Goal: Task Accomplishment & Management: Use online tool/utility

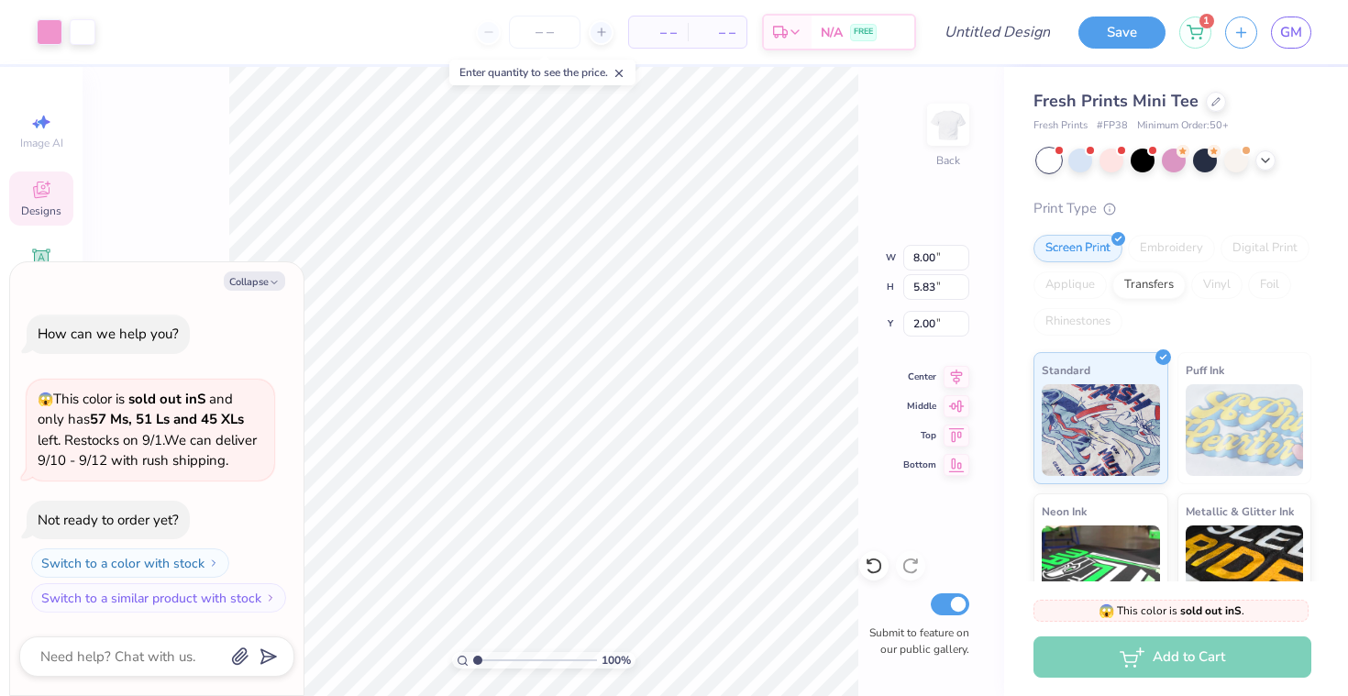
type textarea "x"
type input "1.45"
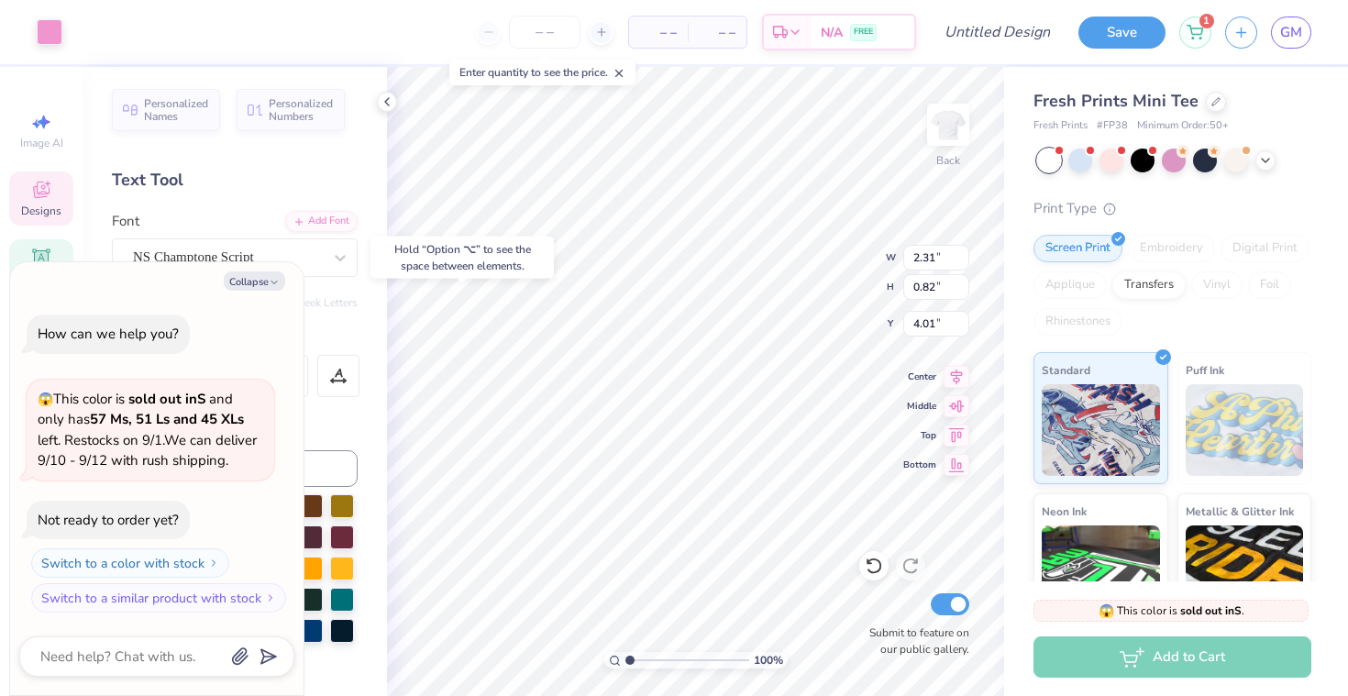
type textarea "x"
type input "4.00"
type textarea "x"
type input "1.96"
type input "3.98"
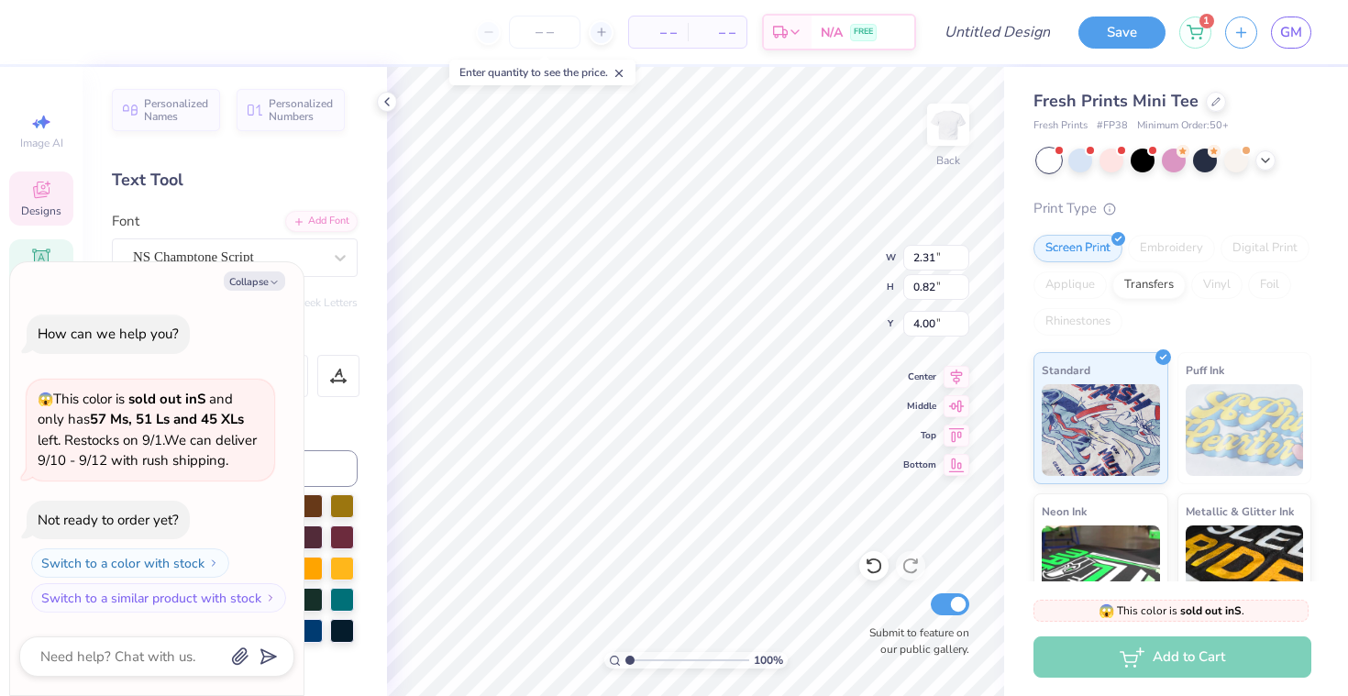
type input "2.99"
type textarea "x"
type input "1.19"
type input "1.89"
type input "5.06"
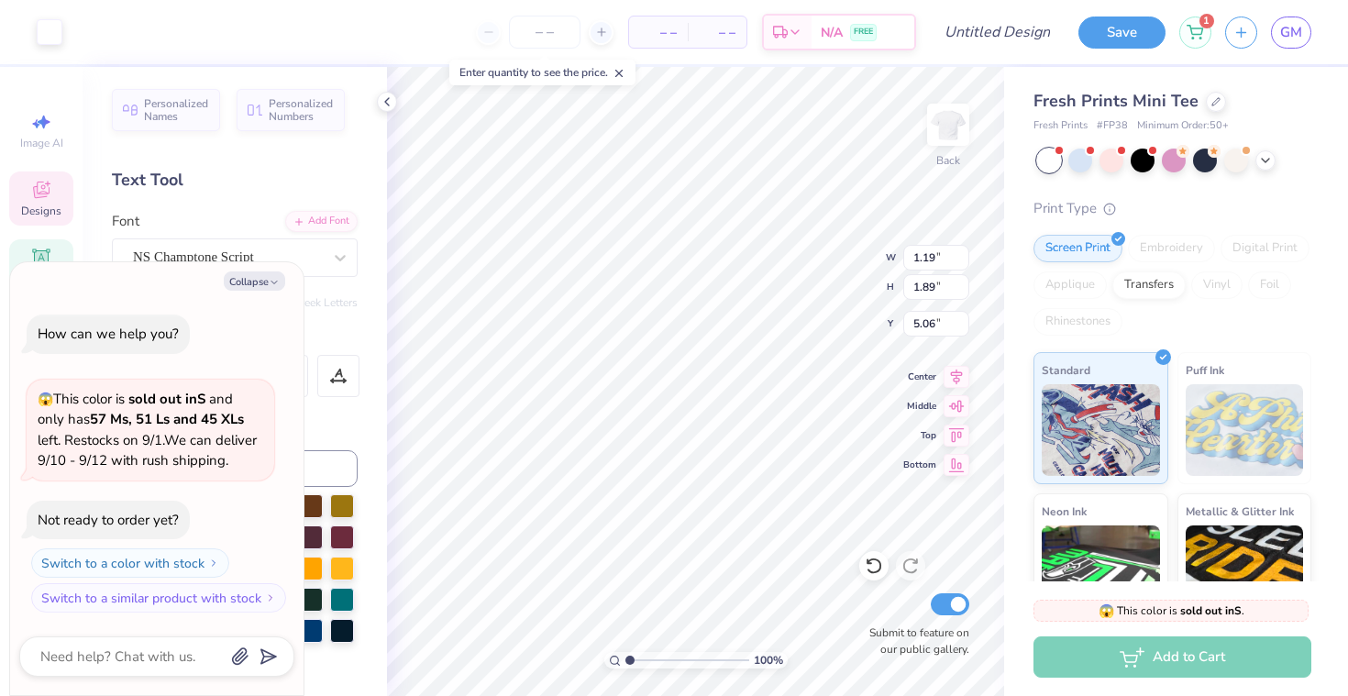
type textarea "x"
type input "1.96"
type input "3.98"
type input "2.99"
type textarea "x"
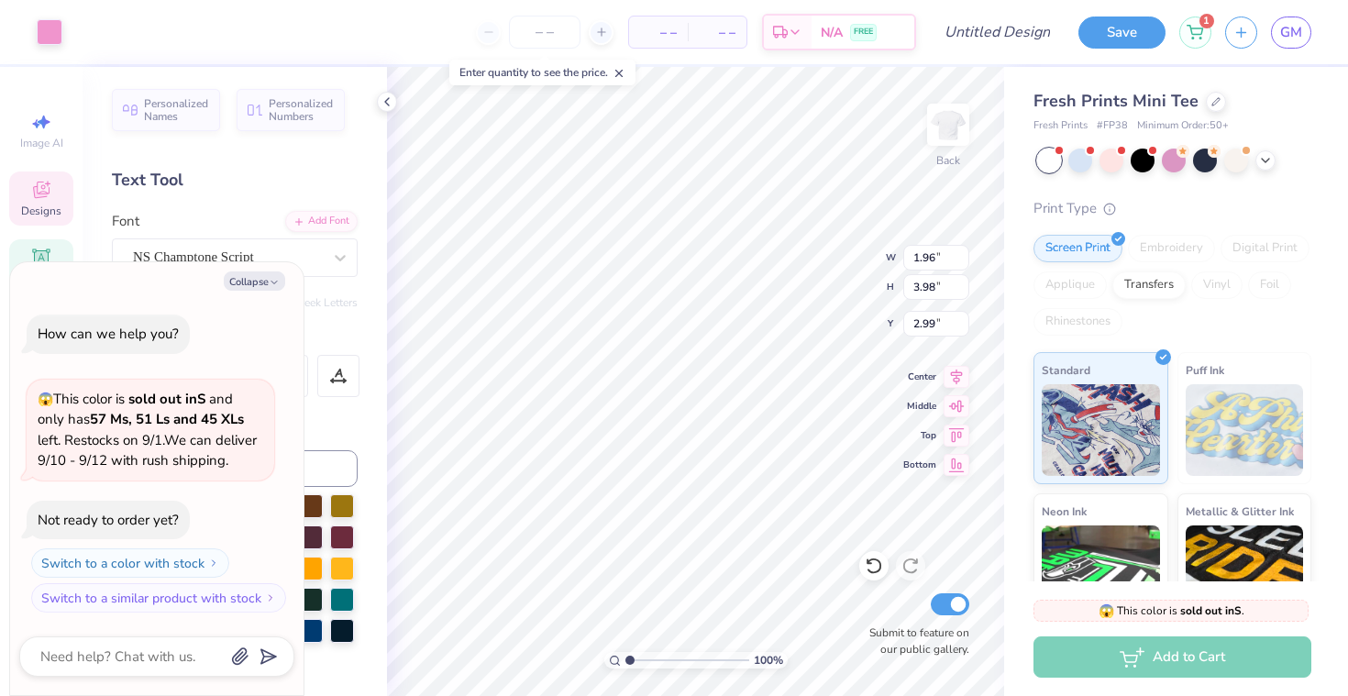
type input "2.83"
type textarea "x"
type input "7.79"
type textarea "x"
type textarea "DELTA"
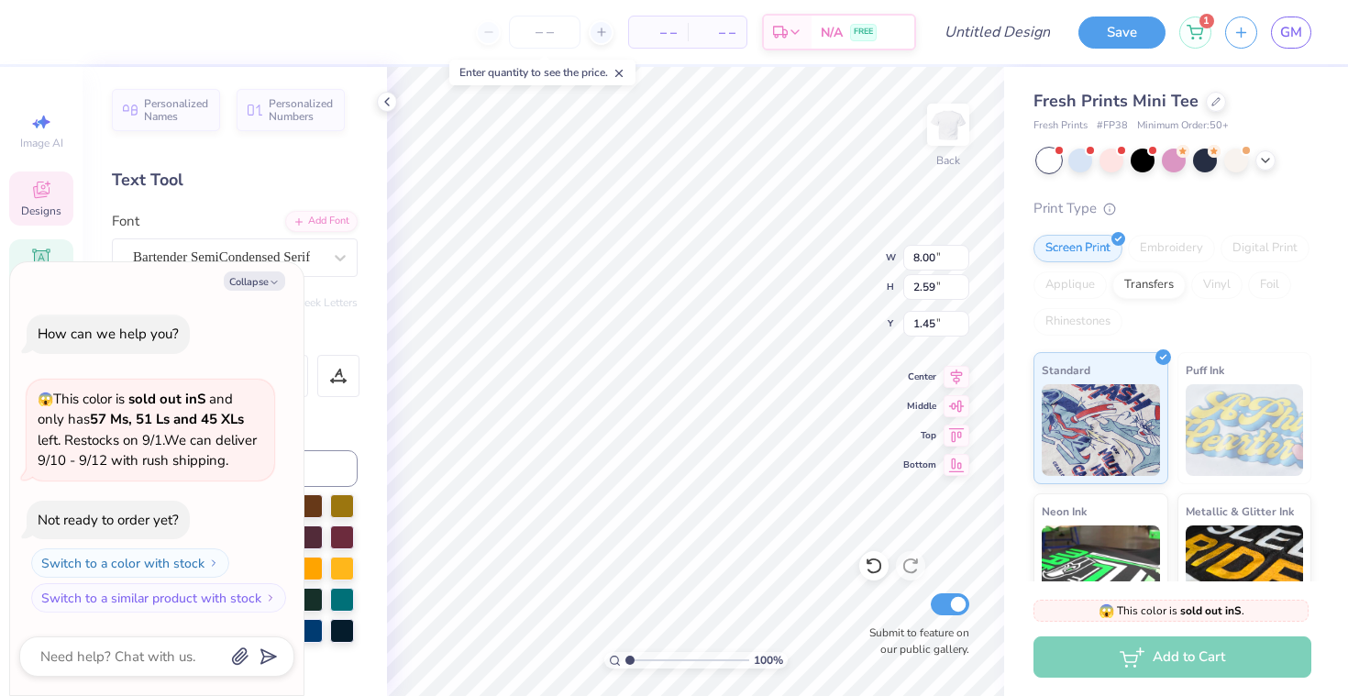
scroll to position [0, 1]
type textarea "x"
type textarea "DELTA"
type textarea "x"
type textarea "DELT"
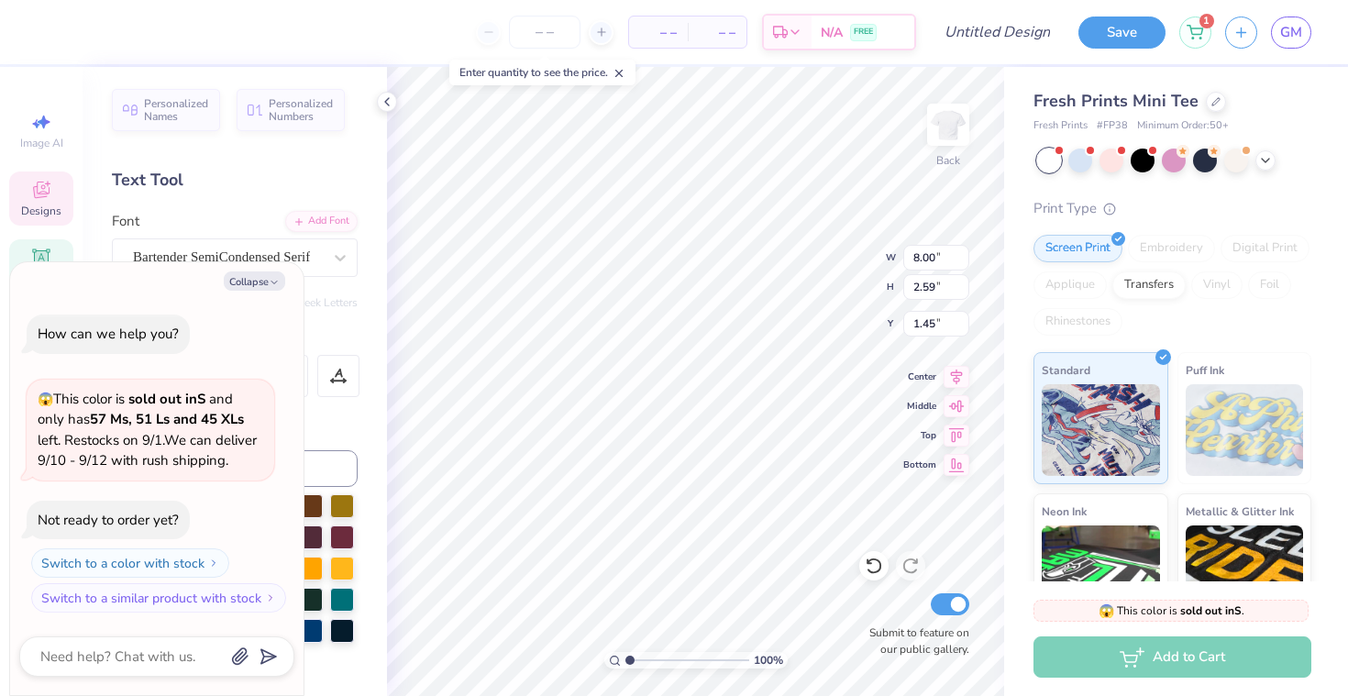
scroll to position [0, 0]
type textarea "x"
type textarea "DEL"
type textarea "x"
type textarea "DE"
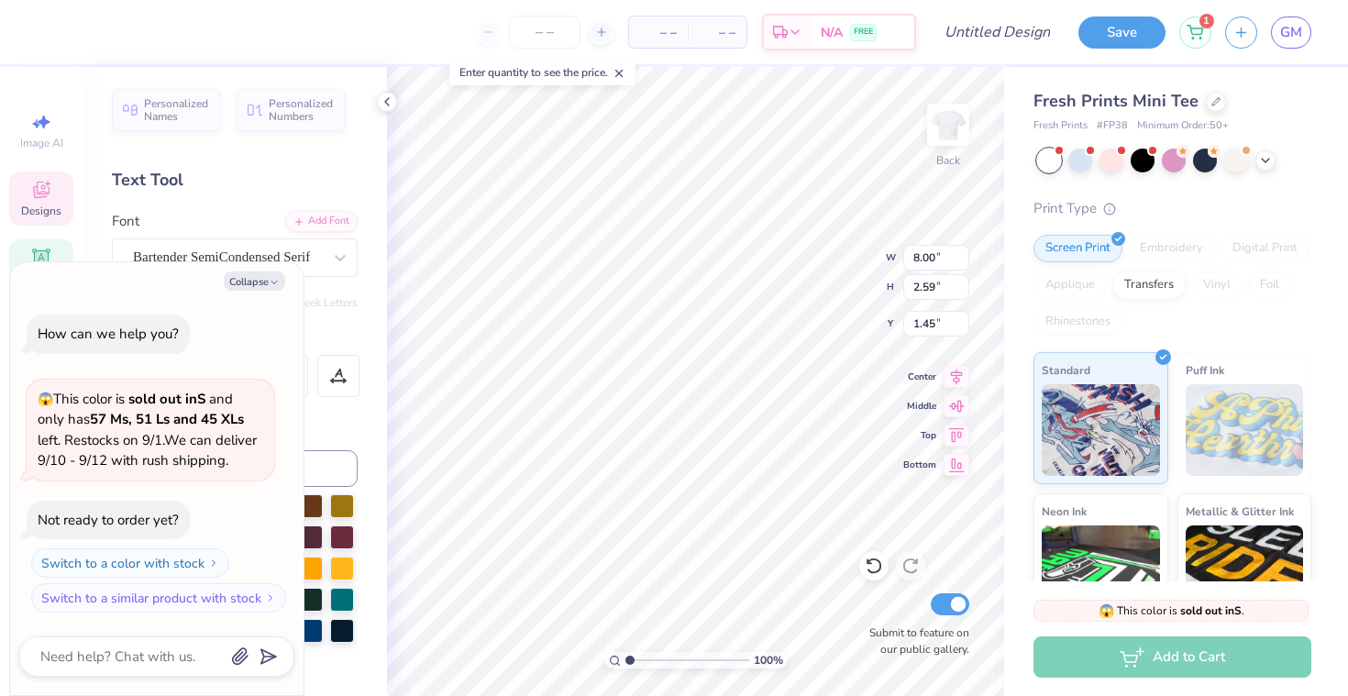
type textarea "x"
type textarea "D"
type textarea "x"
type textarea "s"
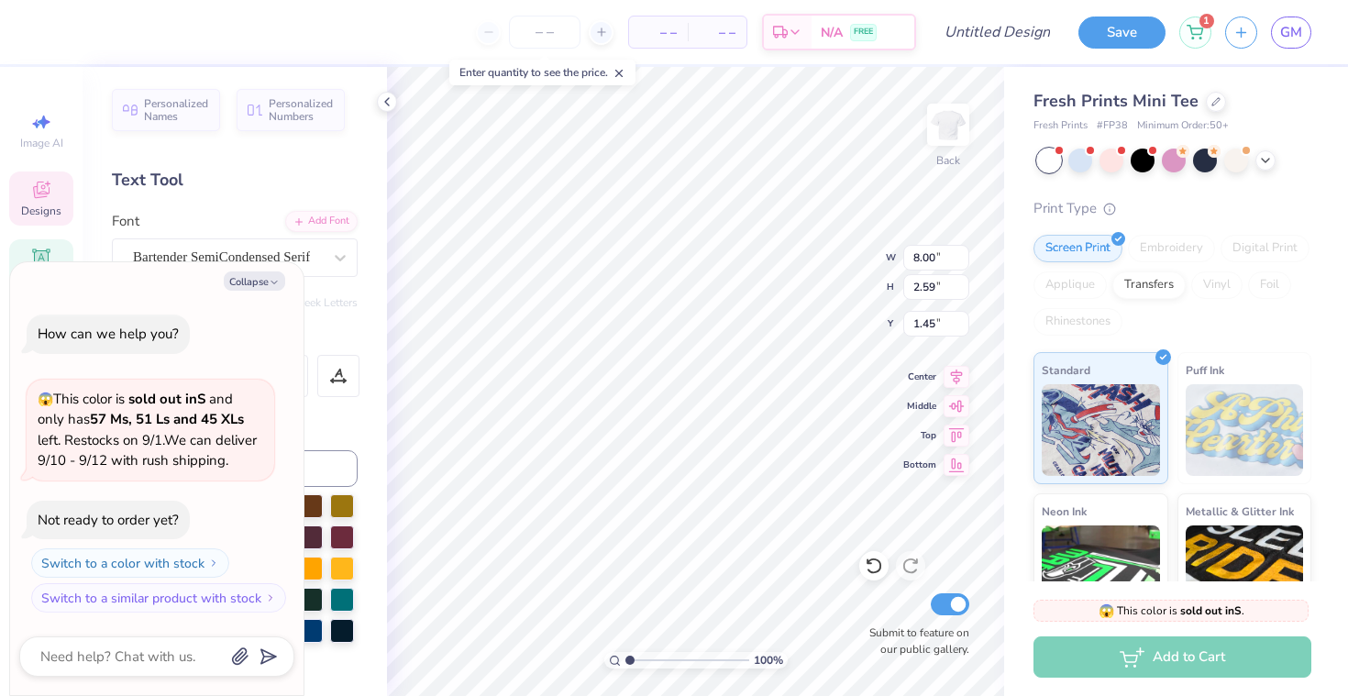
type textarea "x"
type textarea "sa"
type textarea "x"
type textarea "sai"
type textarea "x"
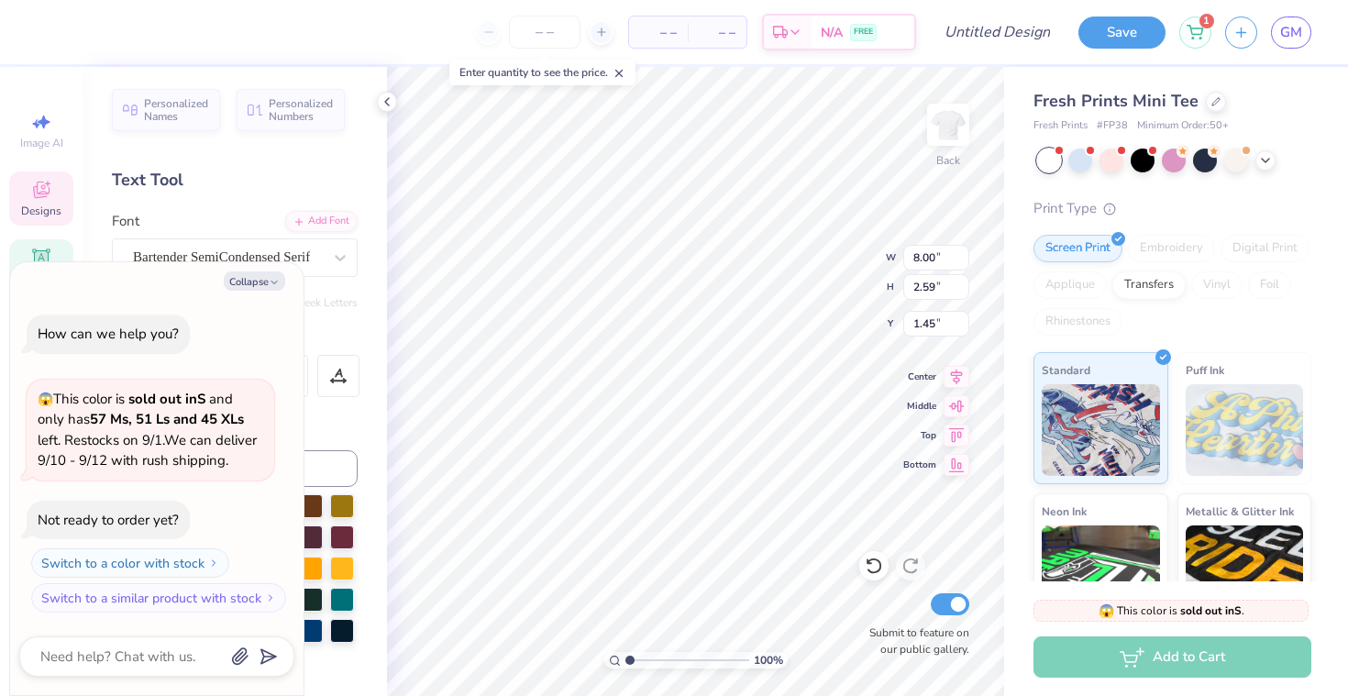
type textarea "[PERSON_NAME]"
type textarea "x"
type textarea "saint"
type textarea "x"
type textarea "saint"
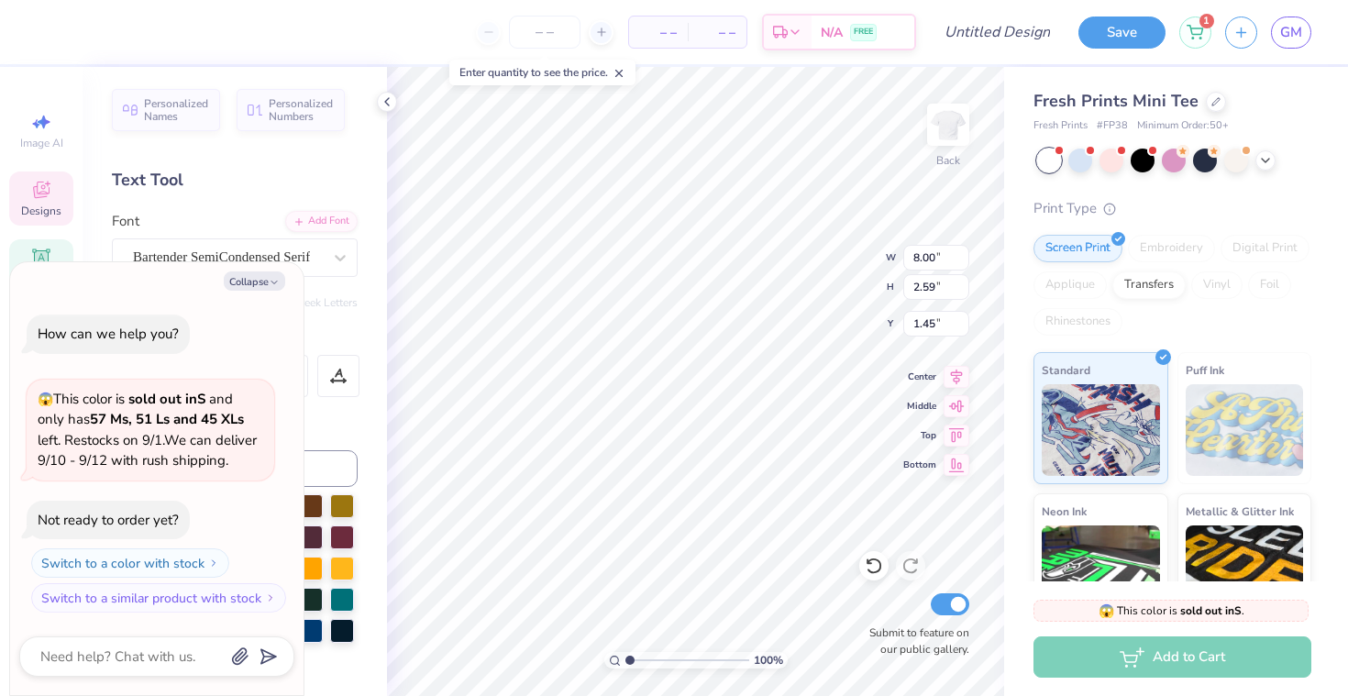
type textarea "x"
type textarea "saint m"
type textarea "x"
type textarea "saint ma"
type textarea "x"
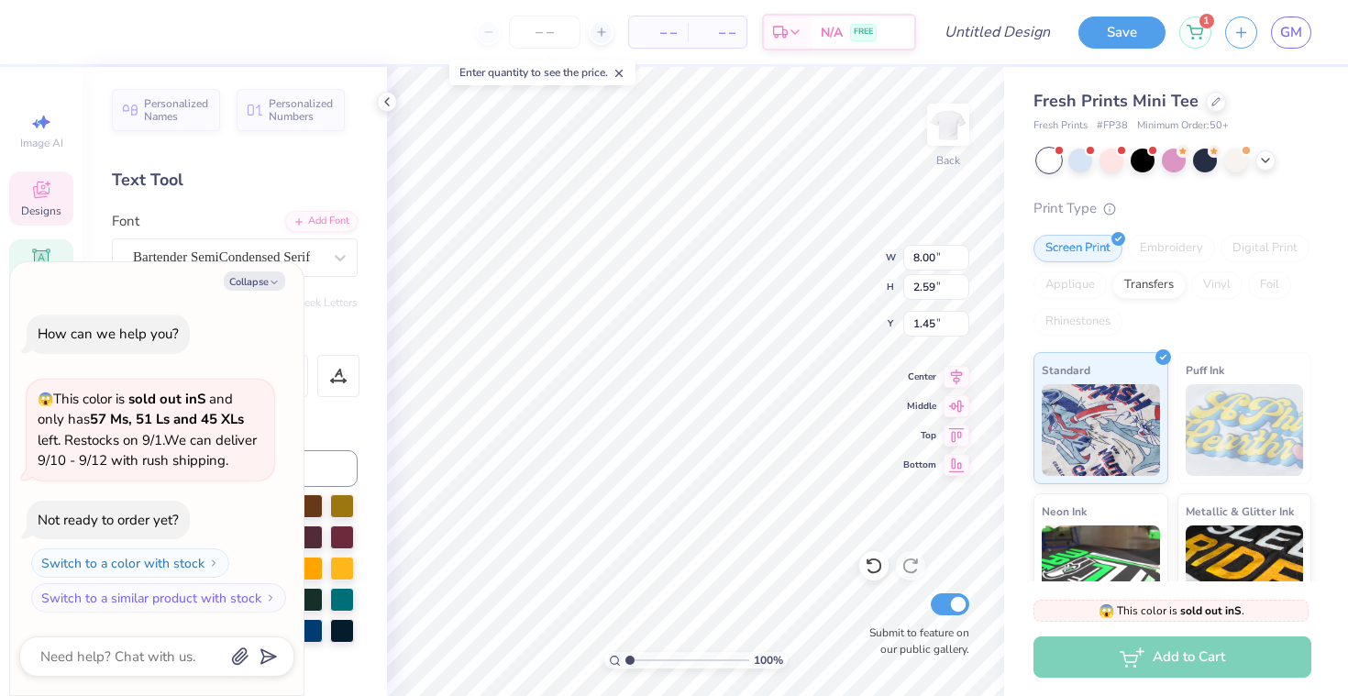
type textarea "saint mar"
type textarea "x"
type textarea "saint maru"
type textarea "x"
type textarea "saint mar"
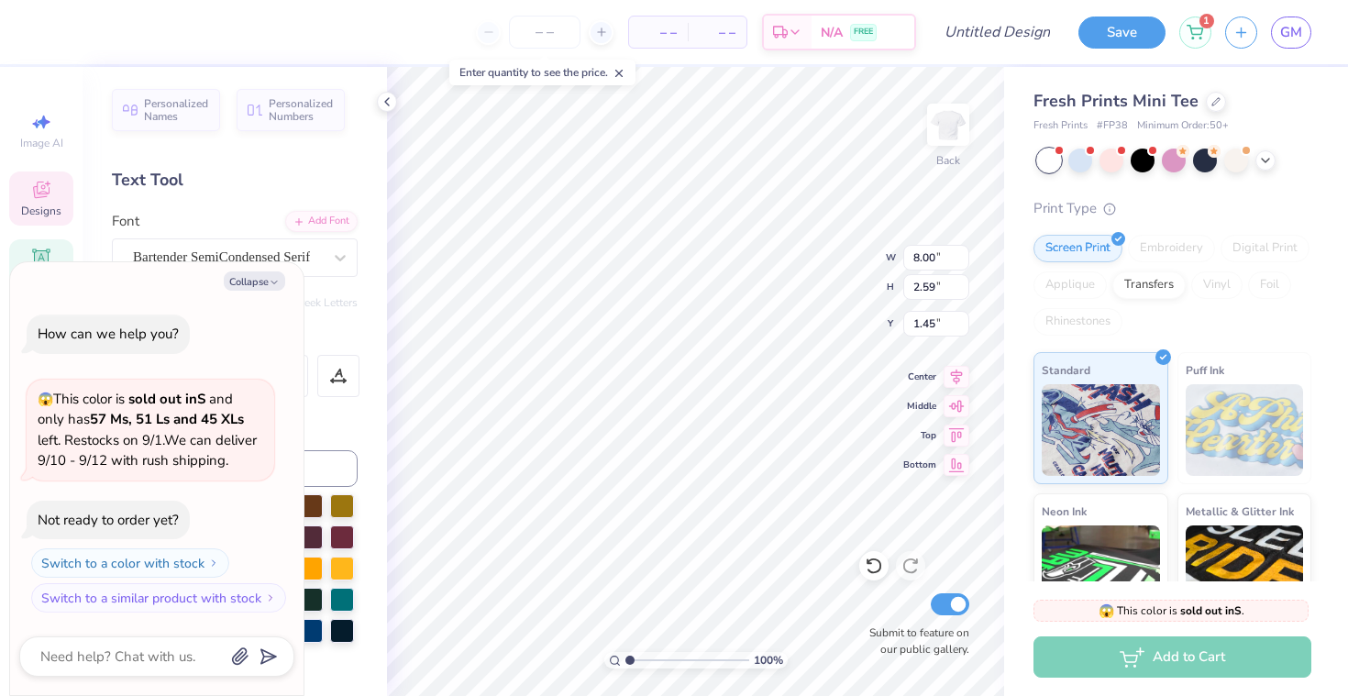
type textarea "x"
type textarea "saint mary"
type textarea "x"
type textarea "w"
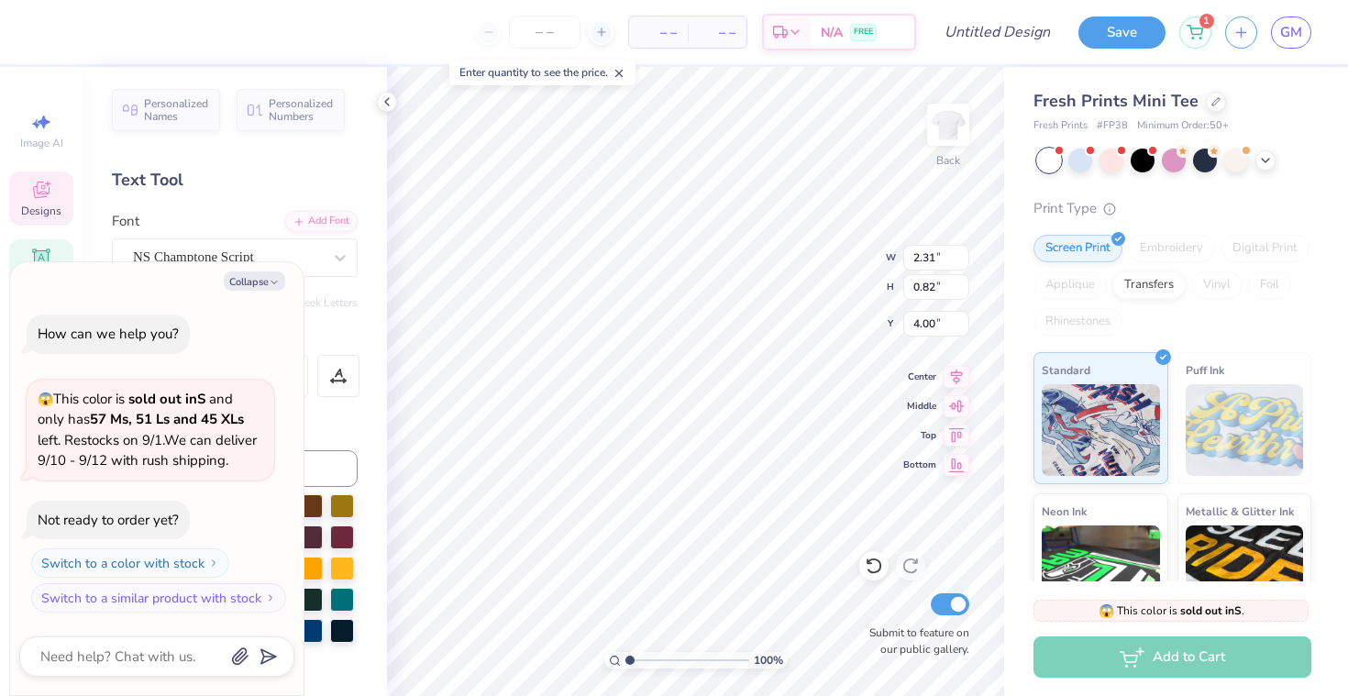
type textarea "x"
type textarea "wr"
type textarea "x"
type textarea "w"
type textarea "x"
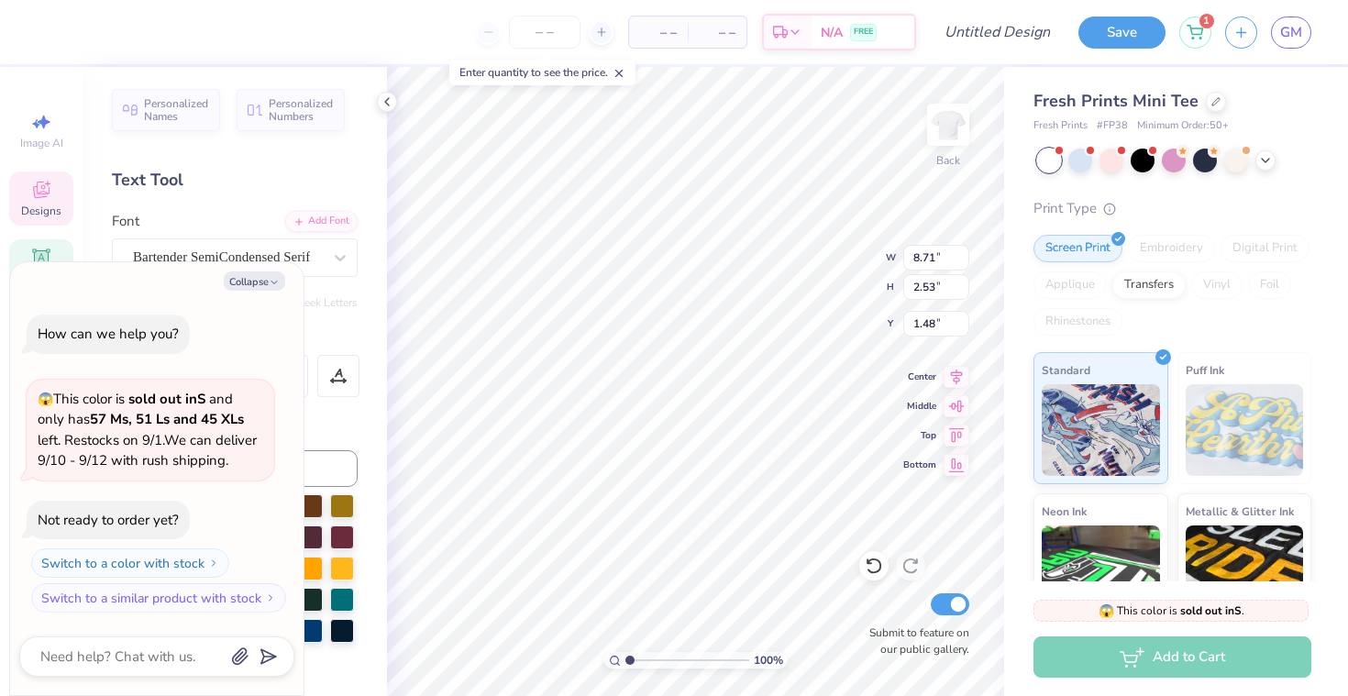
type textarea "x"
type input "1.91"
type input "4.07"
type input "2.98"
click at [878, 559] on icon at bounding box center [874, 566] width 18 height 18
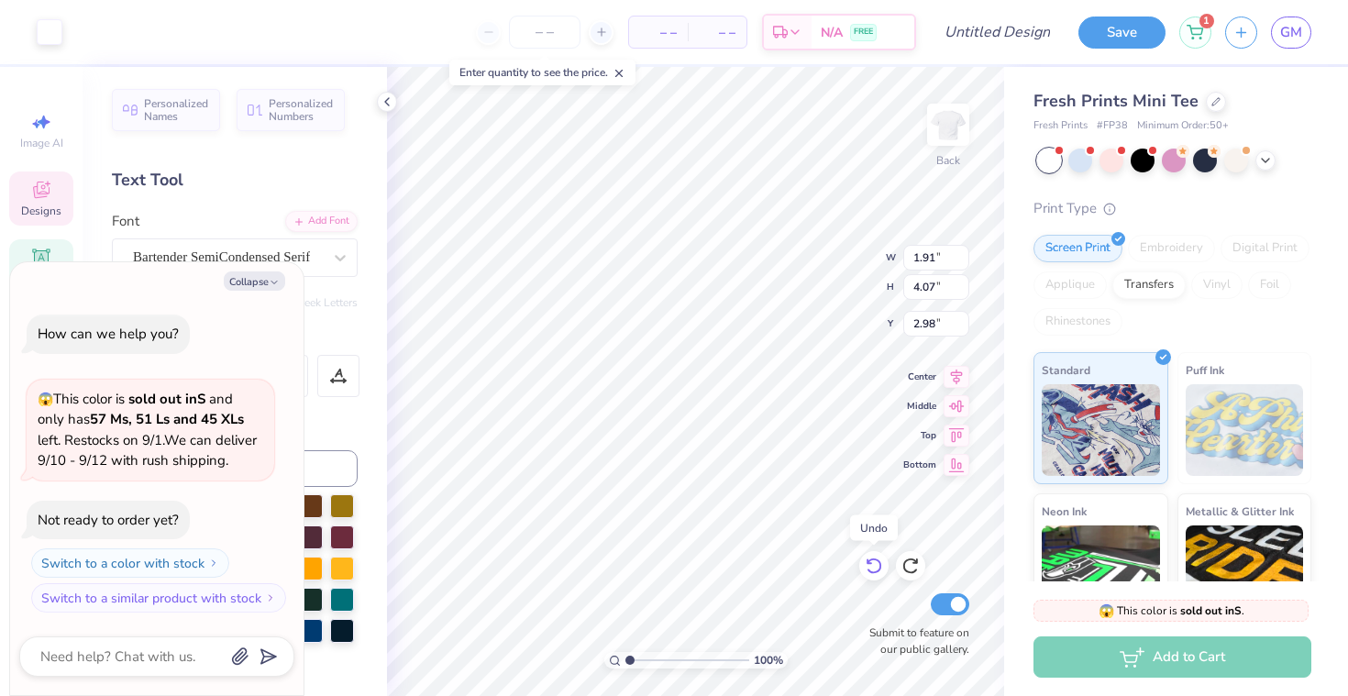
click at [878, 559] on icon at bounding box center [874, 566] width 18 height 18
type textarea "x"
type textarea "W"
type textarea "x"
type textarea "WR"
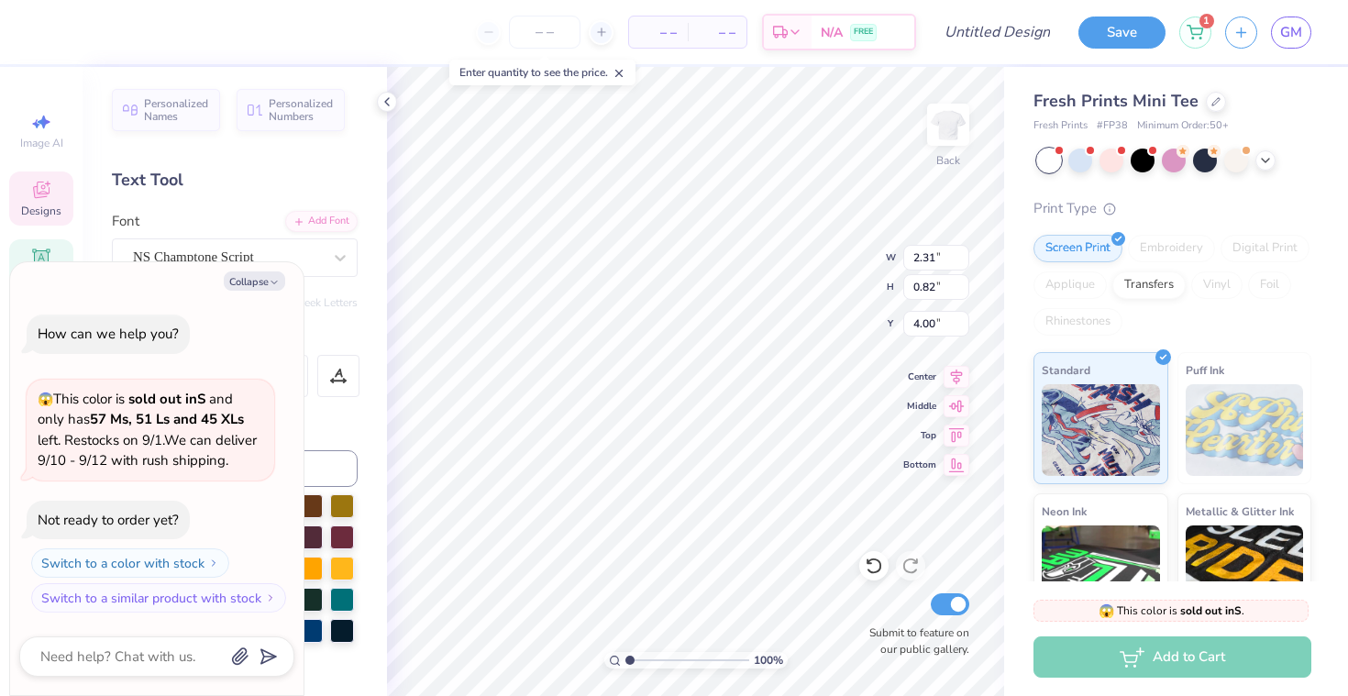
type textarea "x"
type textarea "WRE"
type textarea "x"
type textarea "WRE"
type textarea "x"
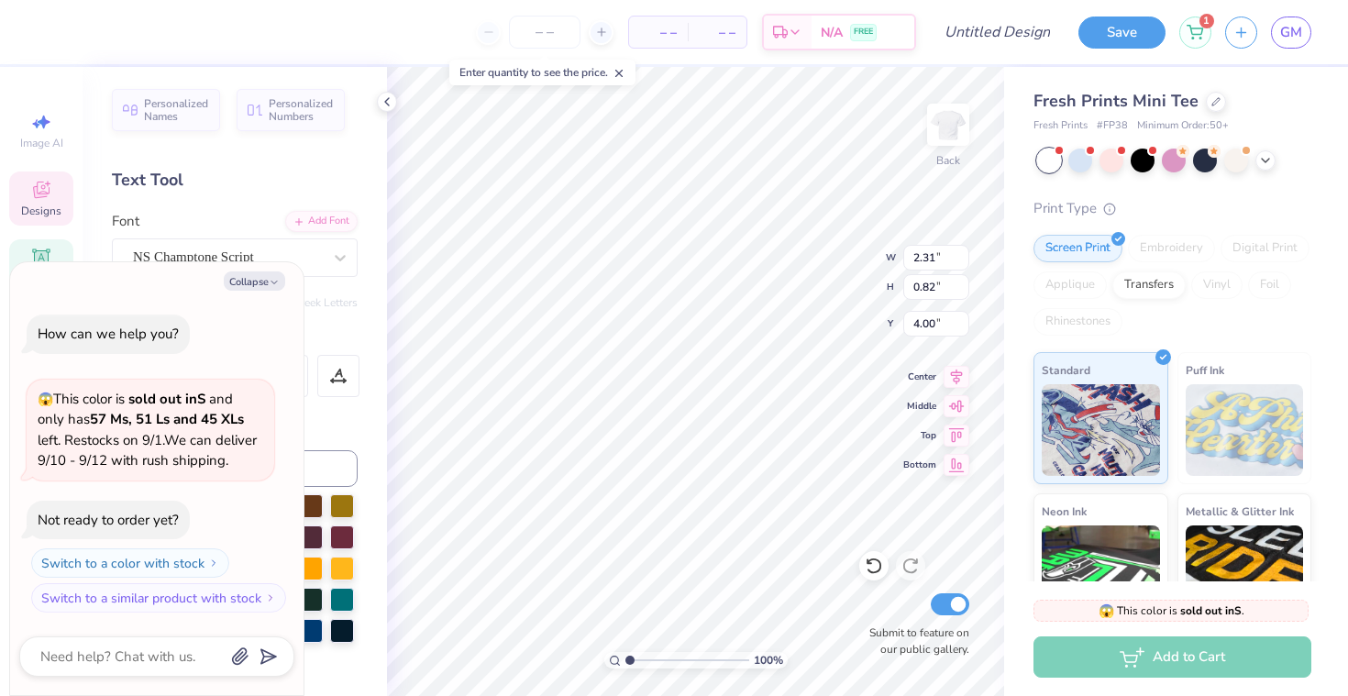
type textarea "WRE"
type textarea "x"
type textarea "WRE"
type textarea "x"
type textarea "WR"
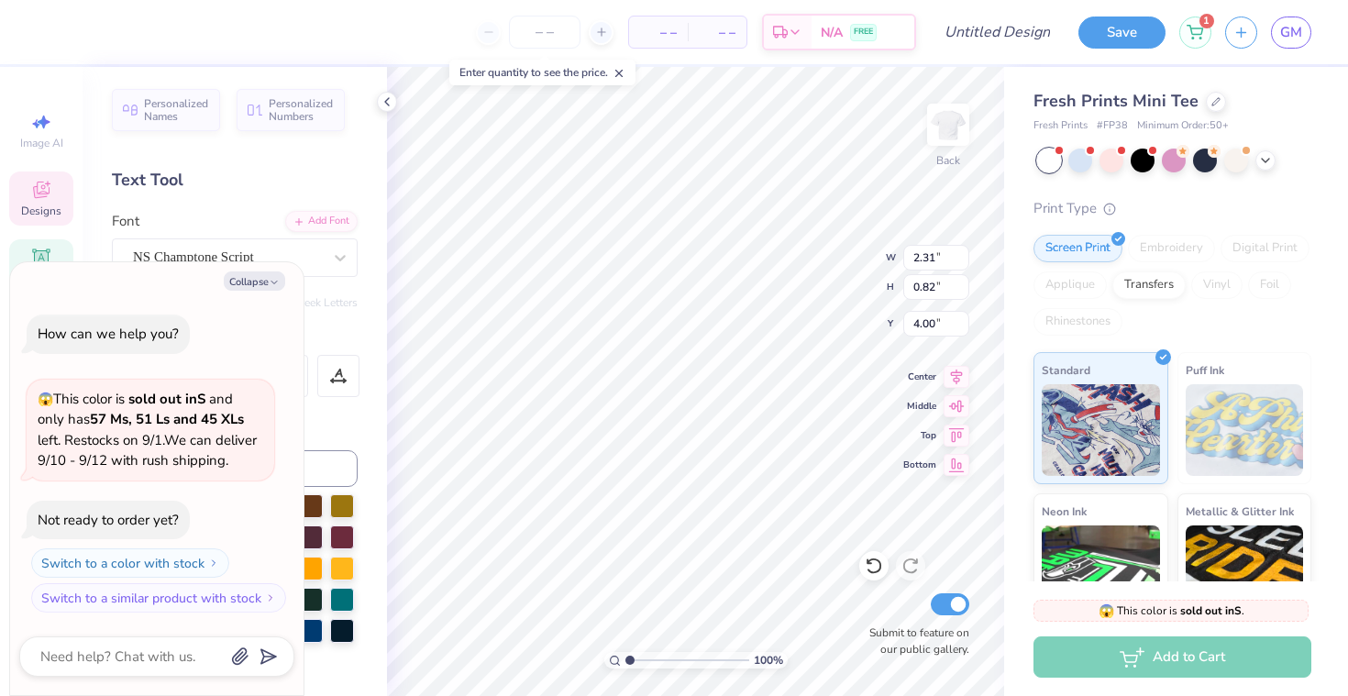
type textarea "x"
type textarea "W"
type textarea "x"
type textarea "W"
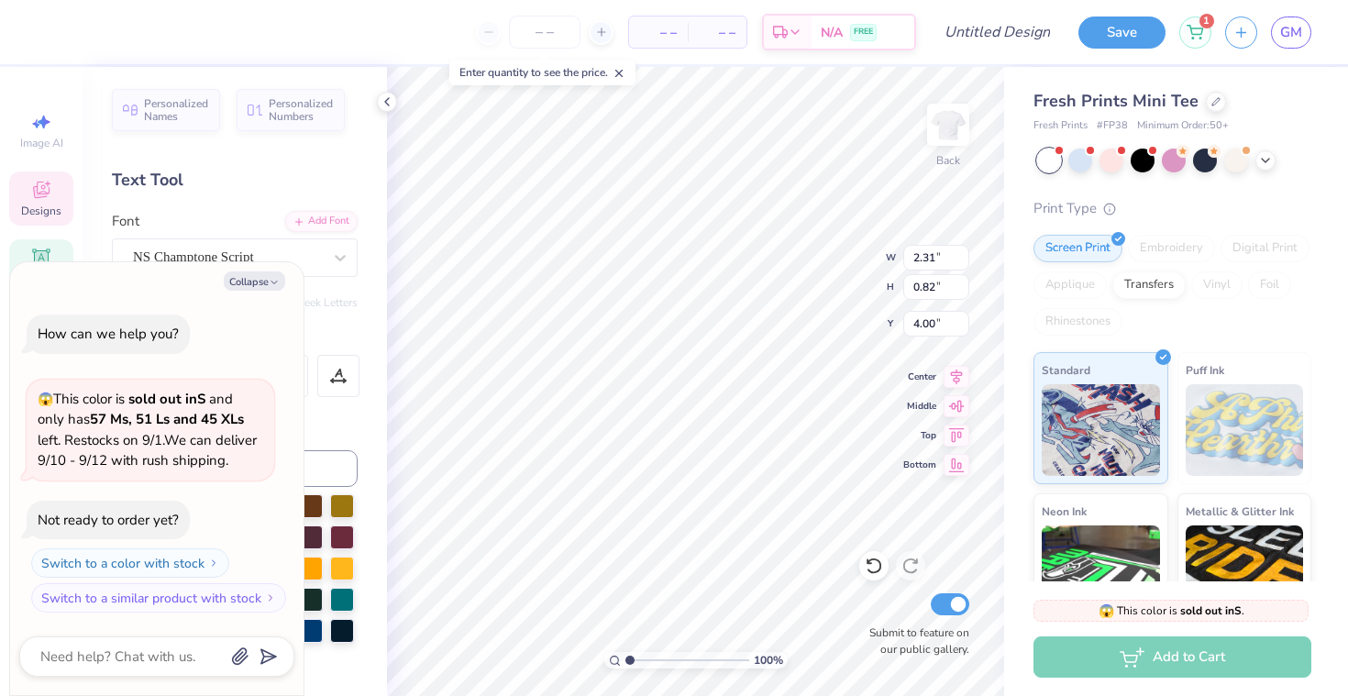
type textarea "x"
type textarea "Wr"
type textarea "x"
type textarea "Wre"
type textarea "x"
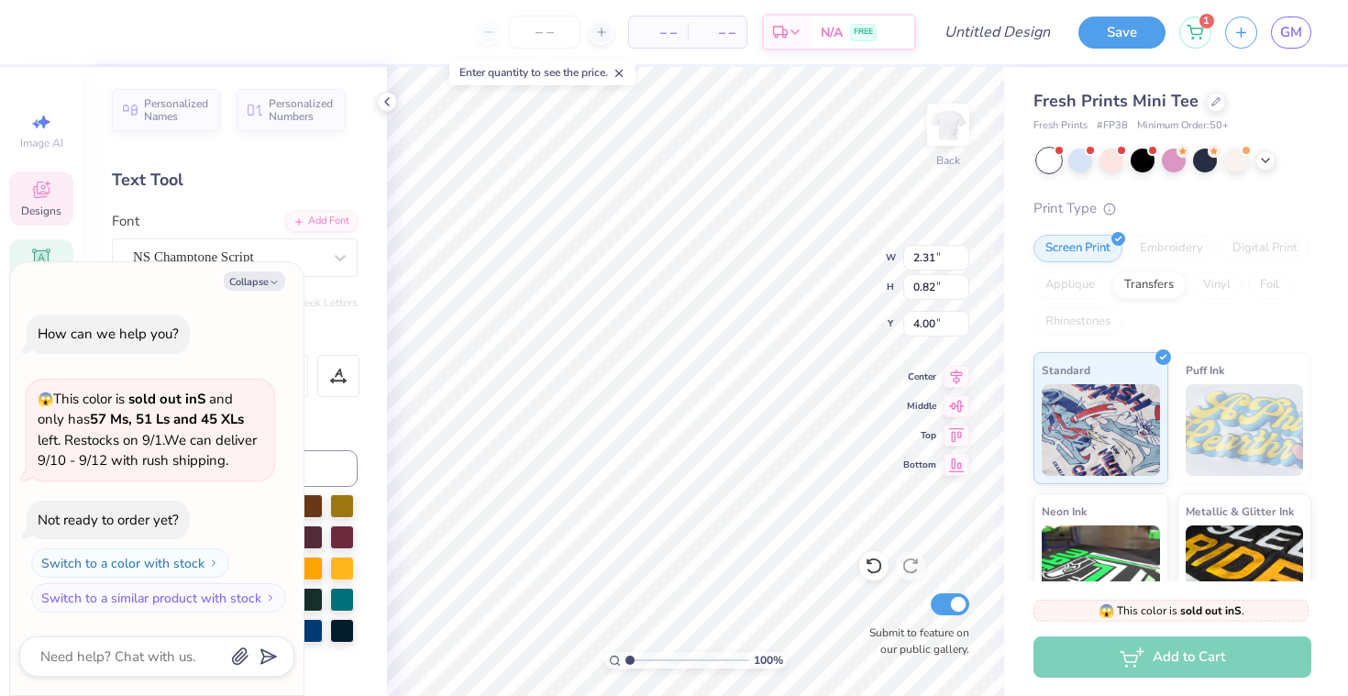
type textarea "Wres"
type textarea "x"
type textarea "Wresr"
type textarea "x"
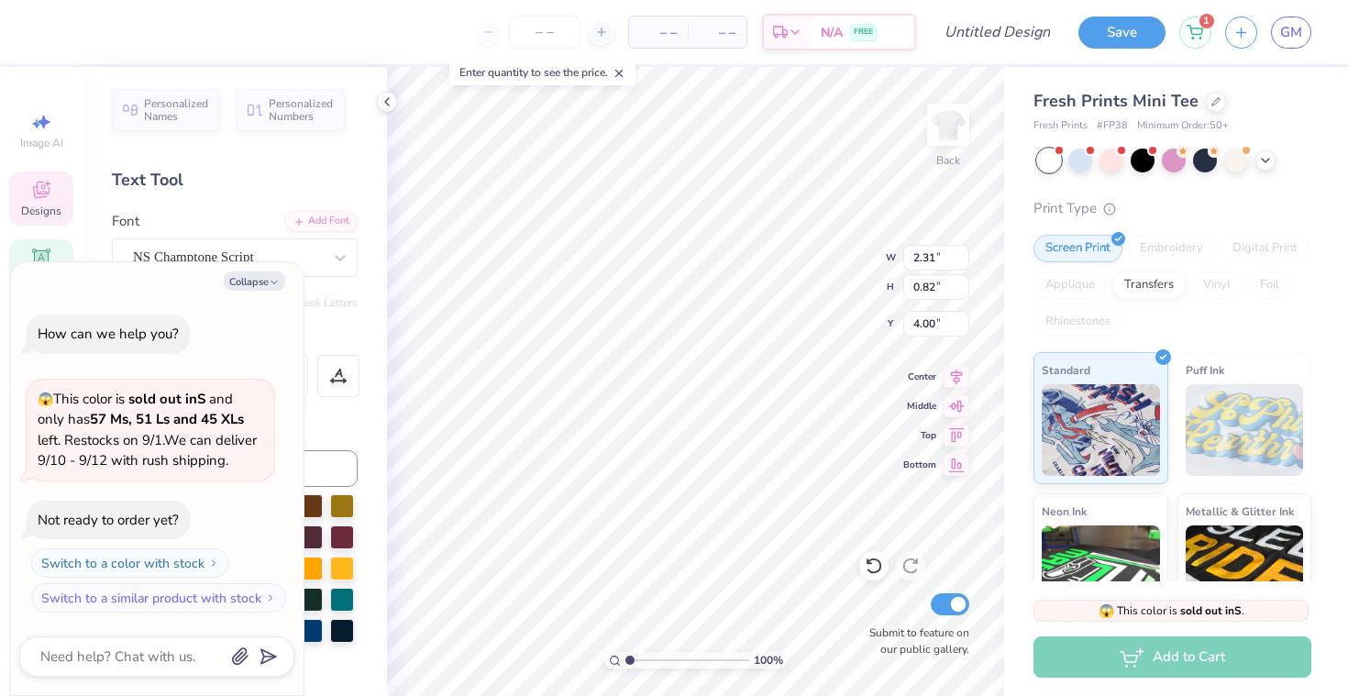
type textarea "Wresrl"
type textarea "x"
type textarea "Wresrli"
type textarea "x"
type textarea "Wresrlin"
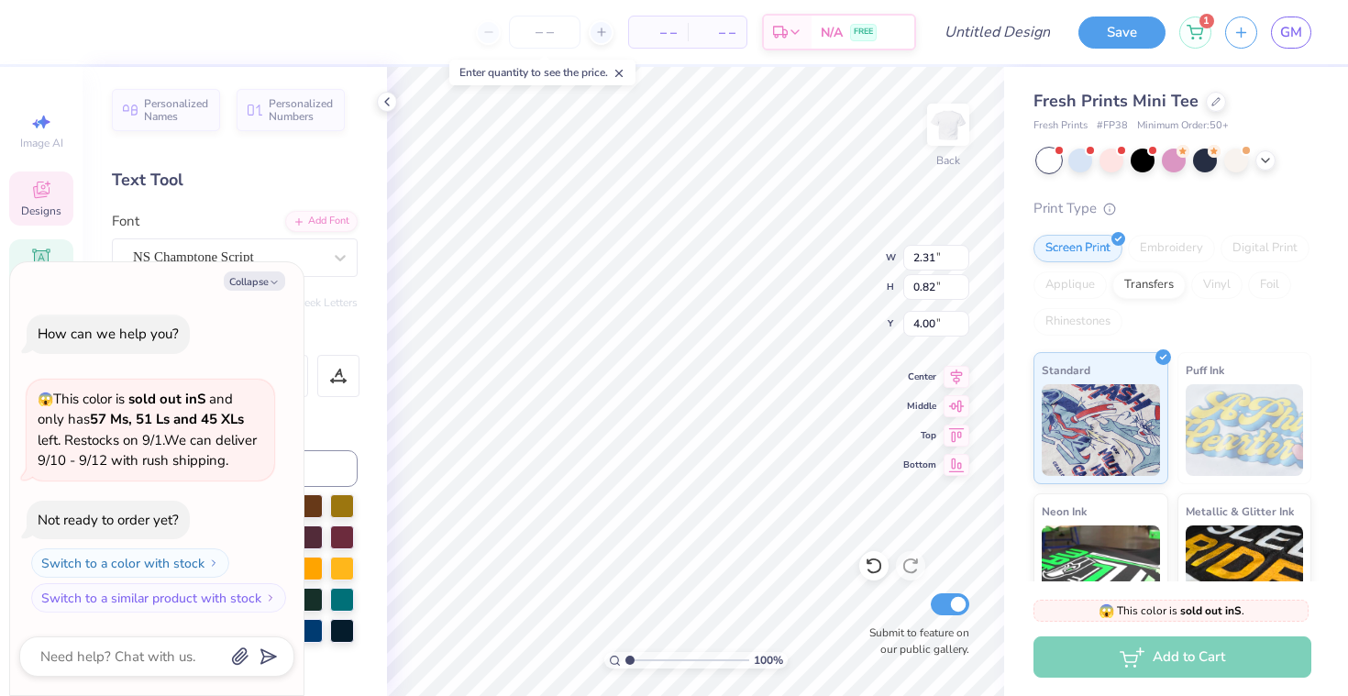
scroll to position [0, 2]
type textarea "x"
type textarea "Wresrling"
type textarea "x"
type input "3.19"
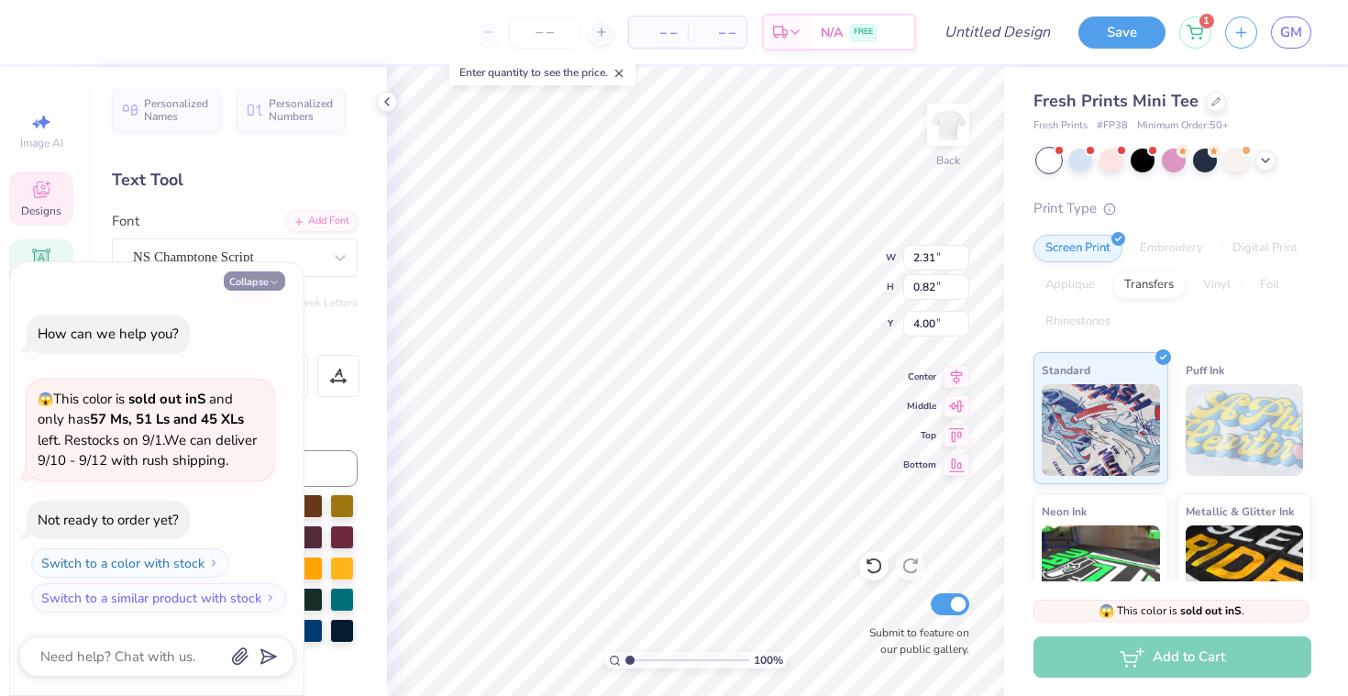
type input "1.34"
type input "3.74"
click at [251, 290] on button "Collapse" at bounding box center [254, 280] width 61 height 19
type textarea "x"
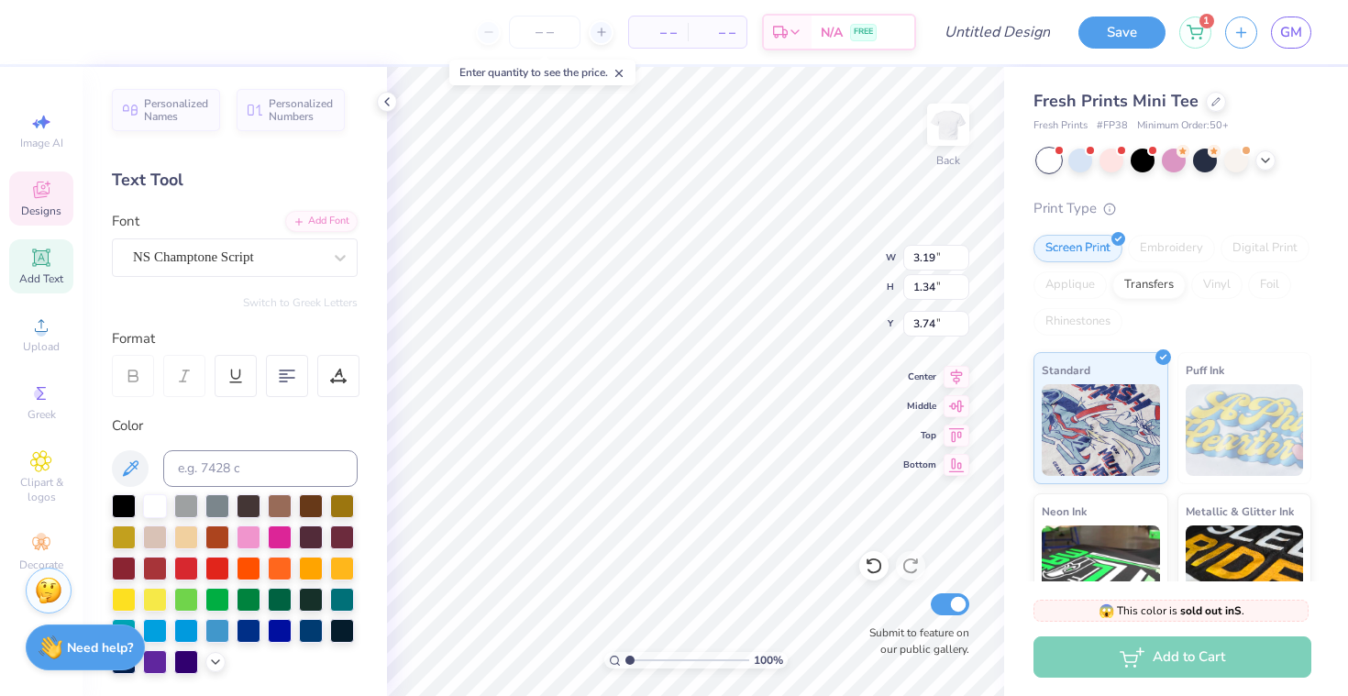
type input "3.70"
click at [221, 245] on div at bounding box center [227, 257] width 189 height 25
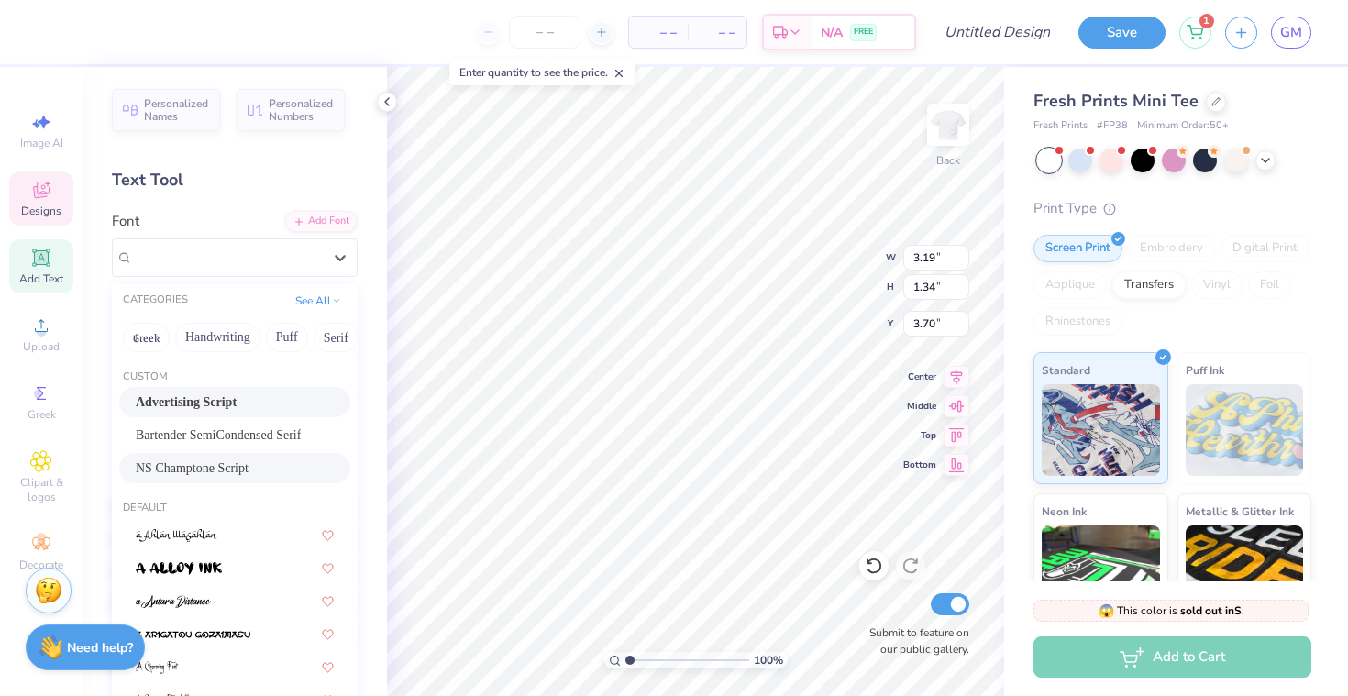
click at [240, 407] on div "Advertising Script" at bounding box center [235, 402] width 198 height 19
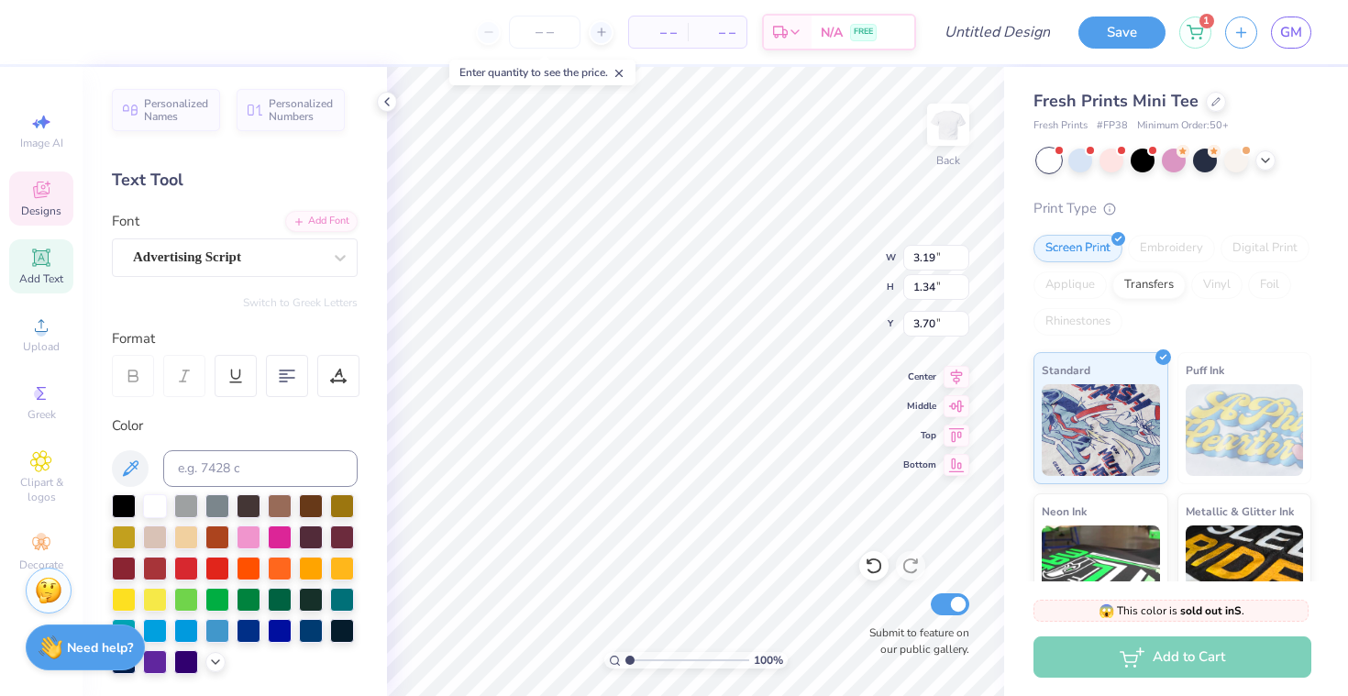
type input "7.19"
type input "2.93"
type input "2.90"
type input "8.71"
type input "2.53"
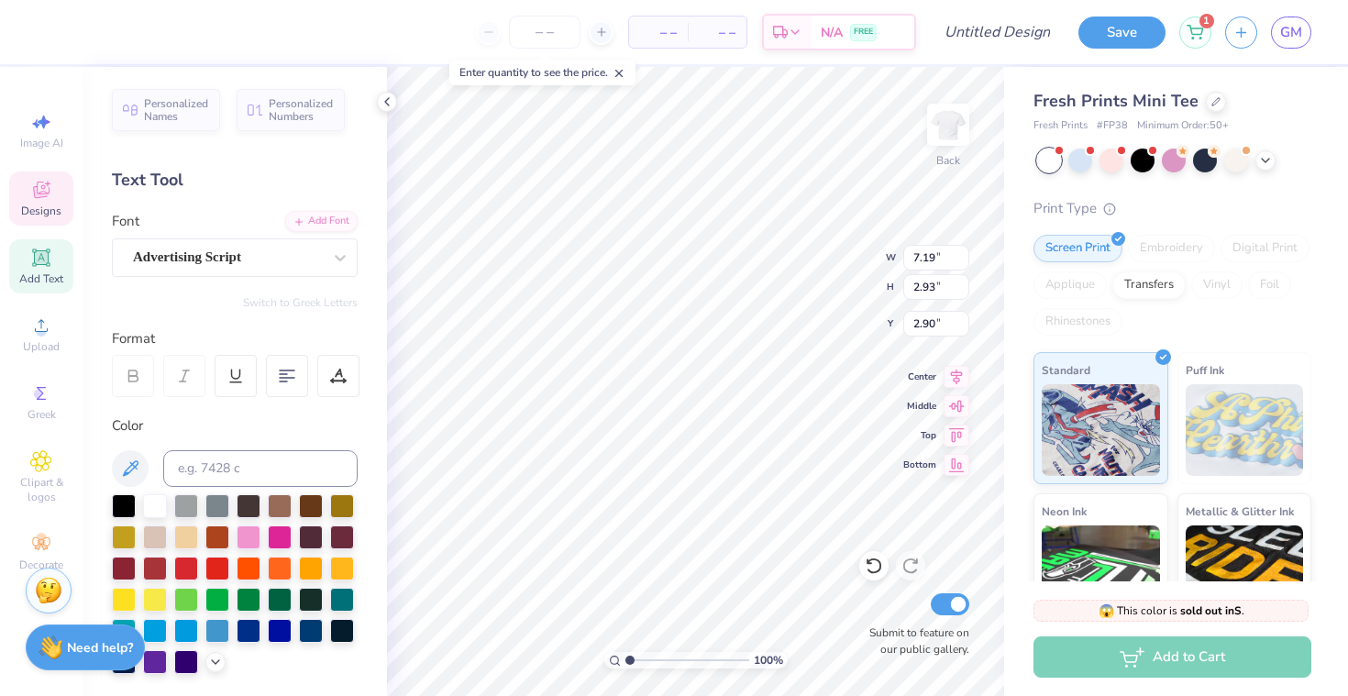
type input "1.48"
type input "7.19"
type input "2.93"
type input "2.90"
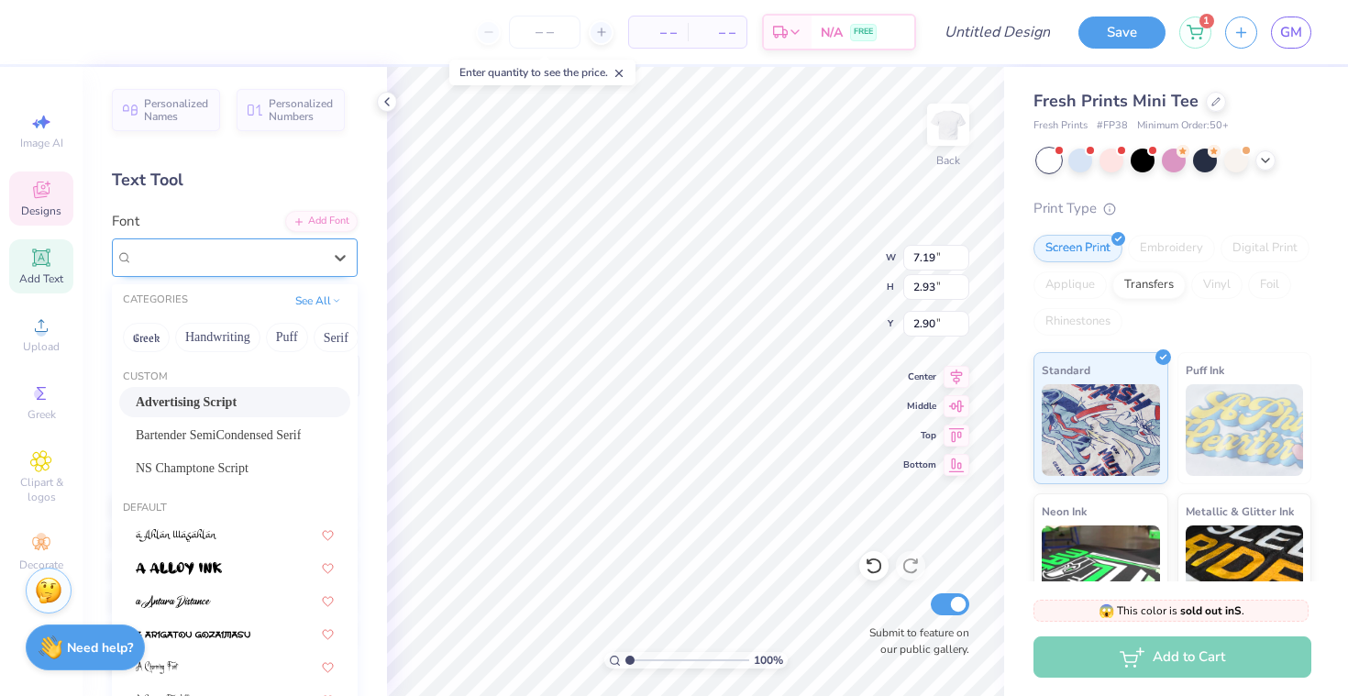
click at [248, 262] on div "Advertising Script" at bounding box center [227, 257] width 193 height 28
click at [210, 436] on span "Bartender SemiCondensed Serif" at bounding box center [218, 435] width 165 height 19
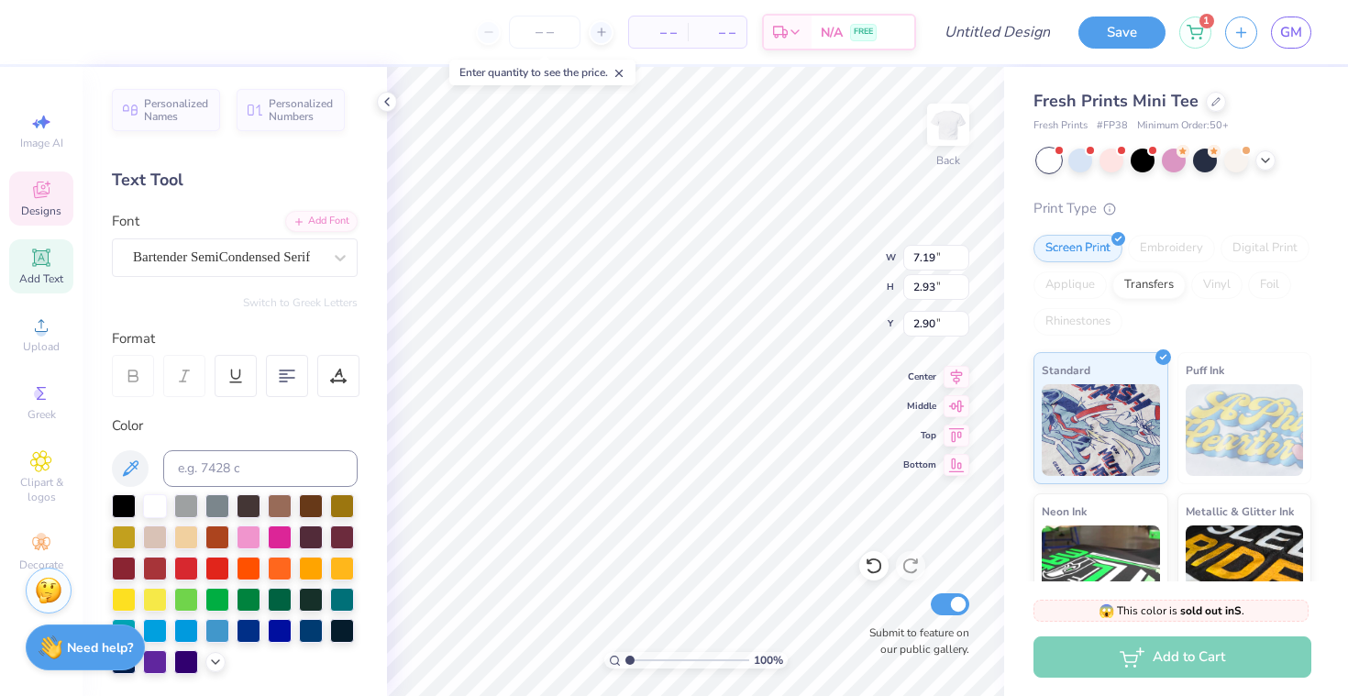
type input "6.99"
type input "1.30"
type input "3.72"
type input "3.74"
type textarea "q"
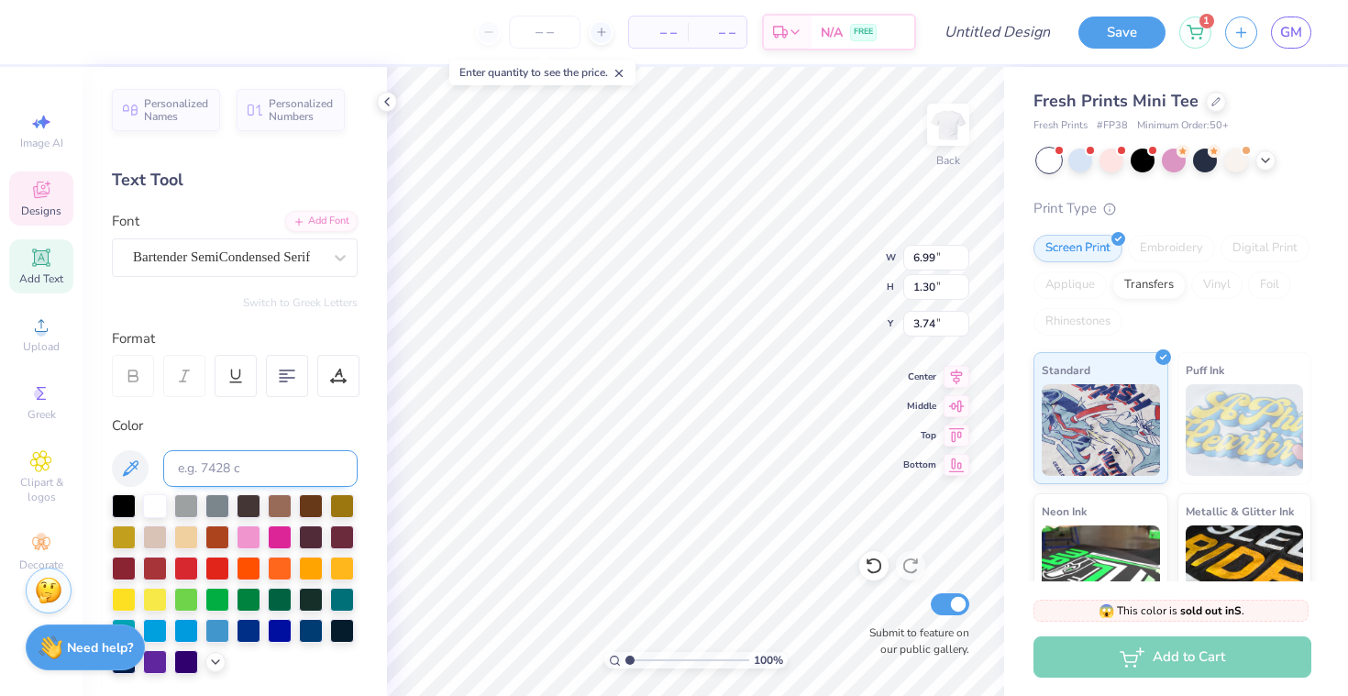
scroll to position [0, 2]
type textarea "wrestling"
type input "5.27"
type input "2.01"
type input "1.14"
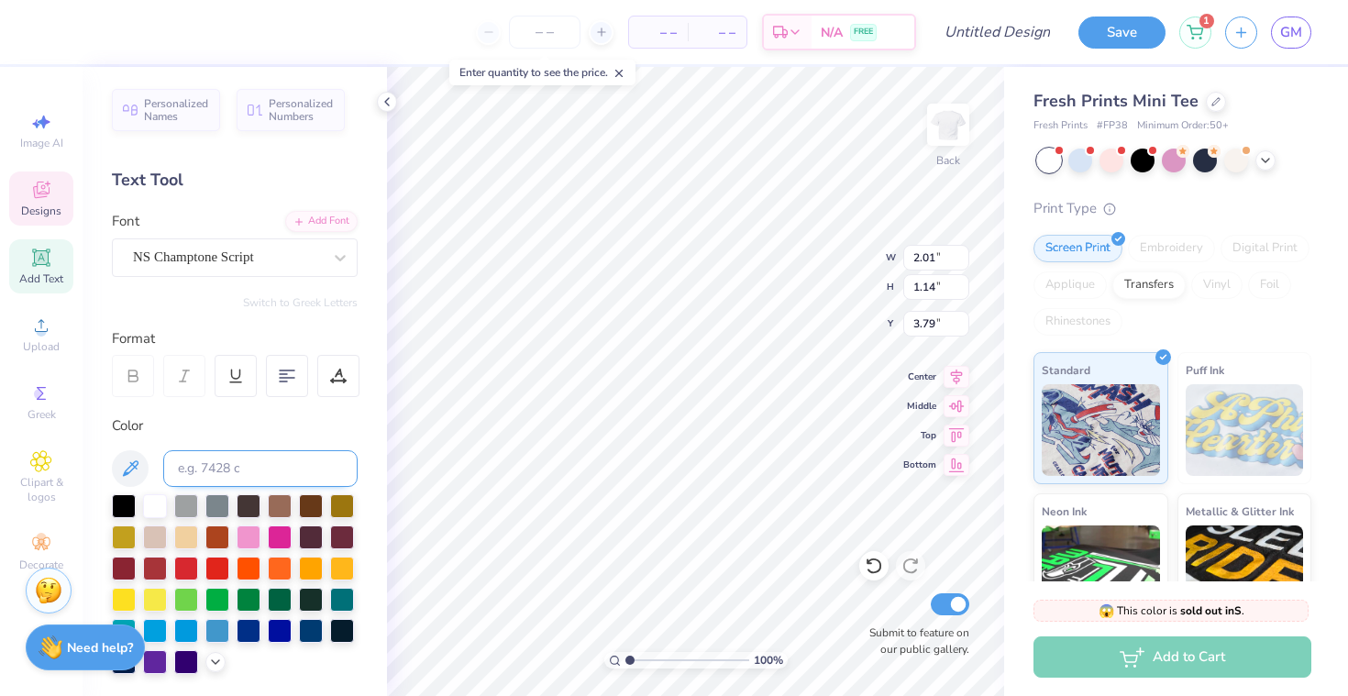
type input "9.08"
type input "6.93"
type input "1.30"
type input "3.74"
type input "4.88"
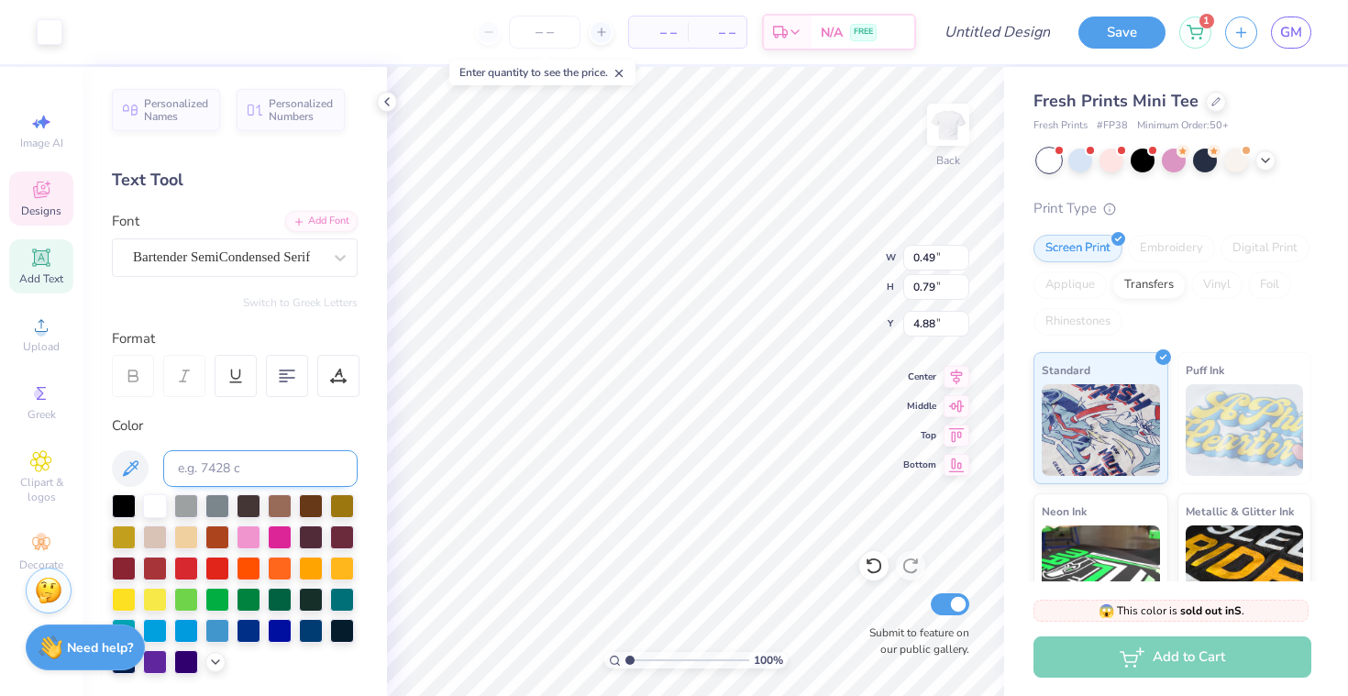
type input "1.19"
type input "1.89"
type input "5.13"
click at [1288, 45] on link "GM" at bounding box center [1291, 33] width 40 height 32
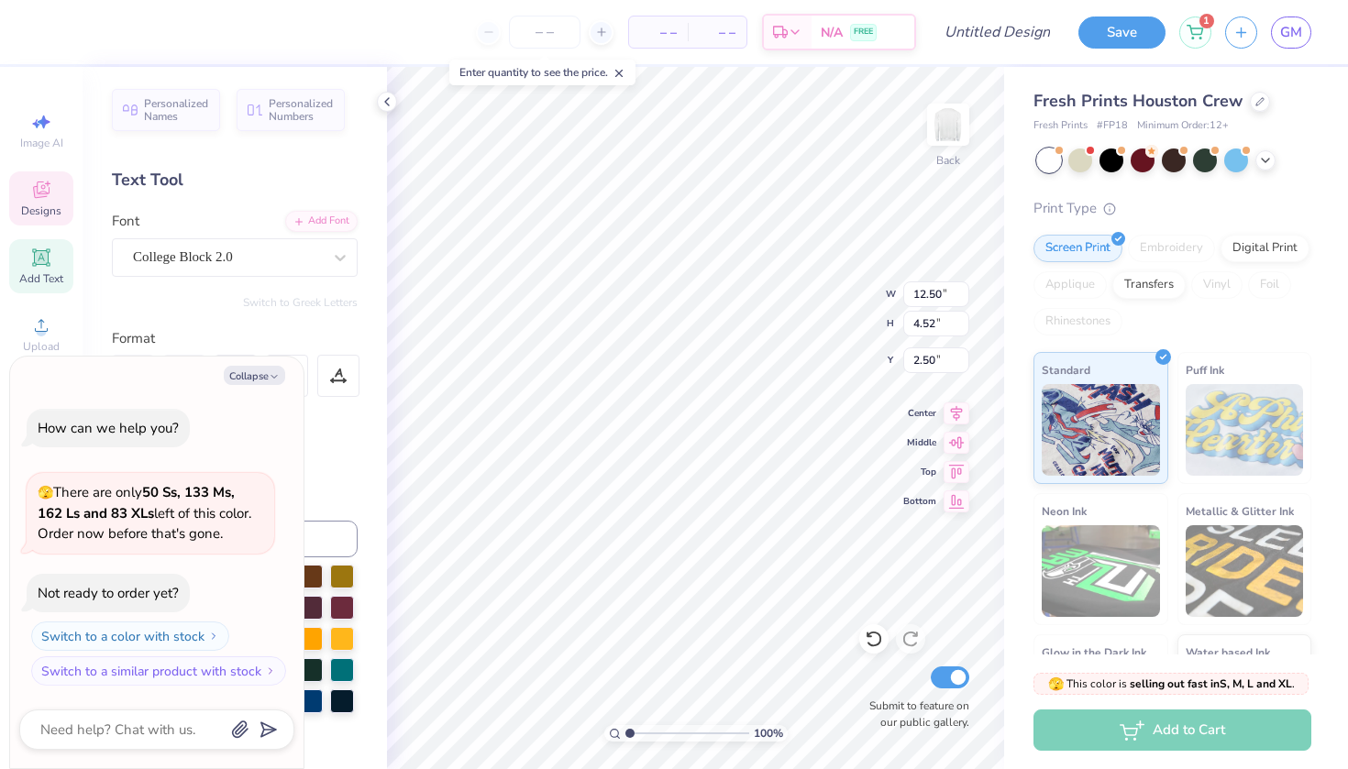
type textarea "x"
type textarea "SIGMA"
type textarea "x"
type textarea "SIGMA"
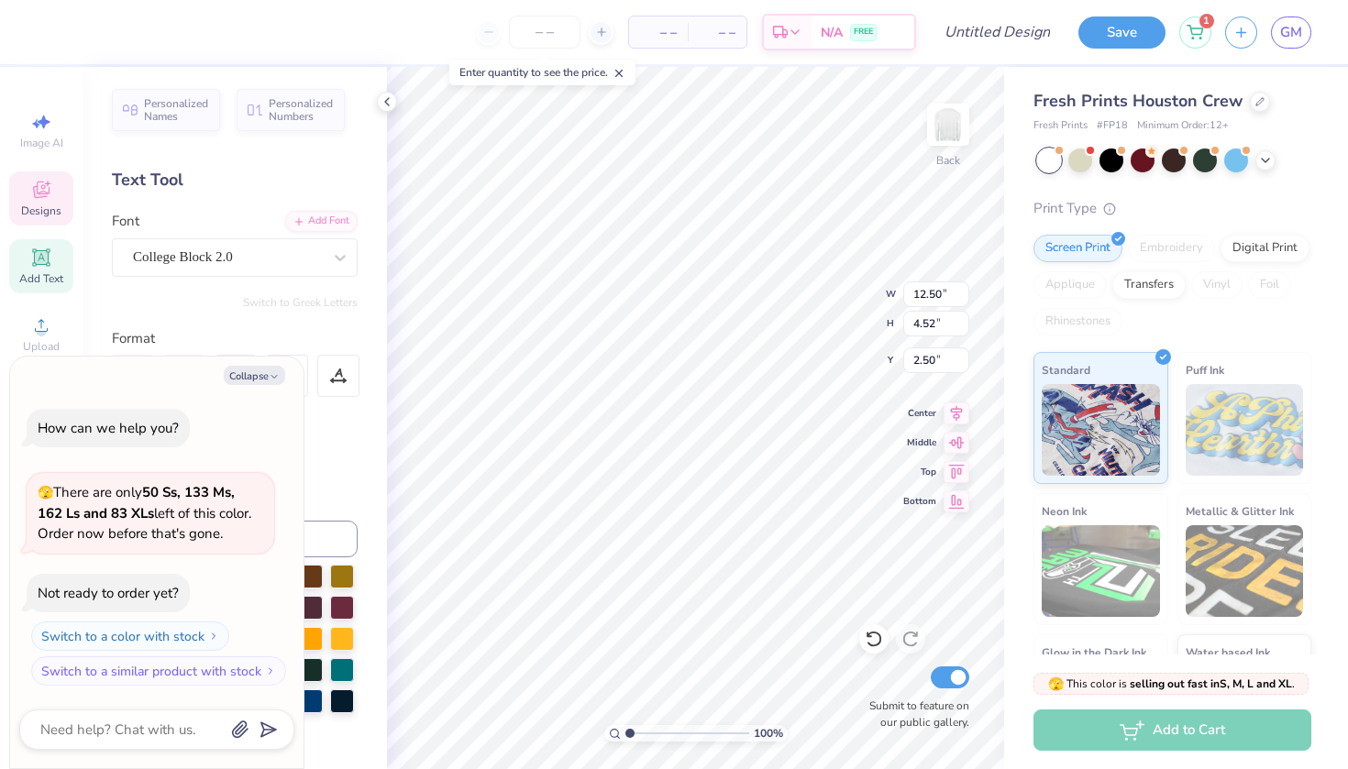
type textarea "x"
type textarea "SIGM"
type textarea "x"
type textarea "SIG"
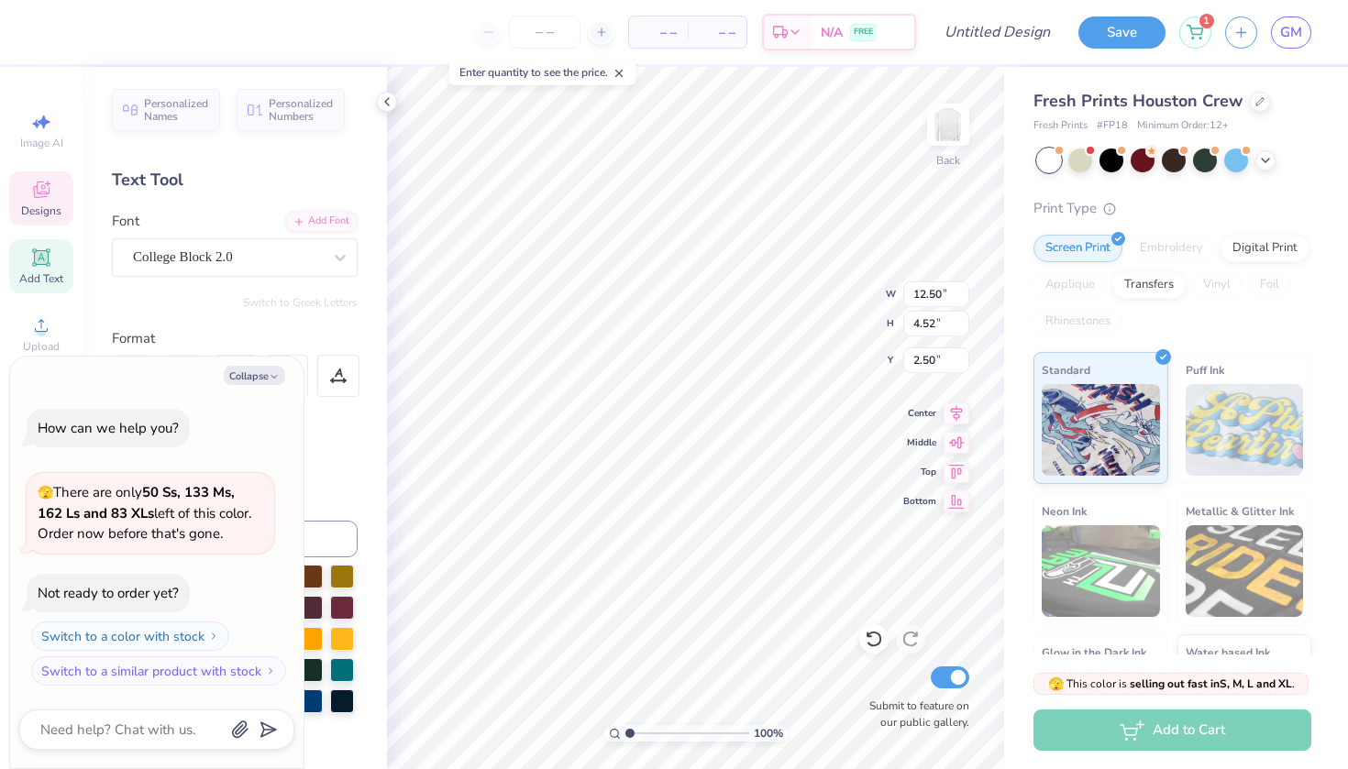
type textarea "x"
type textarea "SI"
type textarea "x"
type textarea "S"
type textarea "x"
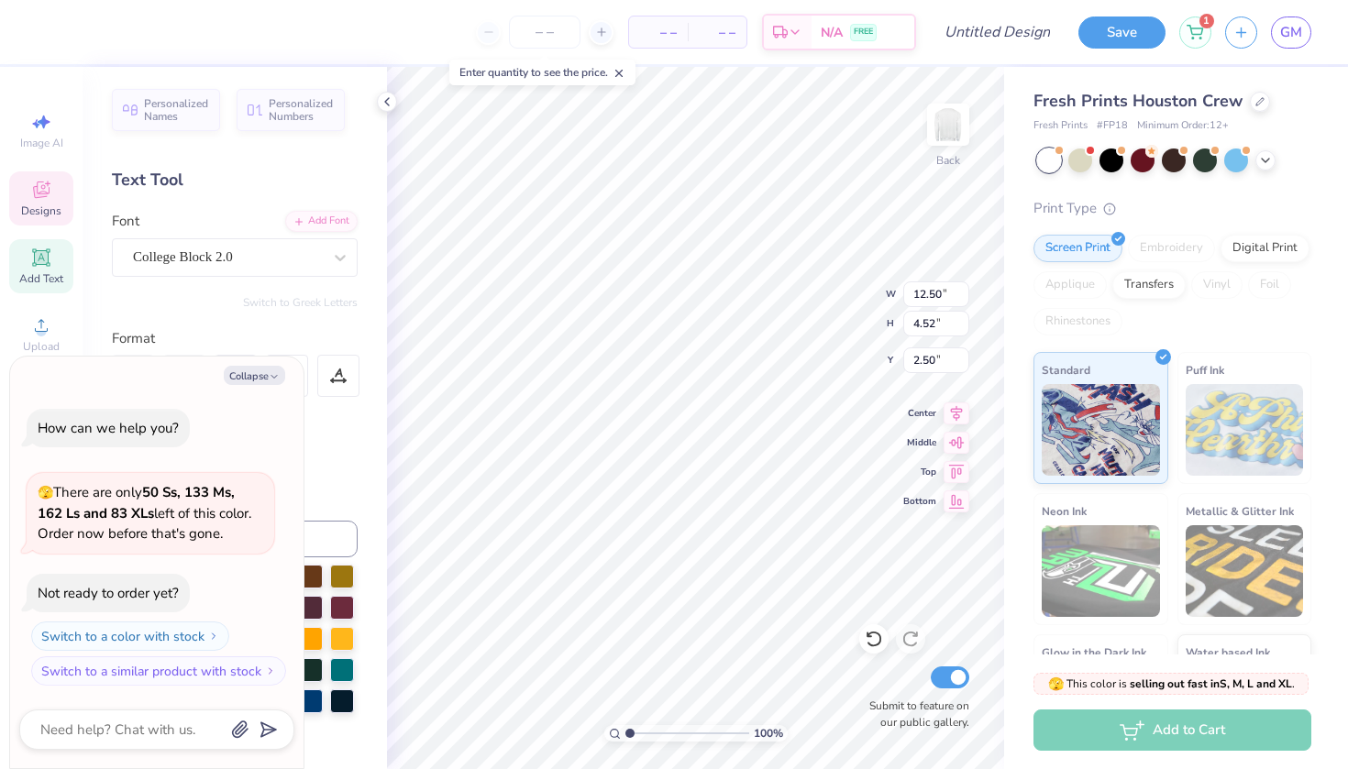
type textarea "Sa"
type textarea "x"
type textarea "Sai"
type textarea "x"
type textarea "Sain"
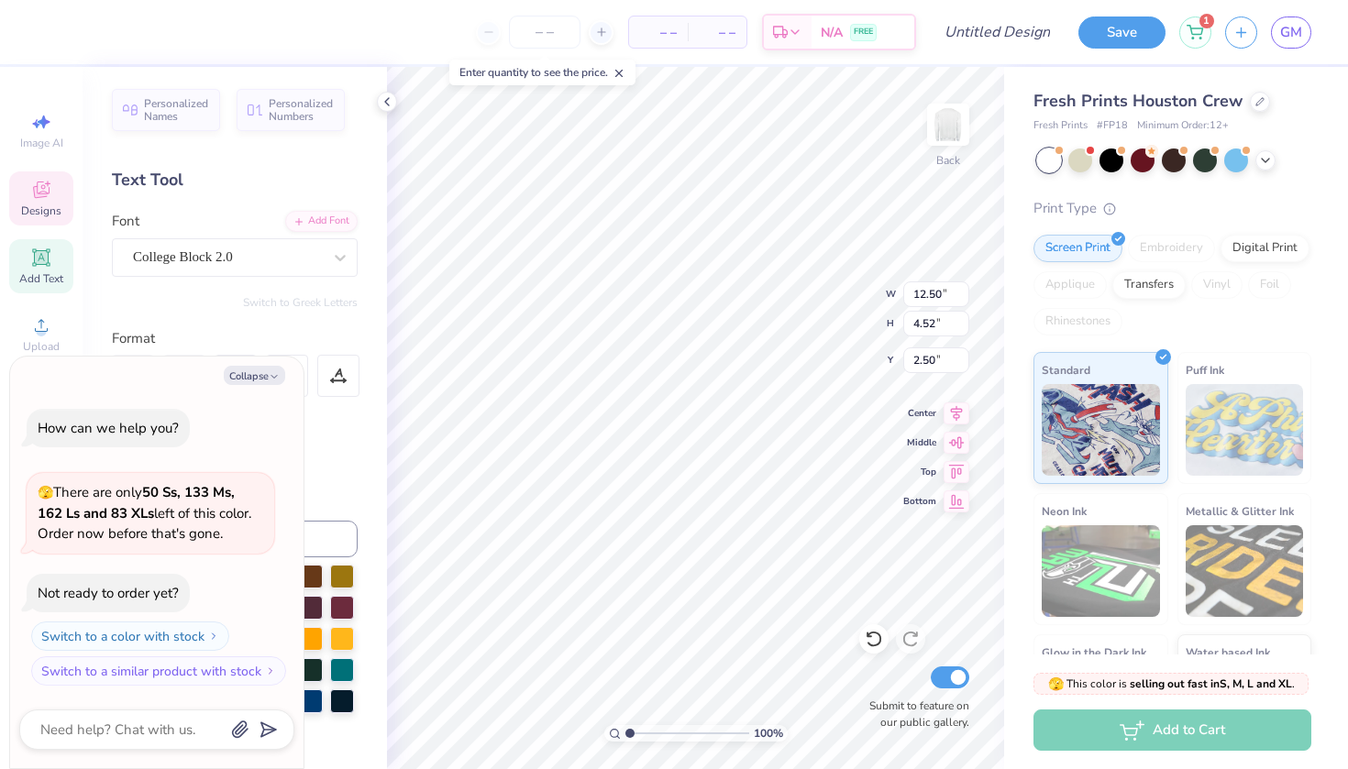
type textarea "x"
type textarea "Saint"
type textarea "x"
type textarea "Saint"
type textarea "x"
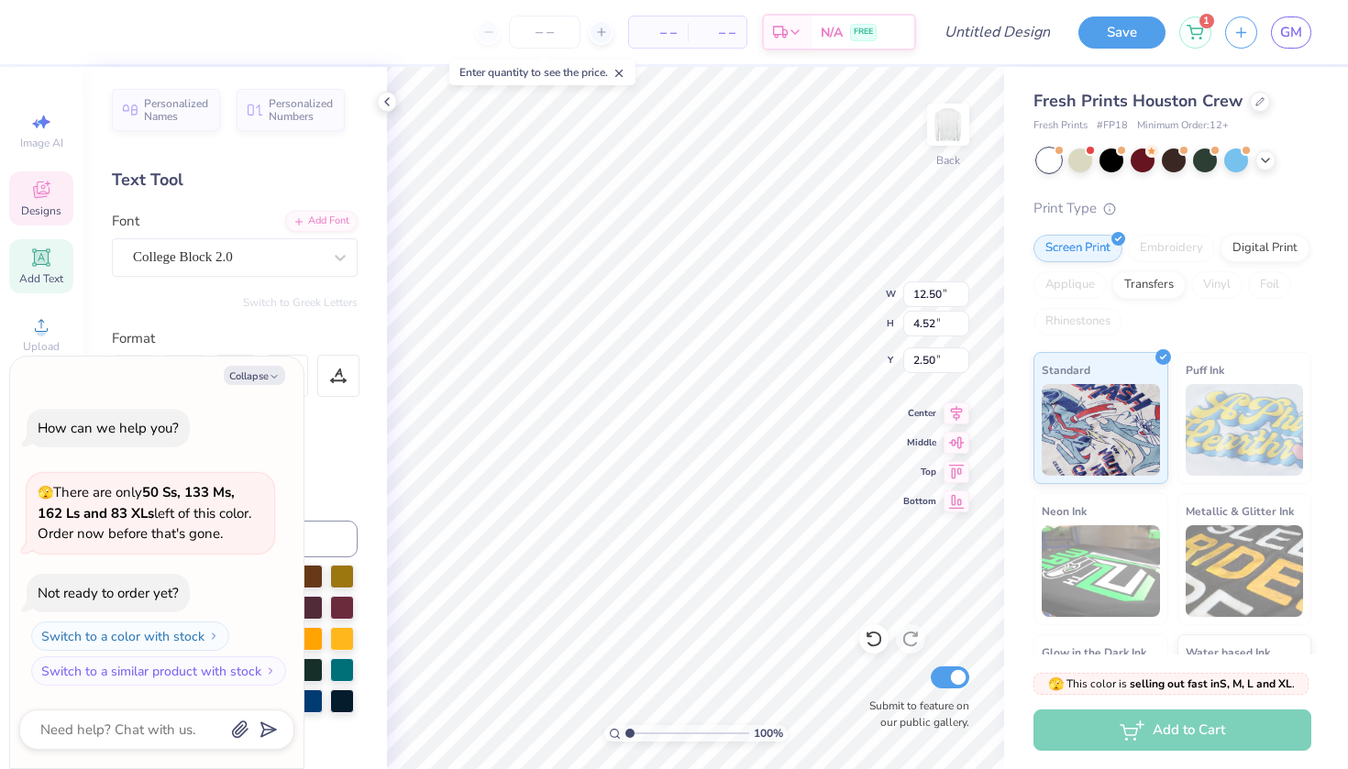
type textarea "Saint m"
type textarea "x"
type textarea "Saint ma"
type textarea "x"
type textarea "Saint mar"
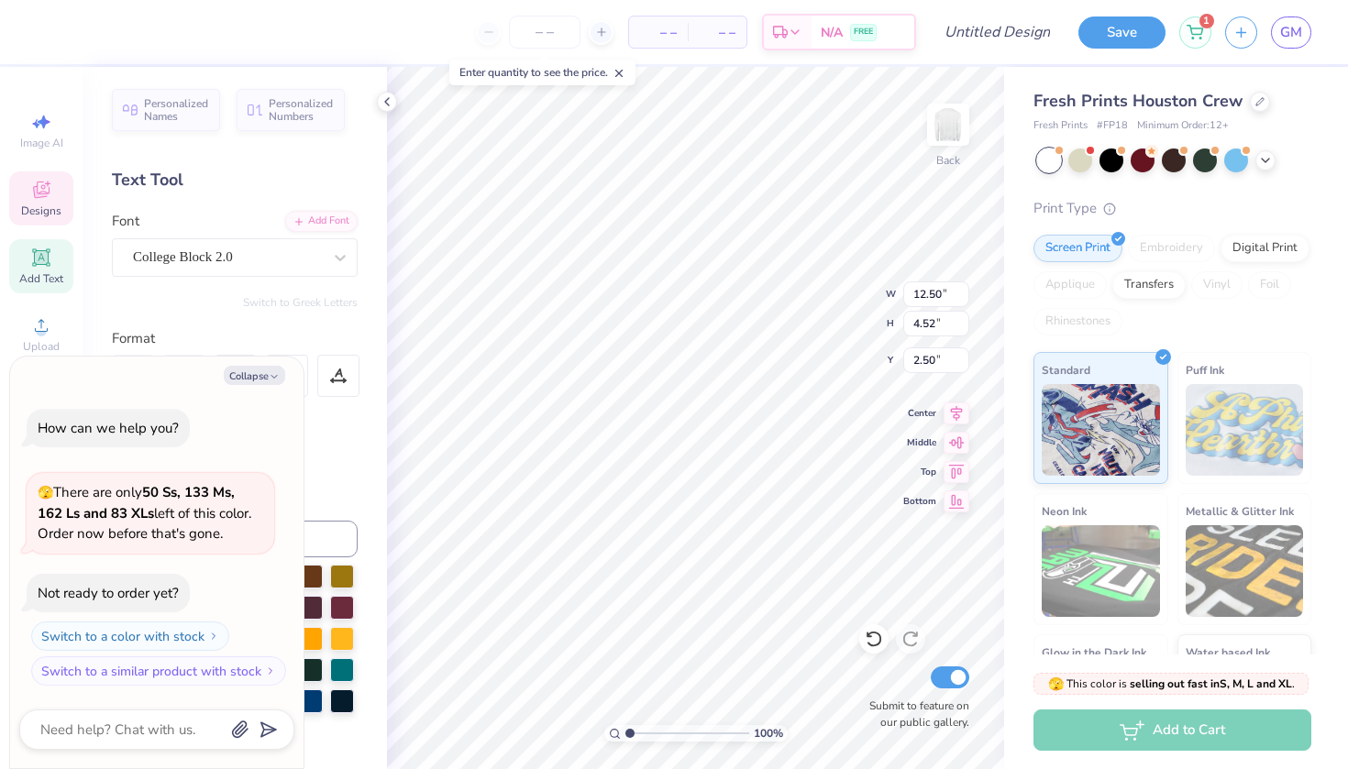
type textarea "x"
type textarea "Saint mary"
type textarea "x"
type textarea "Saint mary"
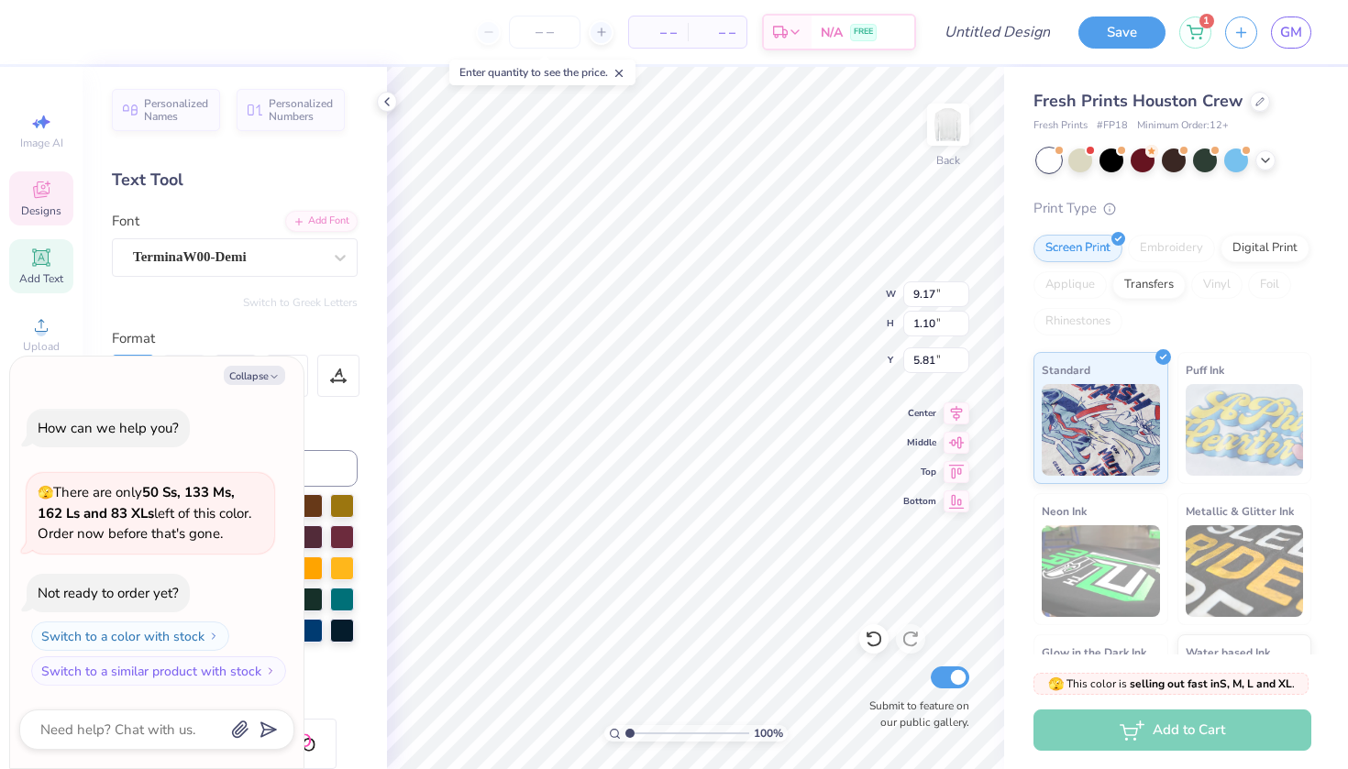
scroll to position [0, 11]
type textarea "x"
type textarea "w"
type textarea "x"
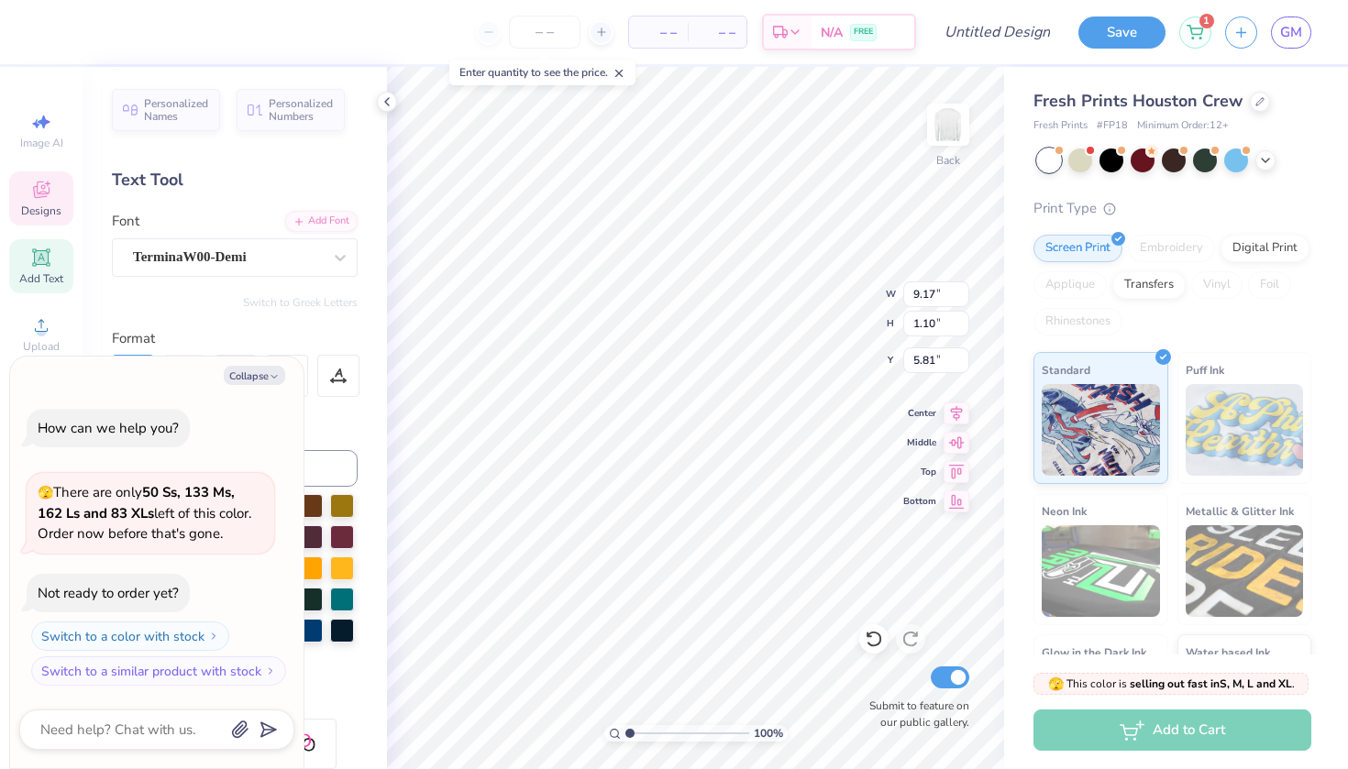
type textarea "w"
type textarea "x"
type textarea "w r"
type textarea "x"
type textarea "w"
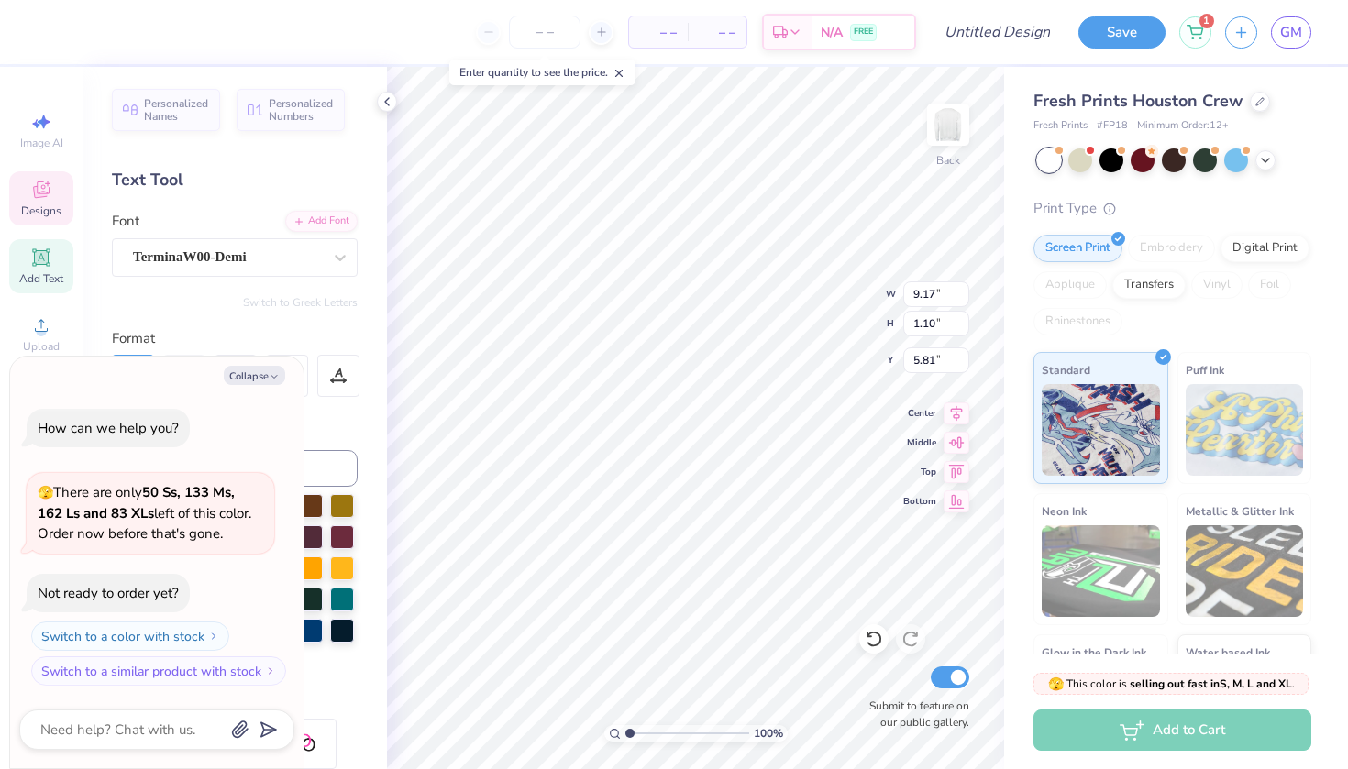
type textarea "x"
type textarea "w"
type textarea "x"
type textarea "W"
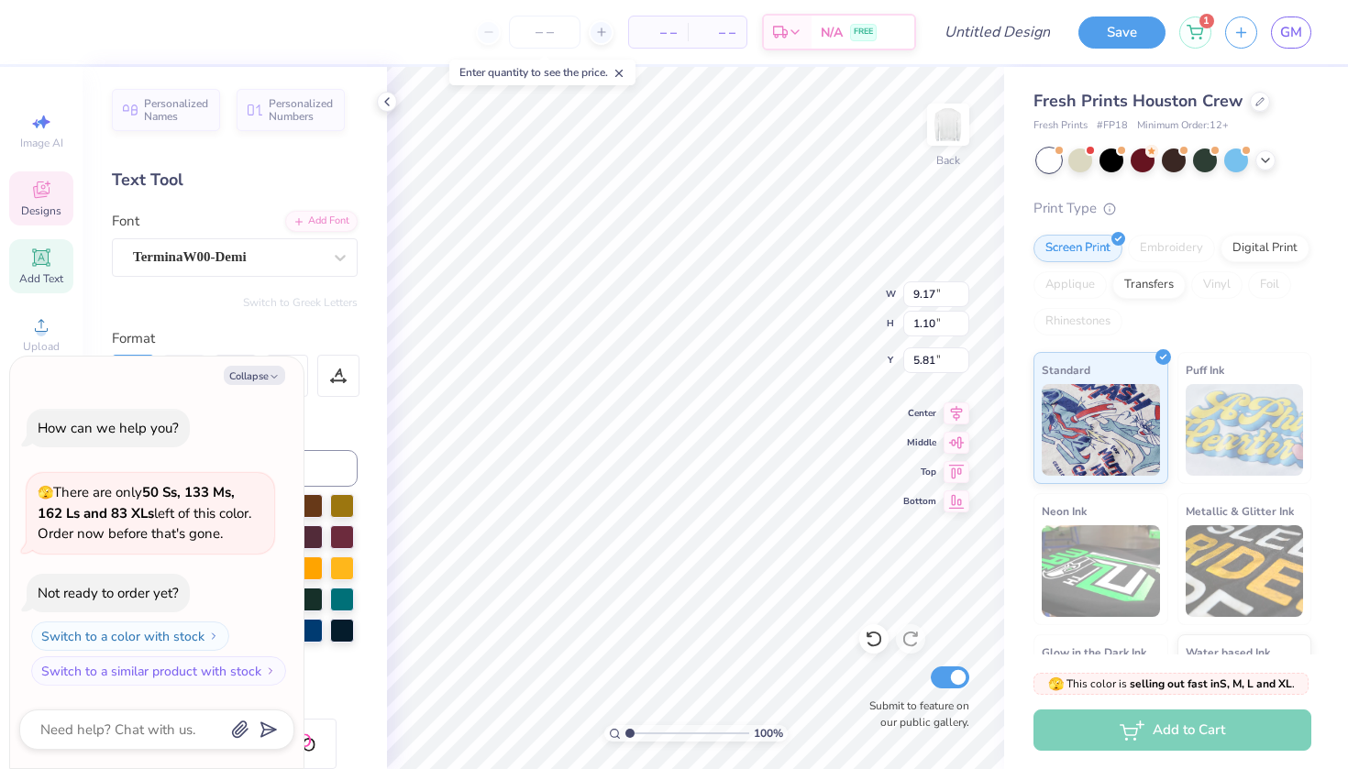
type textarea "x"
type textarea "WR"
type textarea "x"
type textarea "W"
type textarea "x"
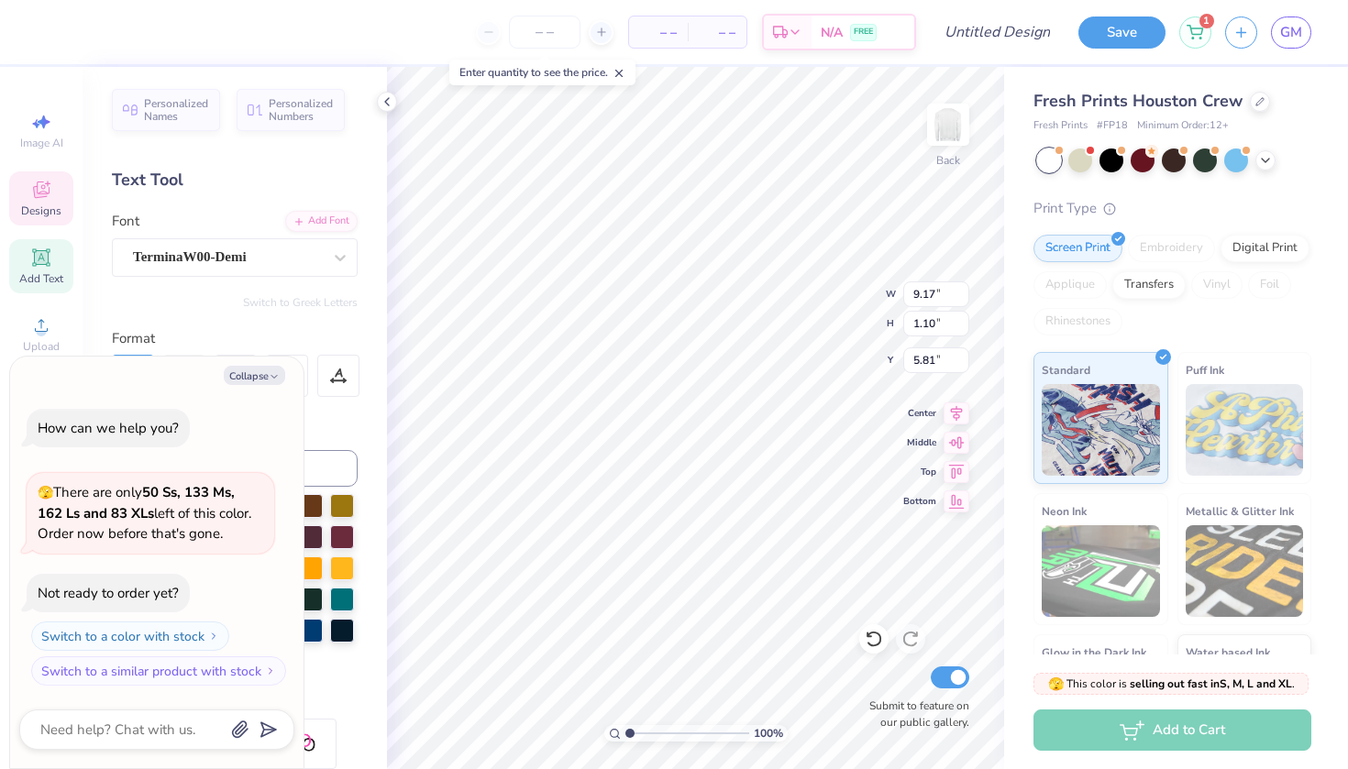
type textarea "W"
type textarea "x"
type textarea "W R"
type textarea "x"
type textarea "W R"
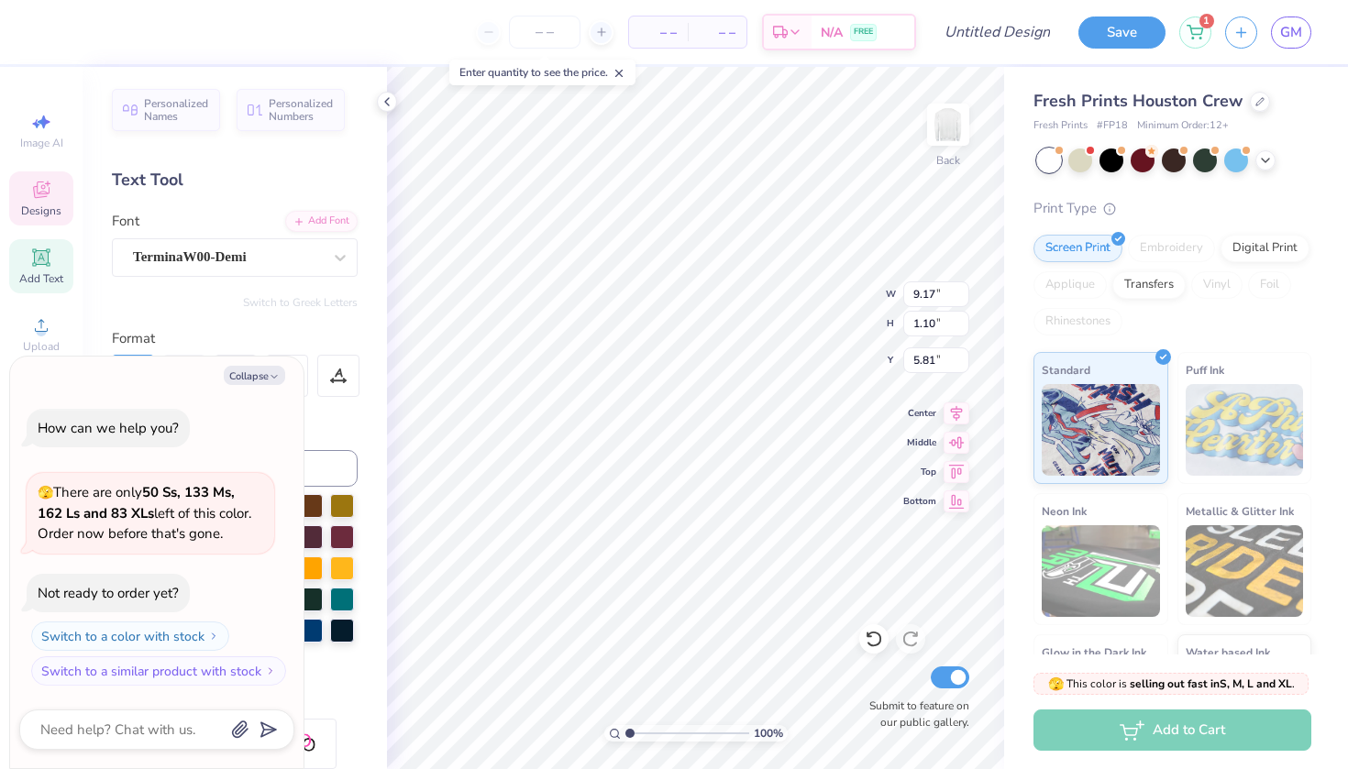
type textarea "x"
type textarea "W R E"
type textarea "x"
type textarea "W R E"
type textarea "x"
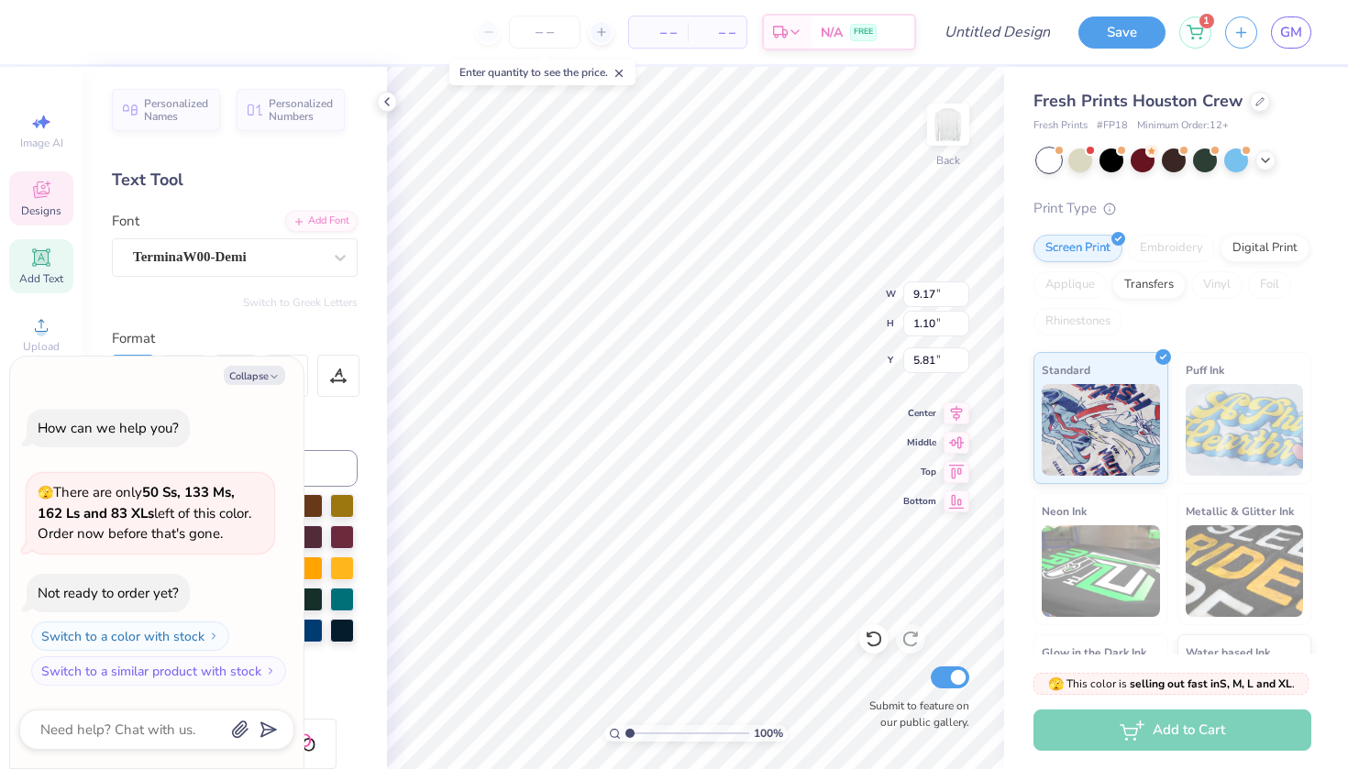
type textarea "W R E S"
type textarea "x"
type textarea "W R E S"
type textarea "x"
type textarea "W R E S T"
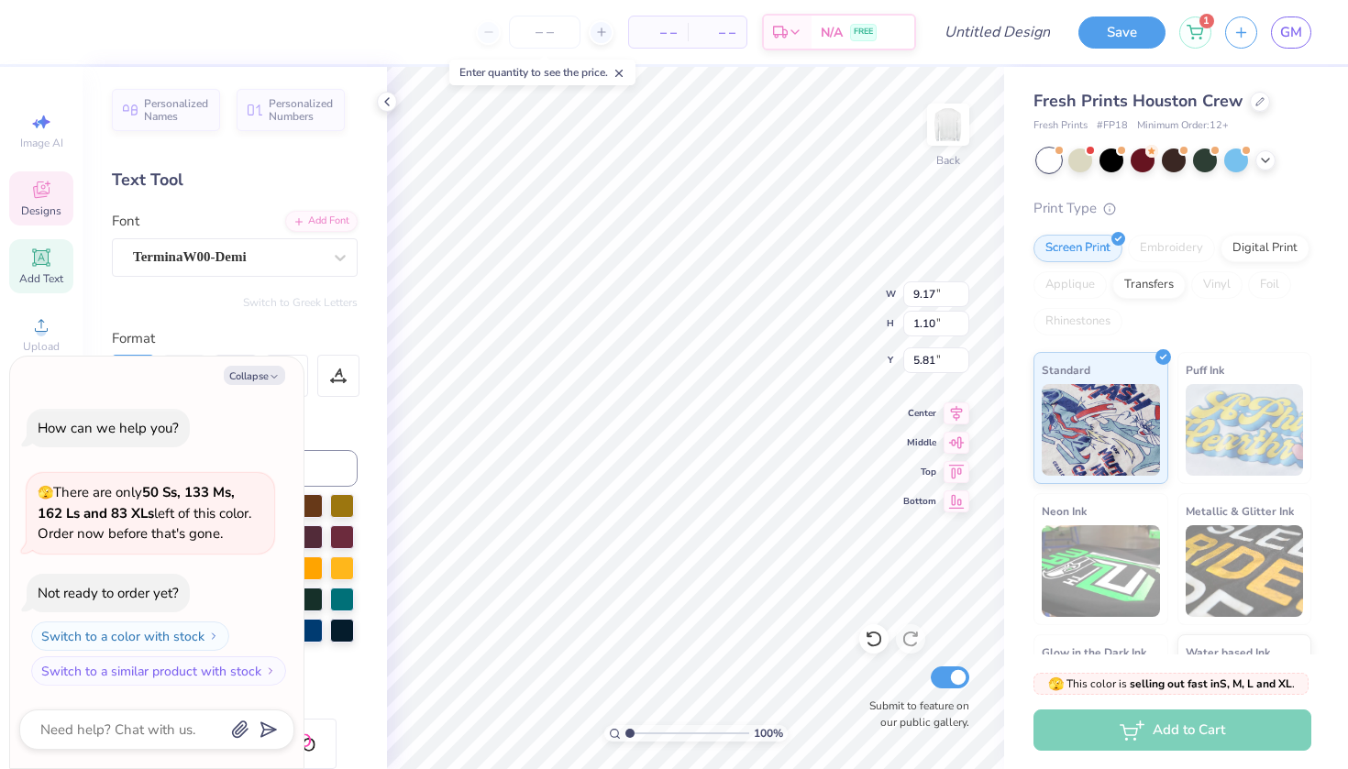
type textarea "x"
type textarea "W R E S T"
type textarea "x"
type textarea "W R E S T L"
type textarea "x"
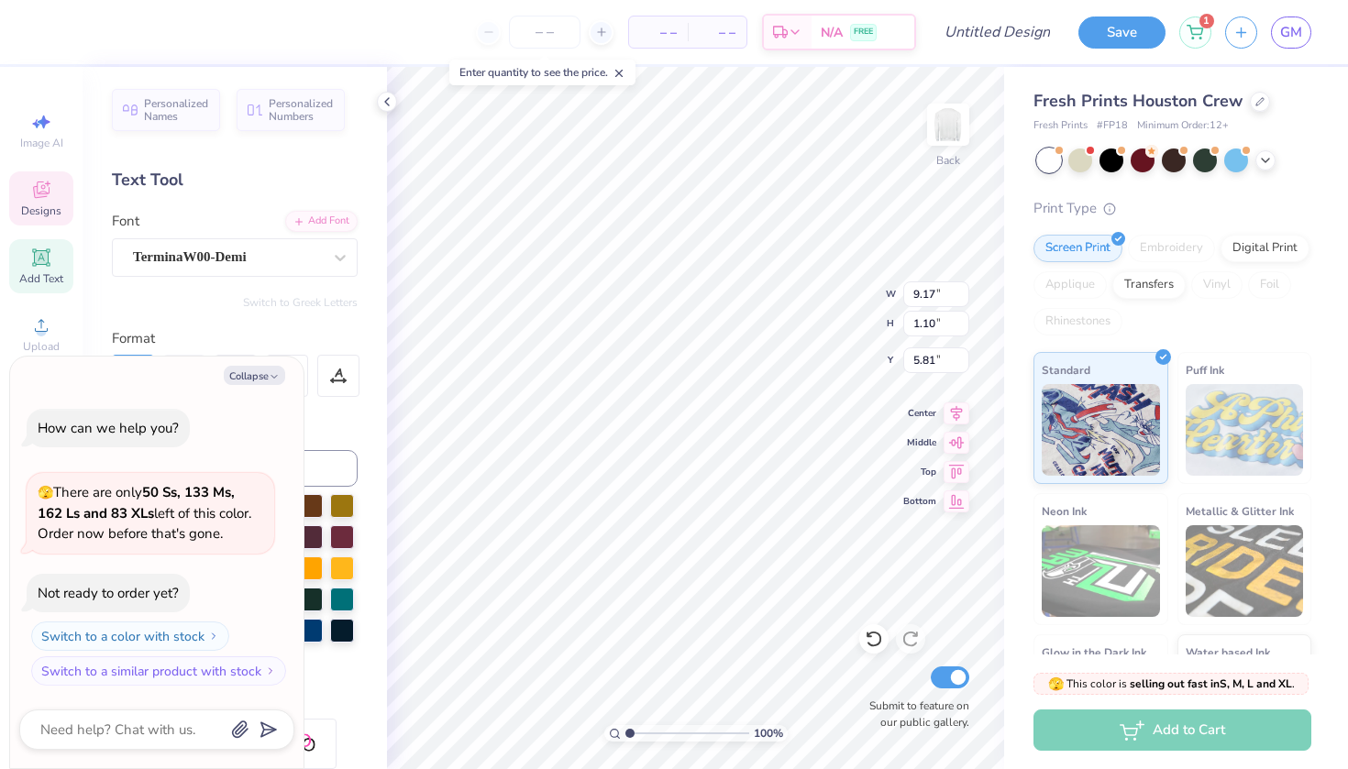
type textarea "W R E S T L"
type textarea "x"
type textarea "W R E S T L I"
type textarea "x"
type textarea "W R E S T L I N"
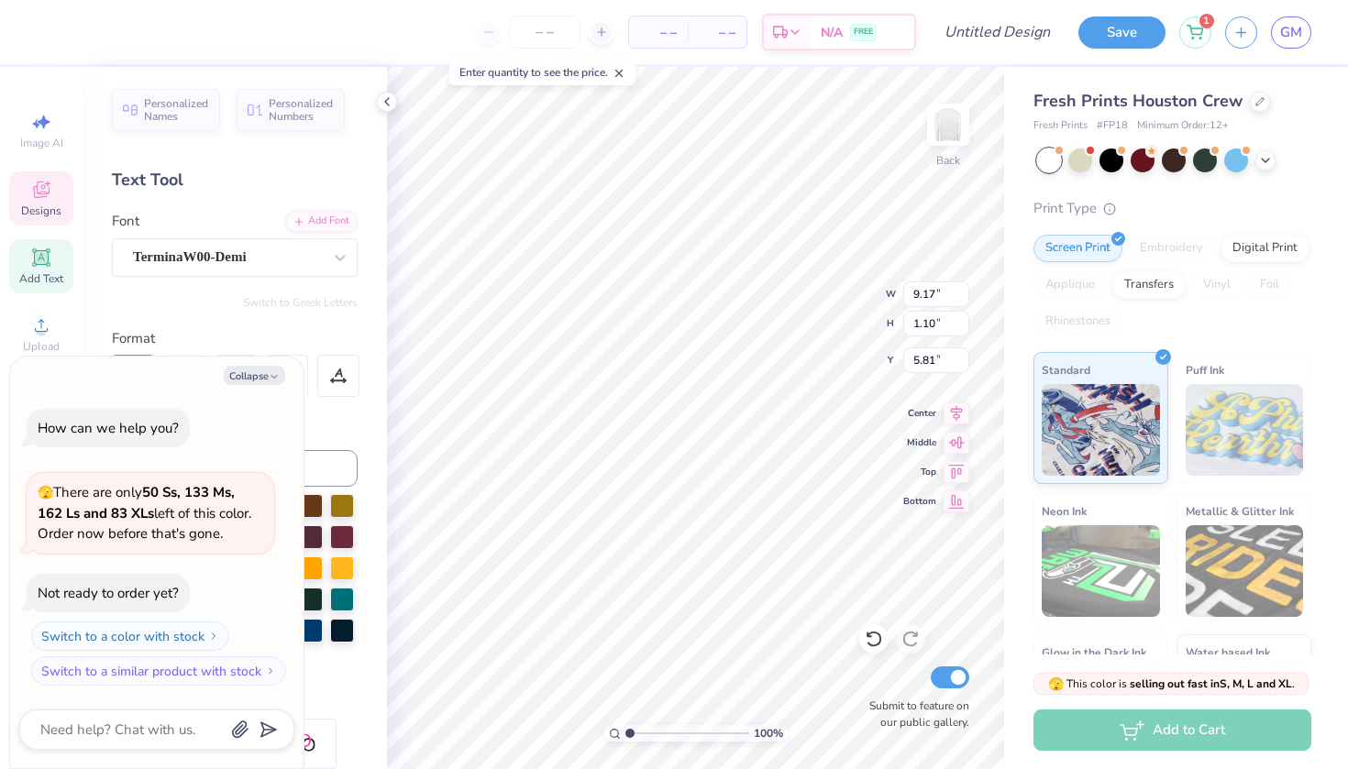
type textarea "x"
type textarea "W R E S T L I N"
type textarea "x"
type textarea "W R E S T L I N G"
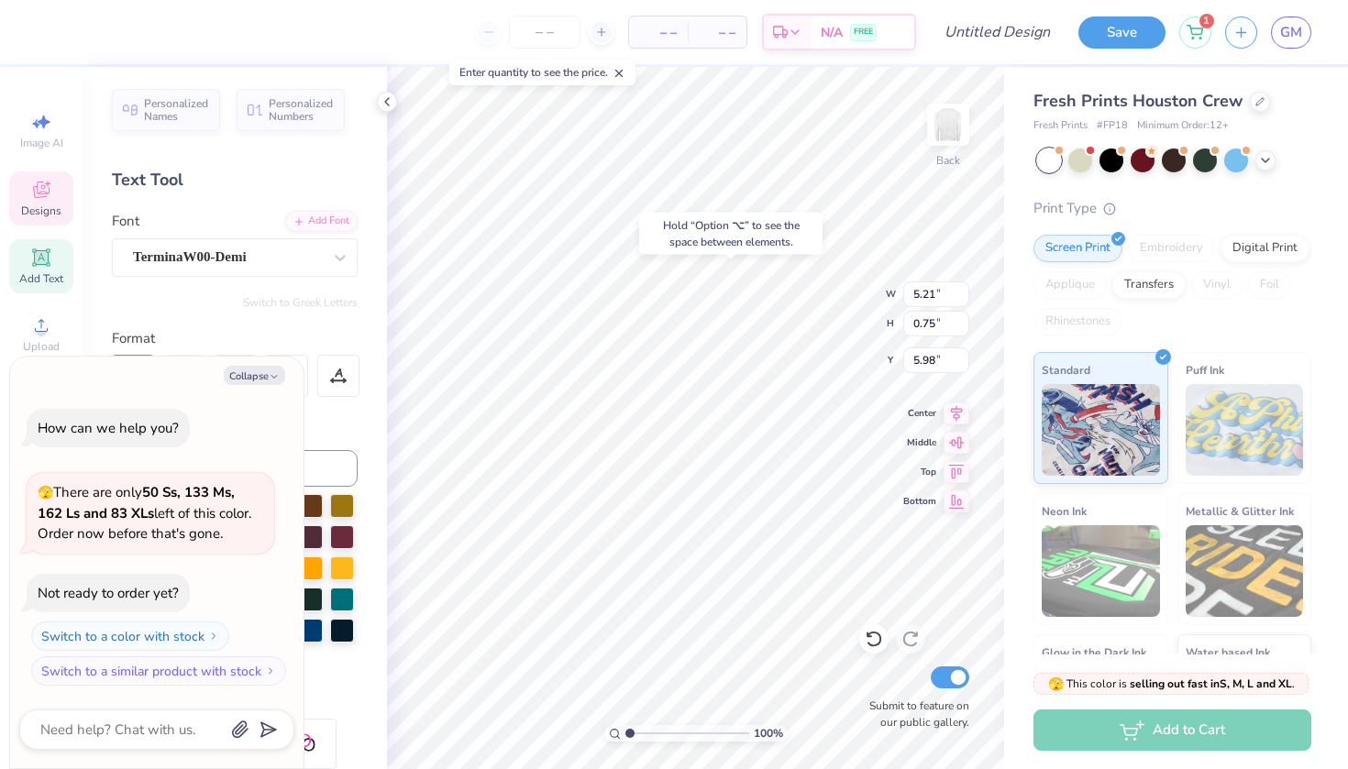
type textarea "x"
type input "6.01"
type textarea "x"
type textarea "W"
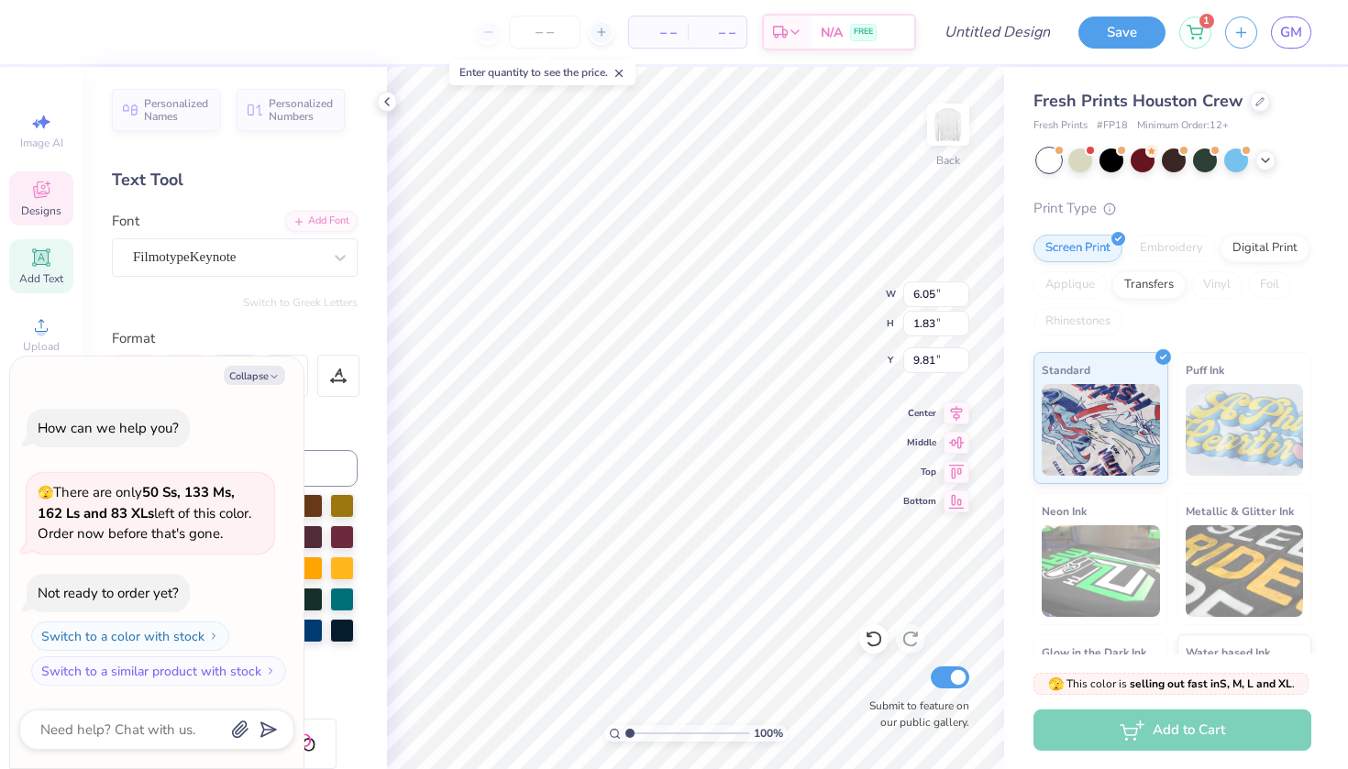
scroll to position [0, 0]
type textarea "x"
type textarea "WR"
type textarea "x"
type textarea "WRE"
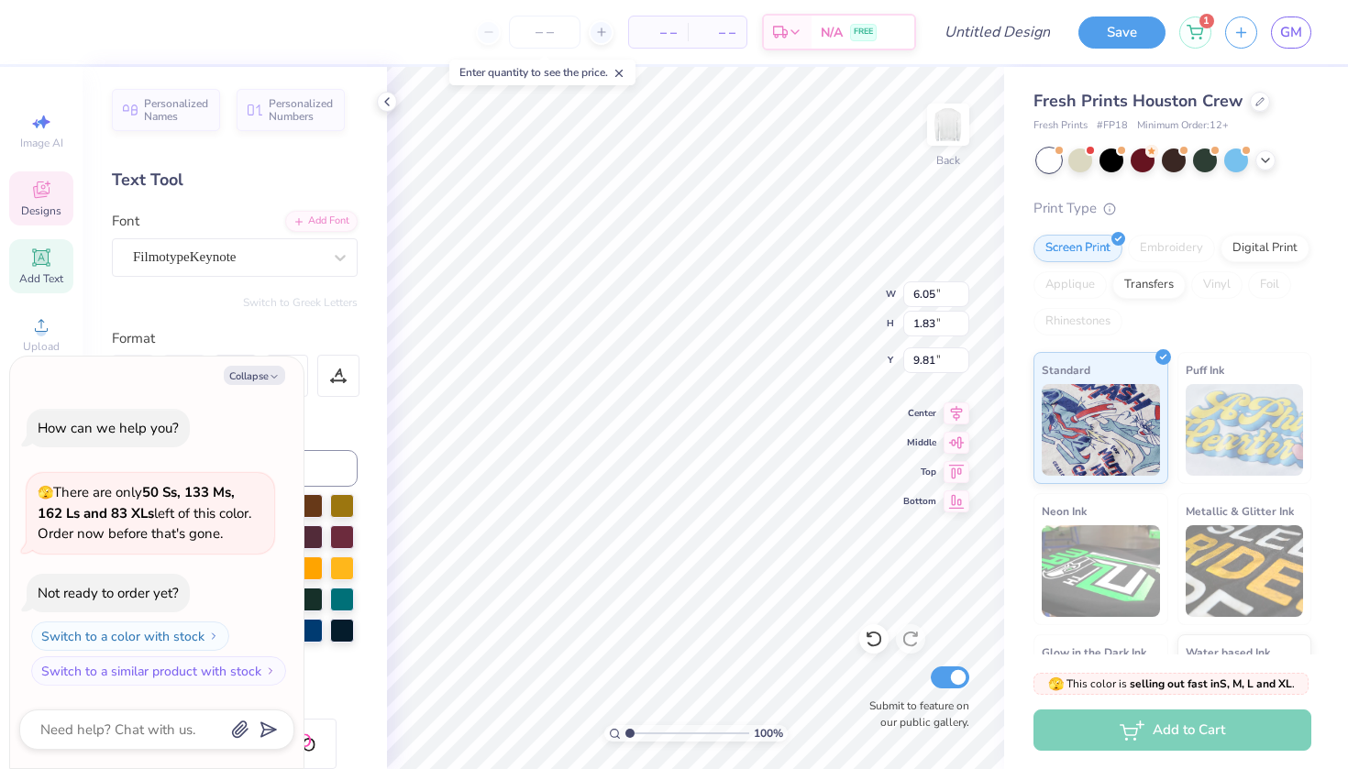
type textarea "x"
type textarea "WR"
type textarea "x"
type textarea "W"
type textarea "x"
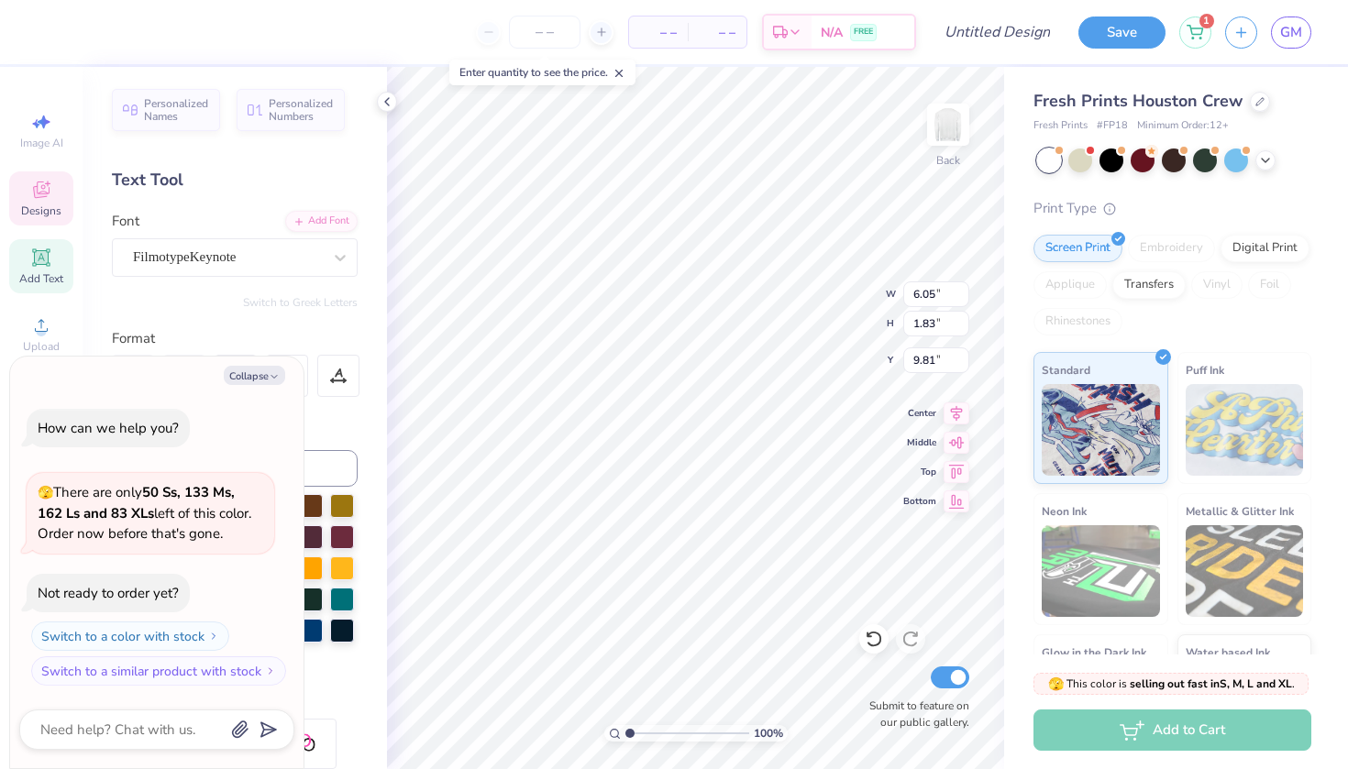
type textarea "Wr"
type textarea "x"
type textarea "Wre"
type textarea "x"
type textarea "Wres"
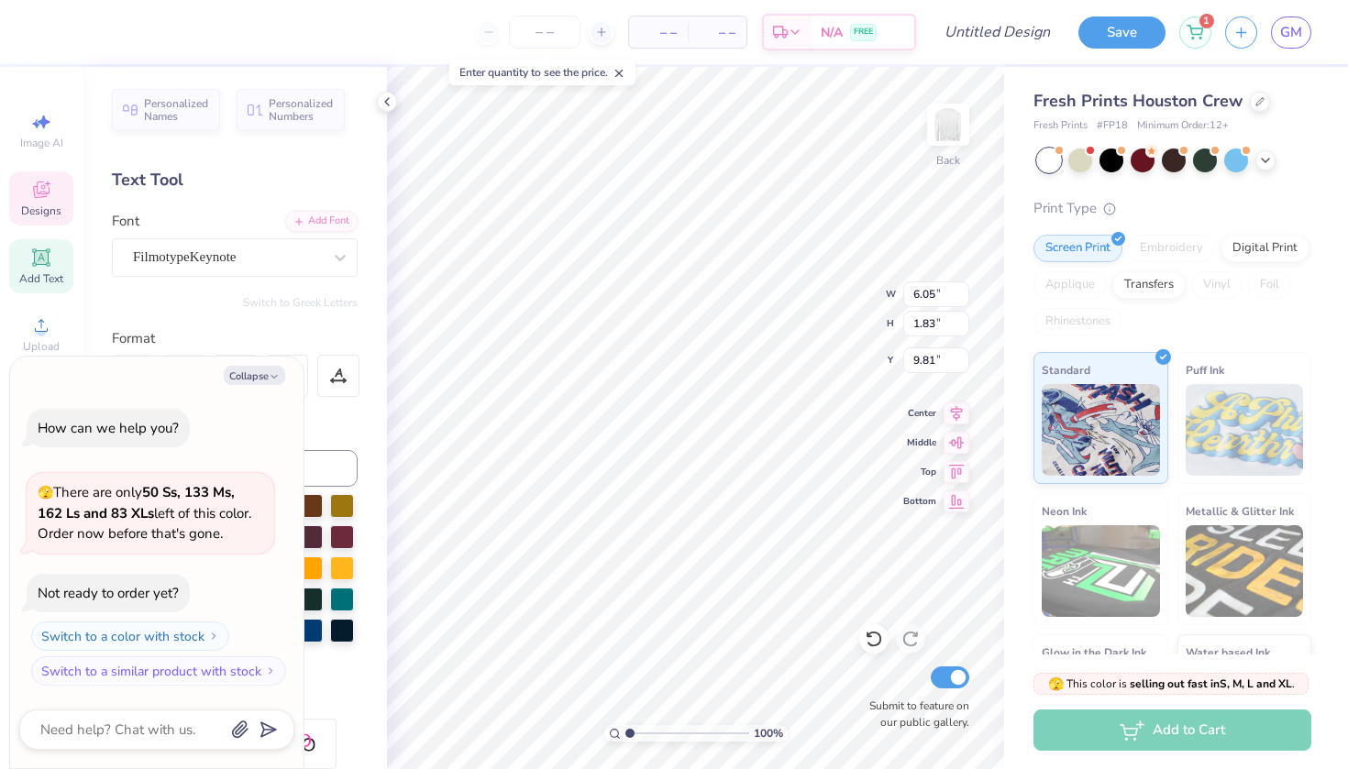
type textarea "x"
type textarea "Wrest"
type textarea "x"
type textarea "Wrestl"
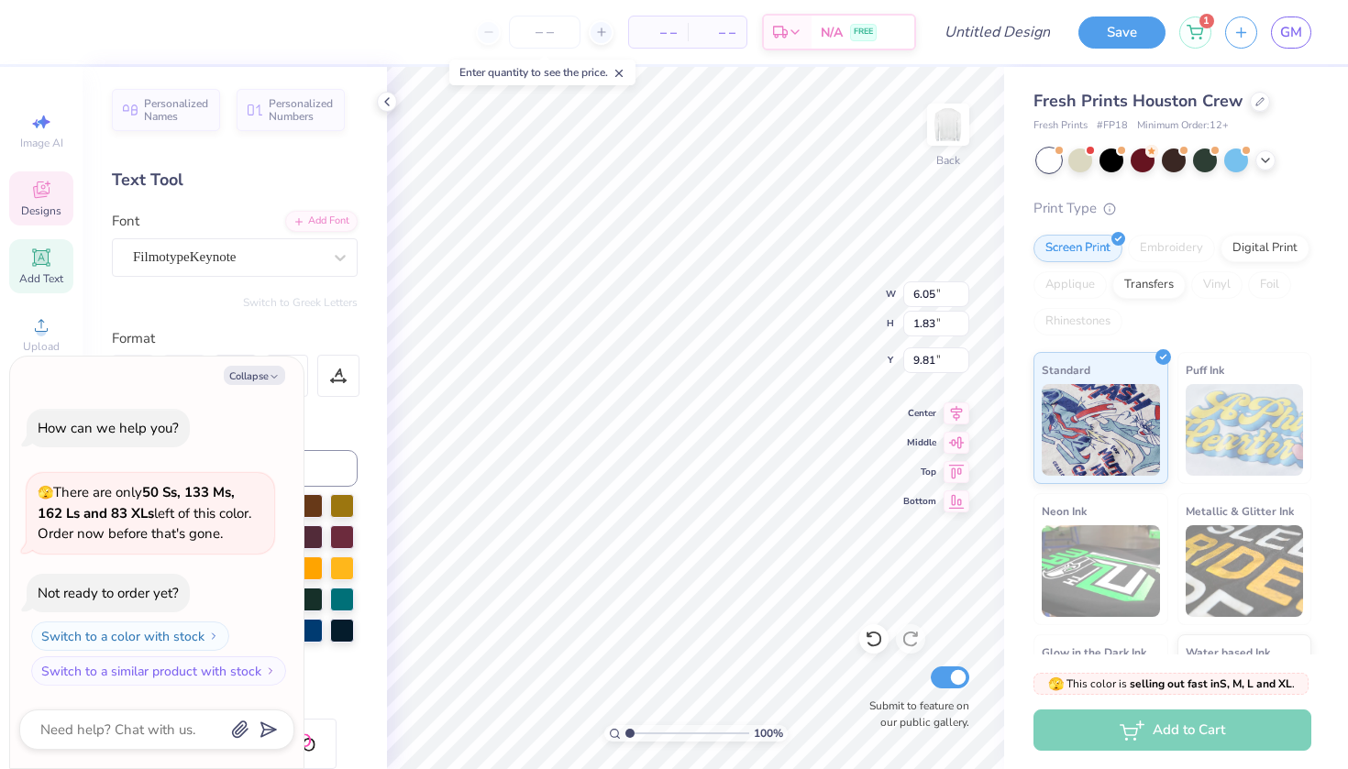
type textarea "x"
type textarea "Wrestli"
type textarea "x"
type textarea "Wrestlin"
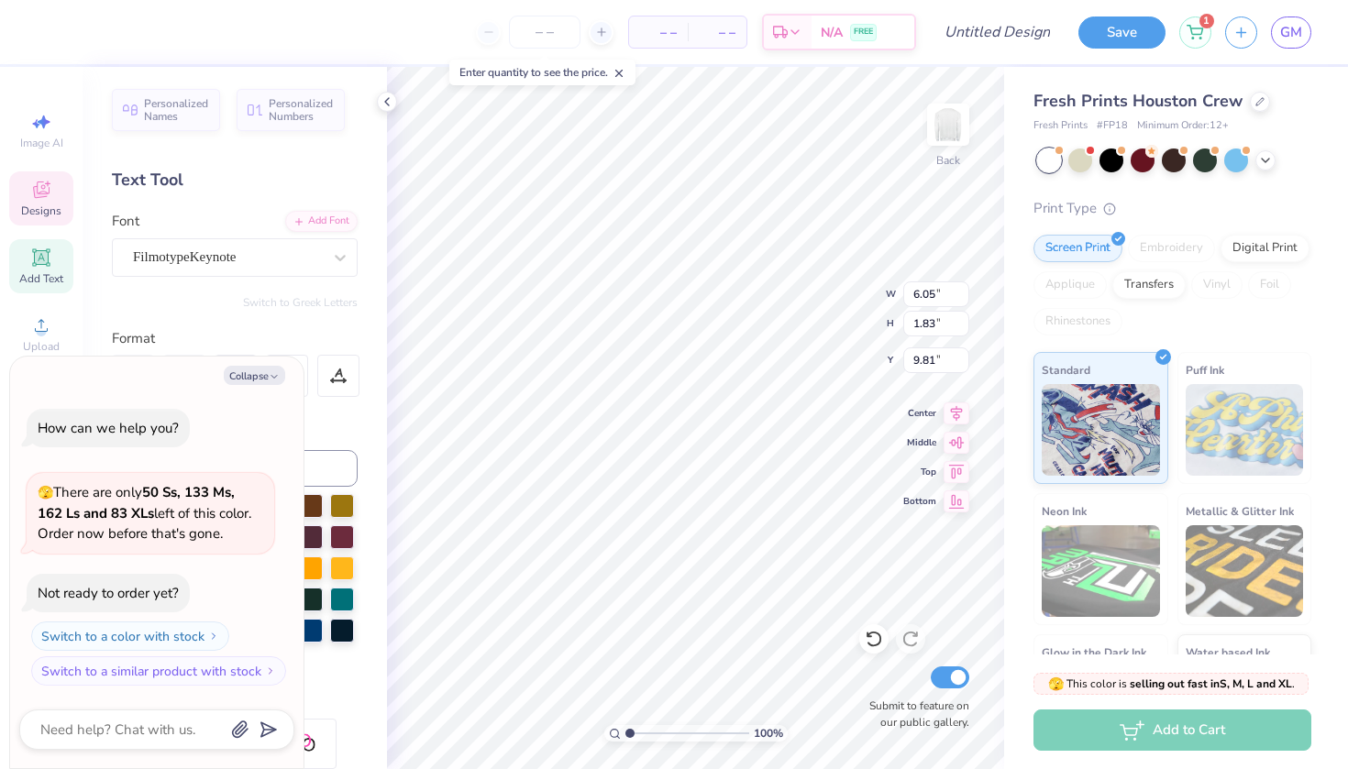
type textarea "x"
type textarea "Wrestling"
type textarea "x"
type input "11.70"
type textarea "x"
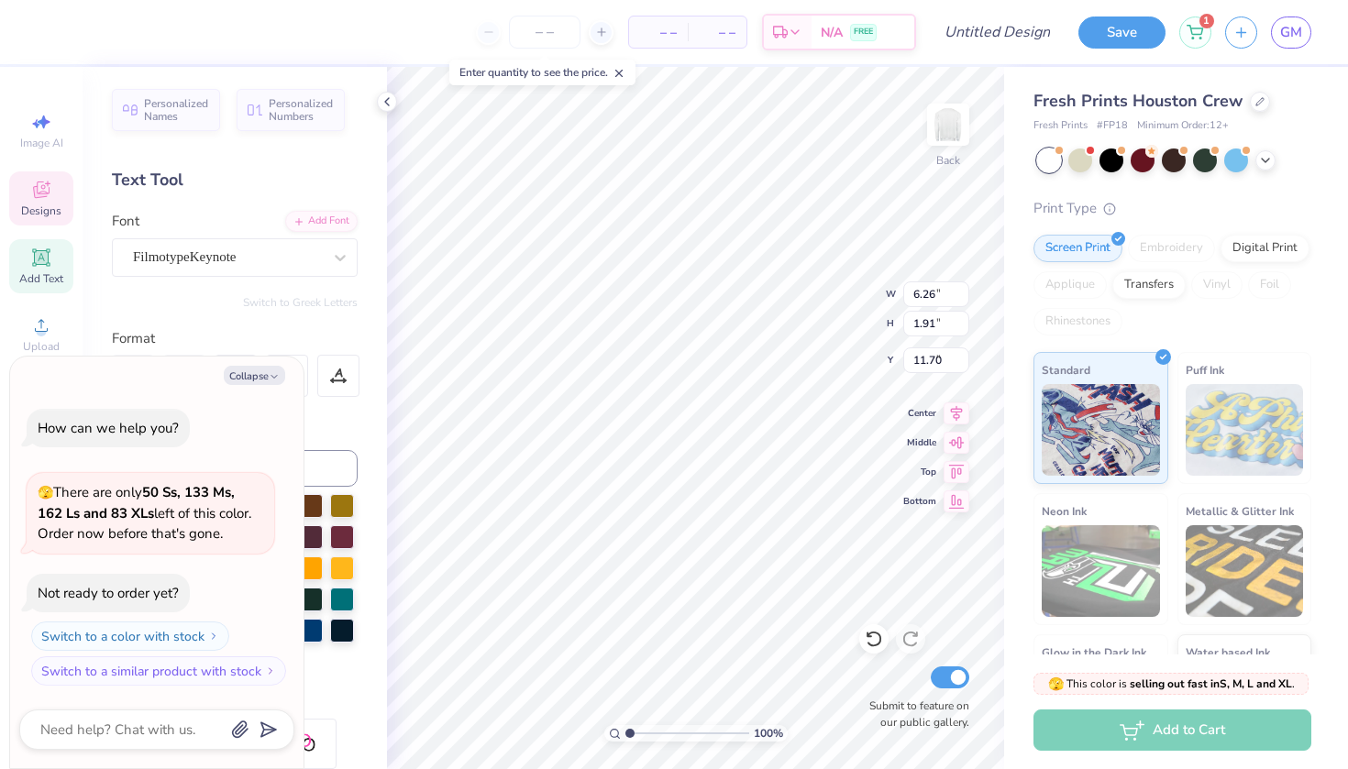
type input "6.19"
type input "1.94"
type input "9.76"
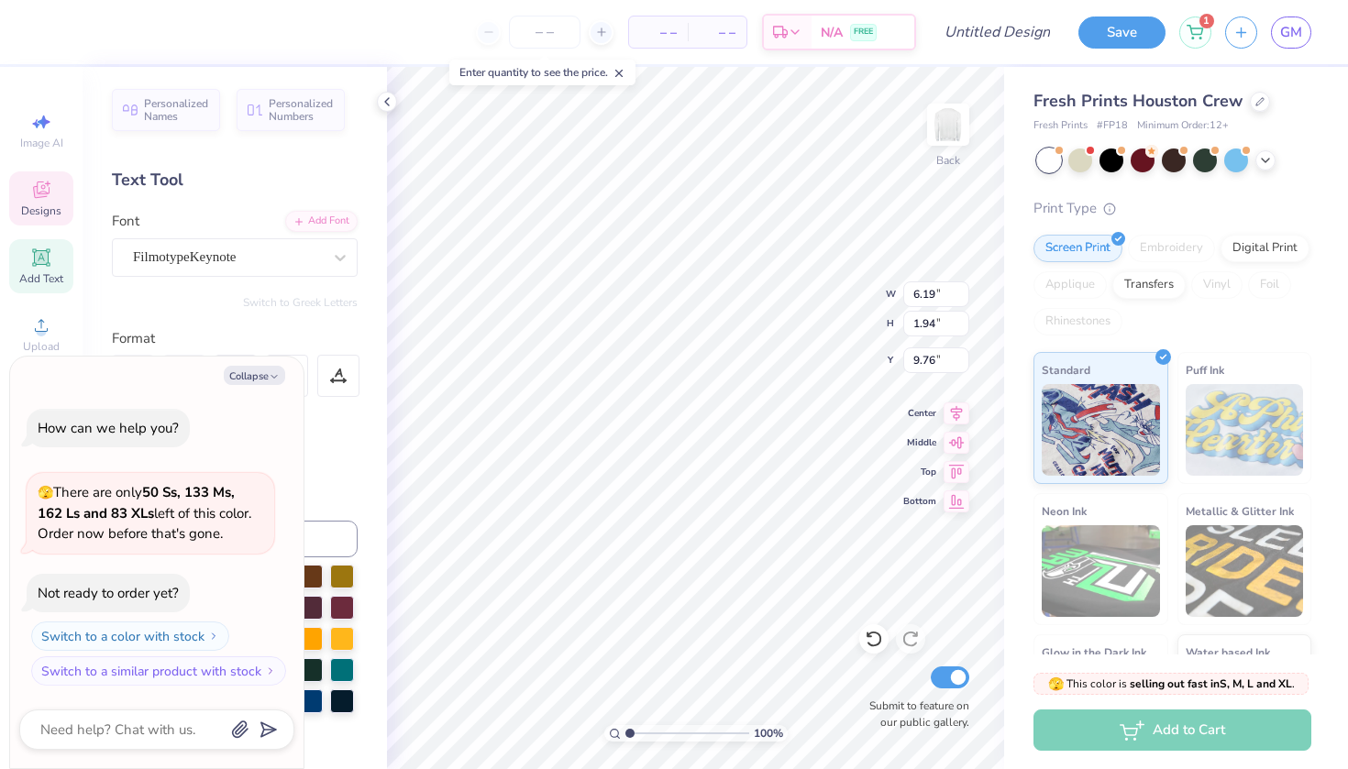
type textarea "x"
type textarea "w"
type textarea "x"
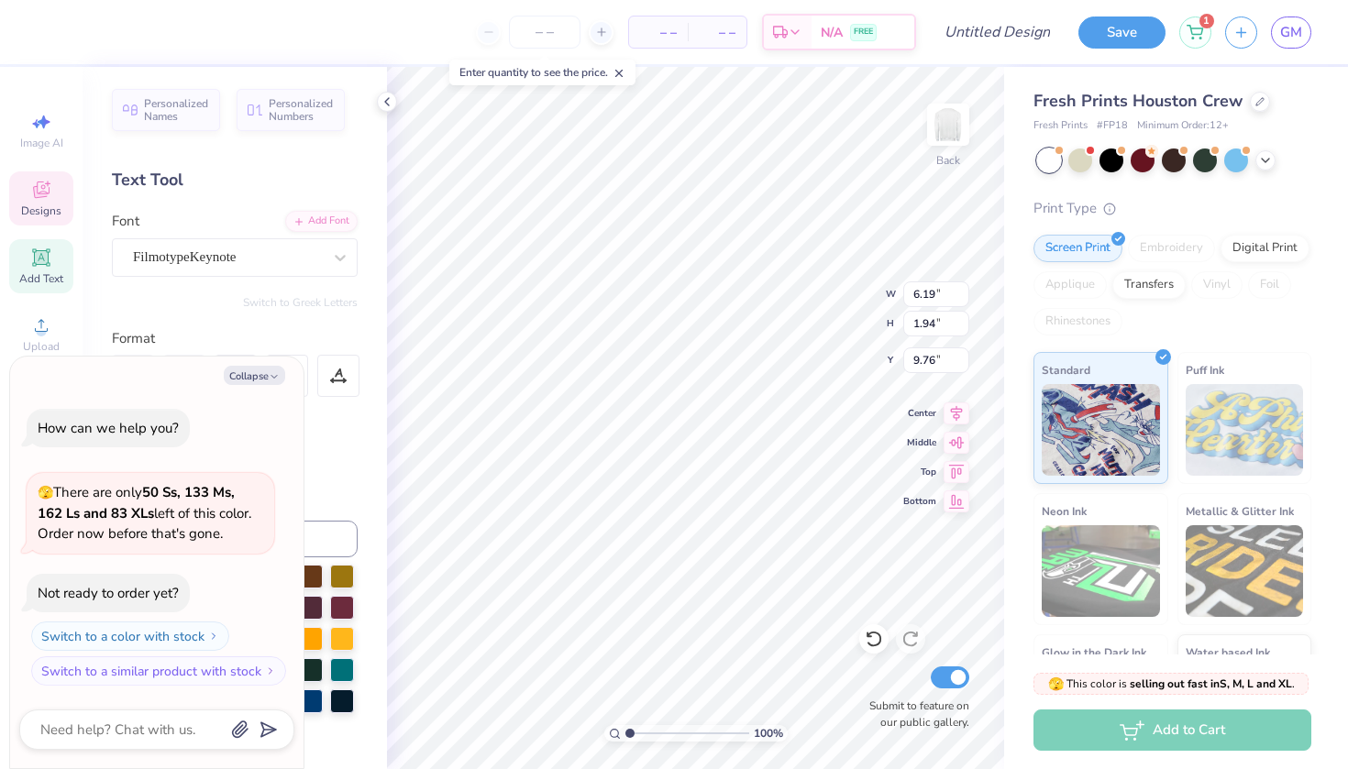
type textarea "E"
type textarea "x"
type textarea "W"
type textarea "x"
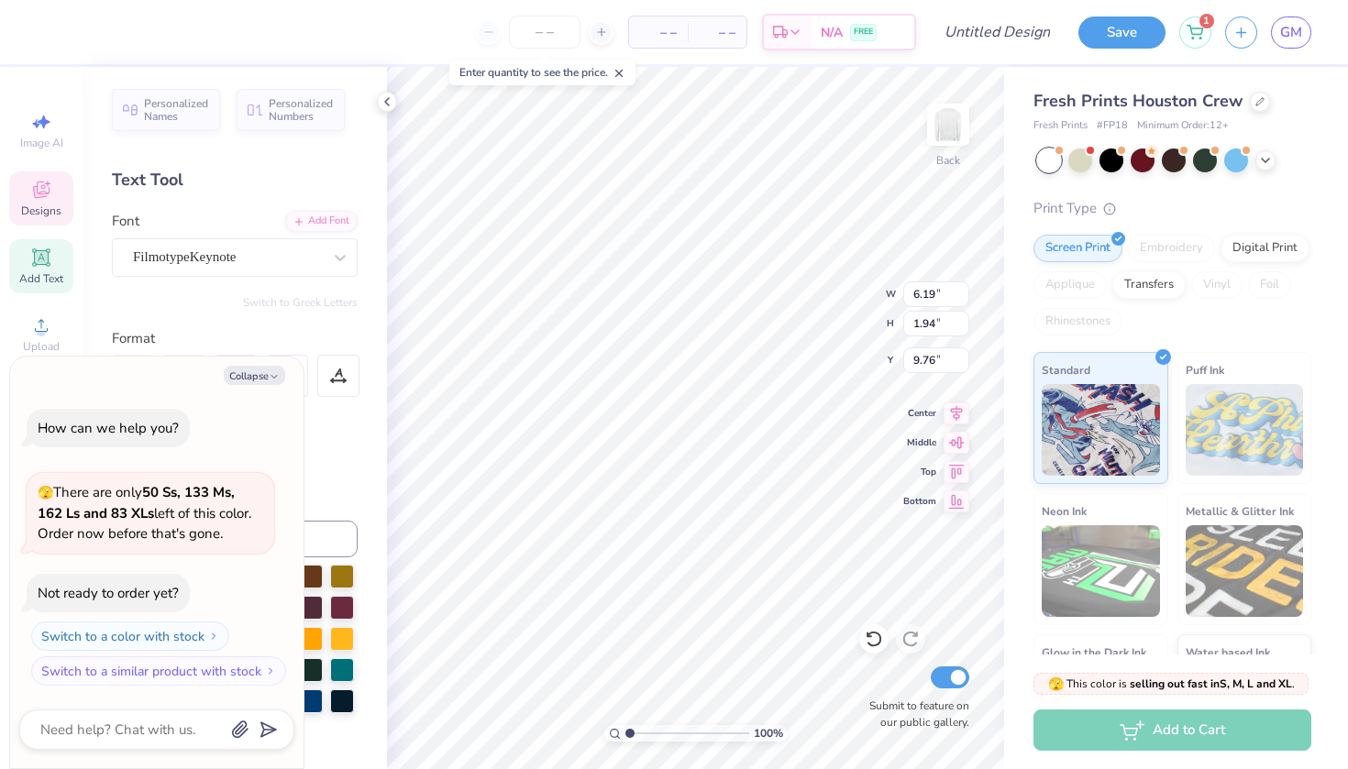
type textarea "Wr"
type textarea "x"
type textarea "Wre"
type textarea "x"
type textarea "Wres"
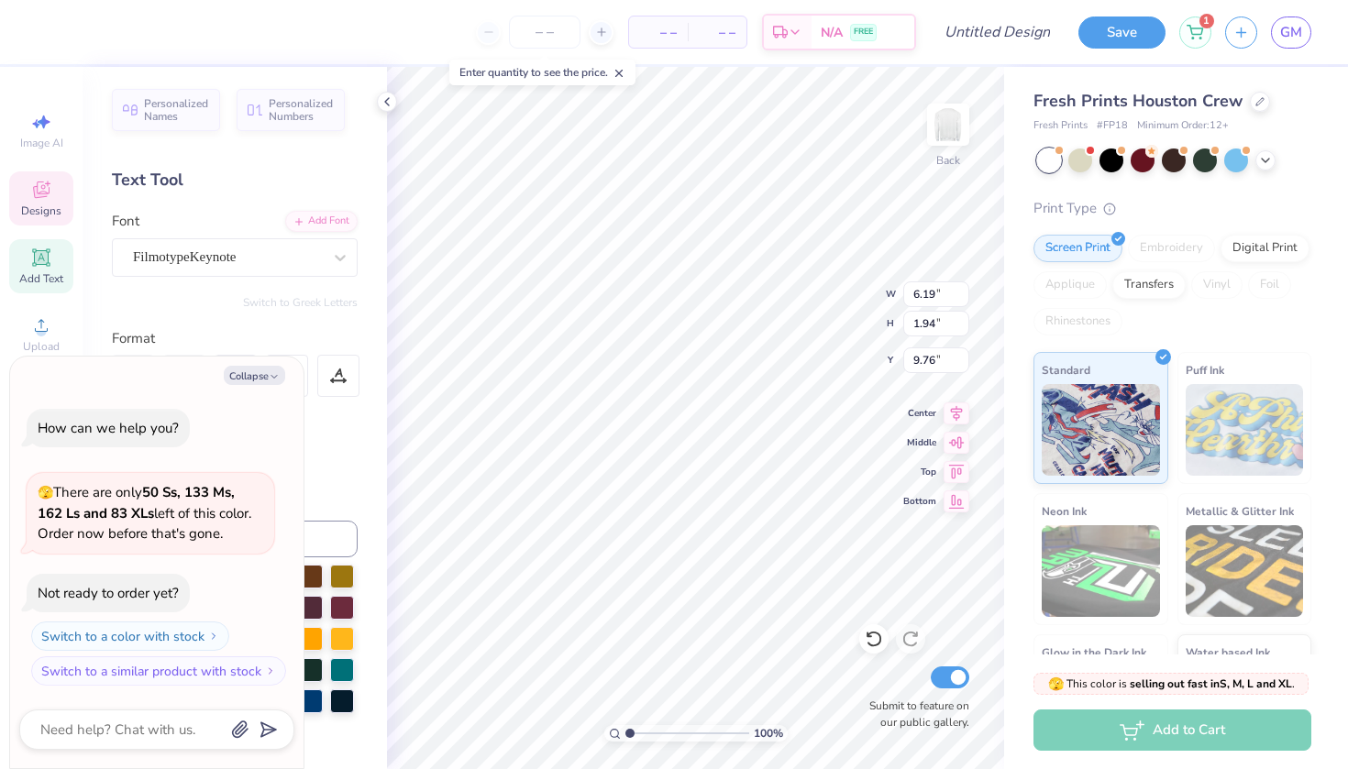
type textarea "x"
type textarea "Wrest"
type textarea "x"
type textarea "Wrestl"
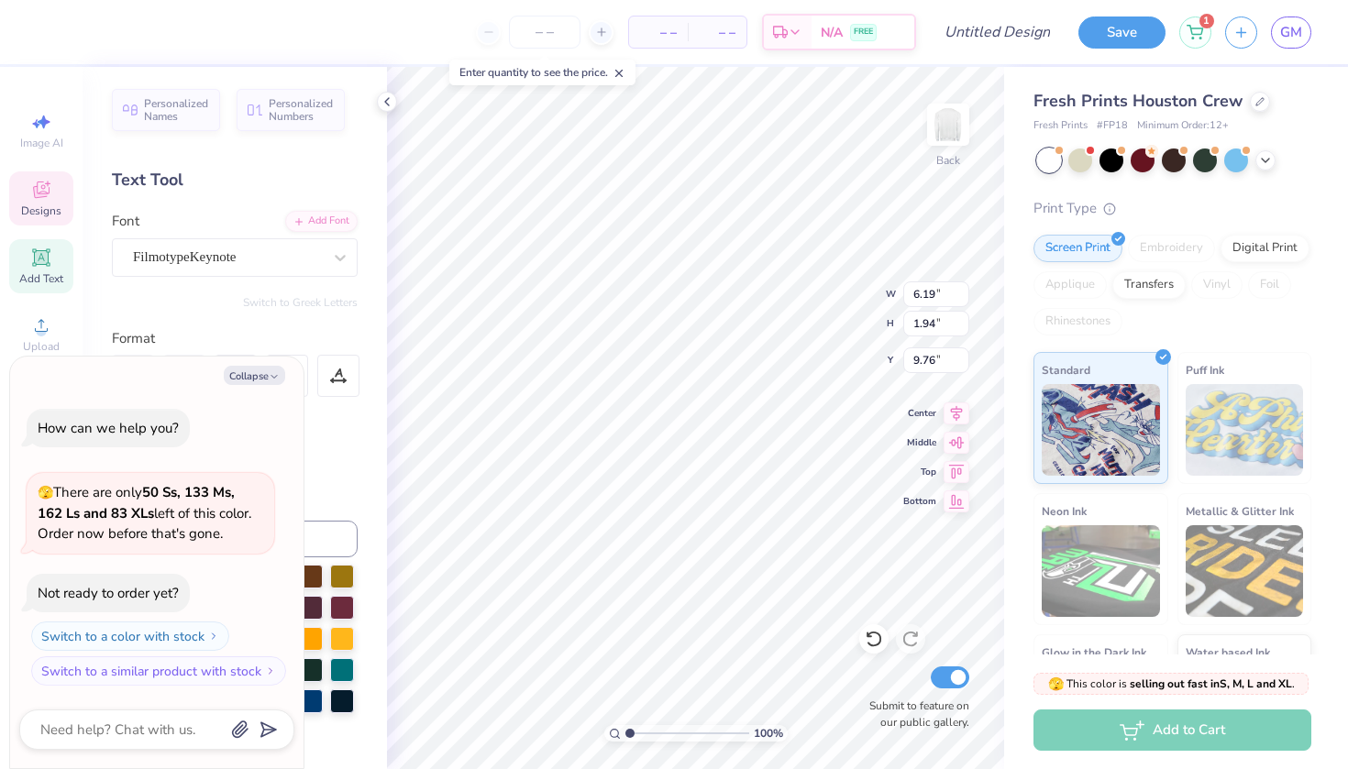
type textarea "x"
type textarea "Wrestli"
type textarea "x"
type textarea "Wrestlin"
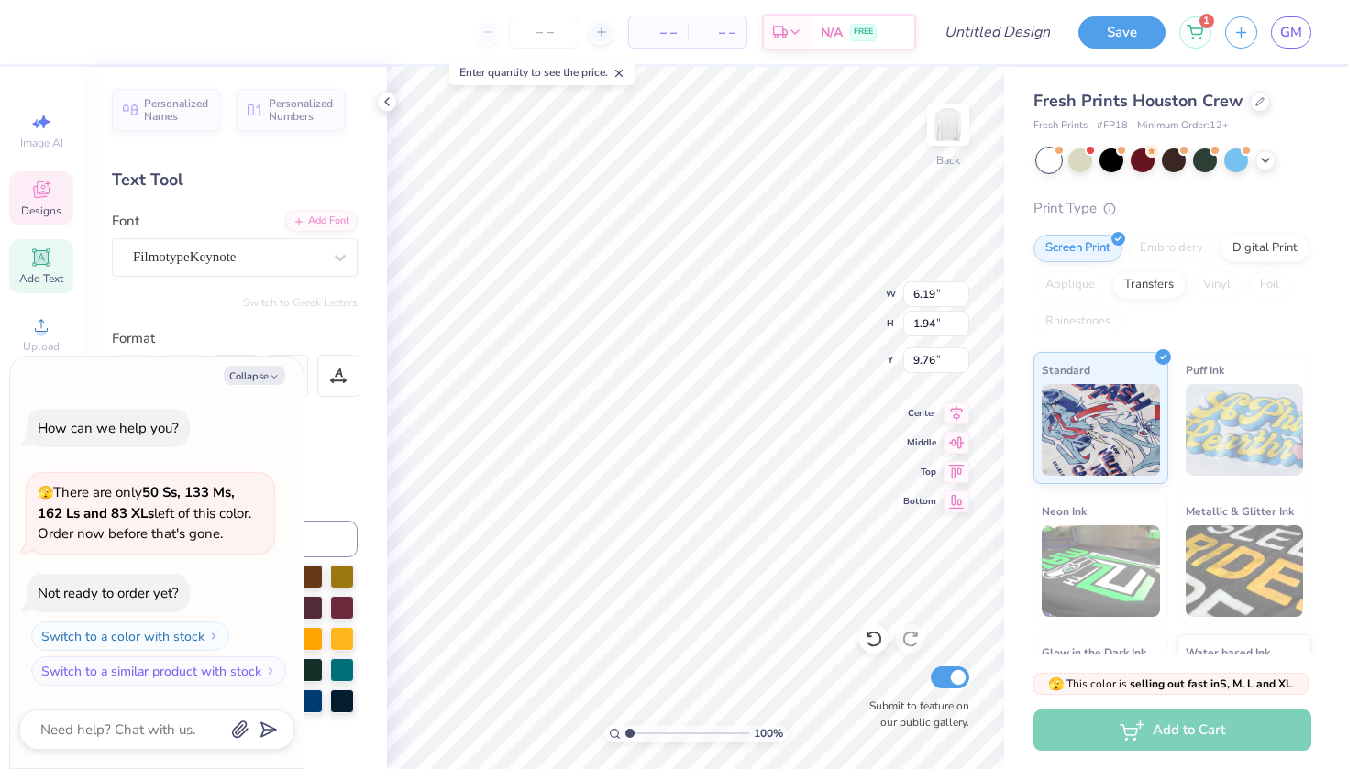
type textarea "x"
type textarea "Wrestling"
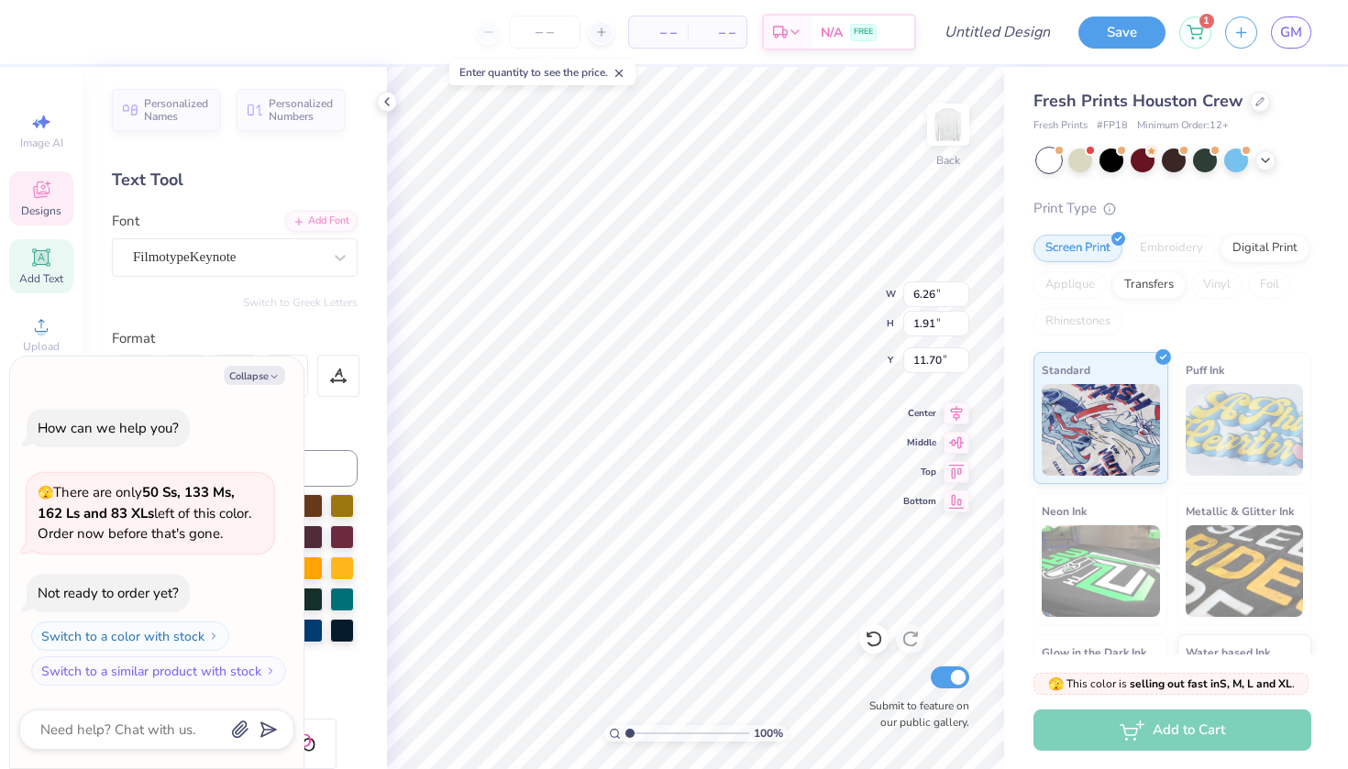
type textarea "x"
type input "9.70"
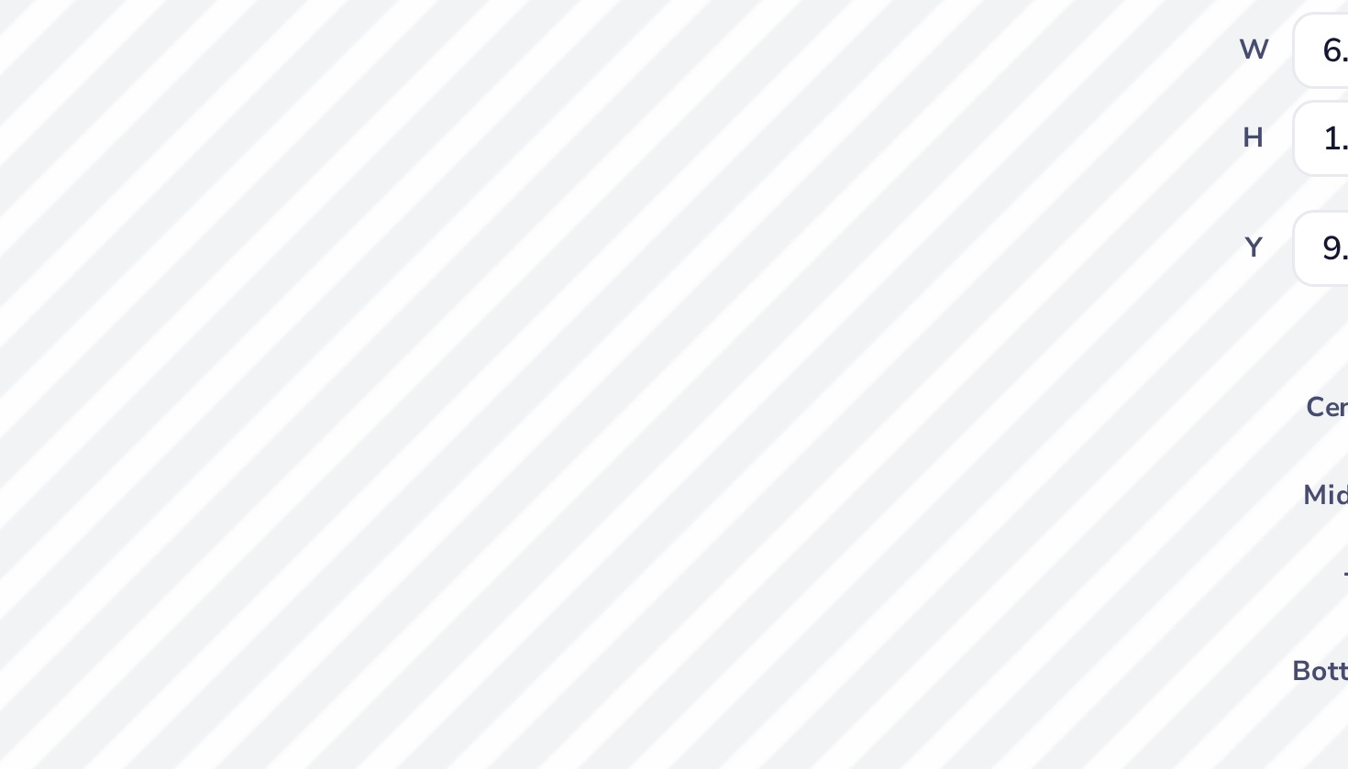
type textarea "x"
type input "10.29"
type textarea "x"
type input "6.37"
type input "2.02"
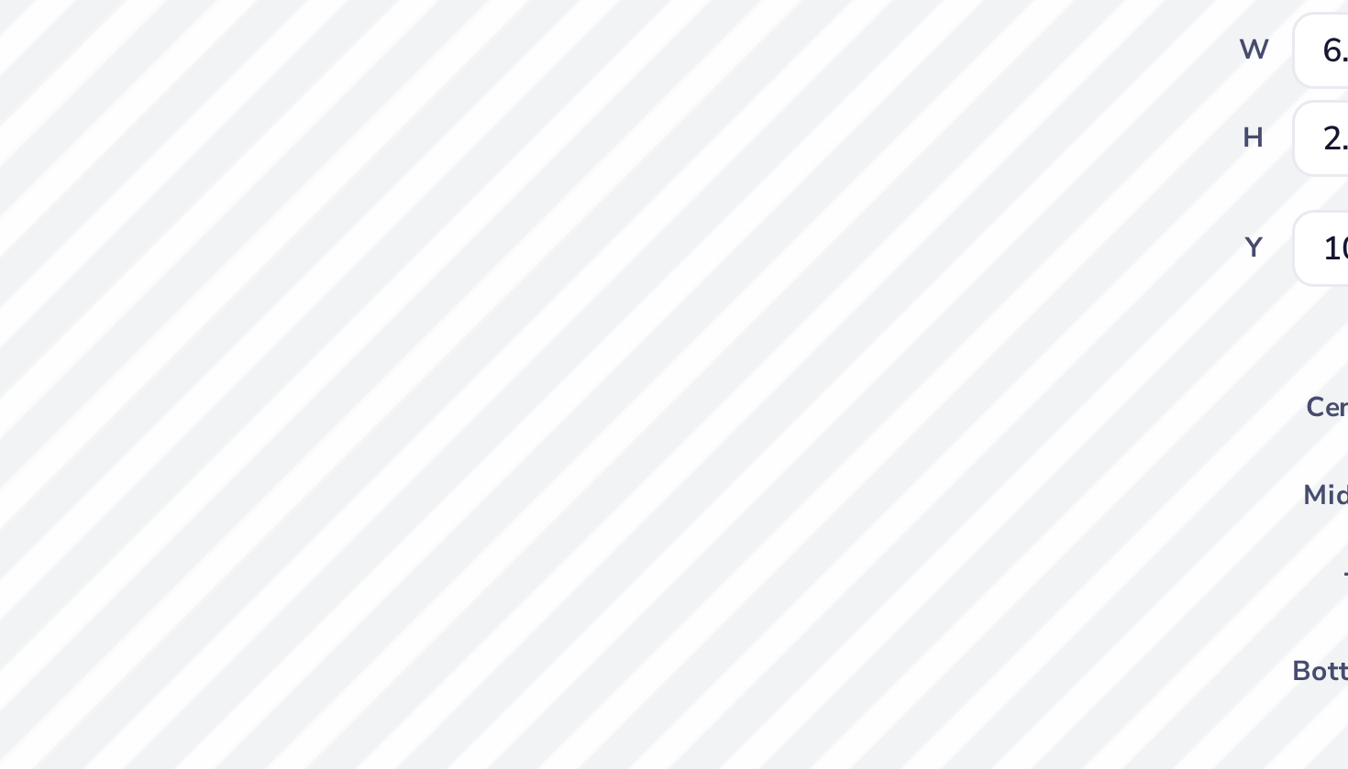
type input "9.59"
type textarea "x"
type input "10.24"
type textarea "x"
type input "9.73"
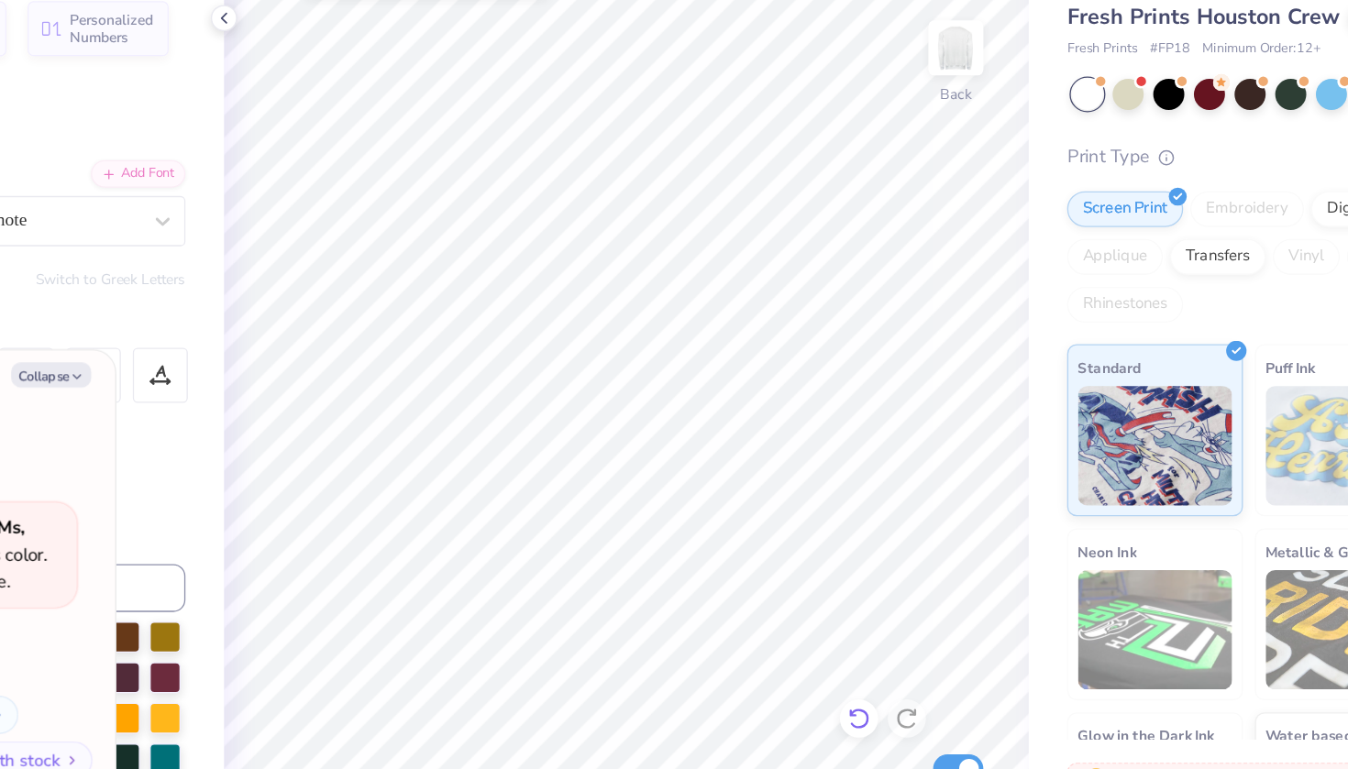
click at [865, 630] on icon at bounding box center [874, 639] width 18 height 18
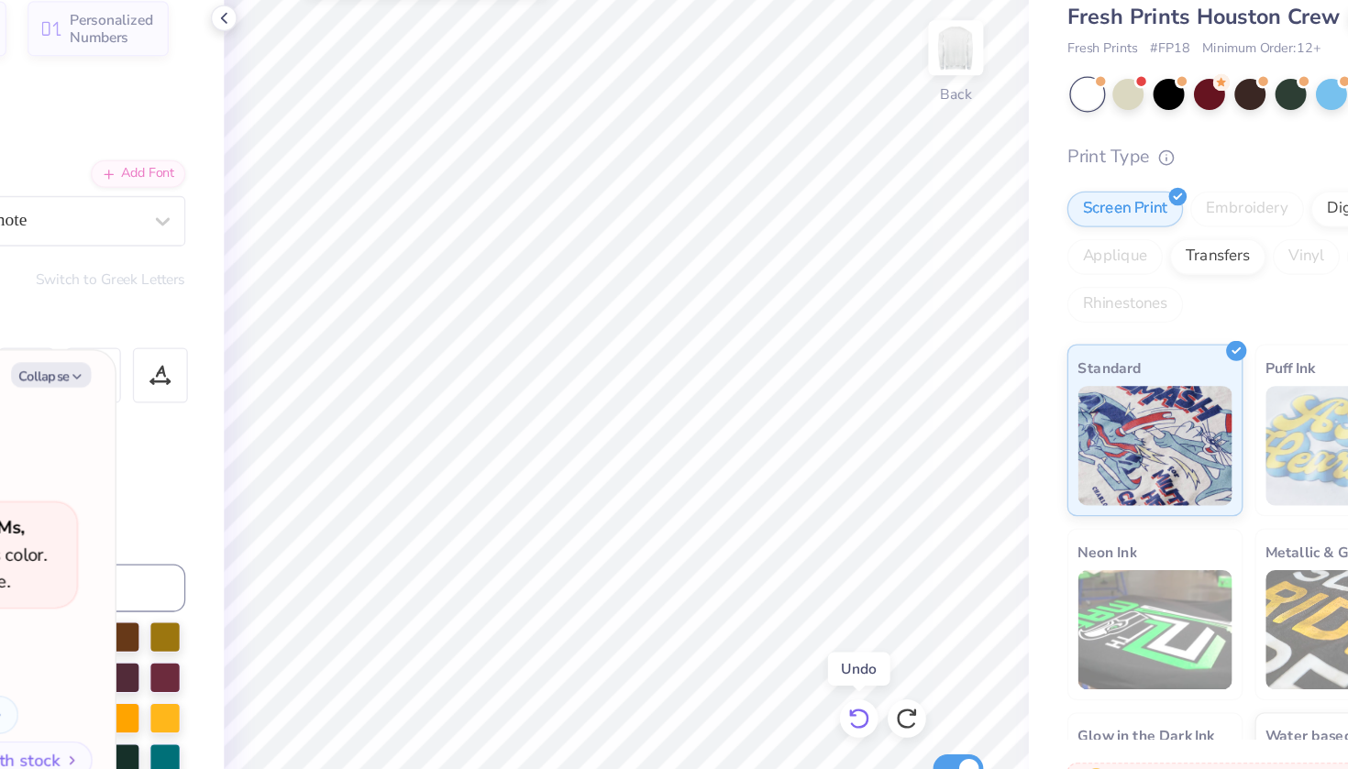
click at [865, 630] on icon at bounding box center [874, 639] width 18 height 18
click at [866, 632] on icon at bounding box center [874, 640] width 16 height 17
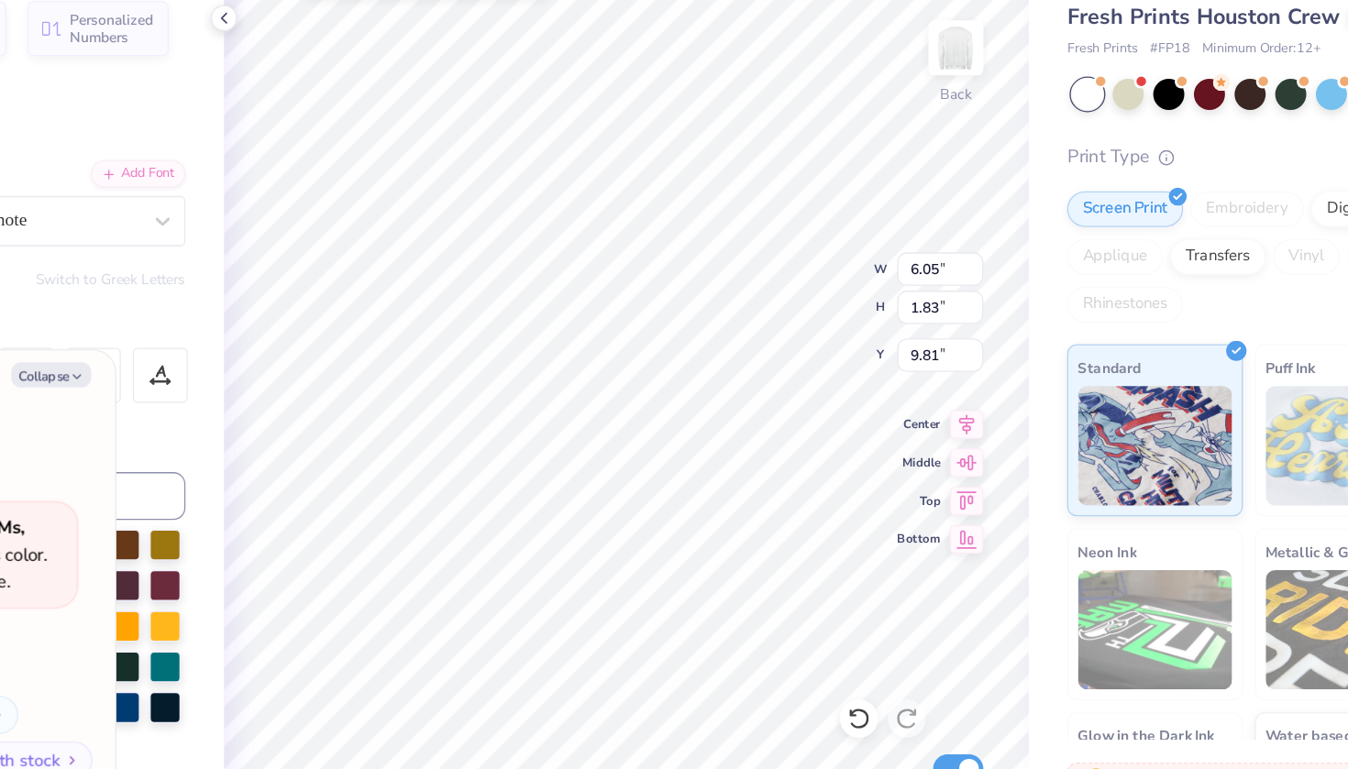
type textarea "x"
type input "9.87"
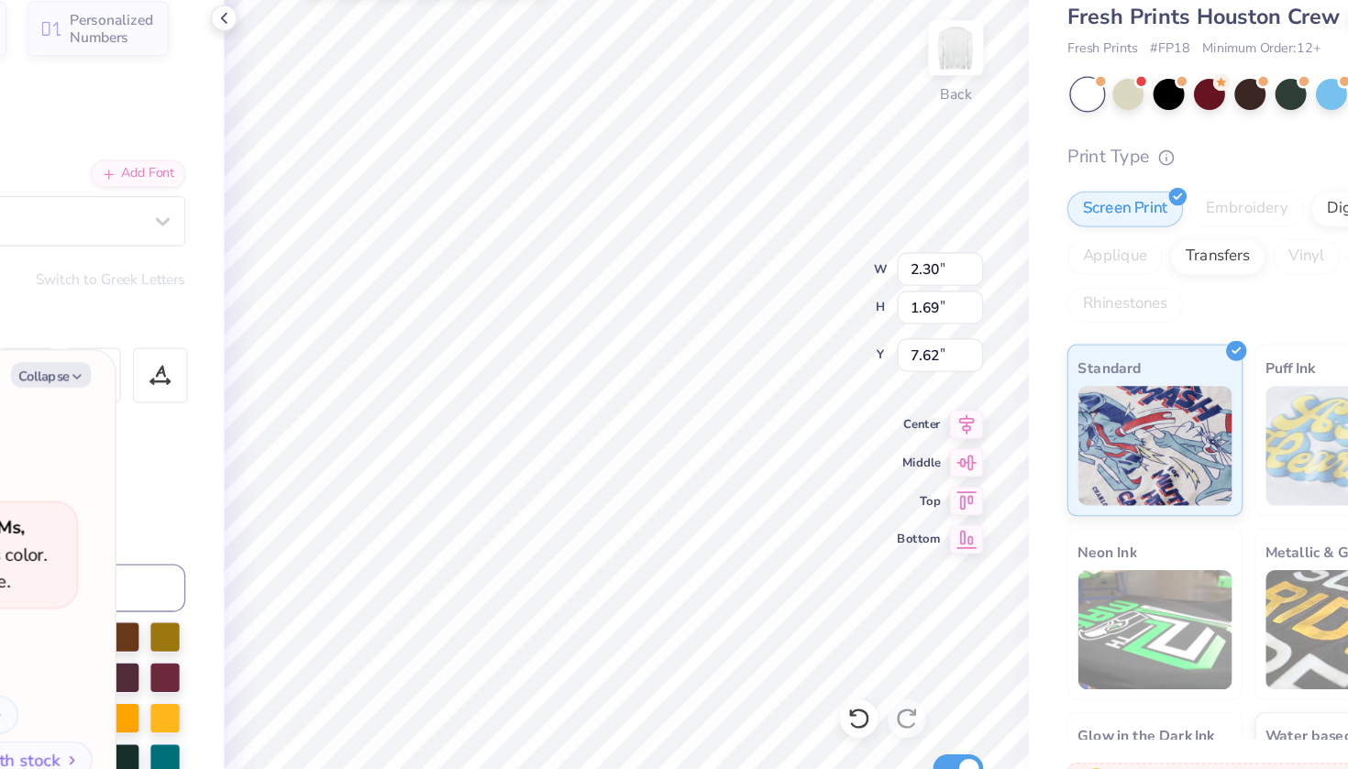
type textarea "x"
type input "7.56"
type textarea "x"
type textarea "h"
type textarea "x"
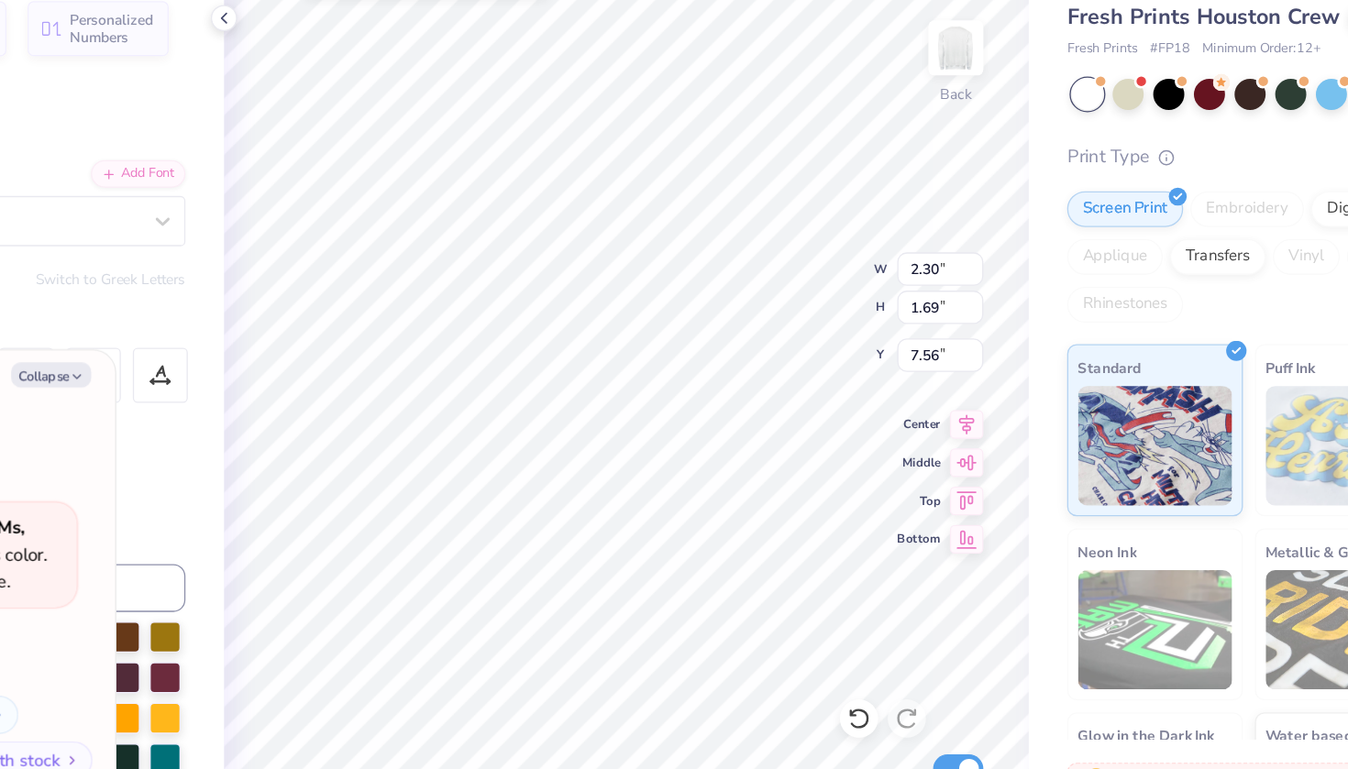
type textarea "hj"
type textarea "x"
type textarea "hjk"
type textarea "x"
type textarea "hj"
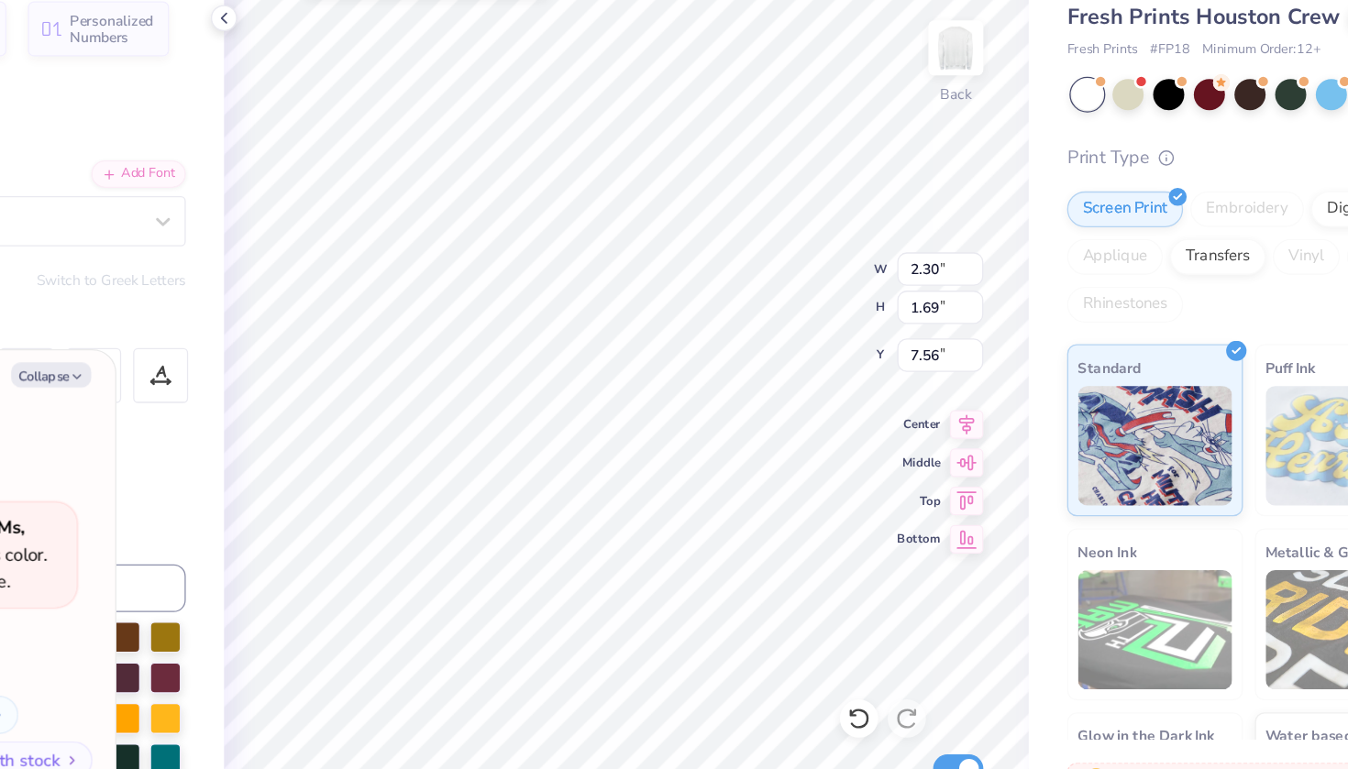
type textarea "x"
type textarea "h"
type textarea "x"
type textarea "w"
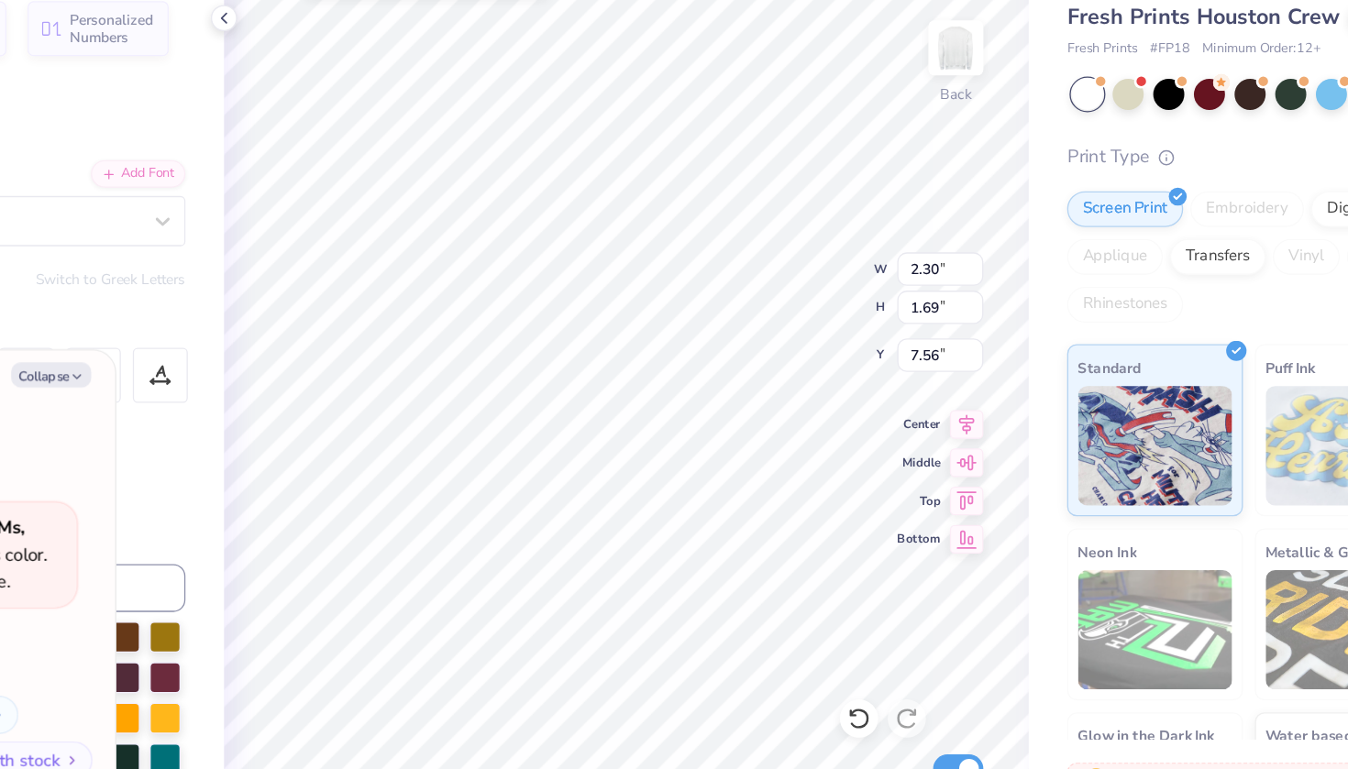
type textarea "x"
type textarea "wr"
type textarea "x"
type textarea "wre"
type textarea "x"
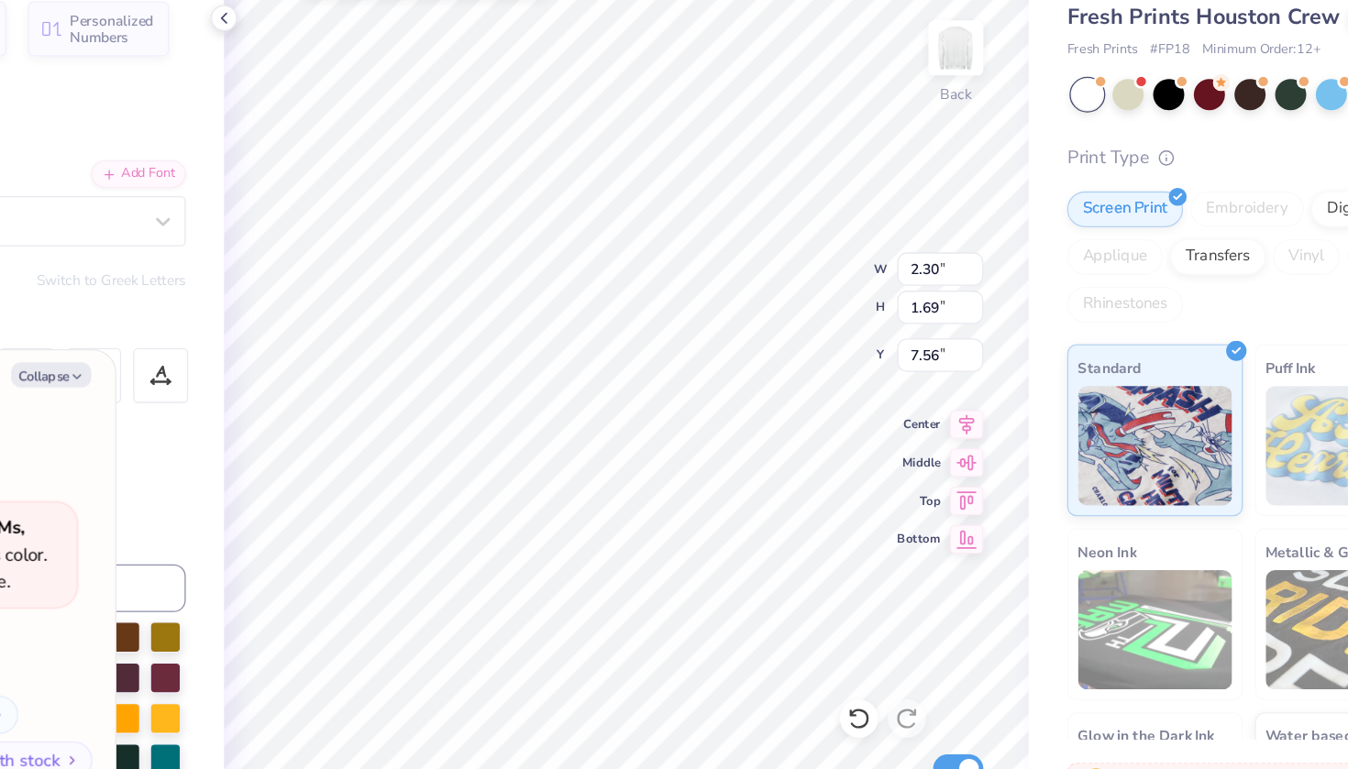
type textarea "wres"
type textarea "x"
type textarea "wre"
type textarea "x"
type textarea "wr"
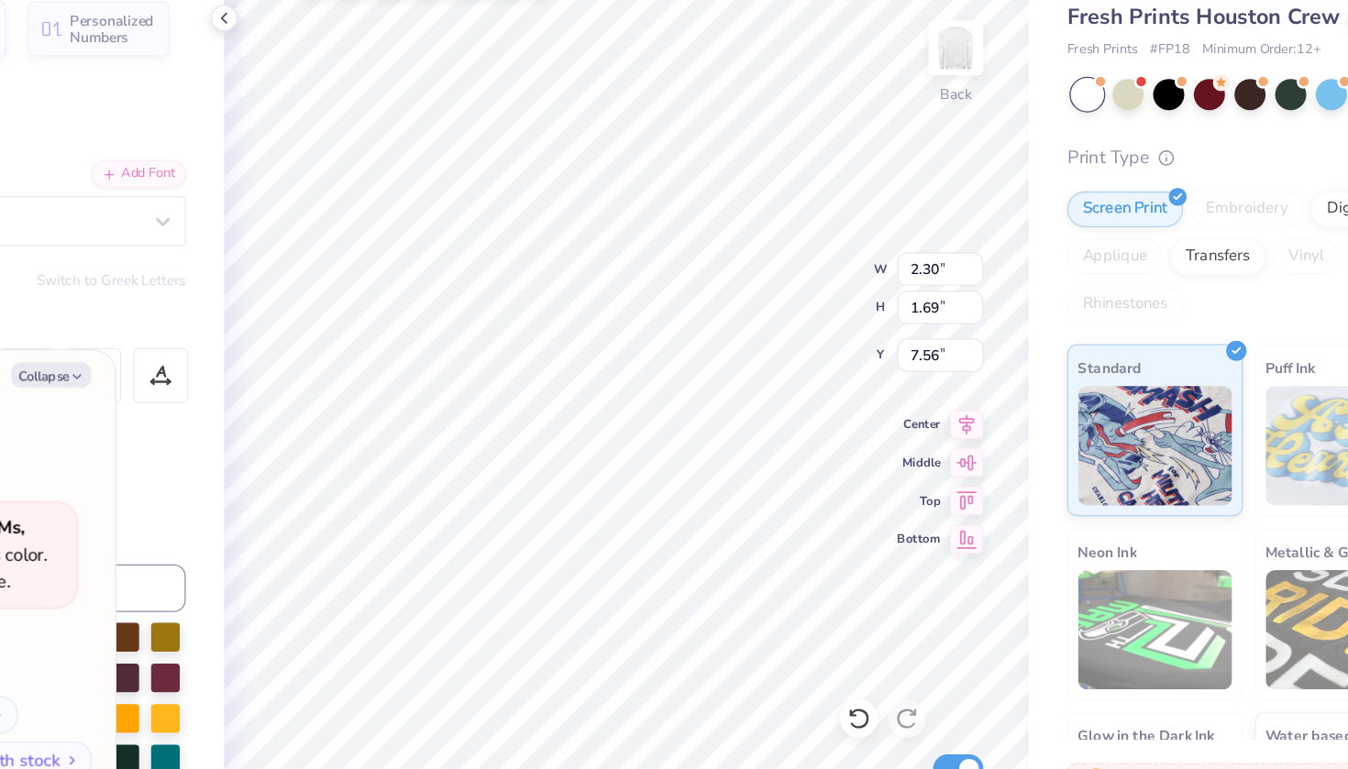
type textarea "x"
type textarea "w"
type textarea "x"
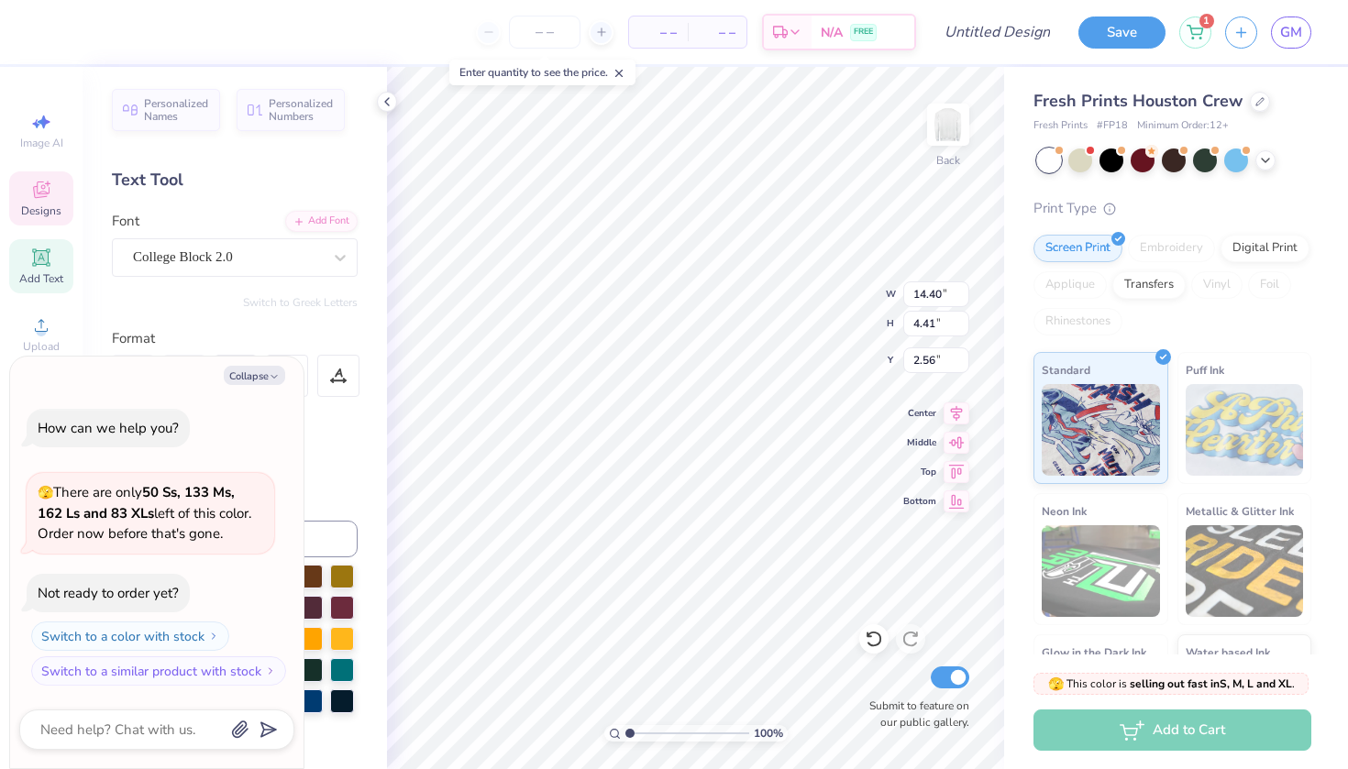
type textarea "x"
type input "12.97"
type input "3.97"
type input "3.00"
click at [959, 415] on icon at bounding box center [957, 411] width 12 height 16
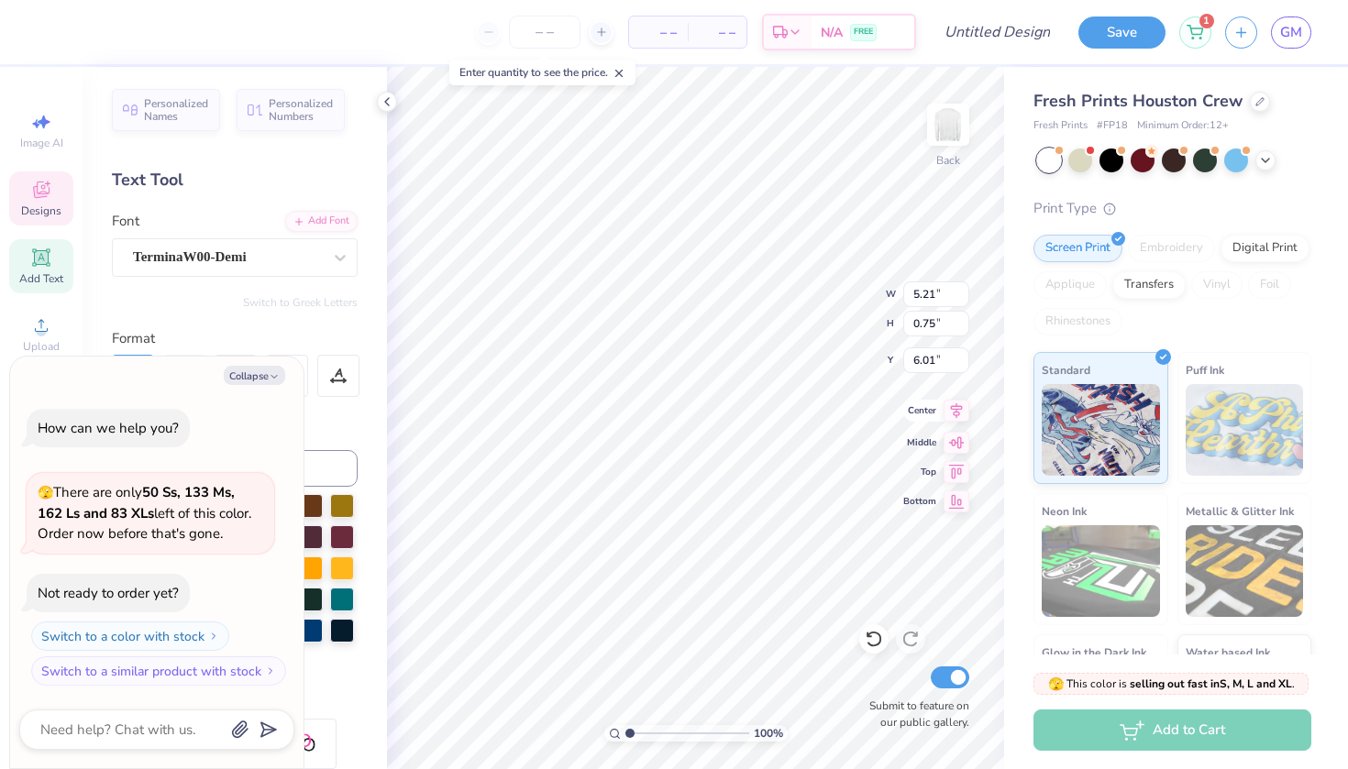
click at [958, 415] on icon at bounding box center [957, 411] width 12 height 16
type textarea "x"
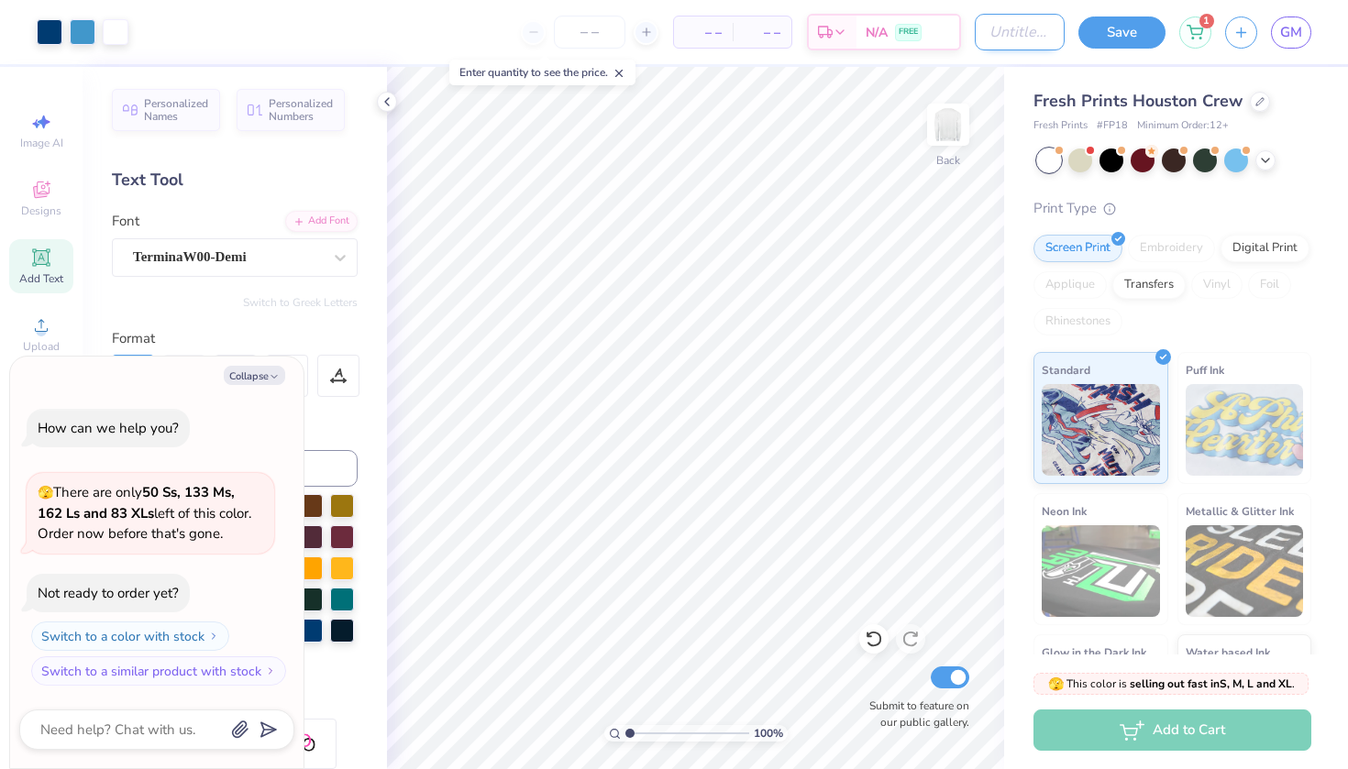
click at [994, 39] on input "Design Title" at bounding box center [1020, 32] width 90 height 37
type input "v"
type textarea "x"
type input "vf"
type textarea "x"
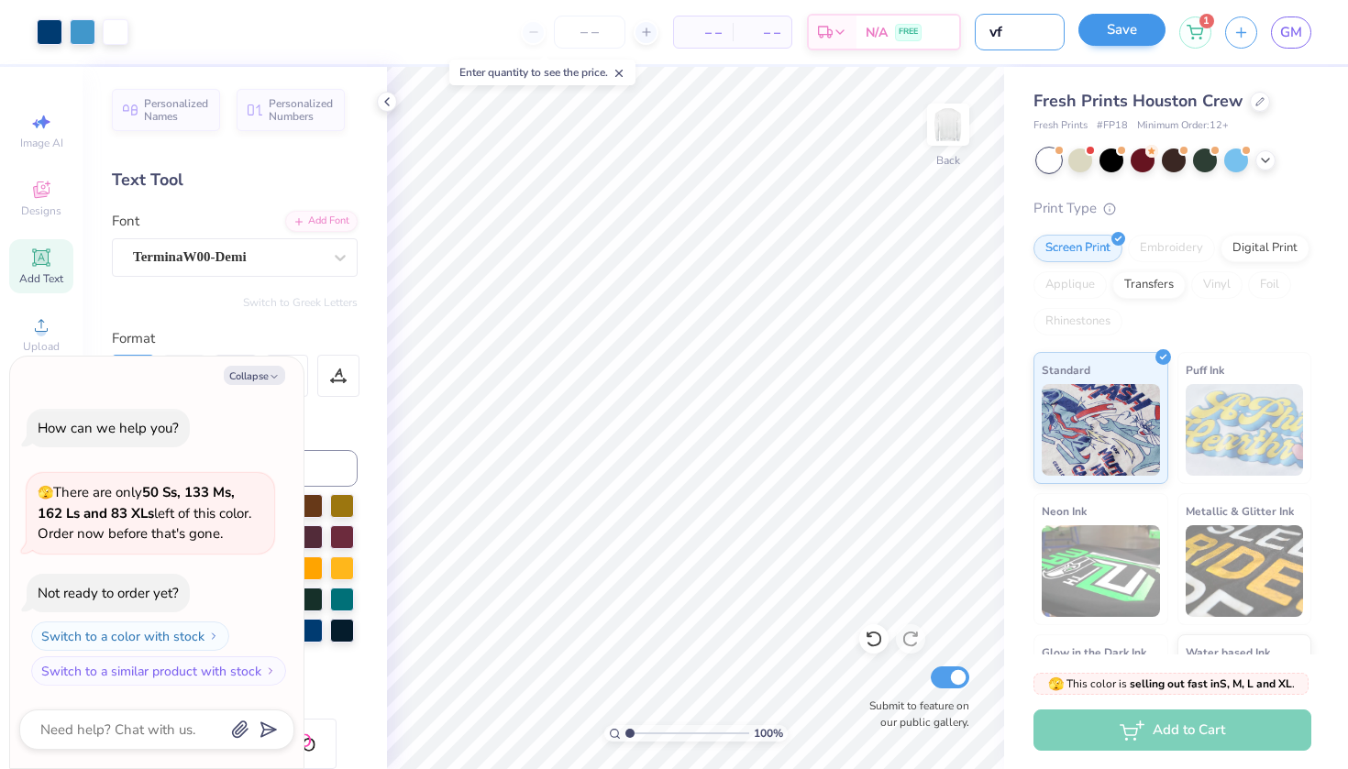
type input "vfv"
type textarea "x"
type input "vfvf"
type textarea "x"
type input "vfvf"
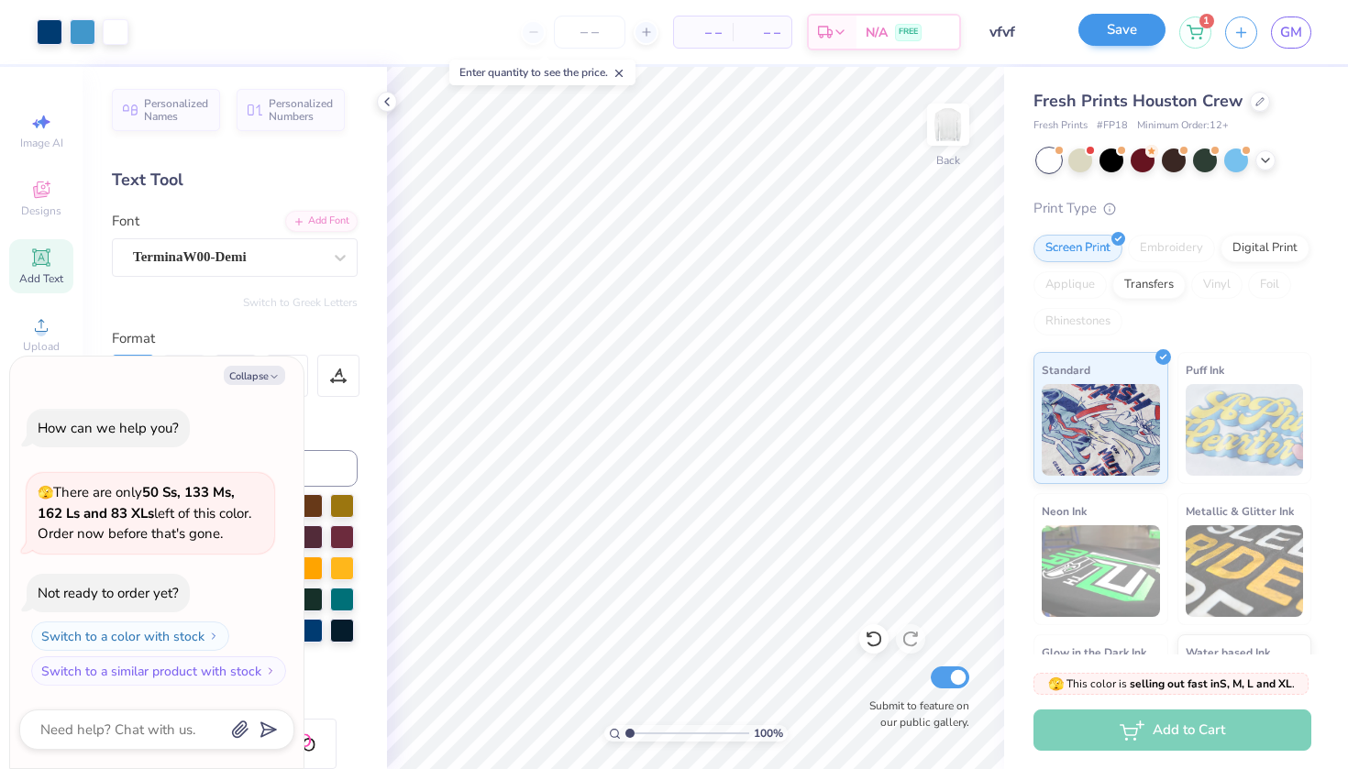
click at [1134, 26] on button "Save" at bounding box center [1121, 30] width 87 height 32
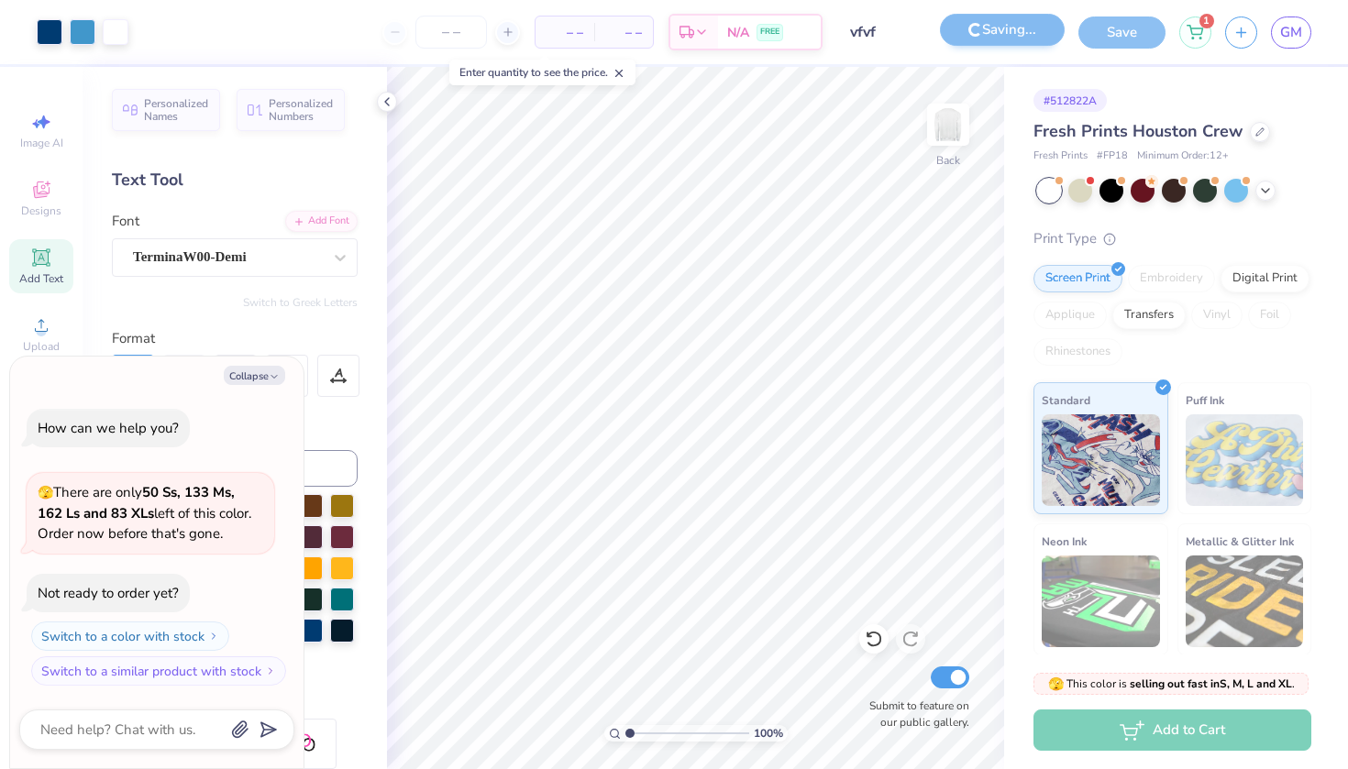
type textarea "x"
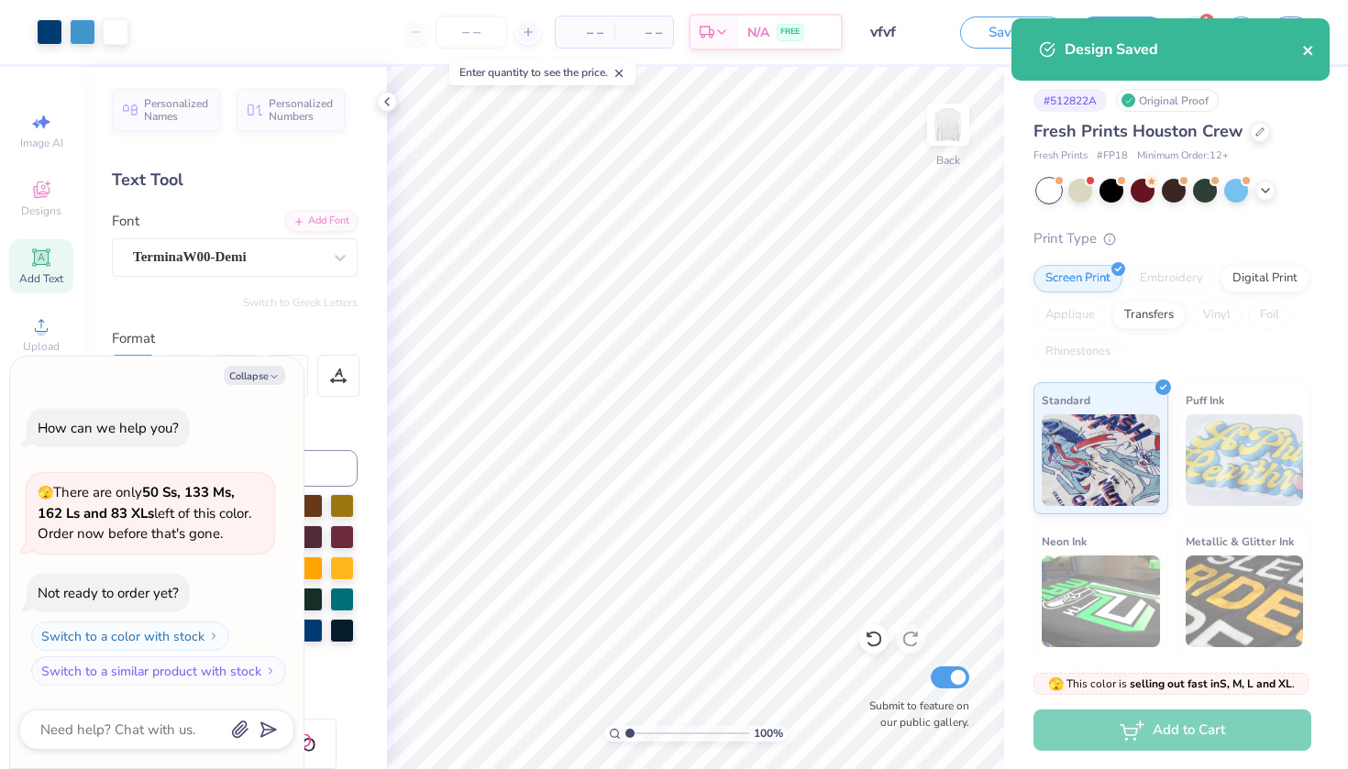
click at [1310, 59] on button "close" at bounding box center [1308, 50] width 13 height 22
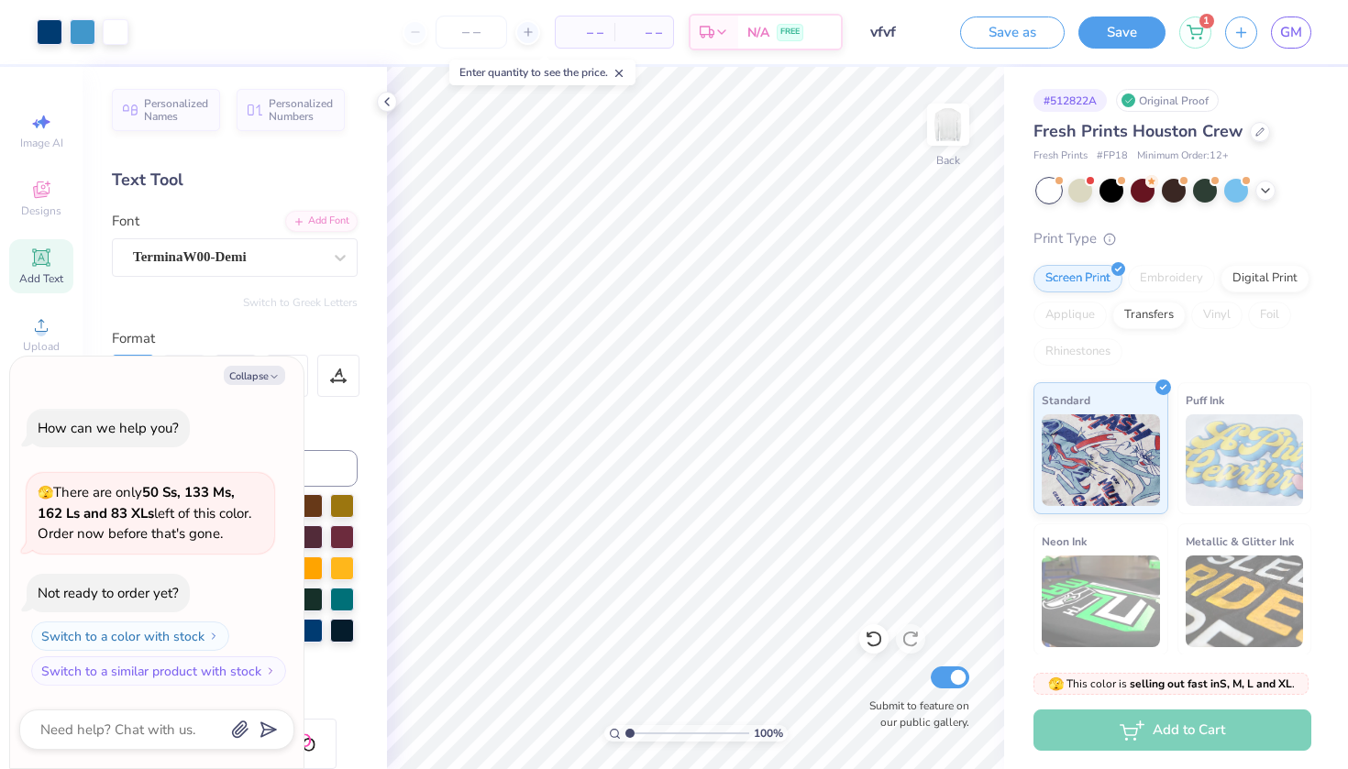
click at [1288, 22] on div "Design Saved" at bounding box center [1171, 18] width 326 height 7
click at [1300, 26] on span "GM" at bounding box center [1291, 32] width 22 height 21
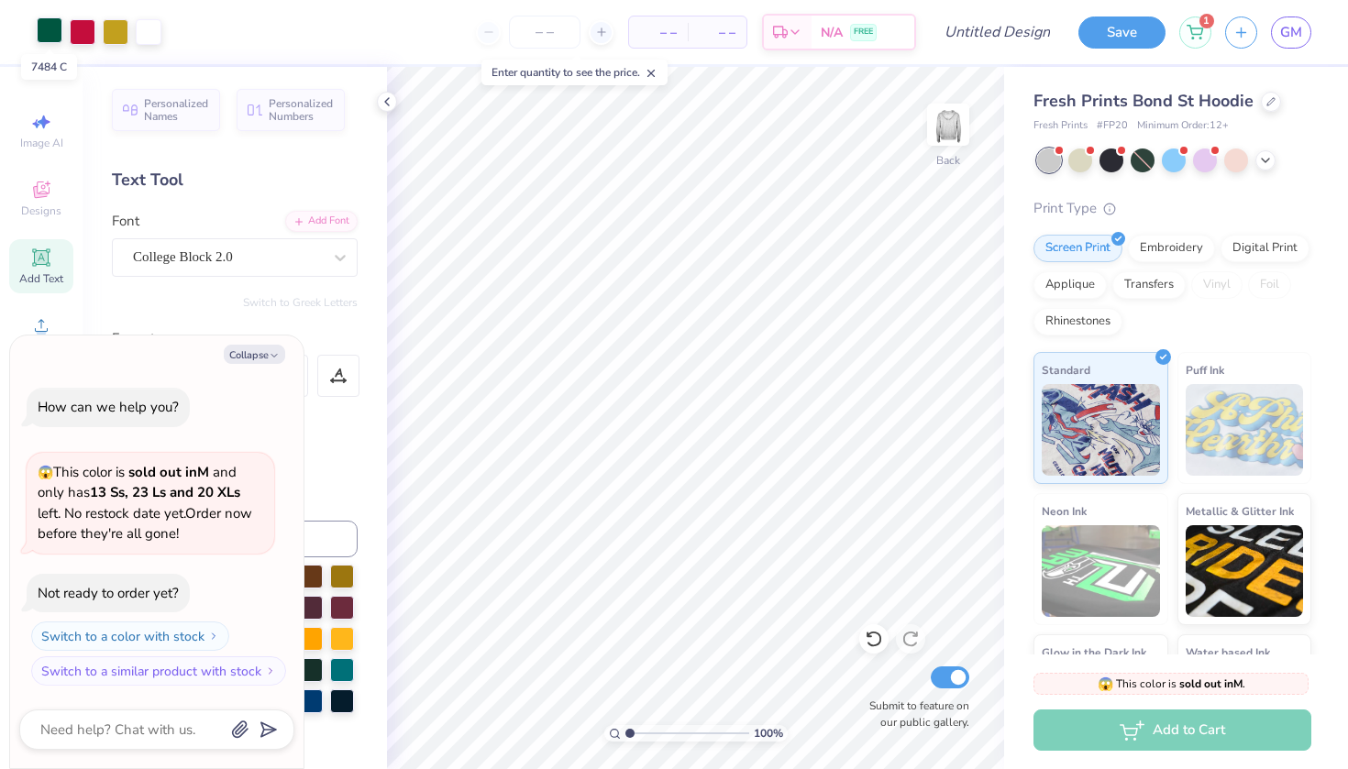
click at [57, 27] on div at bounding box center [50, 30] width 26 height 26
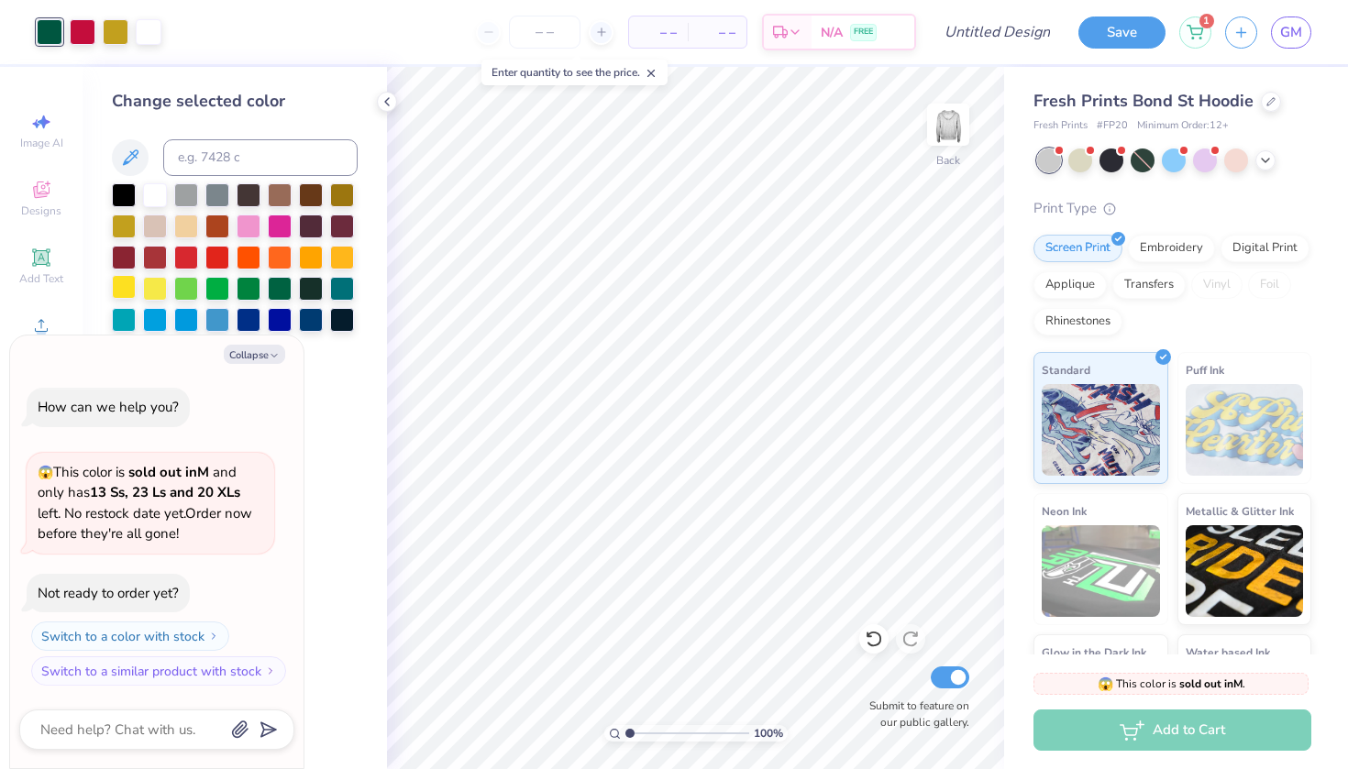
click at [126, 282] on div at bounding box center [124, 287] width 24 height 24
click at [867, 634] on icon at bounding box center [874, 639] width 18 height 18
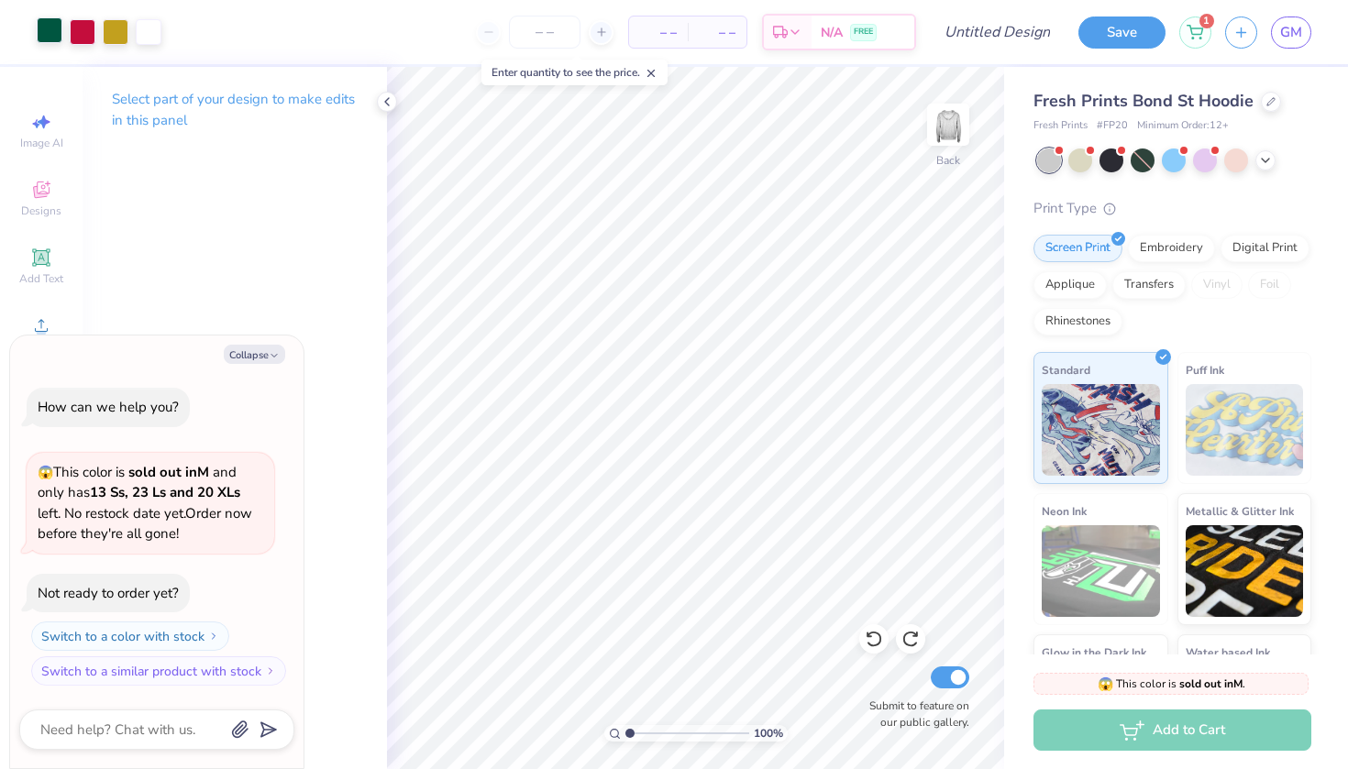
click at [58, 33] on div at bounding box center [50, 30] width 26 height 26
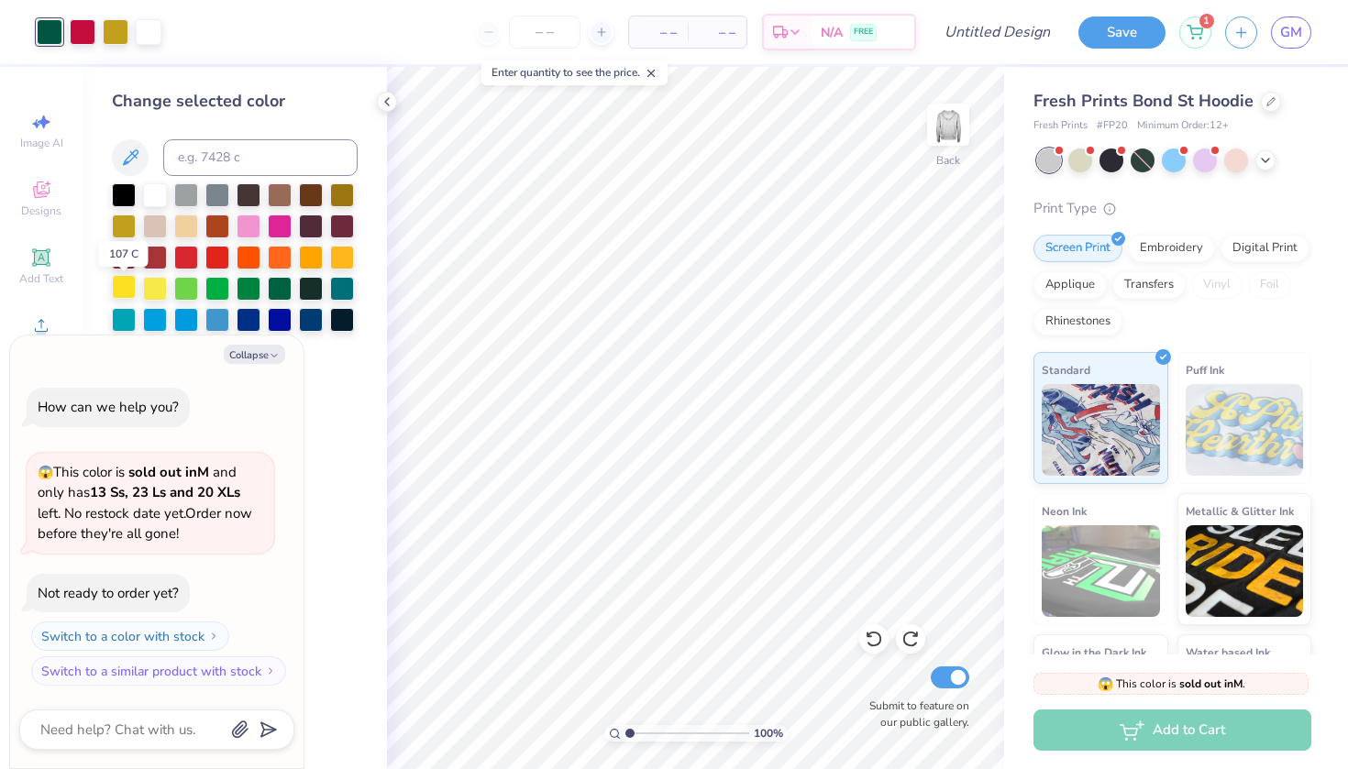
click at [131, 287] on div at bounding box center [124, 287] width 24 height 24
click at [91, 33] on div at bounding box center [83, 30] width 26 height 26
click at [160, 205] on div at bounding box center [155, 194] width 24 height 24
click at [59, 31] on div at bounding box center [50, 30] width 26 height 26
click at [256, 327] on div at bounding box center [249, 318] width 24 height 24
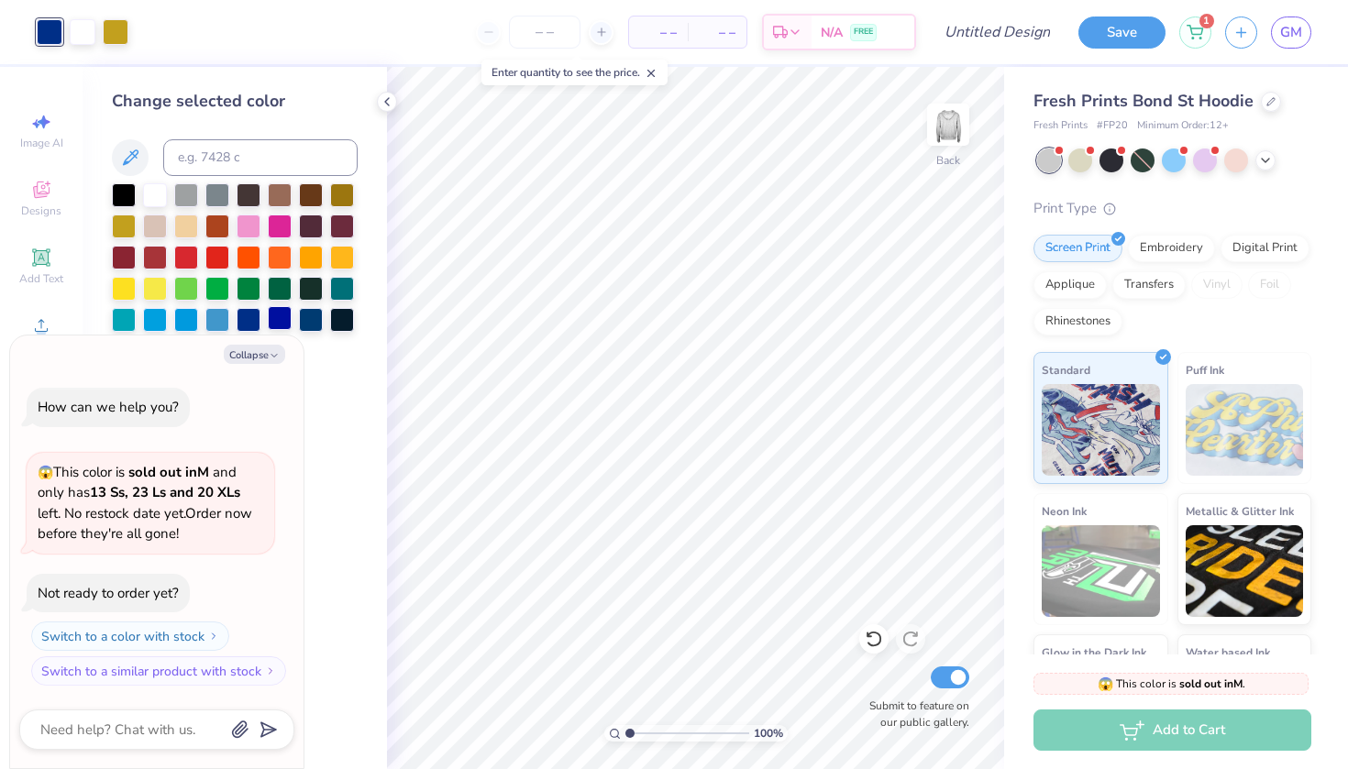
click at [273, 329] on div at bounding box center [280, 318] width 24 height 24
click at [121, 49] on div "Art colors" at bounding box center [64, 32] width 128 height 64
click at [121, 42] on div at bounding box center [116, 30] width 26 height 26
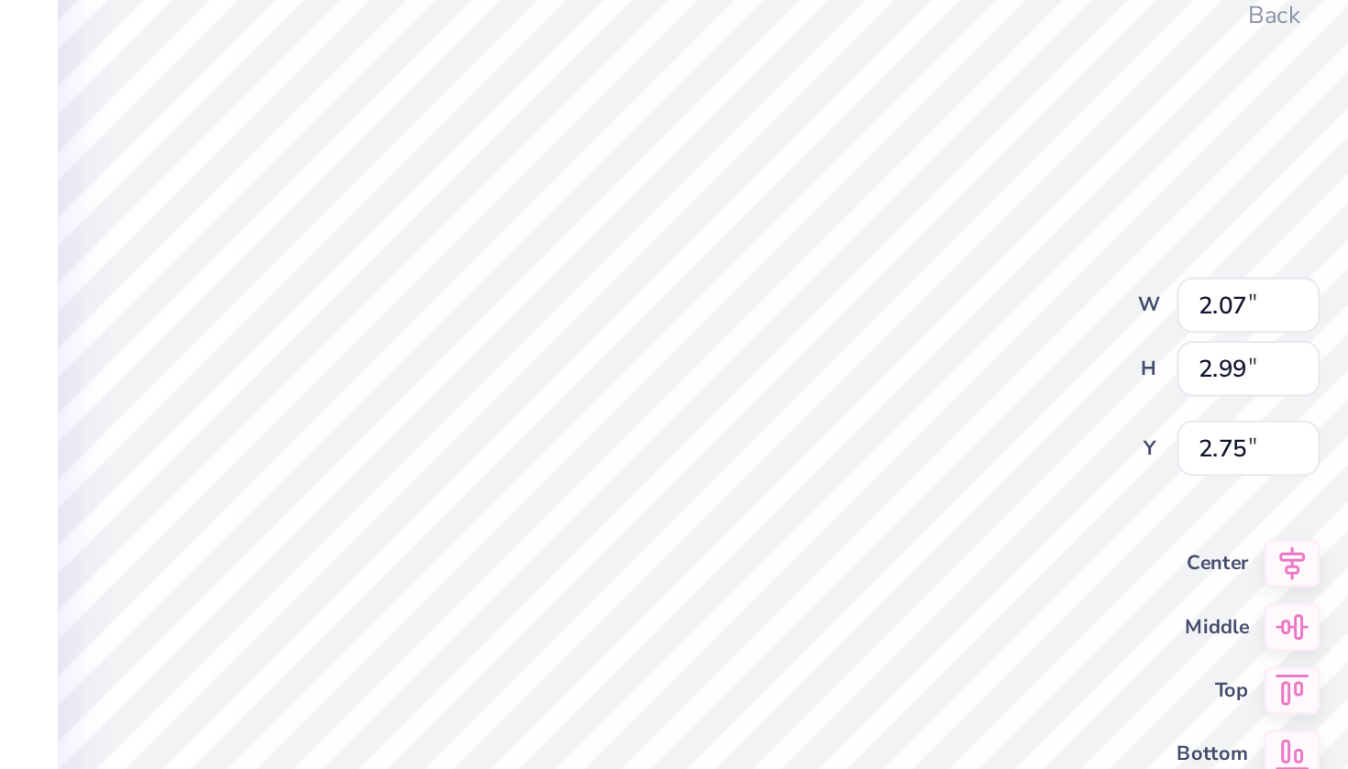
type textarea "x"
type textarea "Ks"
type textarea "x"
type textarea "K"
type textarea "x"
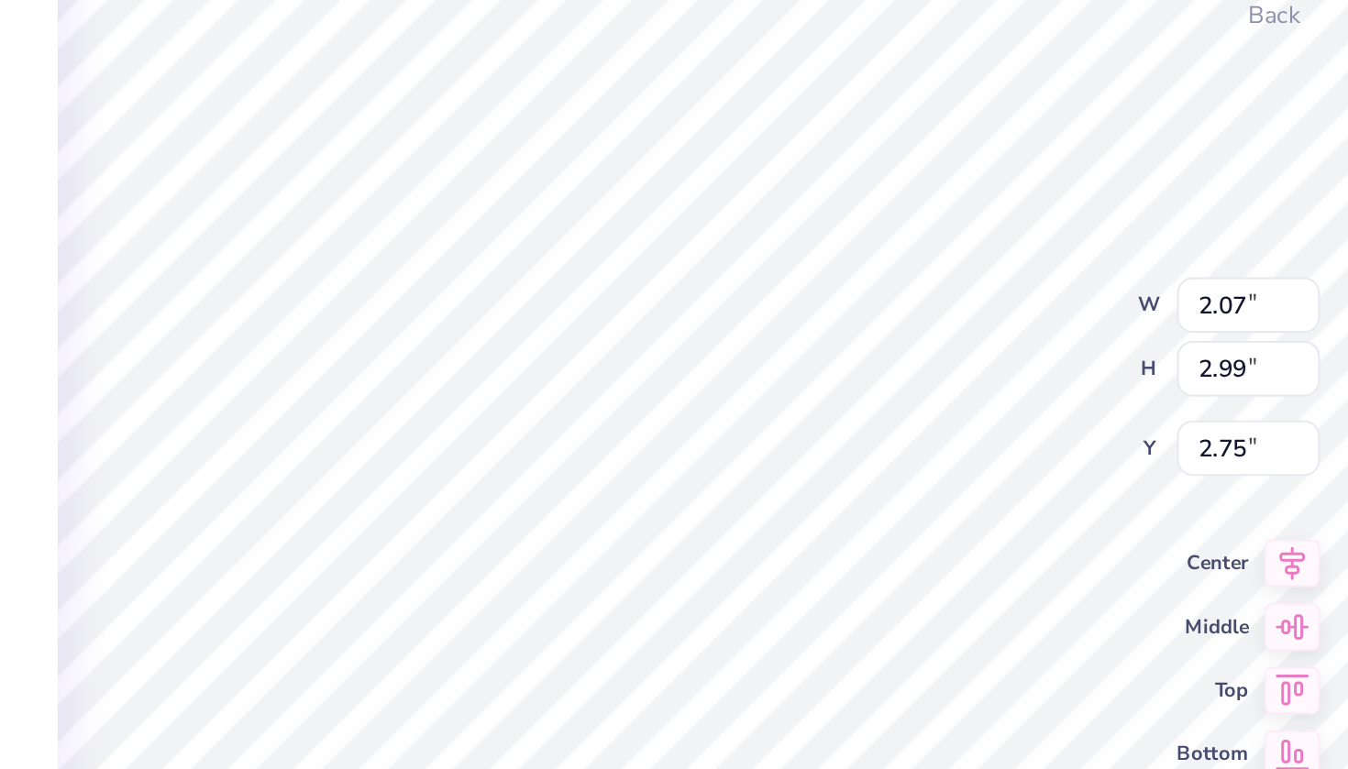
type textarea "x"
type textarea "s"
type textarea "x"
type input "5.29"
type input "2.73"
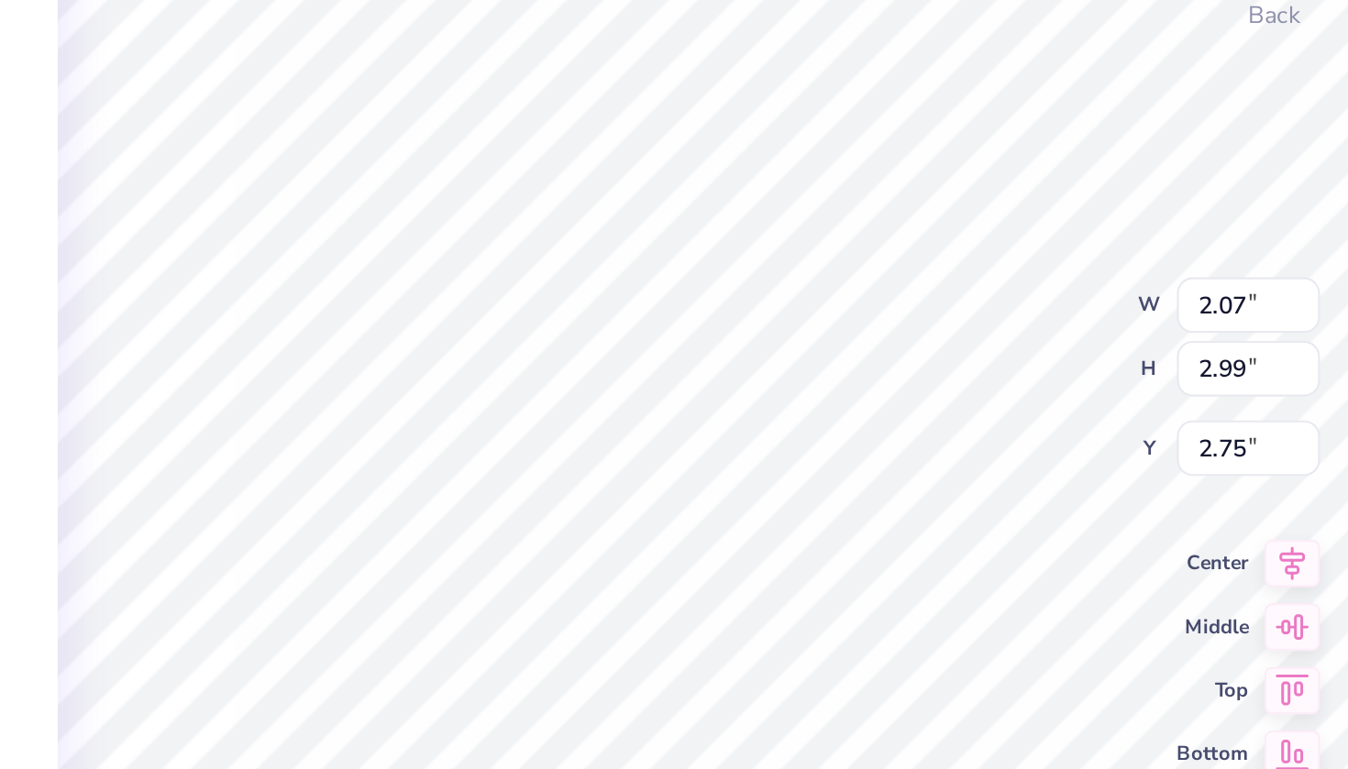
type input "2.18"
type textarea "x"
type textarea "A i P"
type textarea "x"
type textarea "A i n"
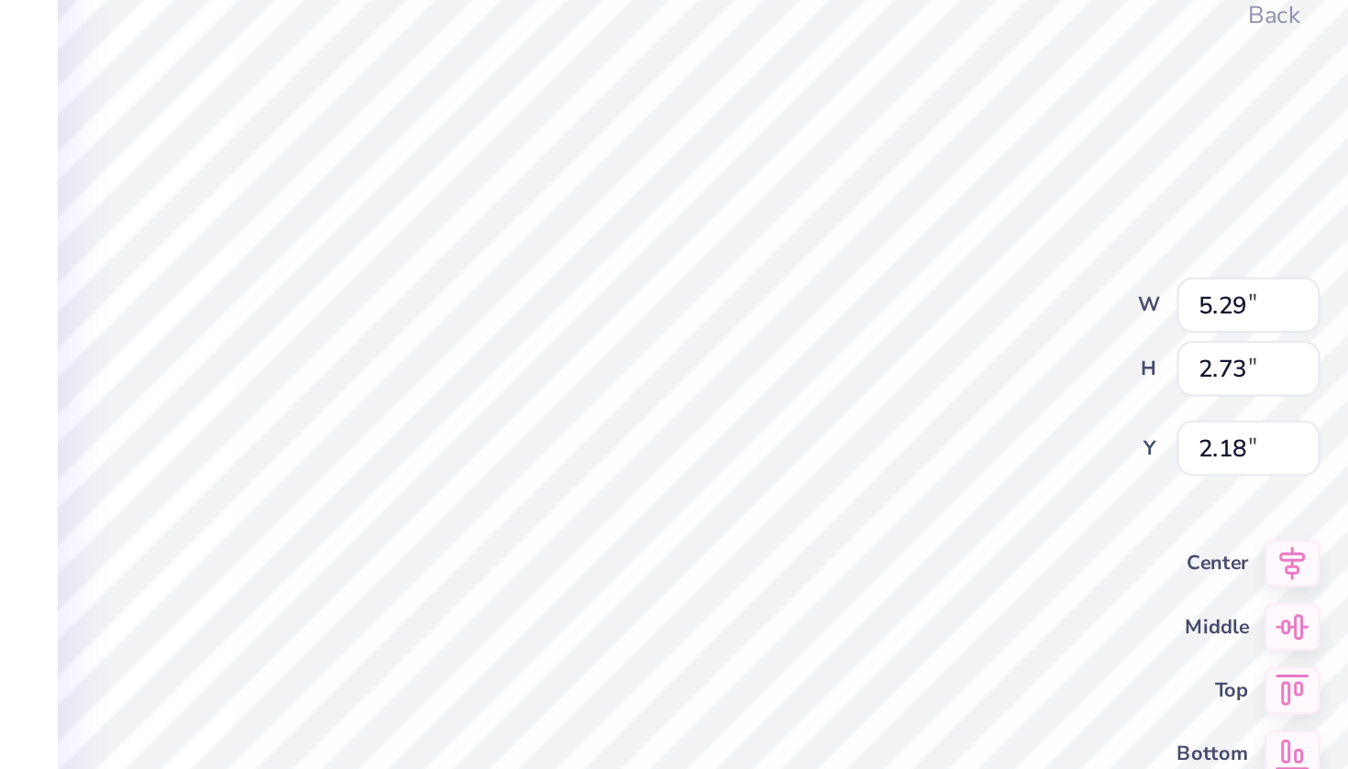
type textarea "x"
type input "2.12"
type input "2.99"
type input "2.80"
type textarea "x"
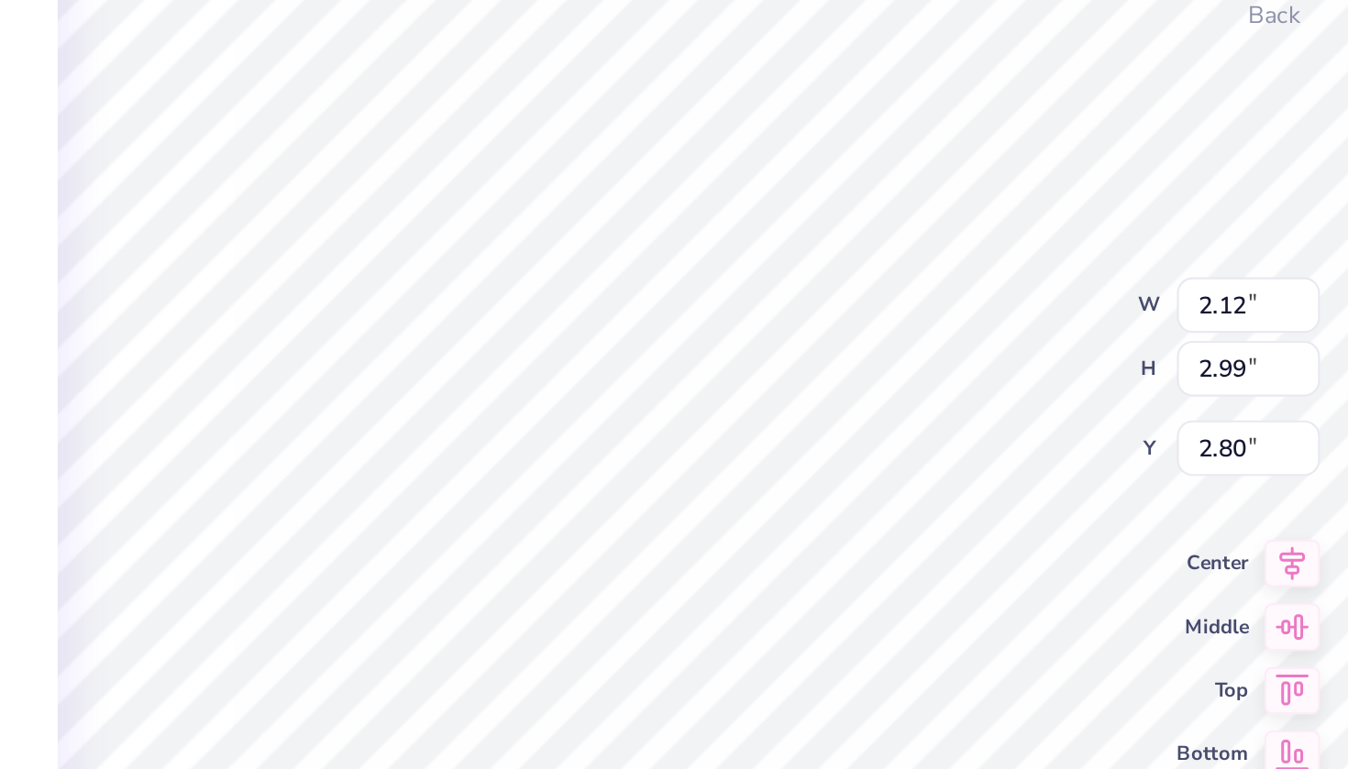
type textarea "x"
type textarea "t"
type textarea "x"
type input "1.79"
type input "8.72"
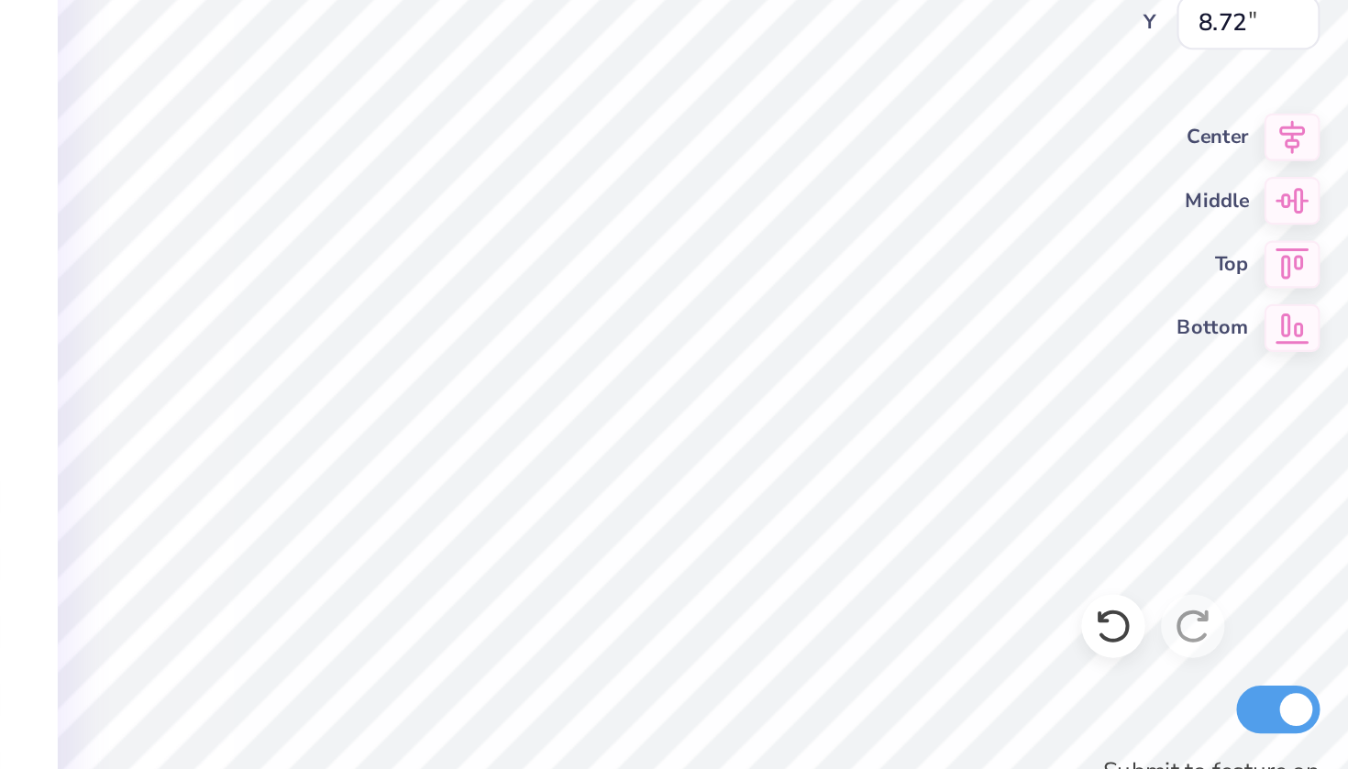
type textarea "x"
type textarea "Sm"
type textarea "x"
type textarea "S"
type textarea "x"
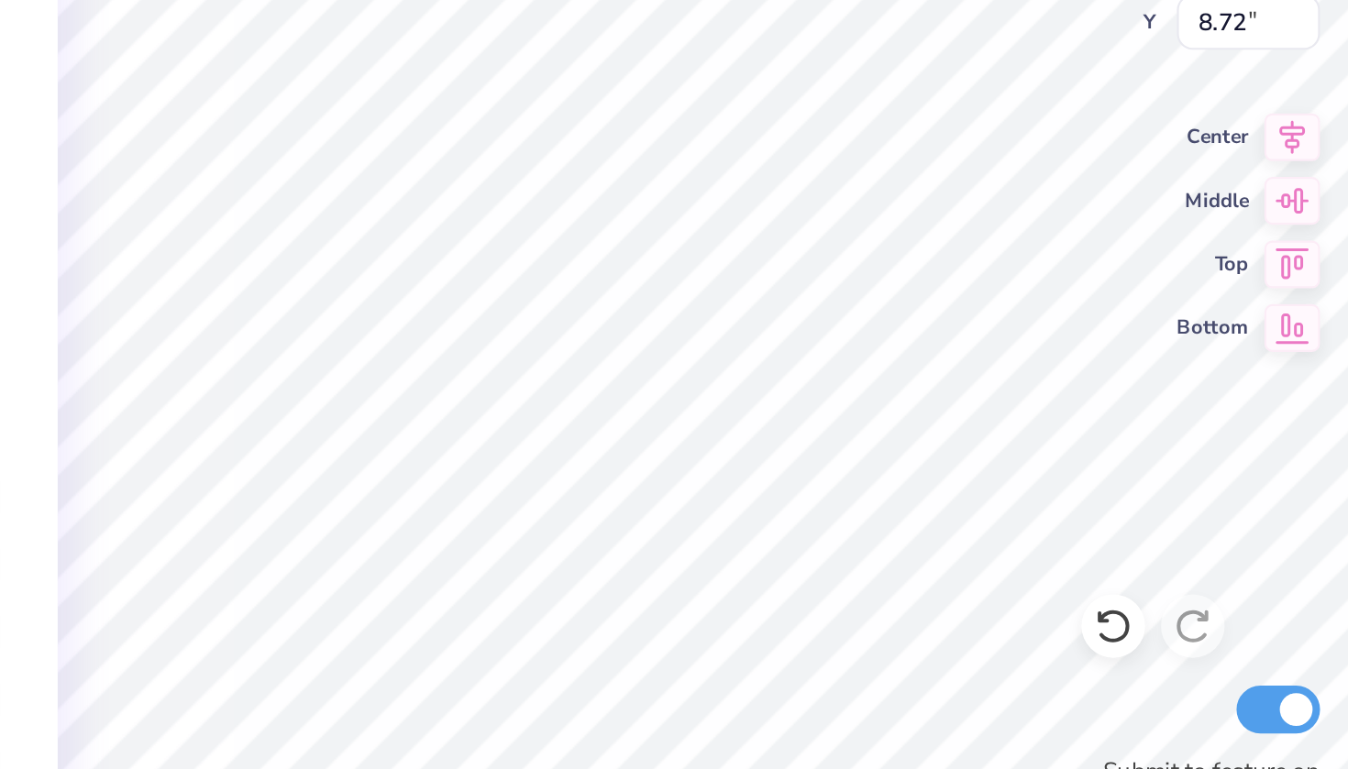
type textarea "x"
type textarea "m"
type textarea "x"
type textarea "ar"
type textarea "x"
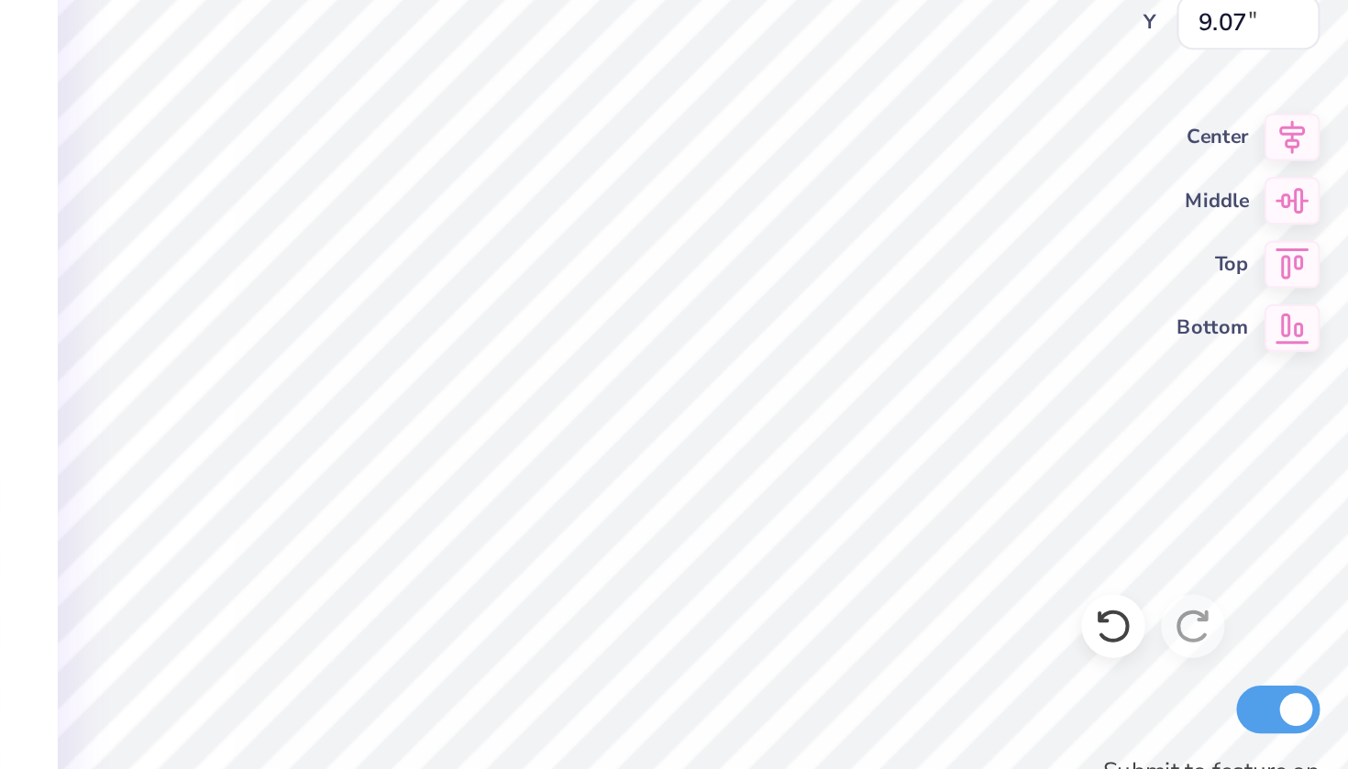
type input "2.12"
type input "2.99"
type input "8.65"
type textarea "x"
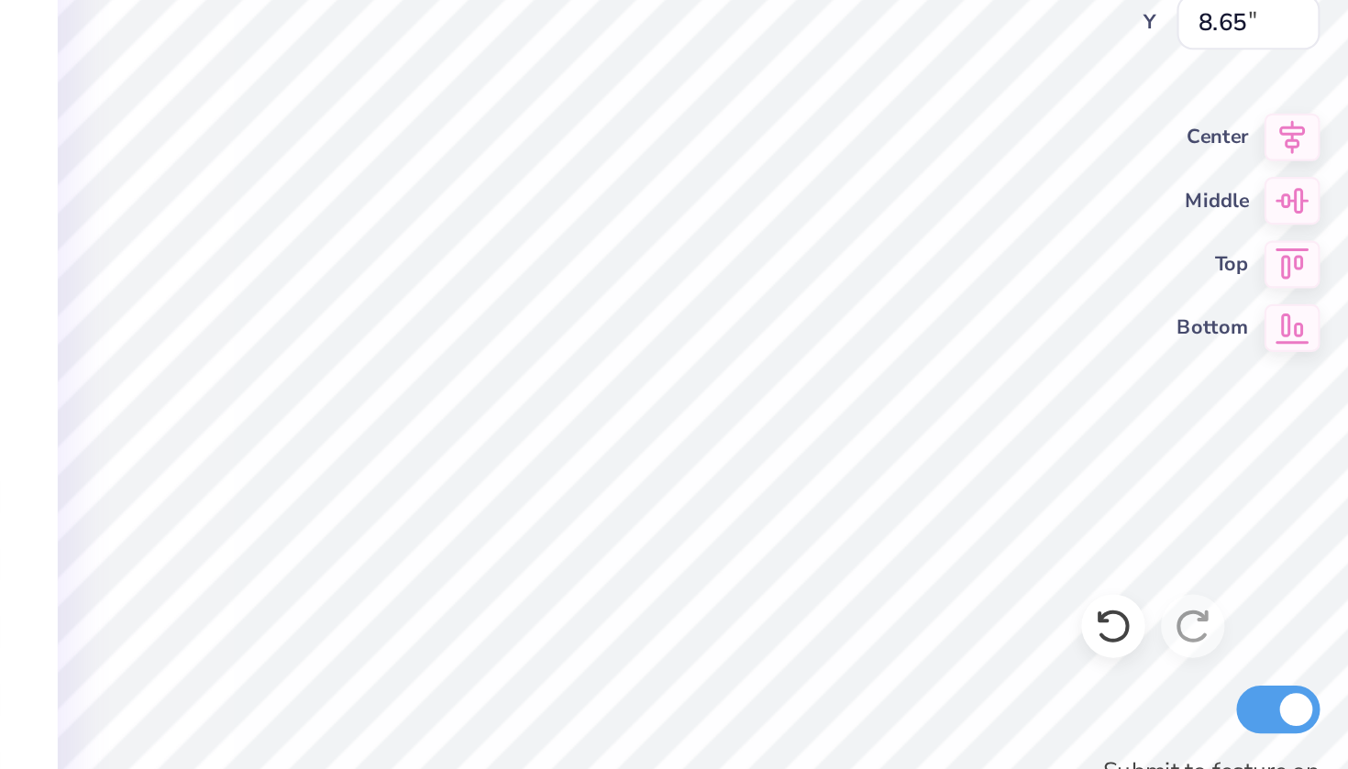
type textarea "y"
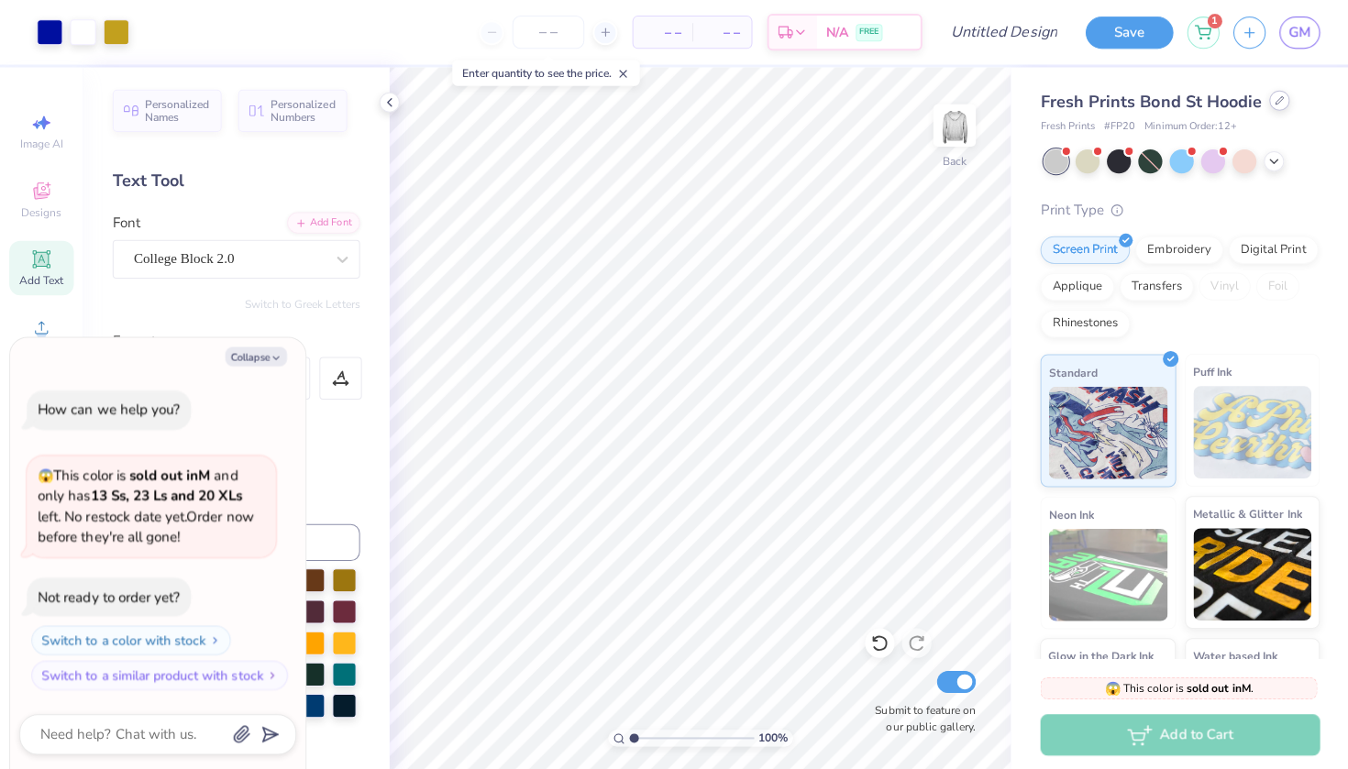
click at [1267, 104] on icon at bounding box center [1270, 99] width 9 height 9
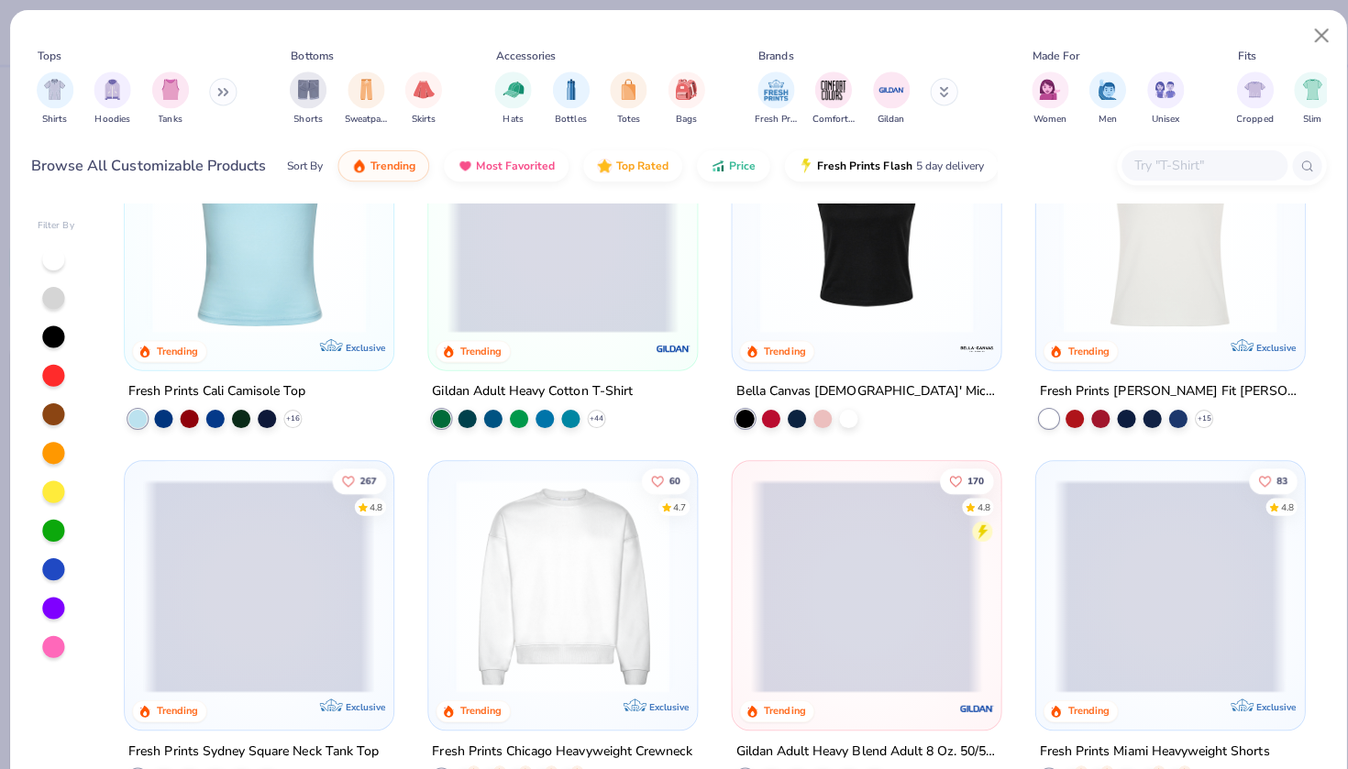
scroll to position [470, 0]
click at [525, 513] on img at bounding box center [559, 581] width 230 height 212
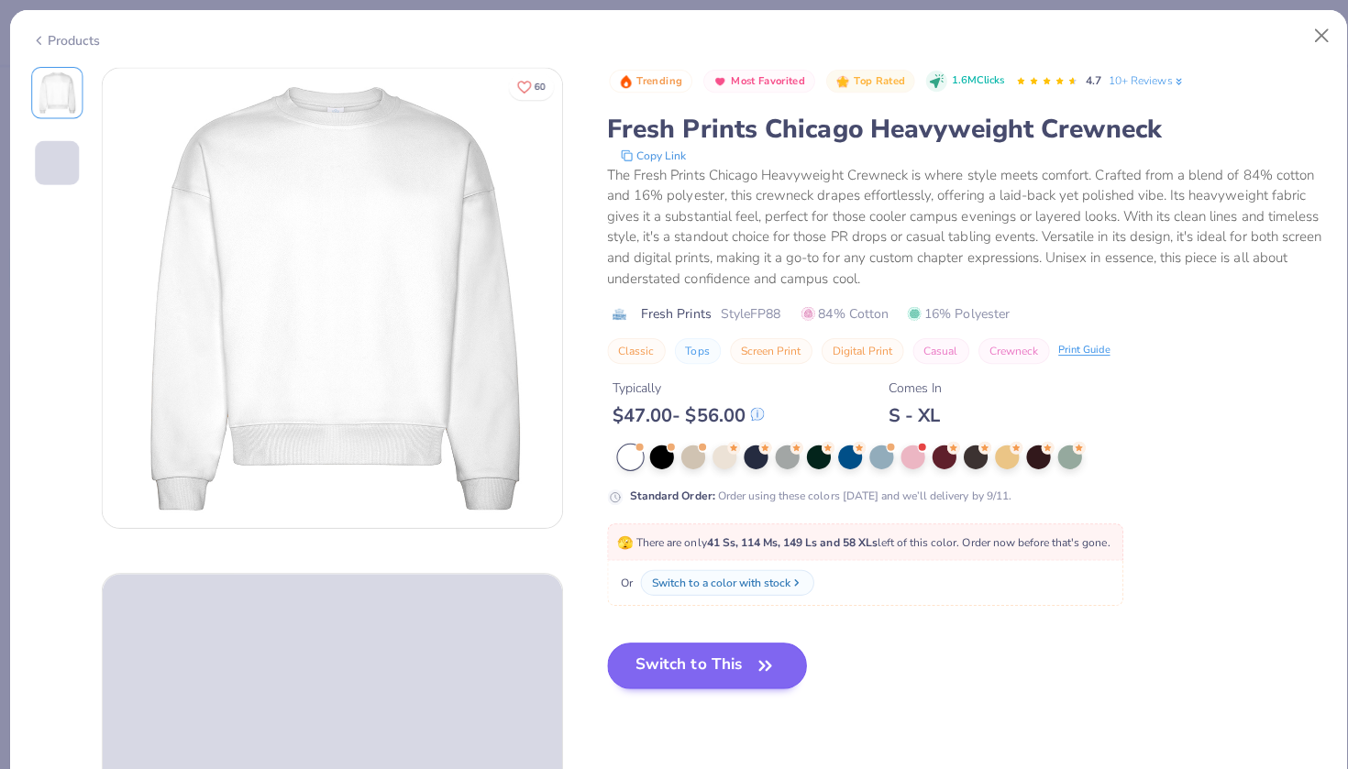
click at [673, 561] on div "Or Switch to a color with stock" at bounding box center [859, 580] width 513 height 45
click at [663, 649] on button "Switch to This" at bounding box center [702, 662] width 199 height 46
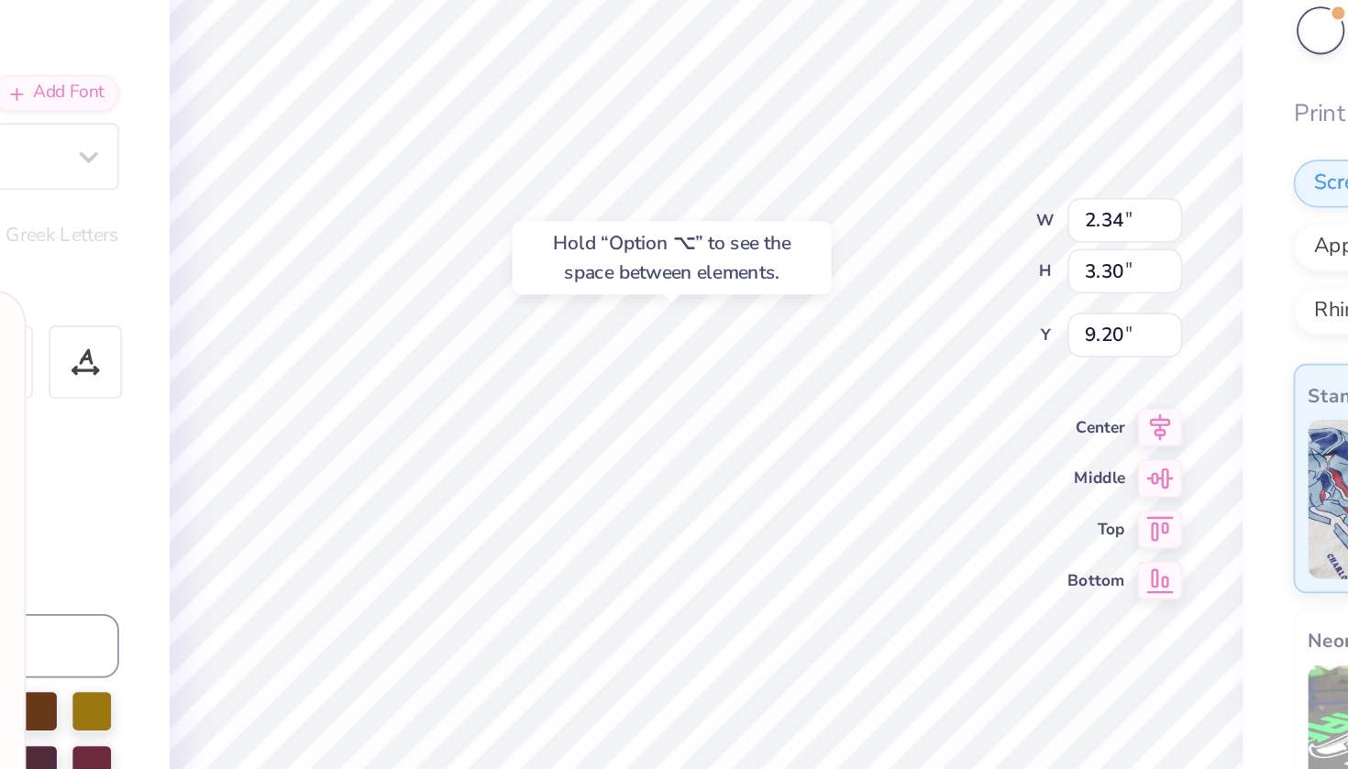
type textarea "x"
type input "8.85"
type textarea "x"
type input "2.00"
type input "3.31"
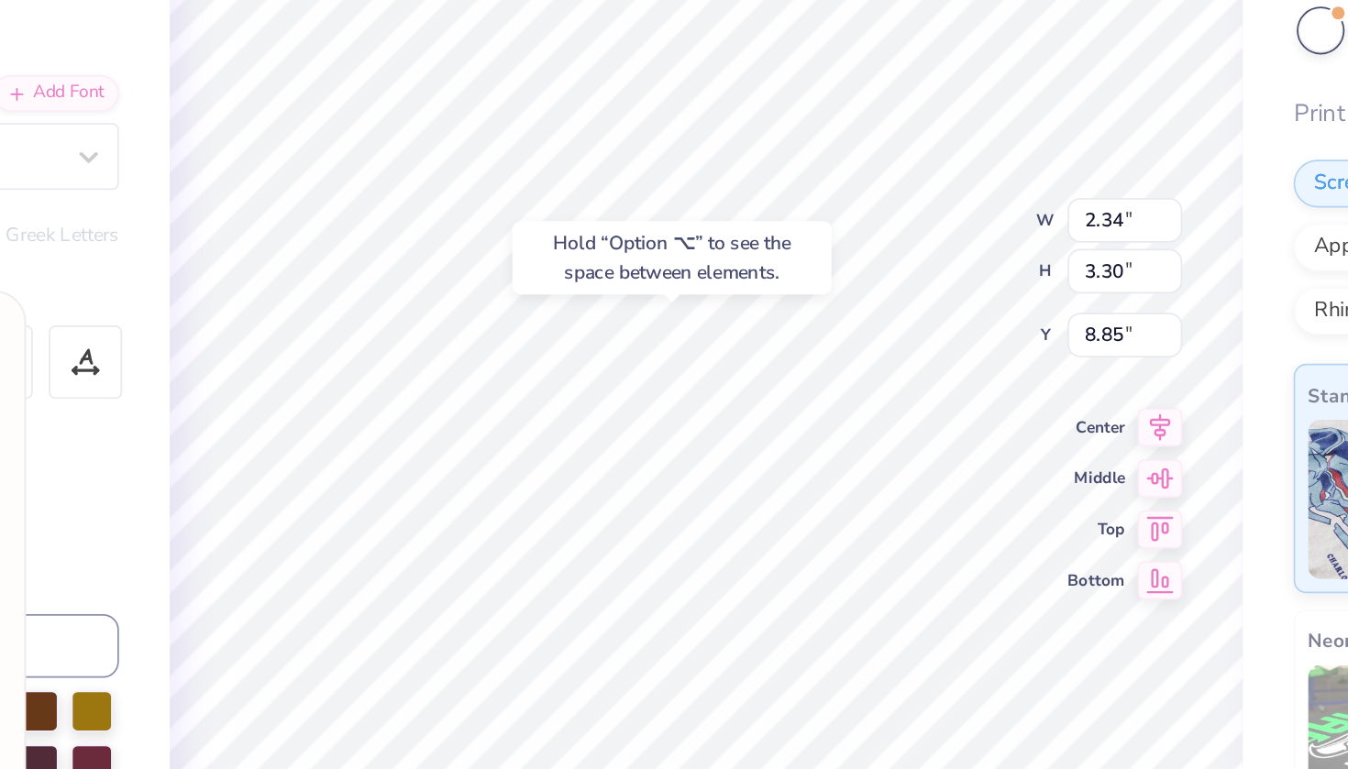
type input "9.12"
type textarea "x"
type input "9.24"
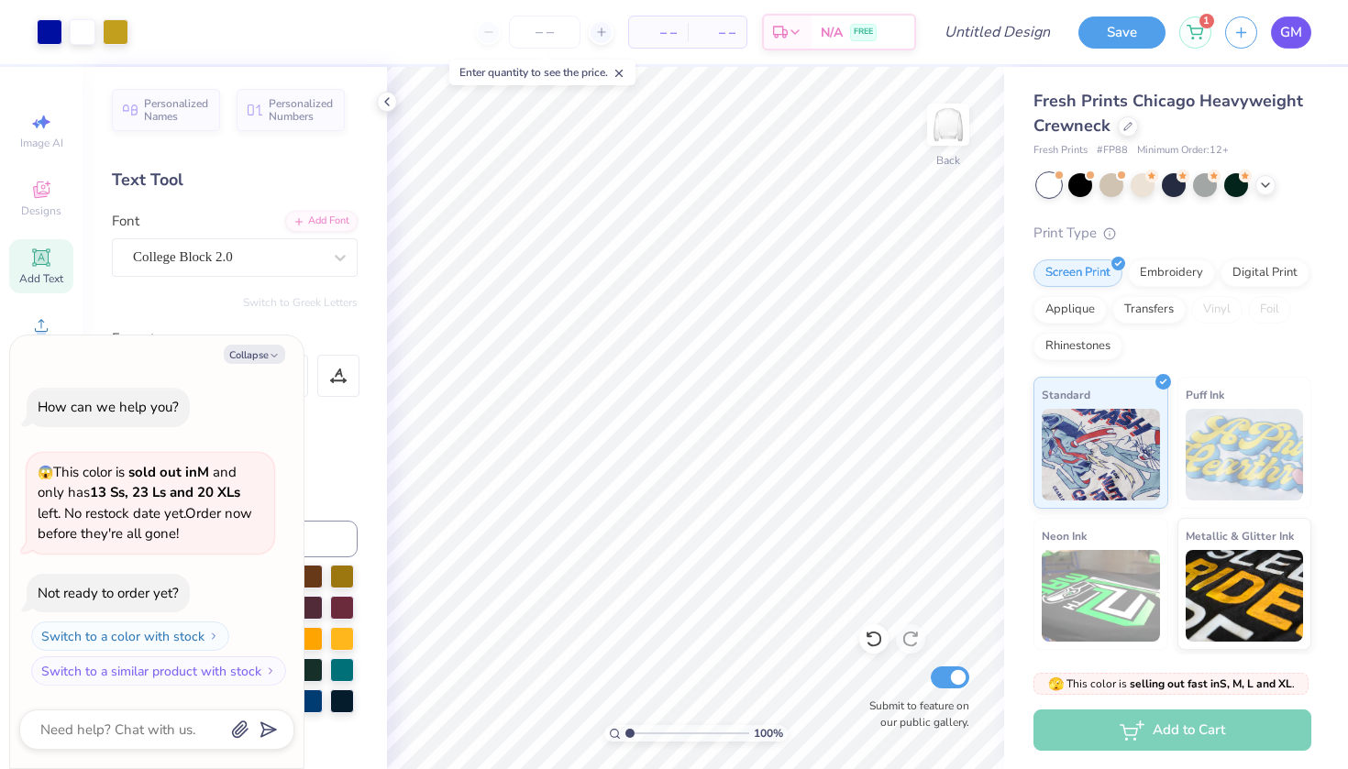
click at [1299, 44] on link "GM" at bounding box center [1291, 33] width 40 height 32
type textarea "x"
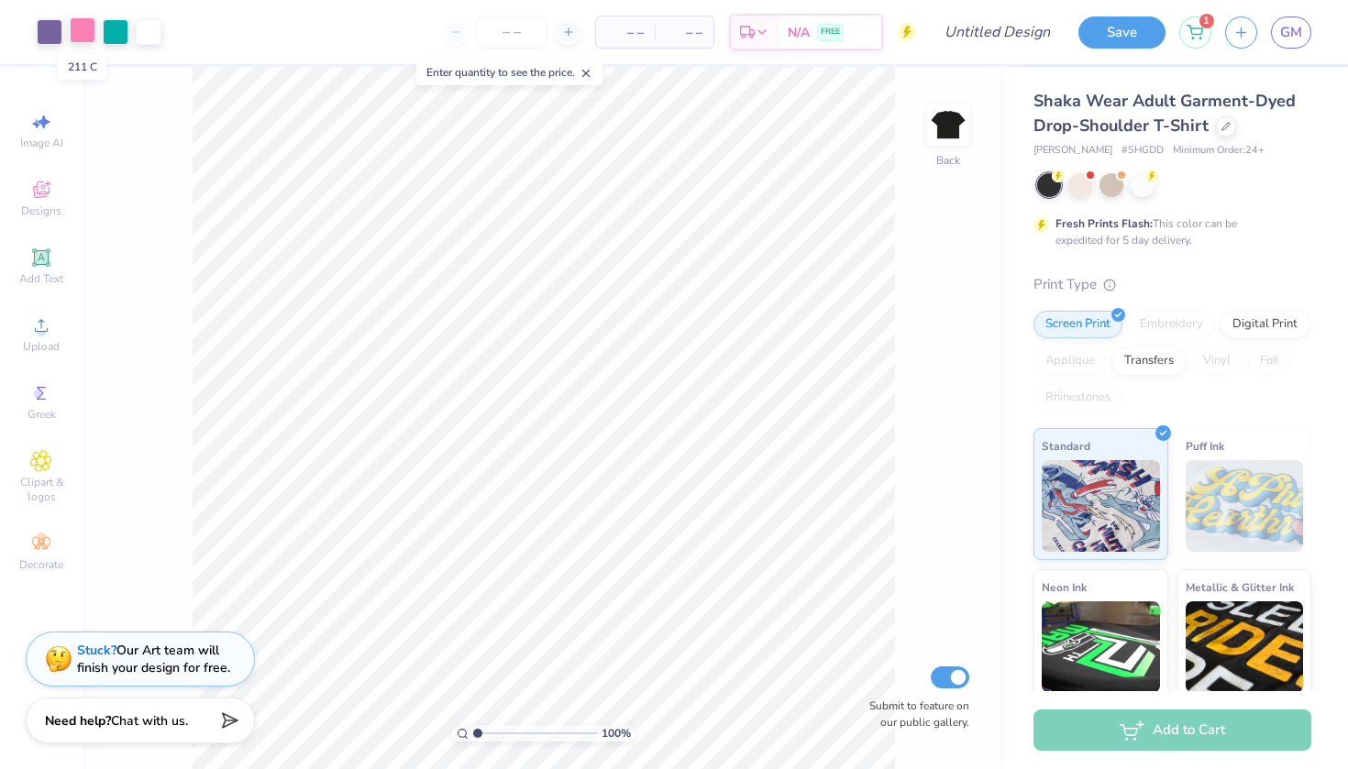
click at [75, 28] on div at bounding box center [83, 30] width 26 height 26
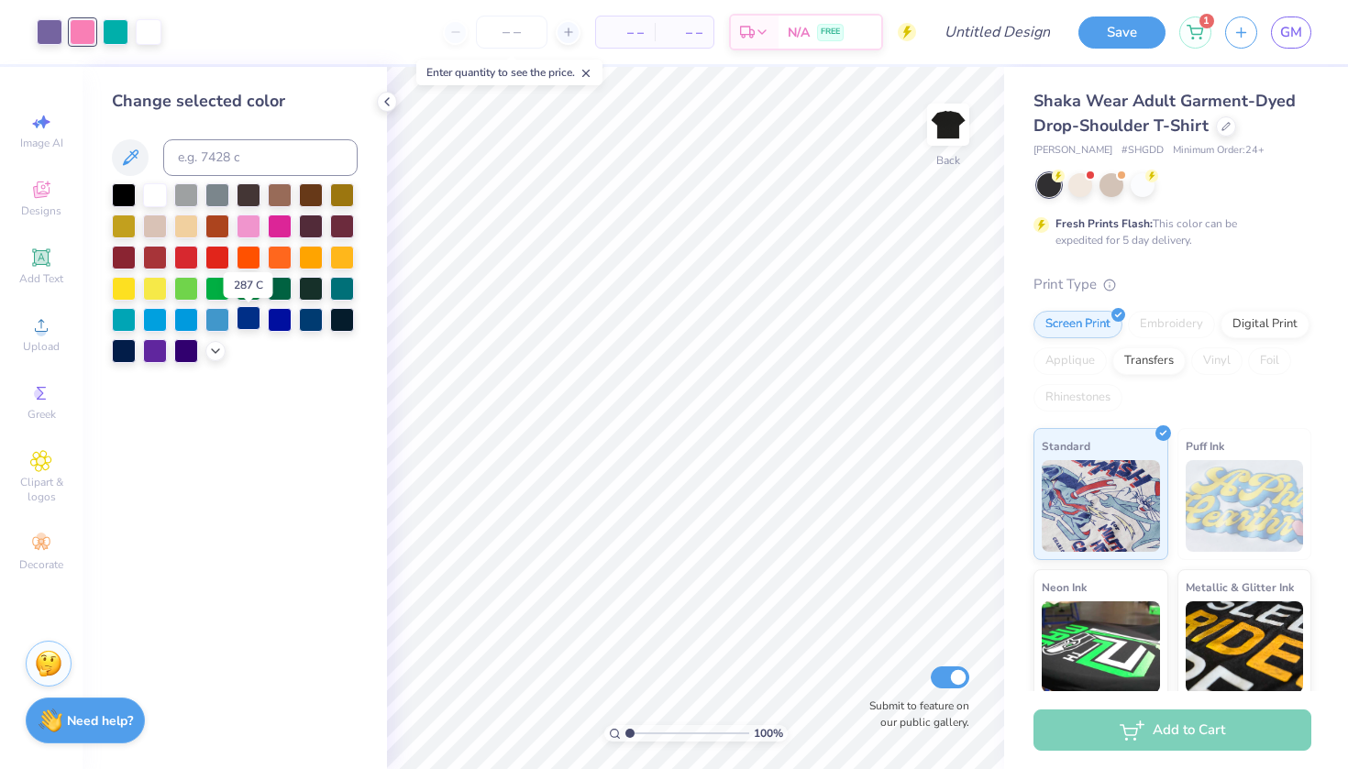
click at [249, 326] on div at bounding box center [249, 318] width 24 height 24
click at [274, 328] on div at bounding box center [280, 318] width 24 height 24
click at [249, 321] on div at bounding box center [249, 318] width 24 height 24
click at [117, 34] on div at bounding box center [116, 30] width 26 height 26
click at [133, 289] on div at bounding box center [124, 287] width 24 height 24
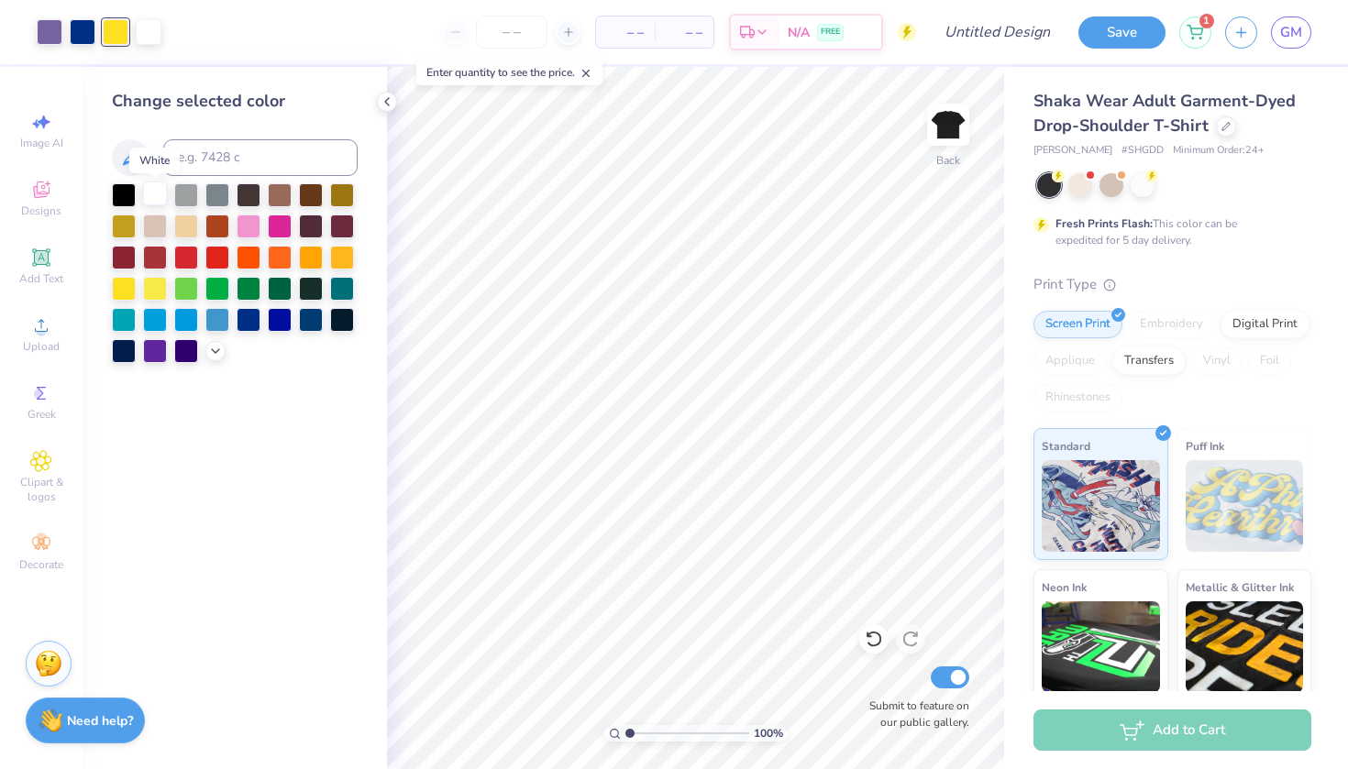
click at [162, 200] on div at bounding box center [155, 194] width 24 height 24
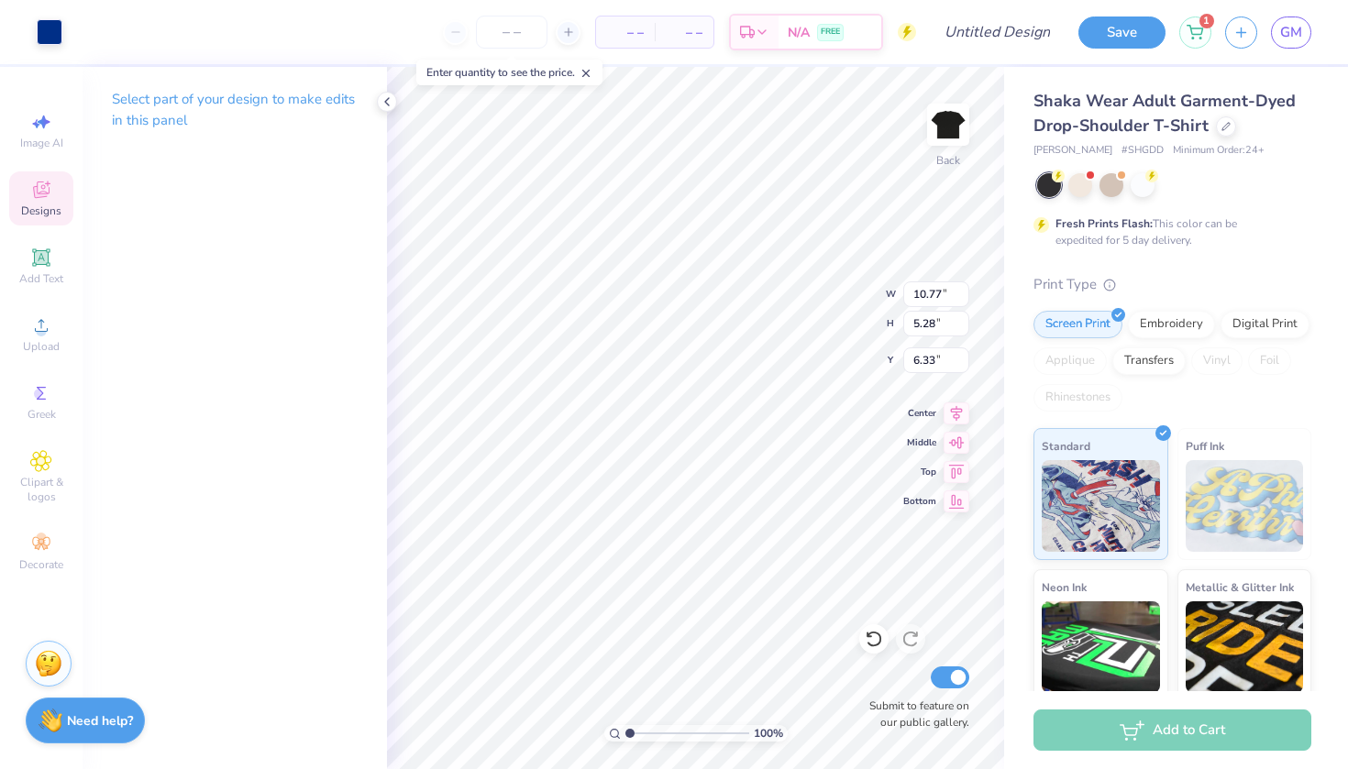
click at [66, 37] on div "Art colors – – Per Item – – Total Est. Delivery N/A FREE Design Title Save 1 GM" at bounding box center [674, 32] width 1348 height 64
click at [60, 29] on div at bounding box center [50, 30] width 26 height 26
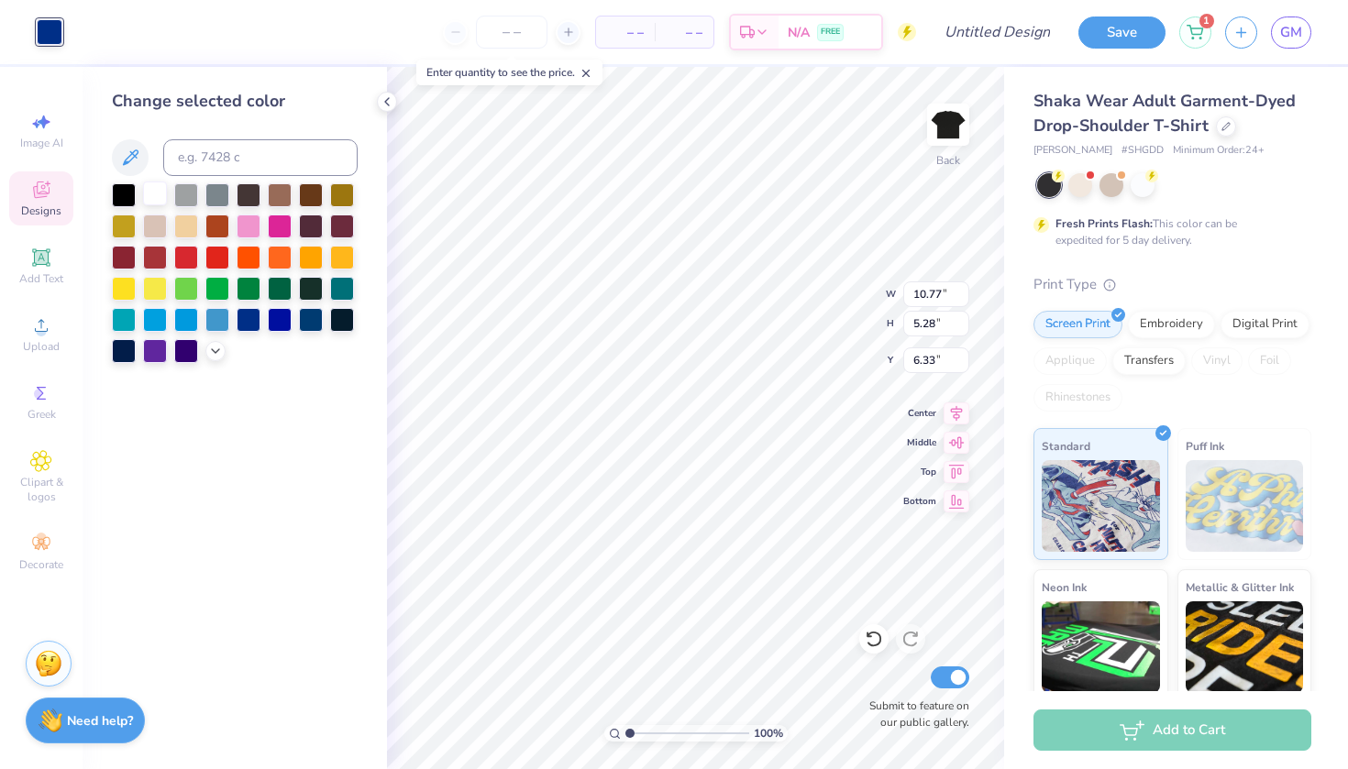
click at [159, 198] on div at bounding box center [155, 194] width 24 height 24
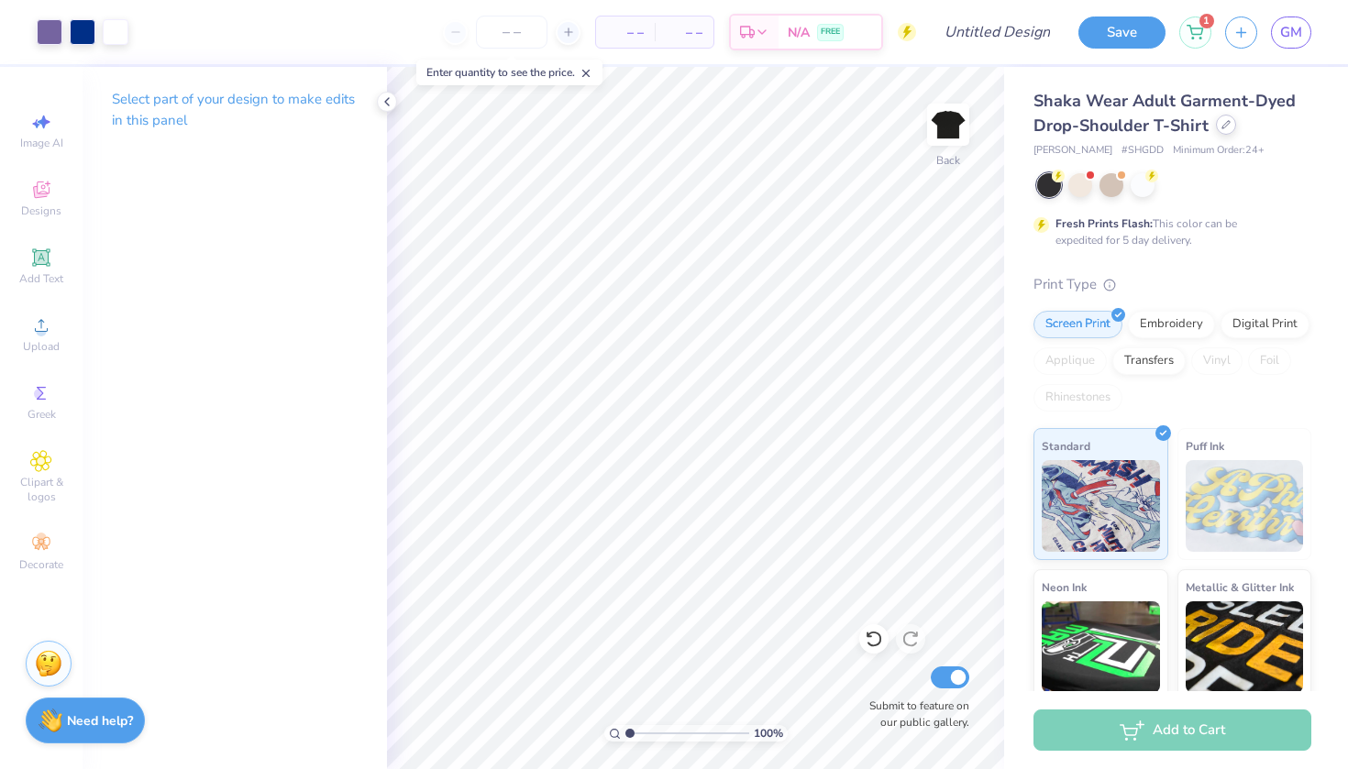
click at [1223, 127] on icon at bounding box center [1226, 124] width 9 height 9
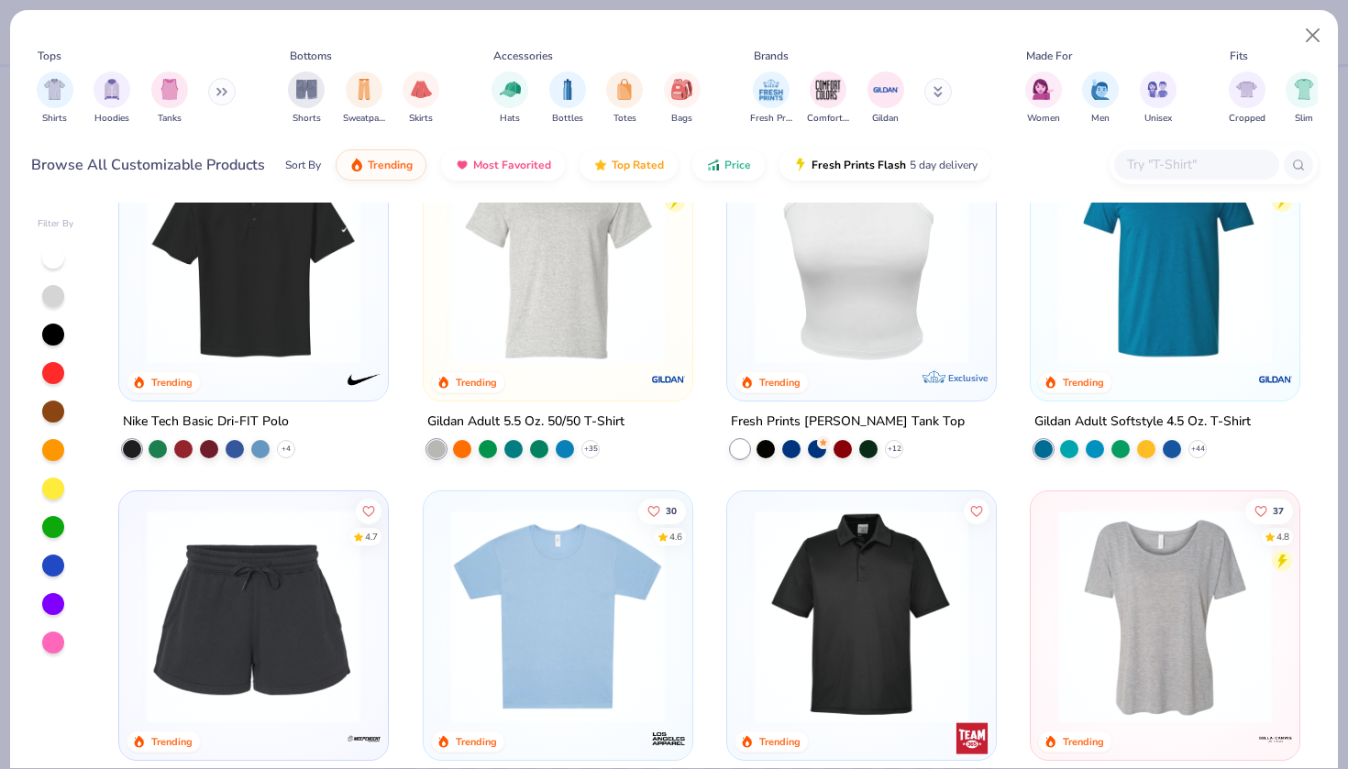
scroll to position [5510, 0]
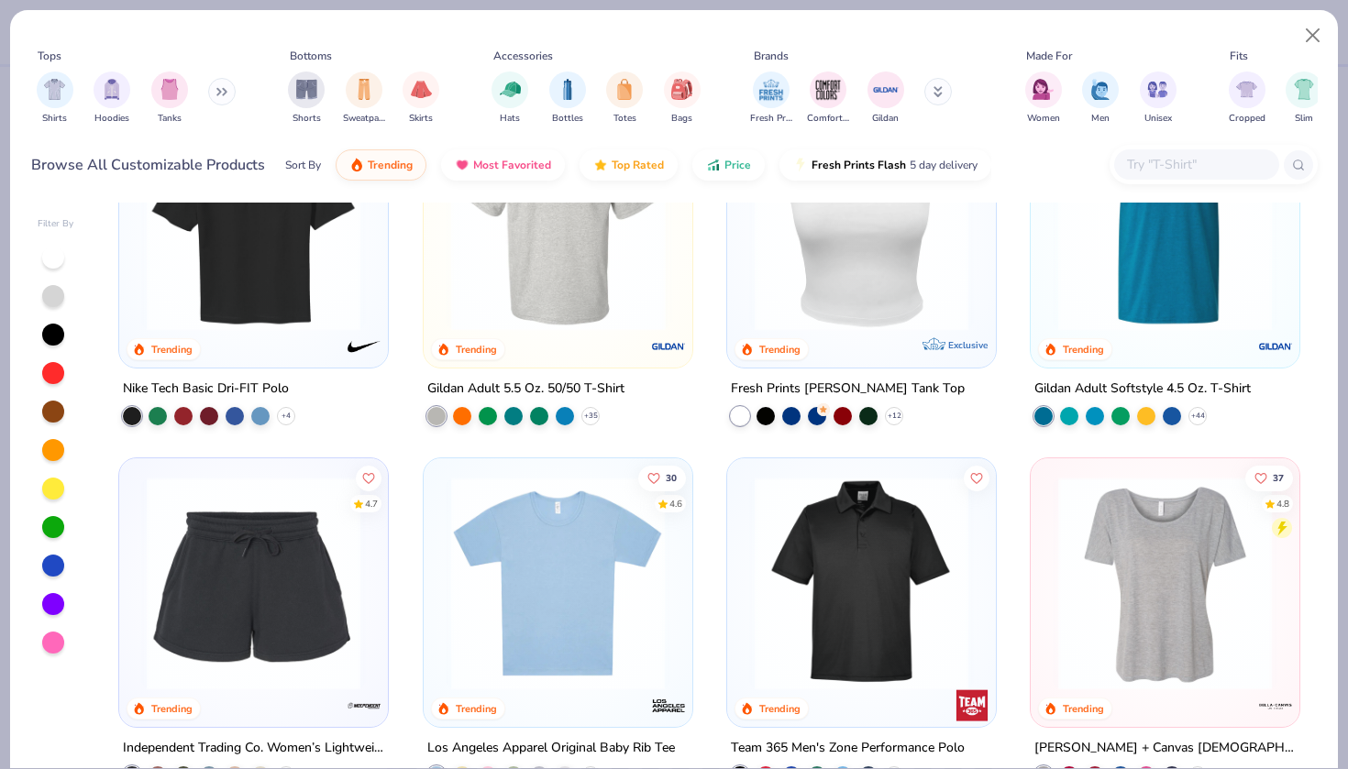
click at [441, 271] on img at bounding box center [325, 224] width 232 height 214
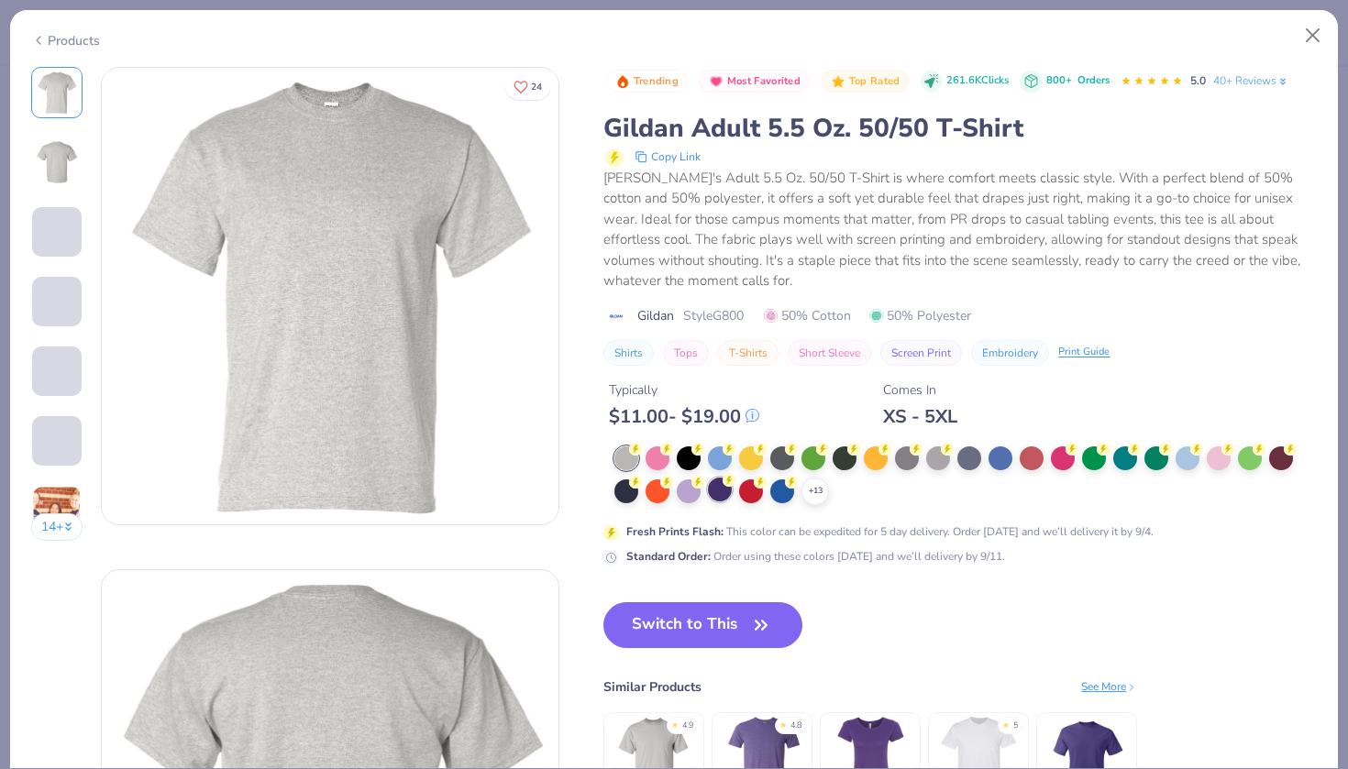
click at [719, 496] on div at bounding box center [720, 490] width 24 height 24
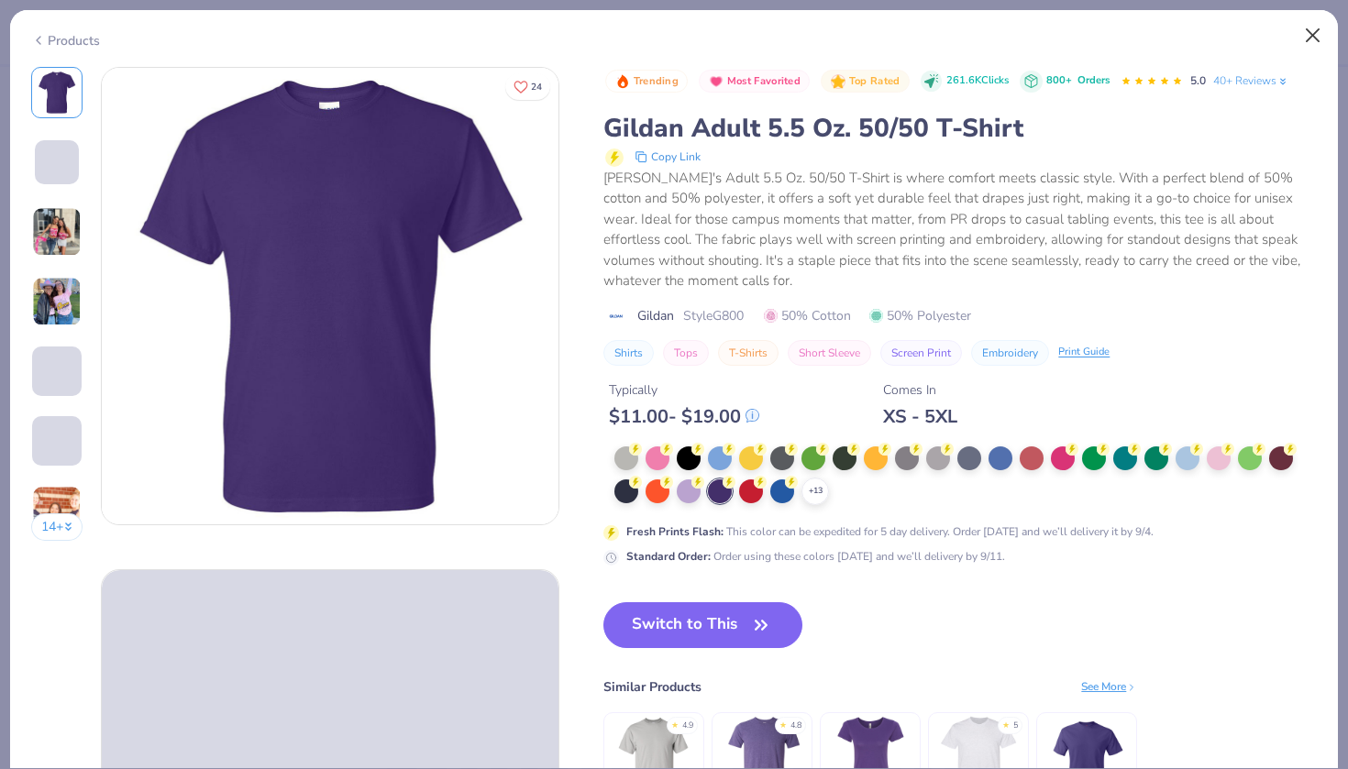
click at [1306, 36] on button "Close" at bounding box center [1313, 35] width 35 height 35
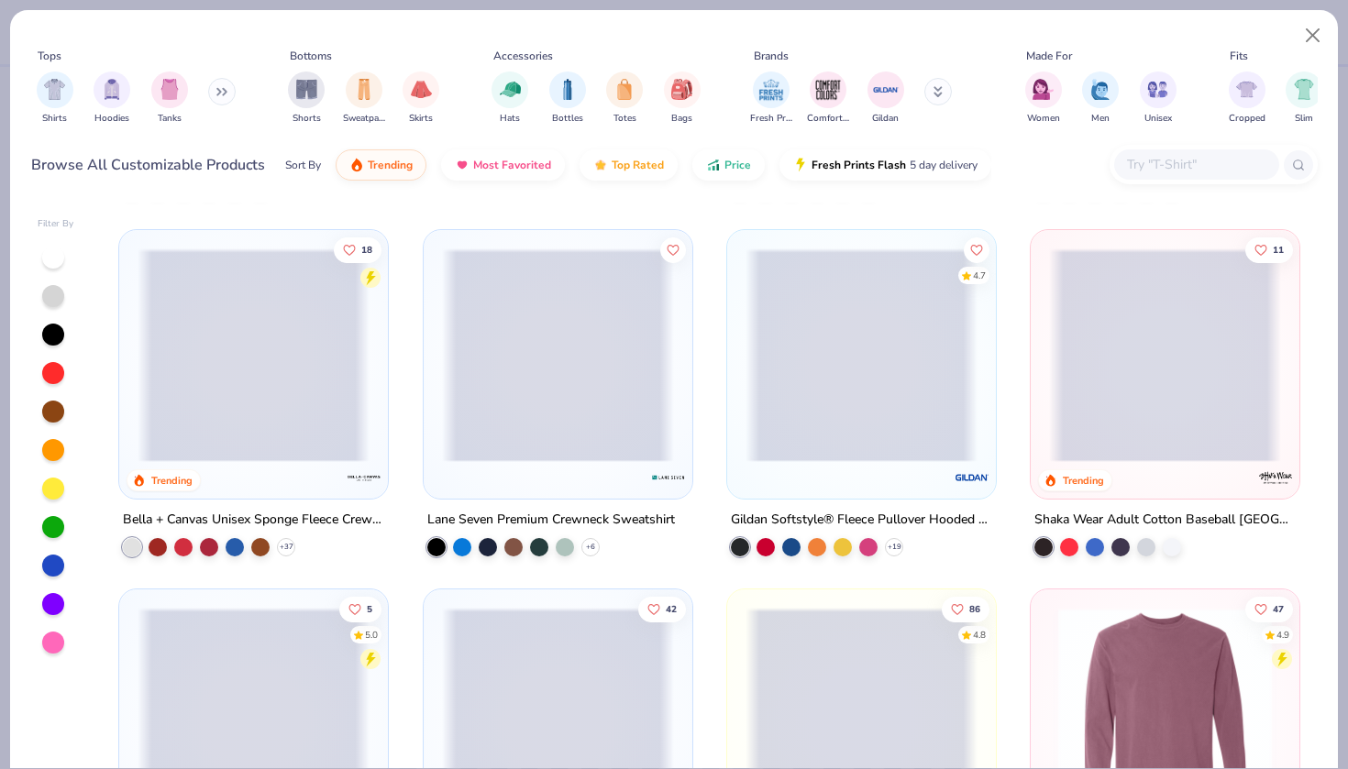
scroll to position [6470, 0]
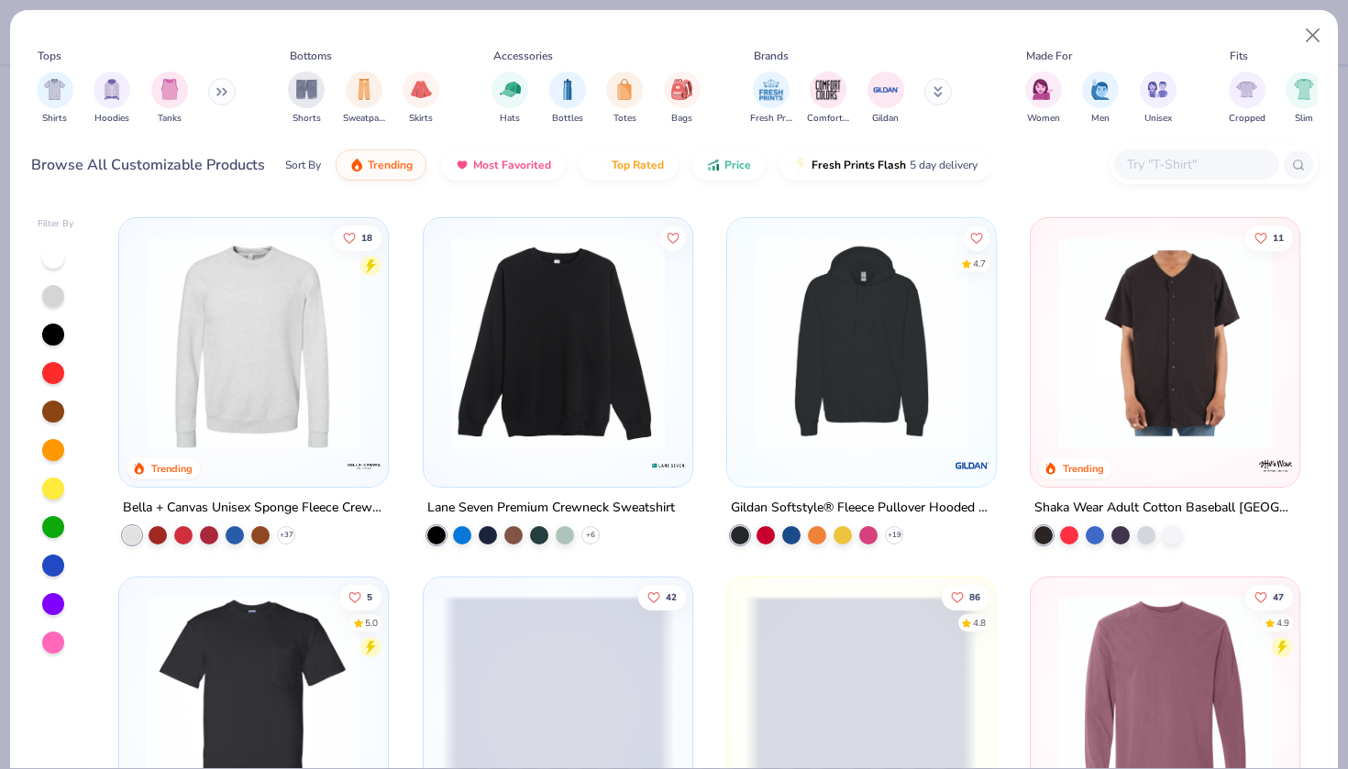
click at [59, 570] on div at bounding box center [53, 566] width 22 height 22
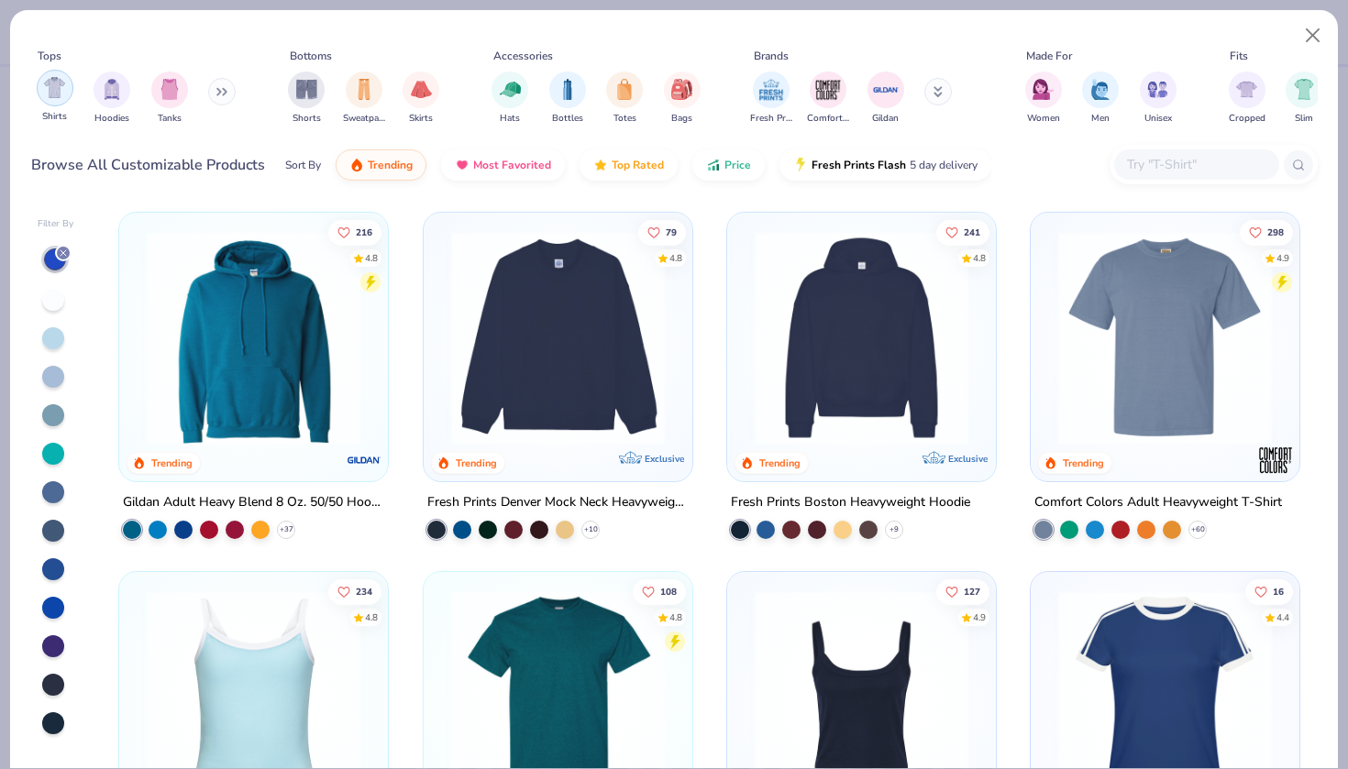
click at [65, 98] on img "filter for Shirts" at bounding box center [54, 87] width 21 height 21
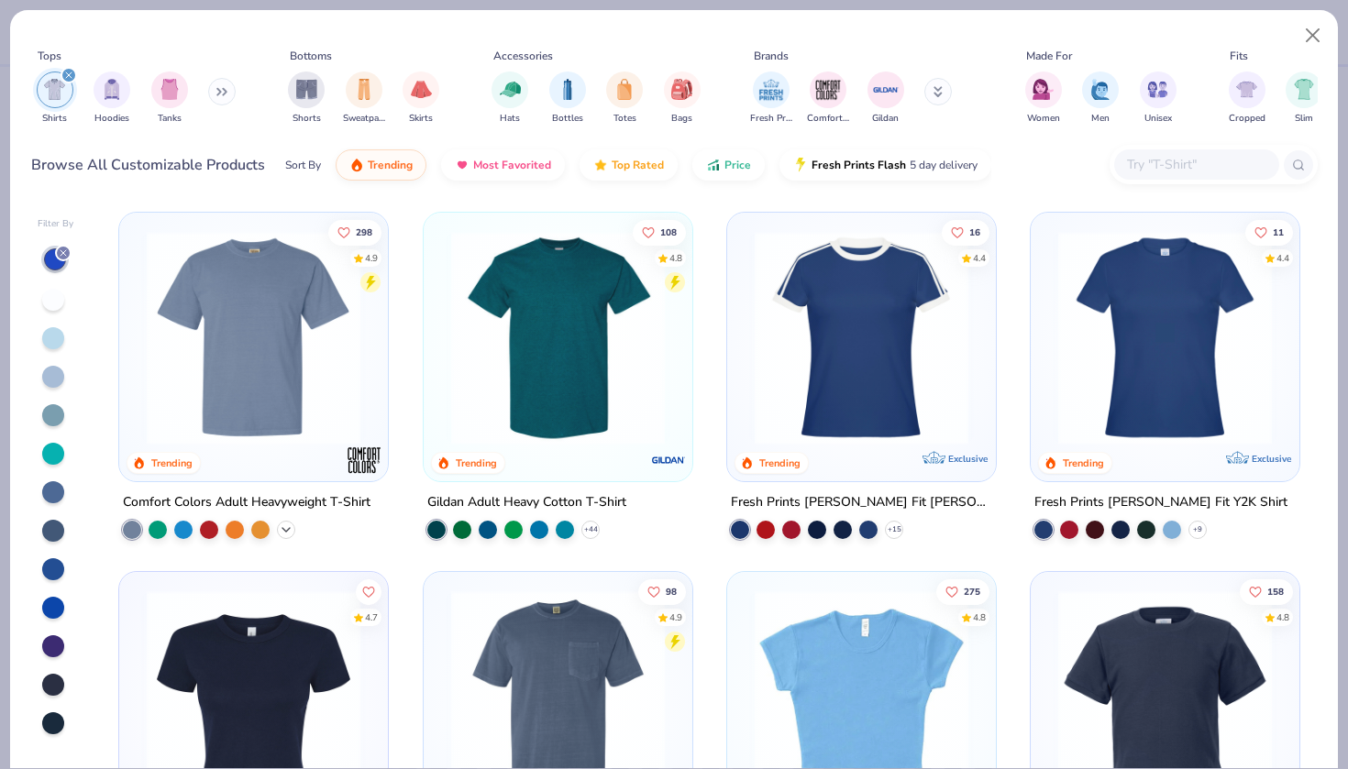
click at [291, 535] on icon at bounding box center [286, 530] width 15 height 15
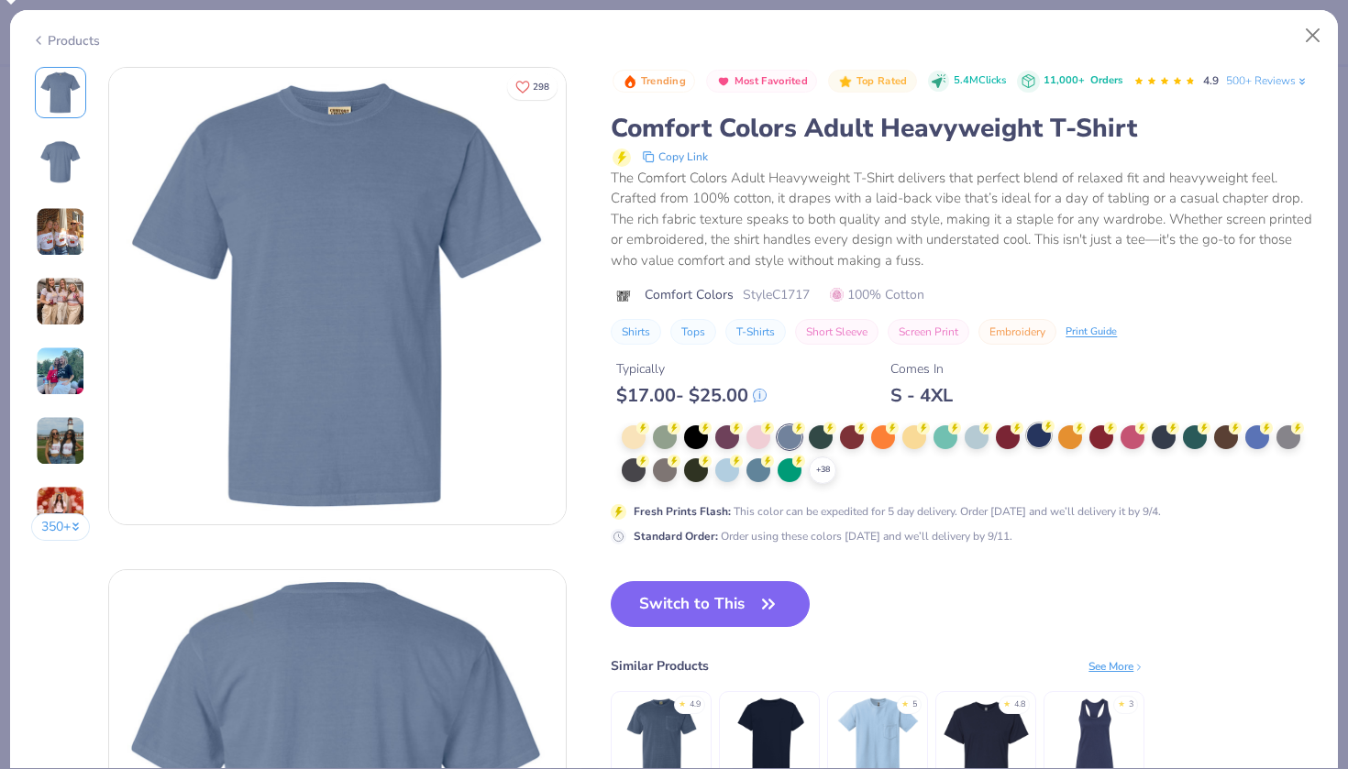
click at [649, 429] on circle at bounding box center [642, 428] width 13 height 13
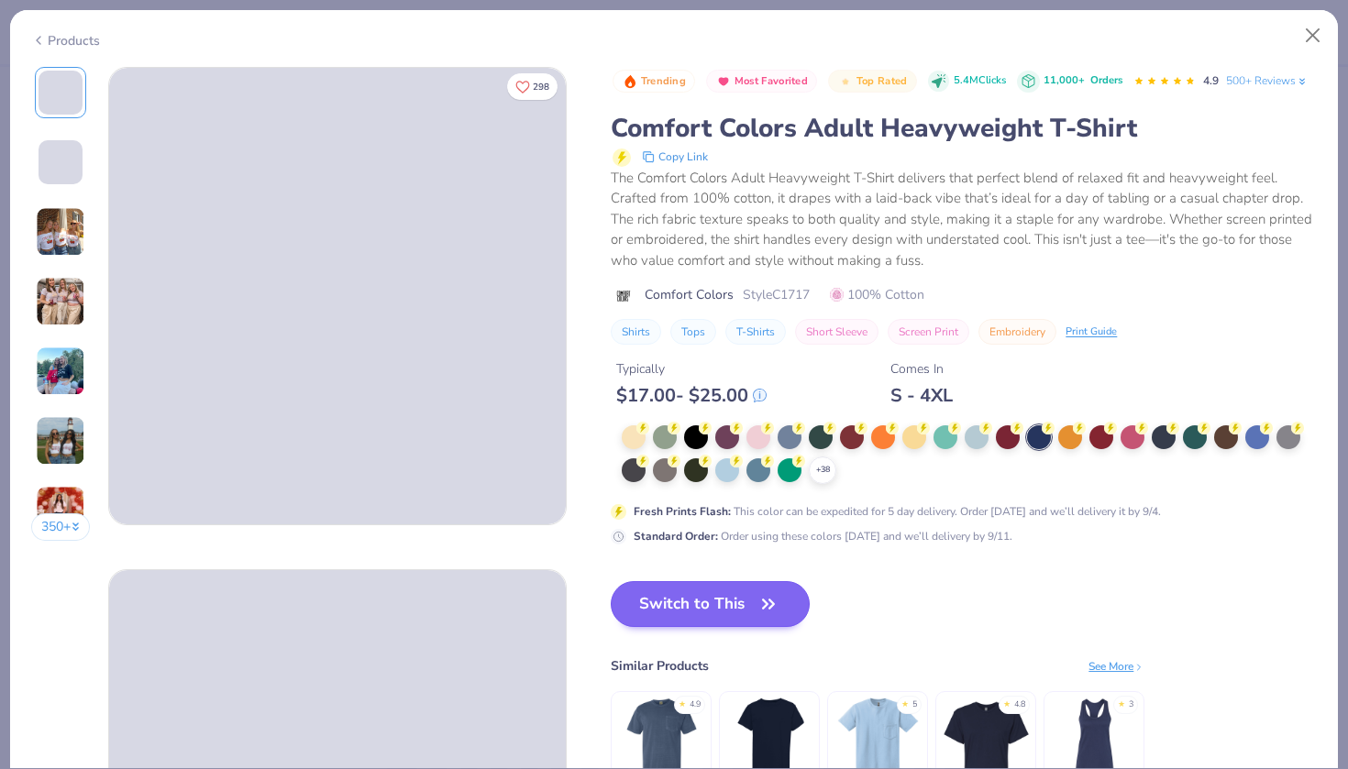
click at [723, 608] on button "Switch to This" at bounding box center [710, 604] width 199 height 46
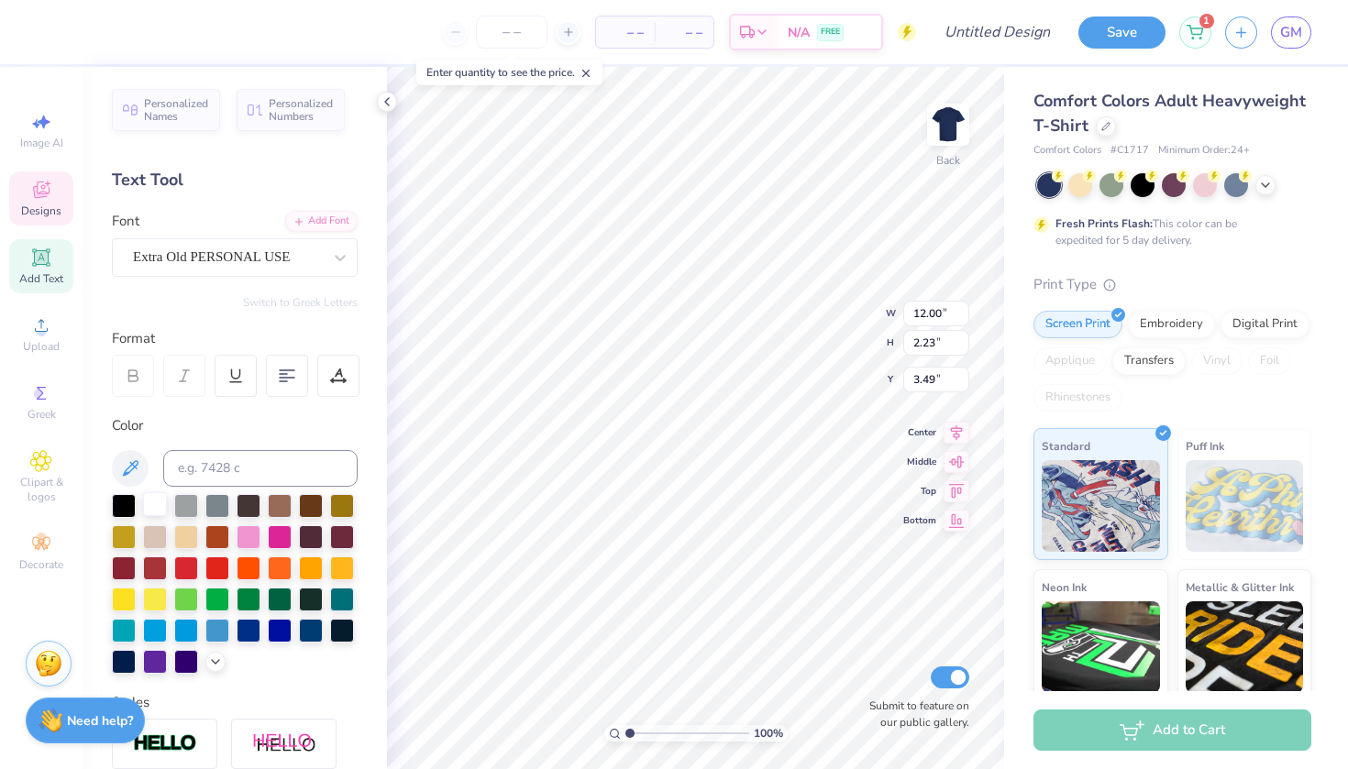
click at [164, 512] on div at bounding box center [155, 504] width 24 height 24
click at [46, 22] on div at bounding box center [50, 30] width 26 height 26
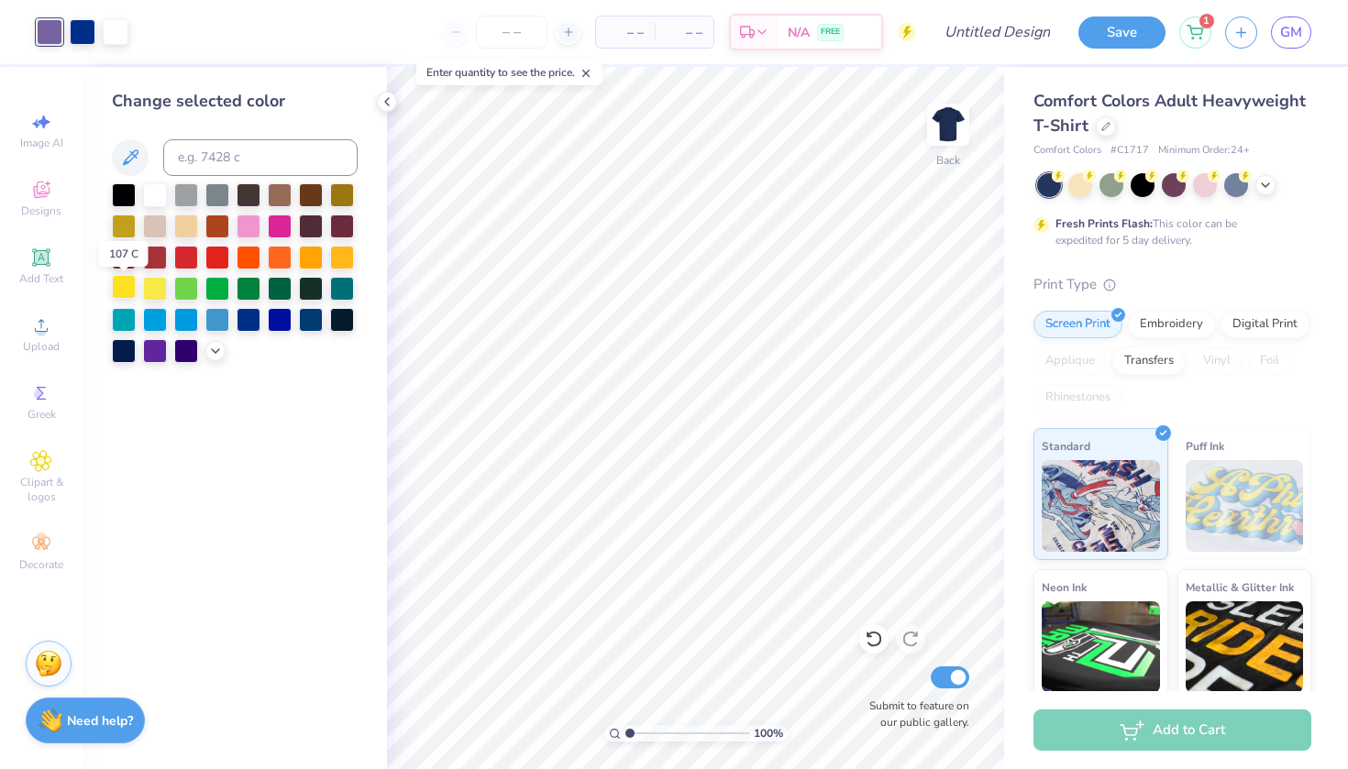
click at [117, 287] on div at bounding box center [124, 287] width 24 height 24
click at [89, 34] on div at bounding box center [83, 30] width 26 height 26
click at [157, 283] on div at bounding box center [155, 287] width 24 height 24
click at [59, 42] on div at bounding box center [50, 30] width 26 height 26
click at [278, 319] on div at bounding box center [280, 318] width 24 height 24
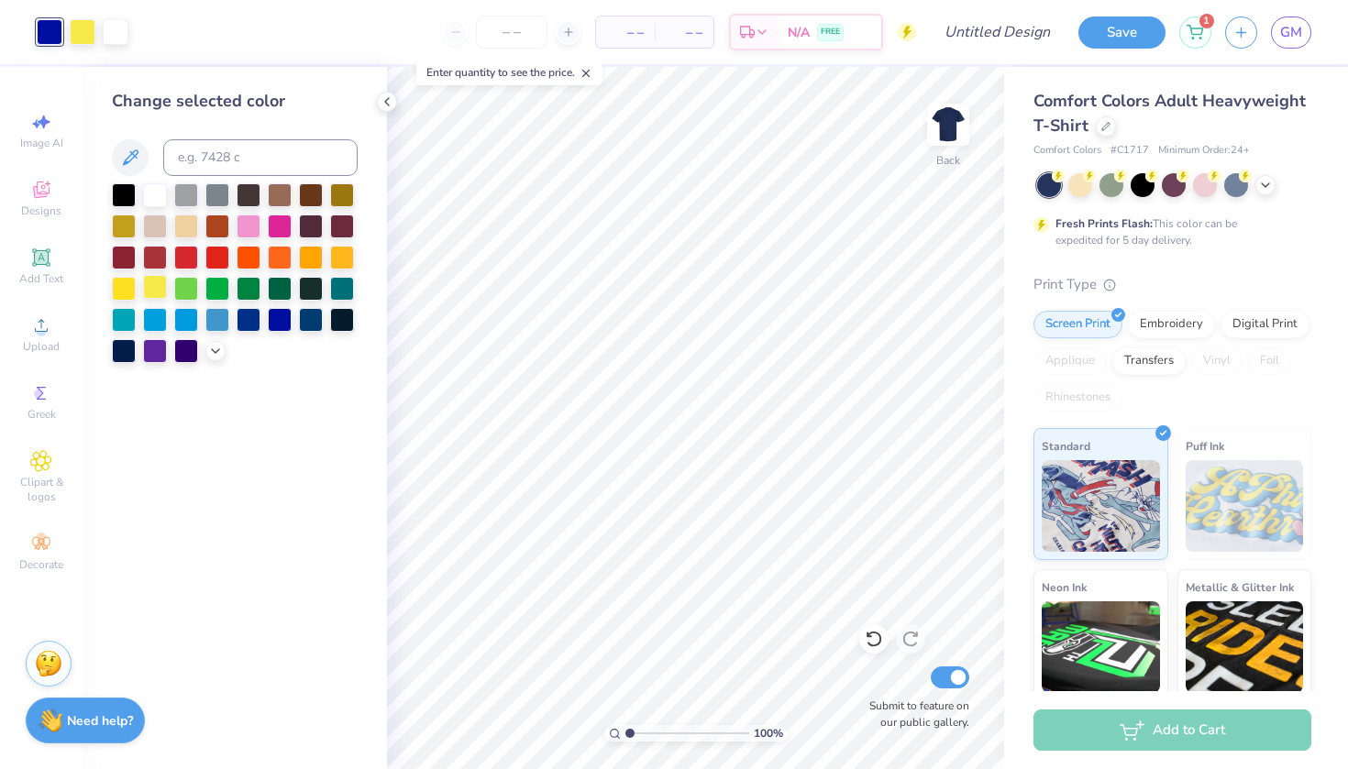
click at [150, 285] on div at bounding box center [155, 287] width 24 height 24
click at [883, 644] on div at bounding box center [873, 639] width 29 height 29
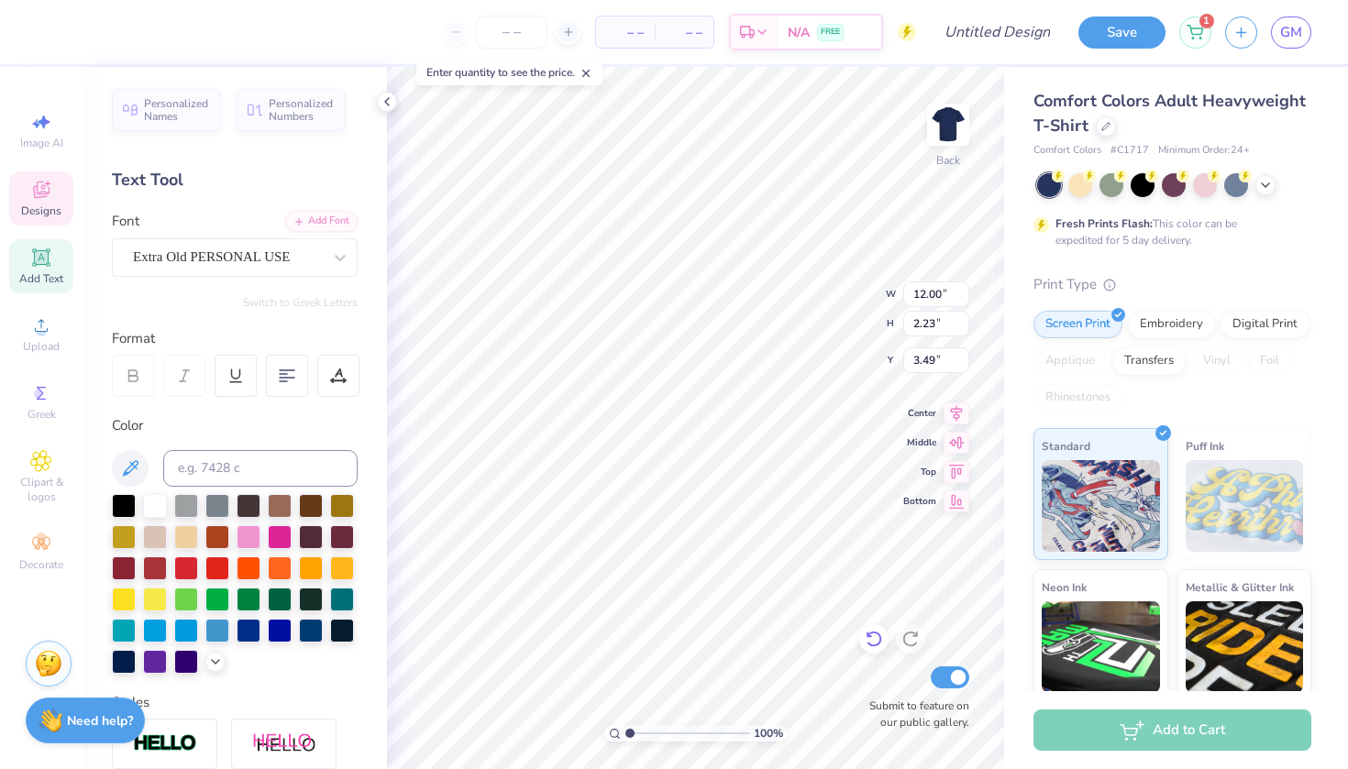
type input "10.77"
type input "5.28"
type input "7.82"
type input "10.93"
type input "8.16"
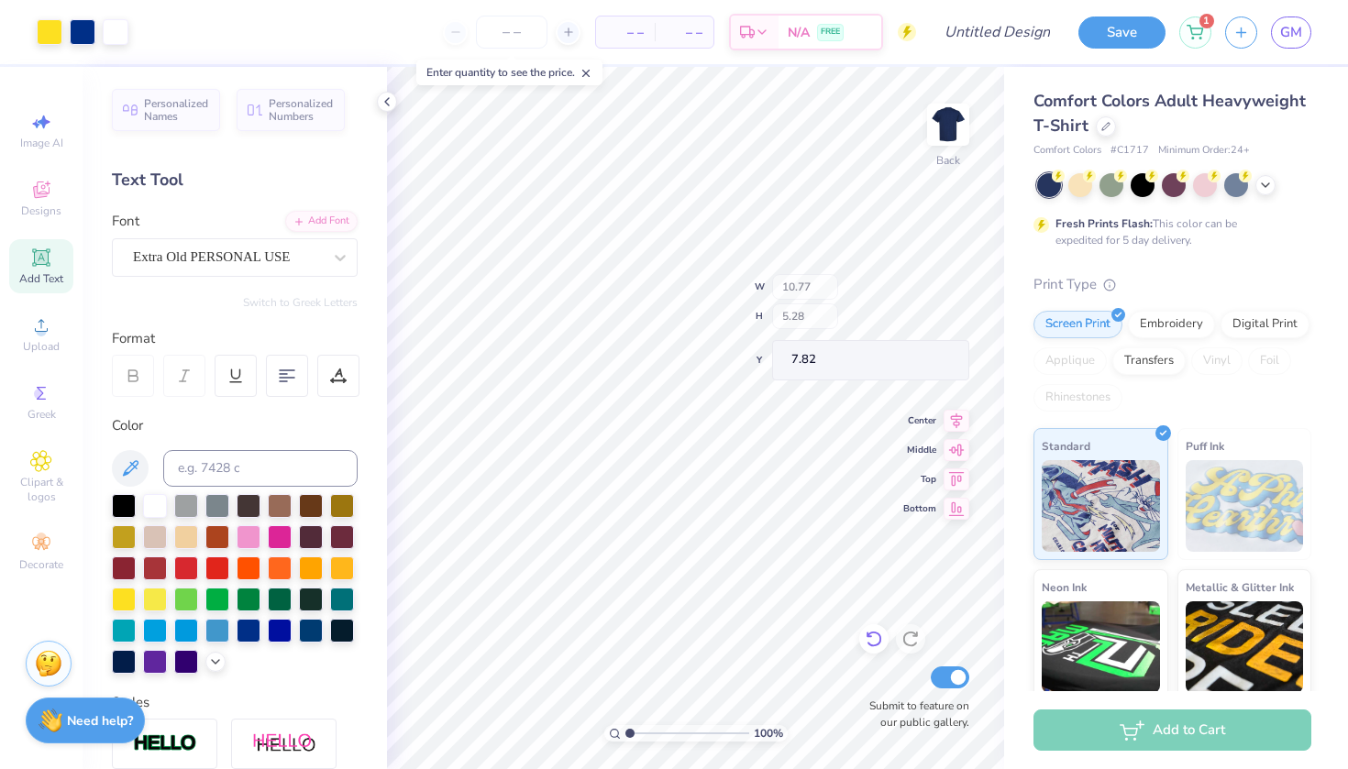
type input "5.29"
type input "2.30"
type input "12.00"
type input "2.23"
type input "2.30"
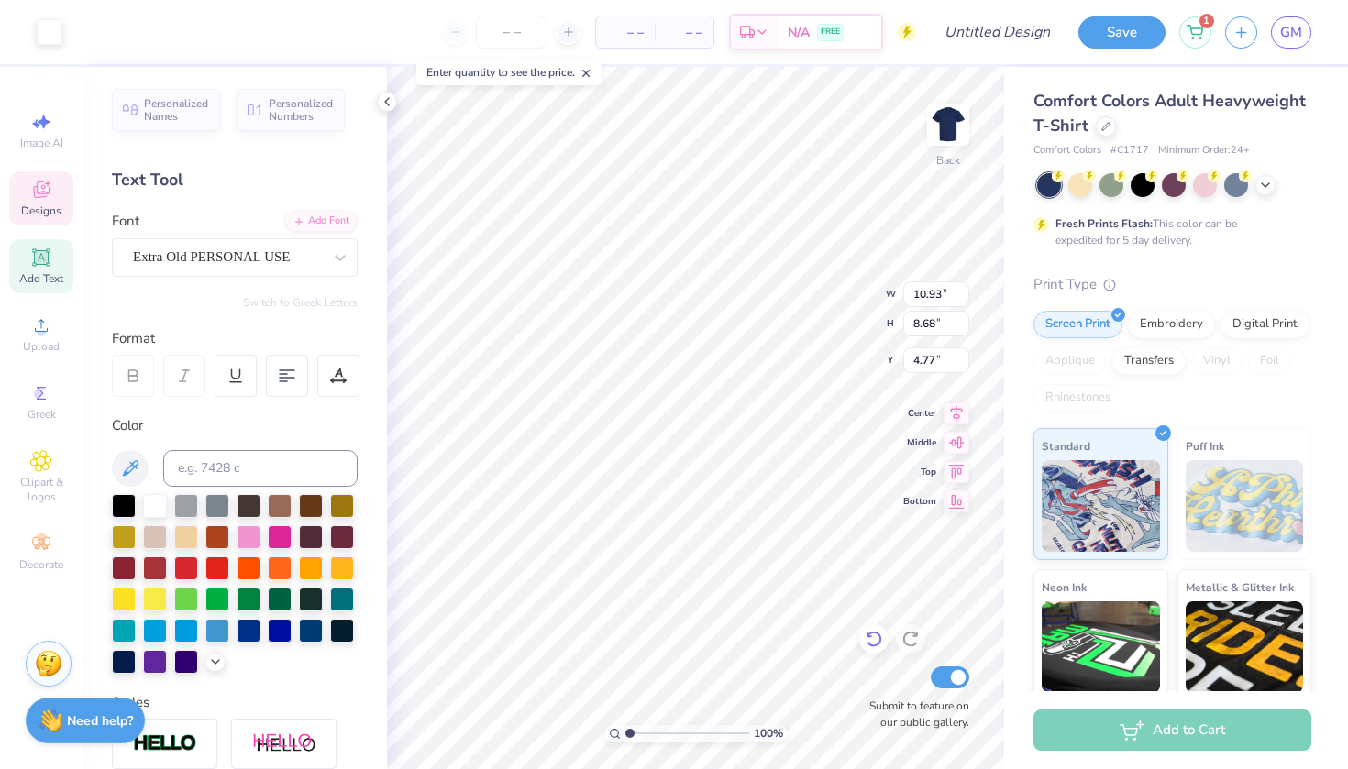
type input "12.00"
type input "2.23"
type input "2.30"
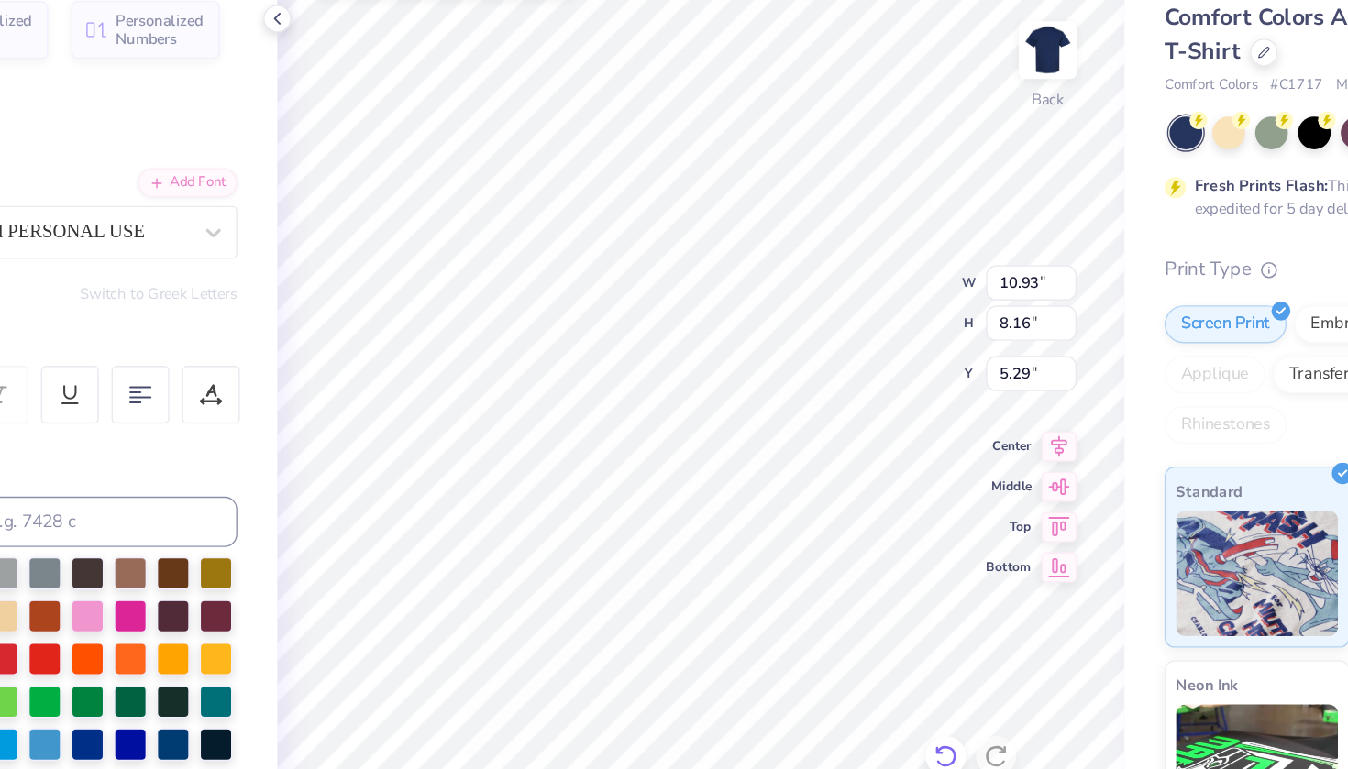
type input "9.34"
type input "6.98"
type input "6.48"
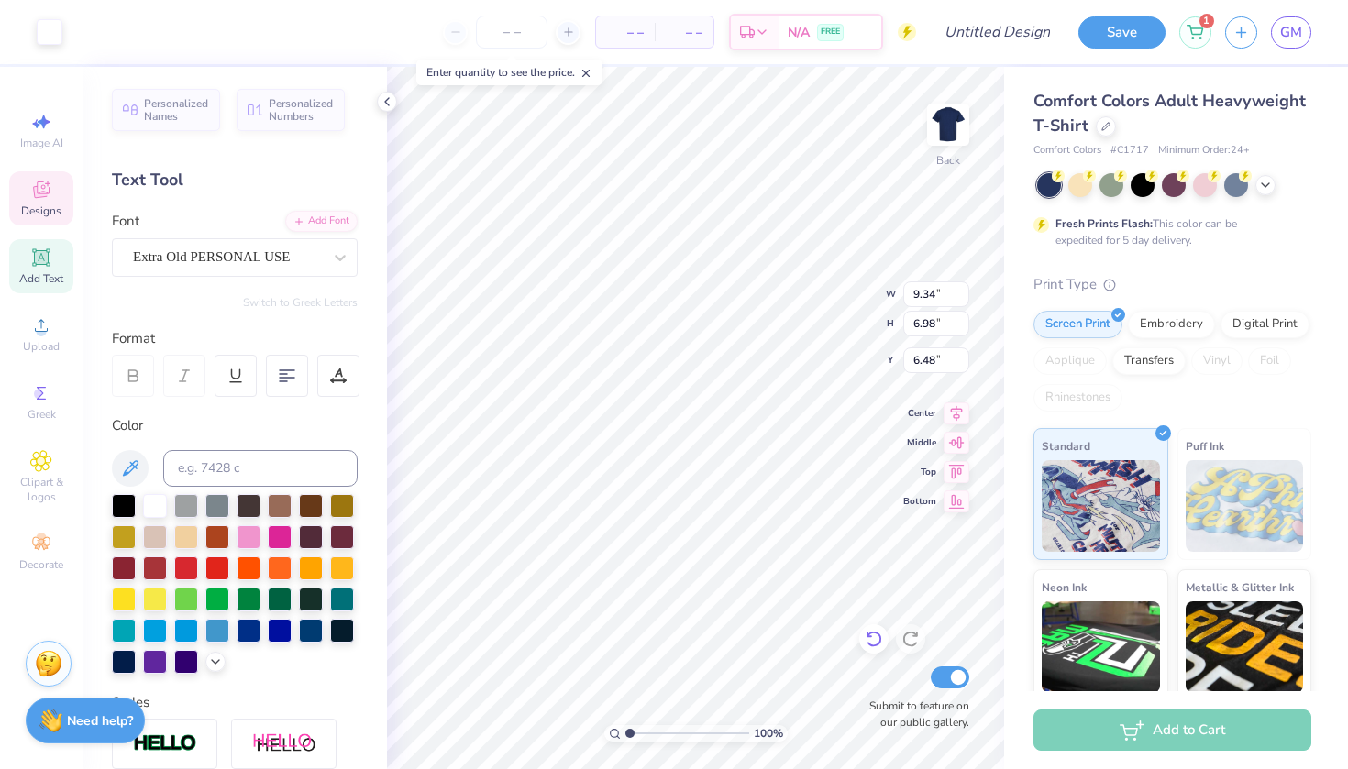
type input "10.78"
type input "8.05"
type input "5.40"
type input "9.28"
type input "0.87"
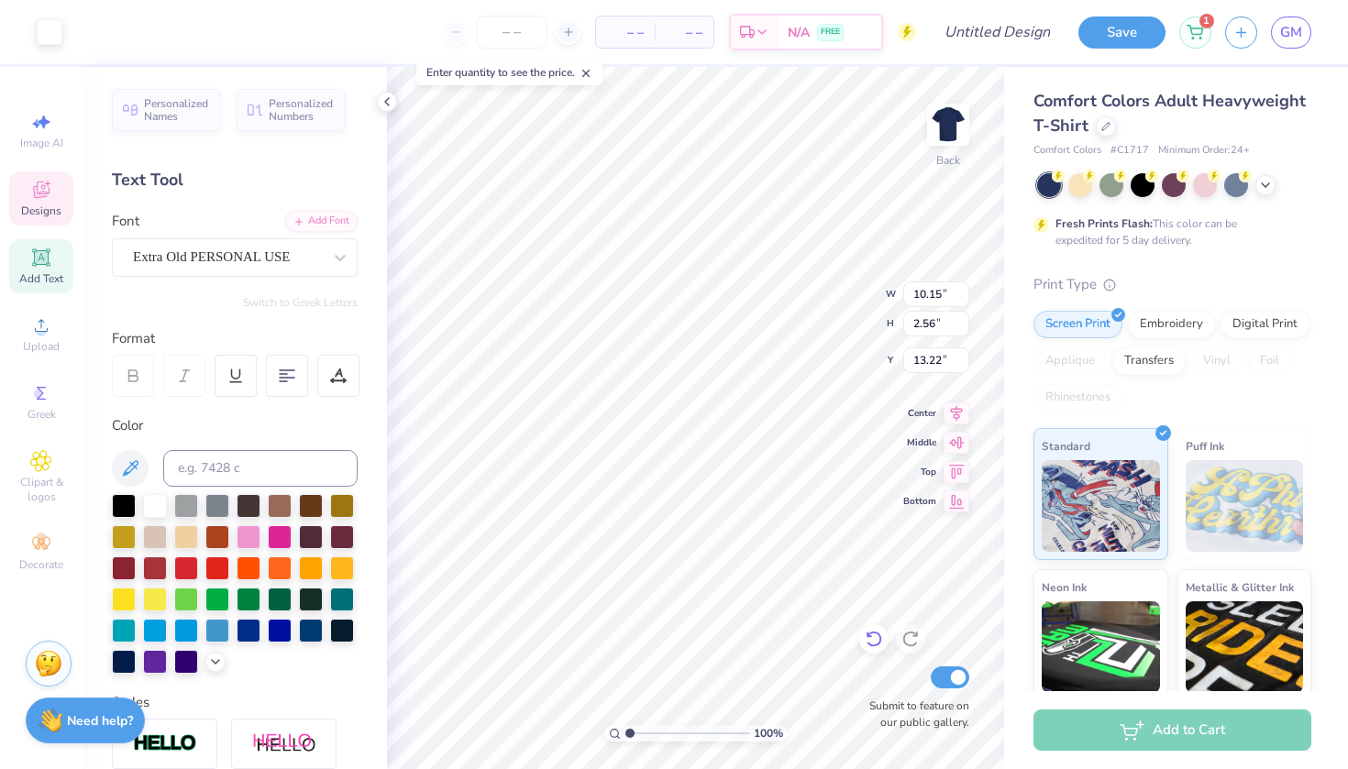
type input "14.09"
click at [881, 641] on icon at bounding box center [874, 639] width 18 height 18
click at [879, 634] on icon at bounding box center [874, 639] width 18 height 18
type input "9.54"
type input "0.73"
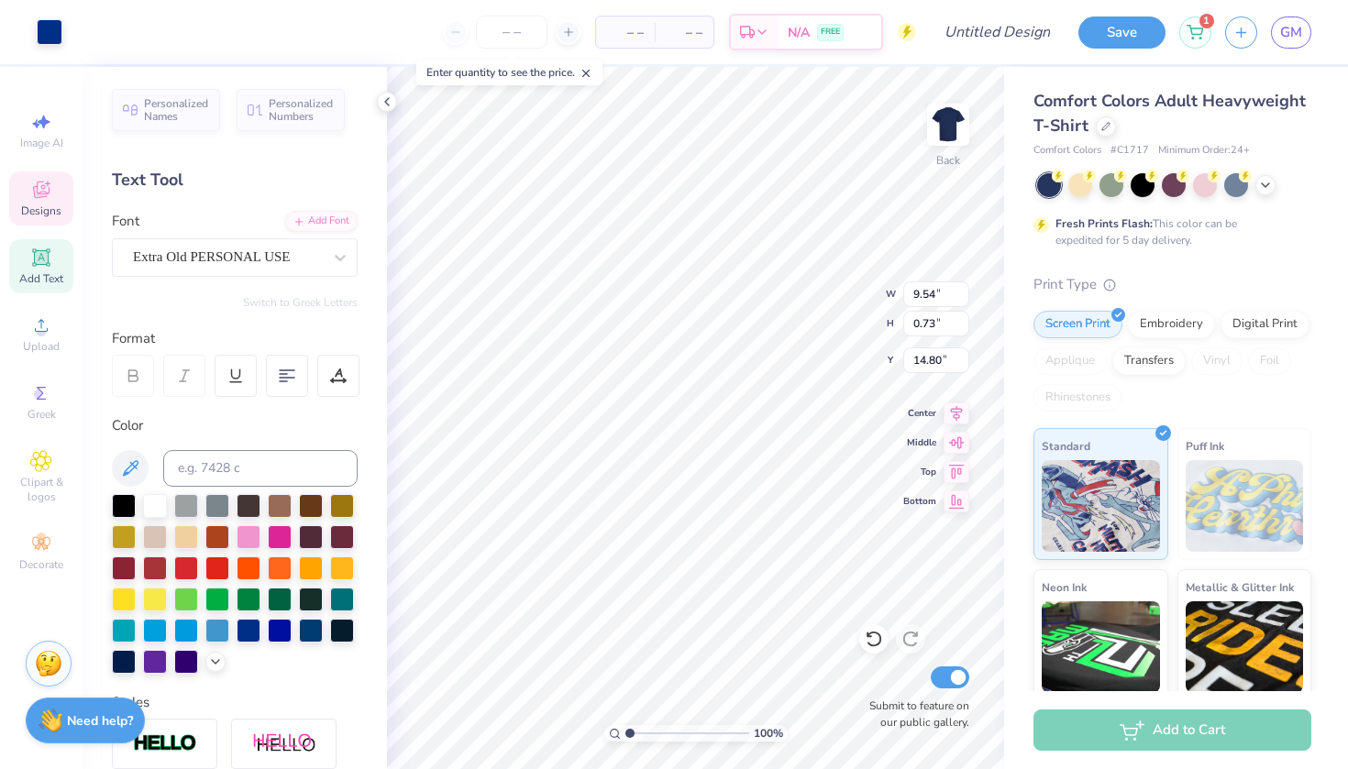
type input "16.31"
type input "9.28"
type input "0.87"
type input "16.31"
click at [45, 273] on span "Add Text" at bounding box center [41, 278] width 44 height 15
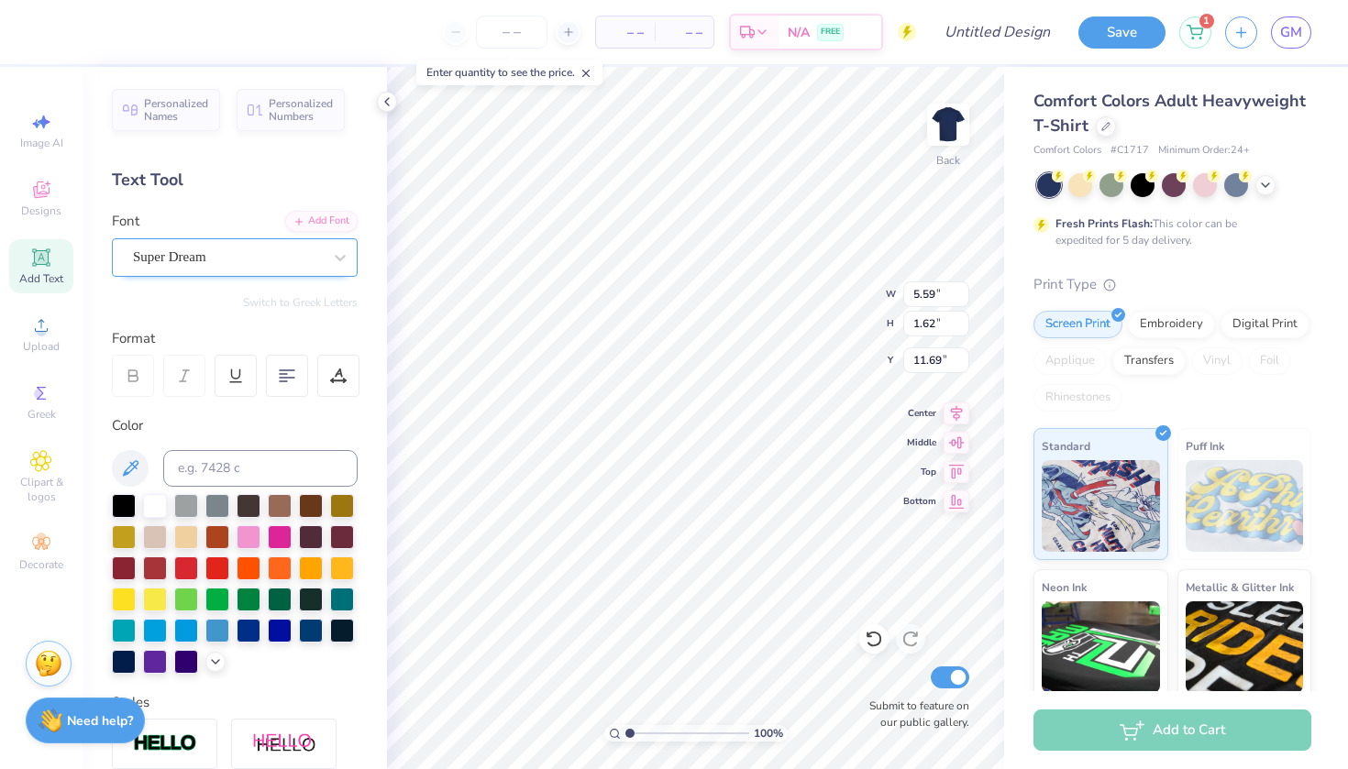
click at [248, 267] on div at bounding box center [227, 257] width 189 height 25
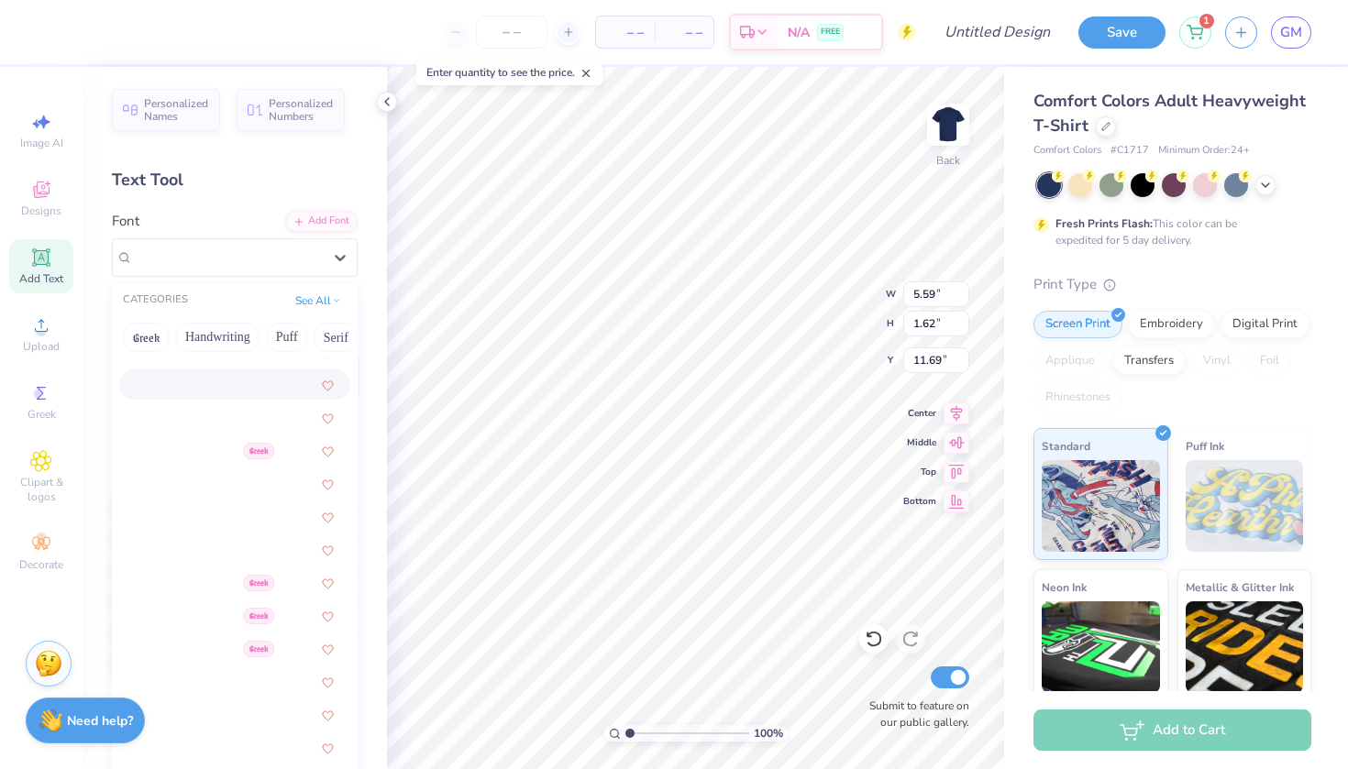
scroll to position [680, 0]
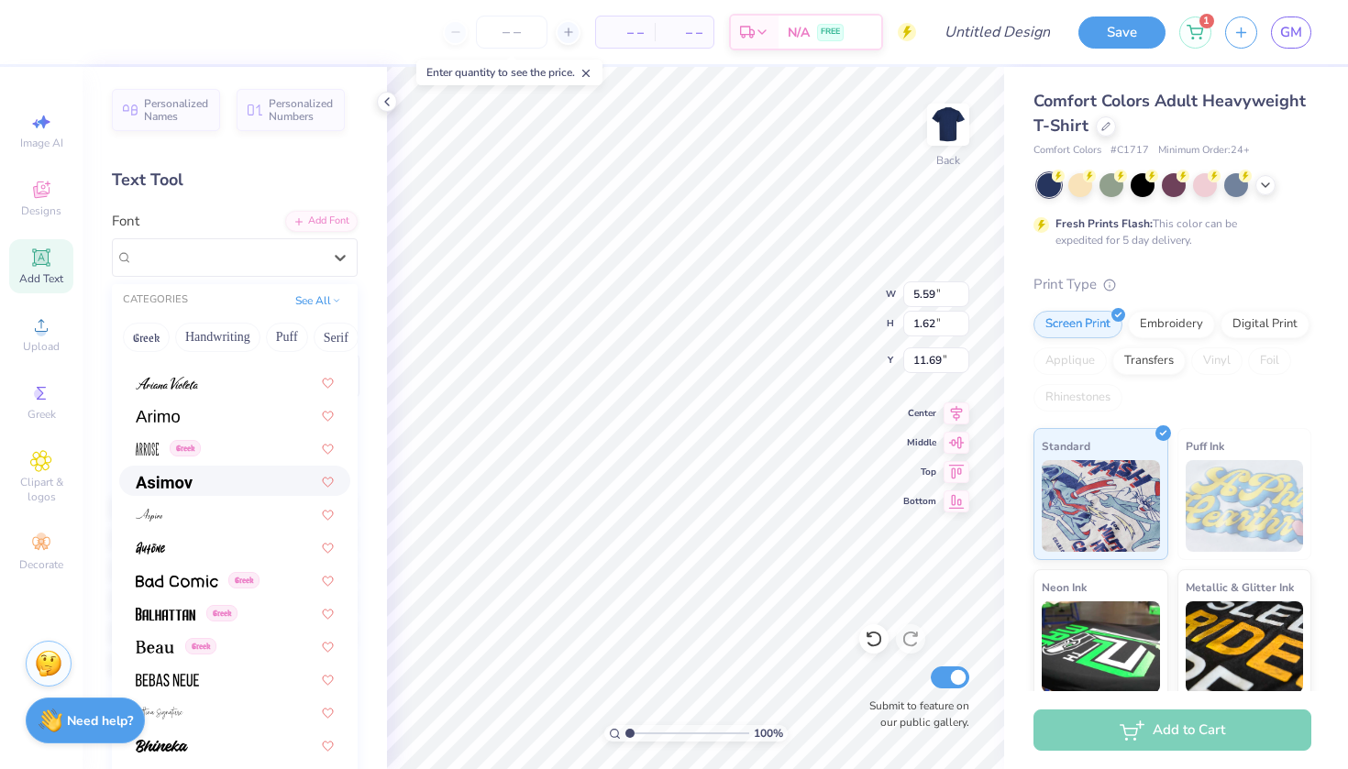
click at [199, 478] on div at bounding box center [235, 480] width 198 height 19
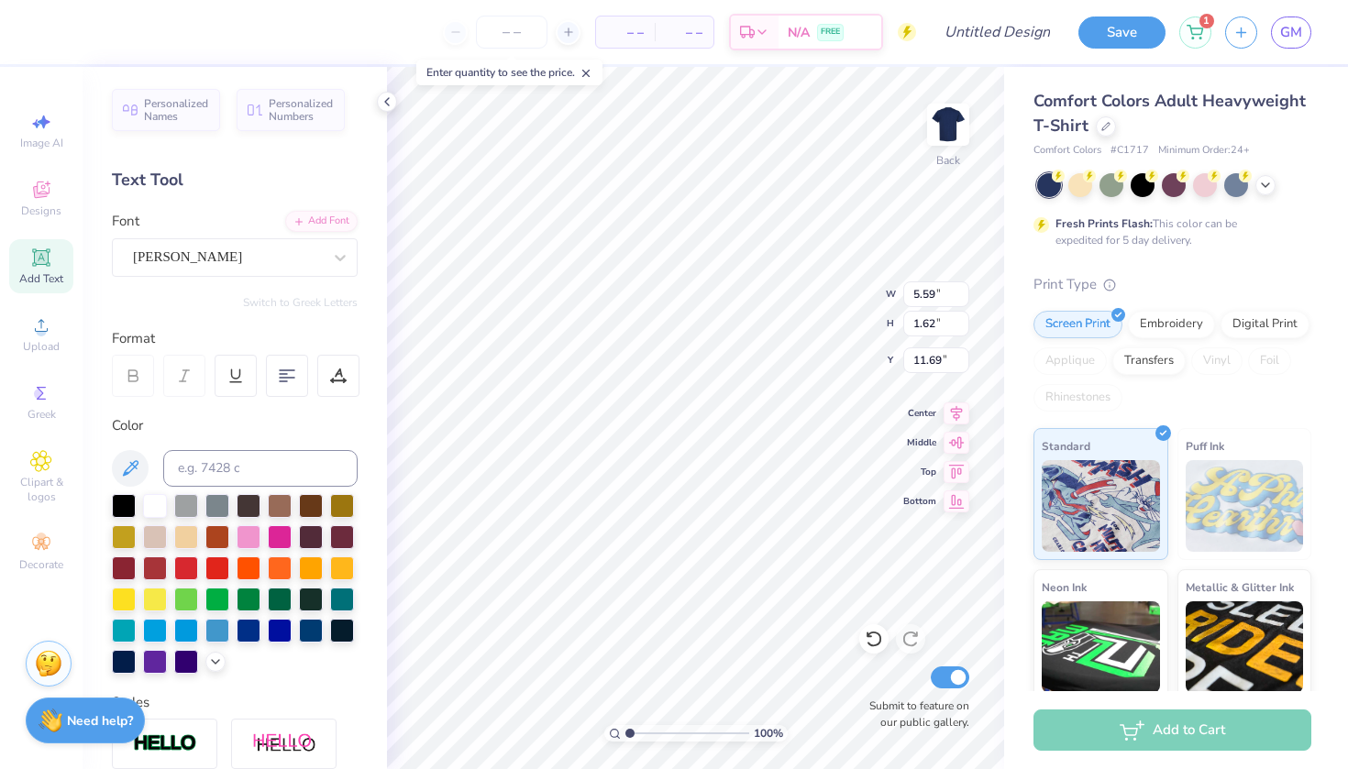
type input "5.53"
type input "1.64"
type input "11.68"
click at [308, 229] on div "Add Font" at bounding box center [321, 219] width 72 height 21
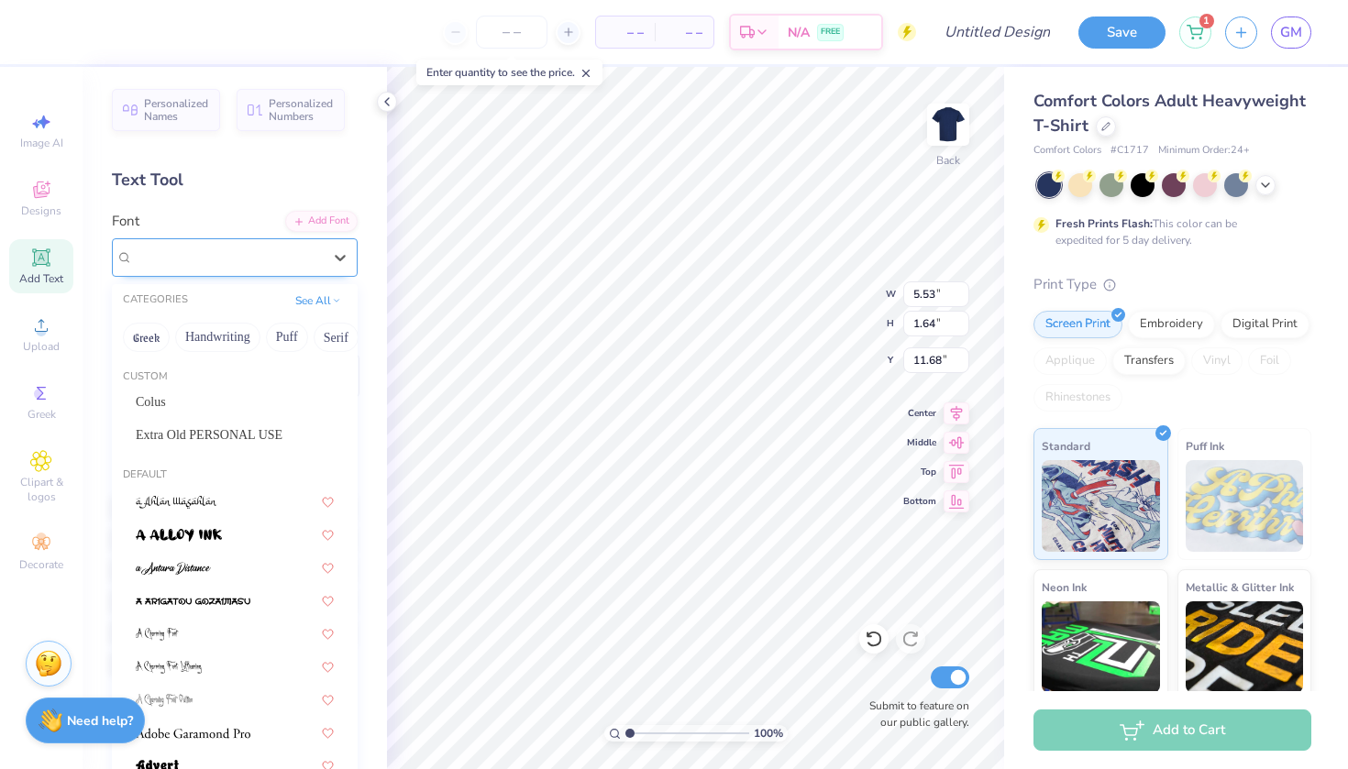
click at [272, 267] on div at bounding box center [227, 257] width 189 height 25
drag, startPoint x: 267, startPoint y: 331, endPoint x: 253, endPoint y: 339, distance: 16.0
click at [258, 333] on div "Greek Handwriting Puff Serif Bold Calligraphy Retro Sans Serif Minimal Fantasy …" at bounding box center [235, 337] width 246 height 40
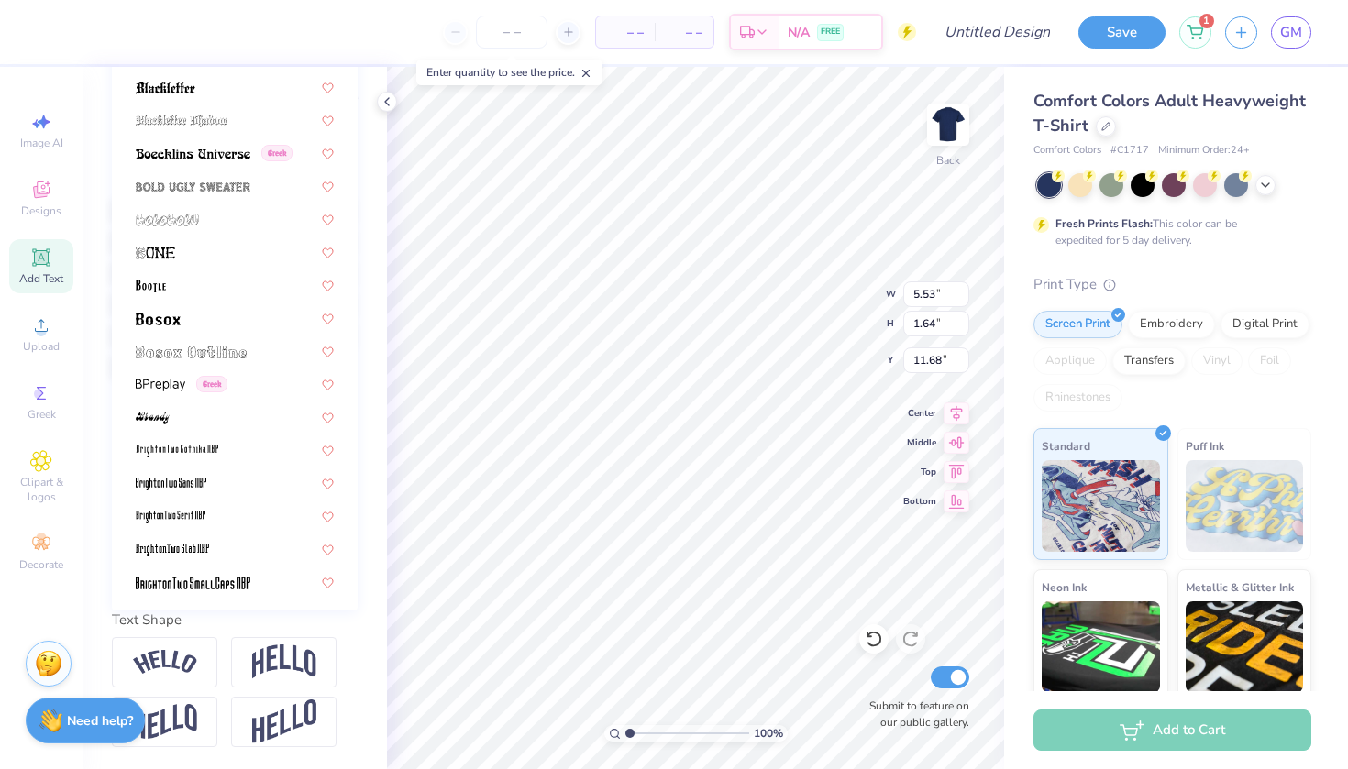
scroll to position [1074, 0]
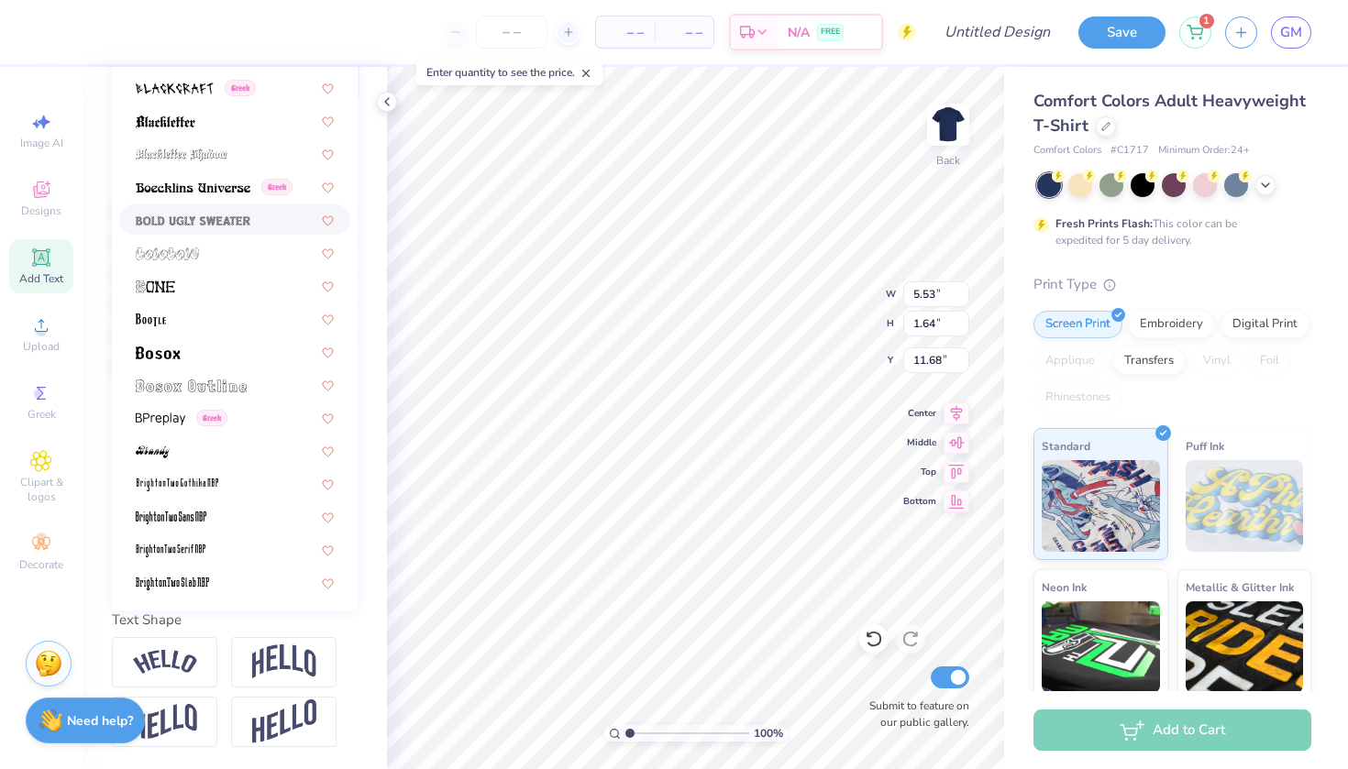
click at [249, 223] on img at bounding box center [193, 221] width 115 height 13
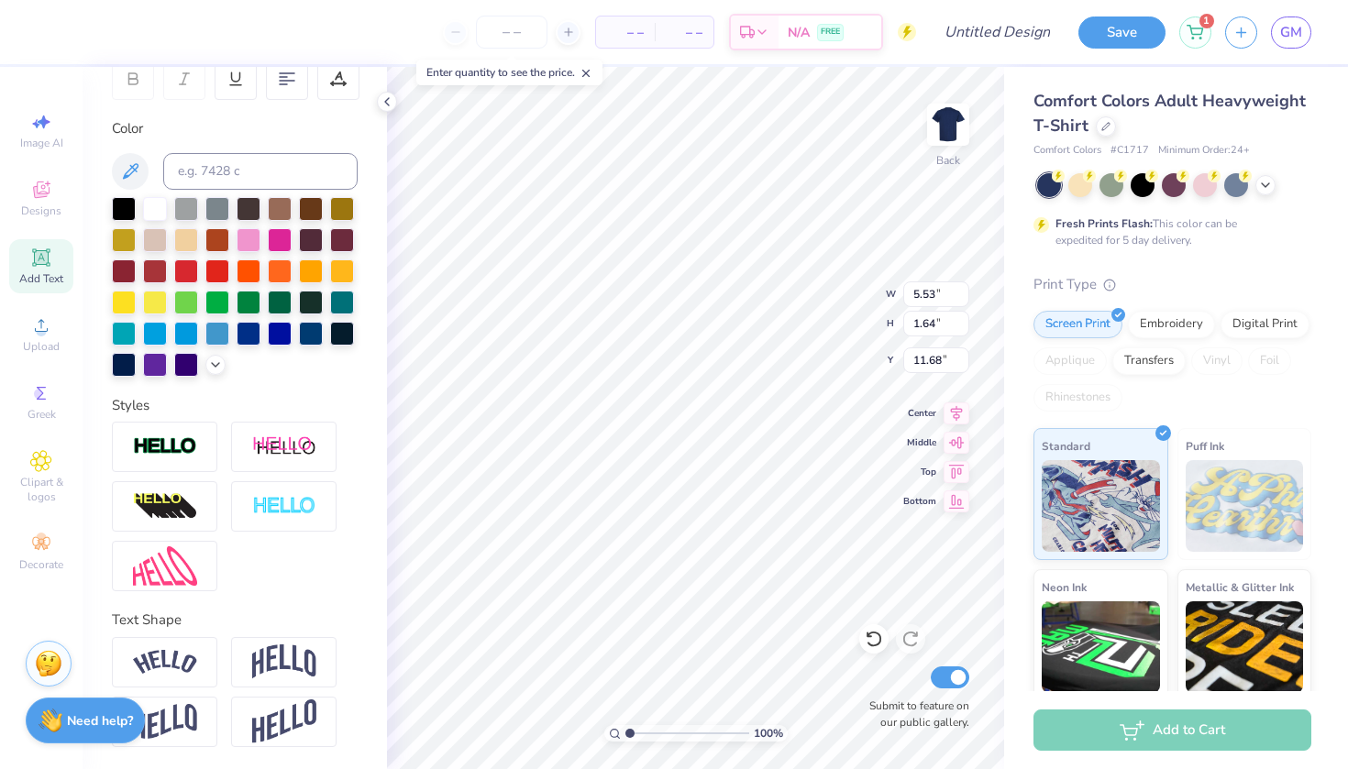
type input "4.77"
type input "1.62"
type input "11.69"
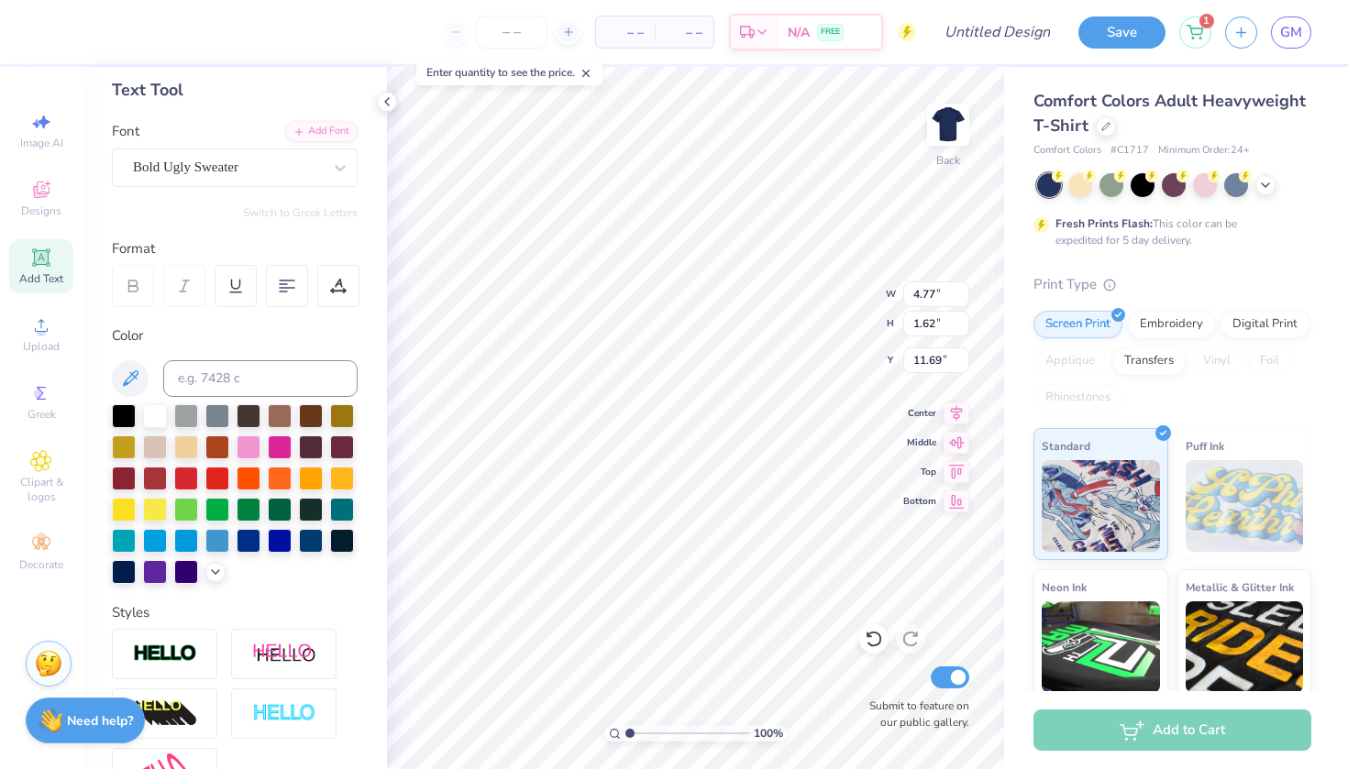
scroll to position [73, 0]
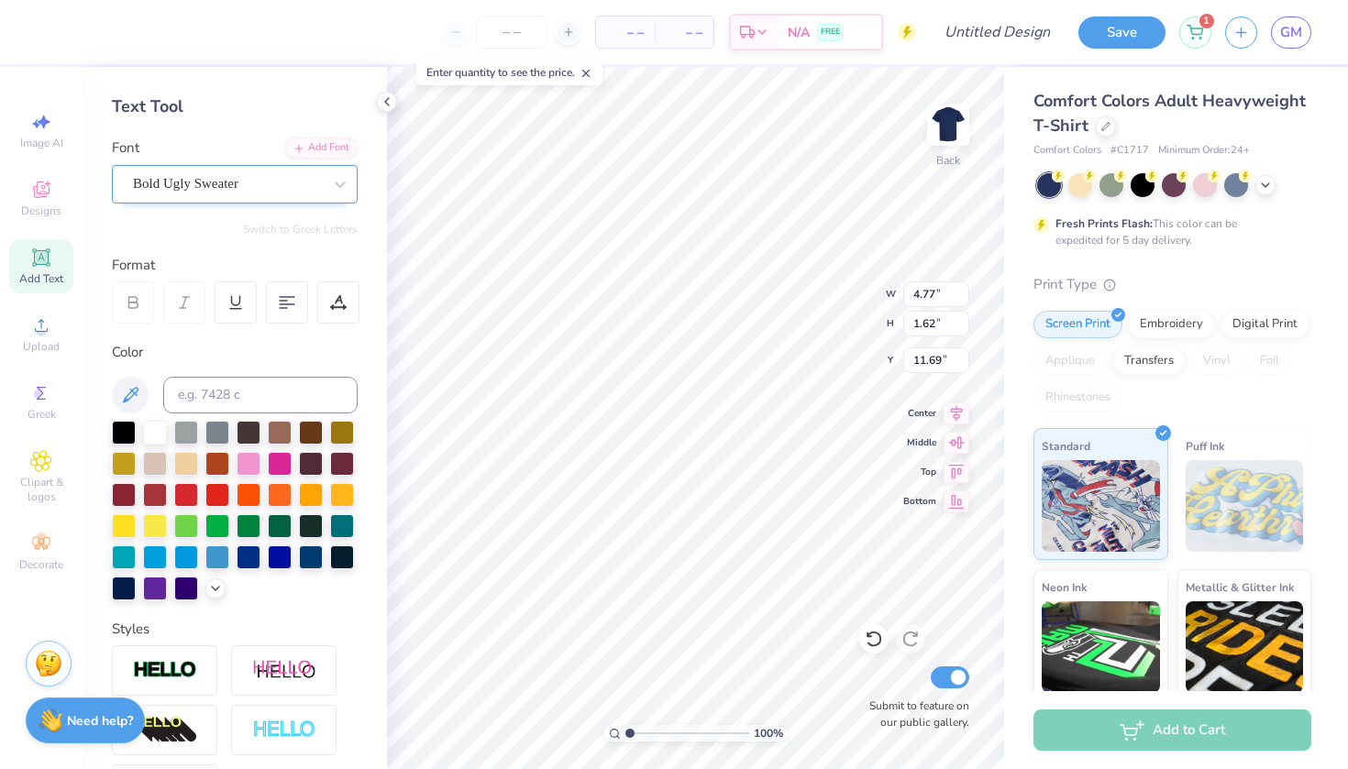
click at [207, 199] on div "Bold Ugly Sweater" at bounding box center [235, 184] width 246 height 39
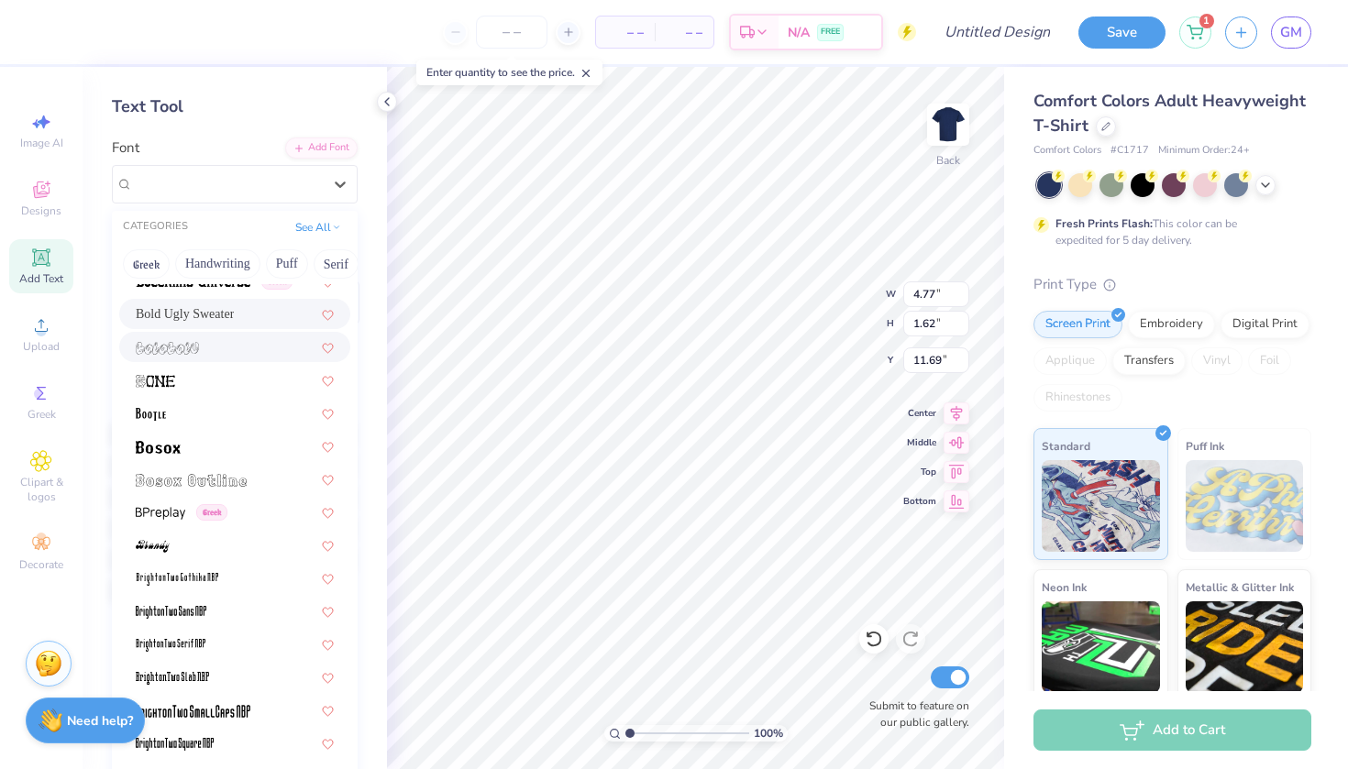
scroll to position [1215, 0]
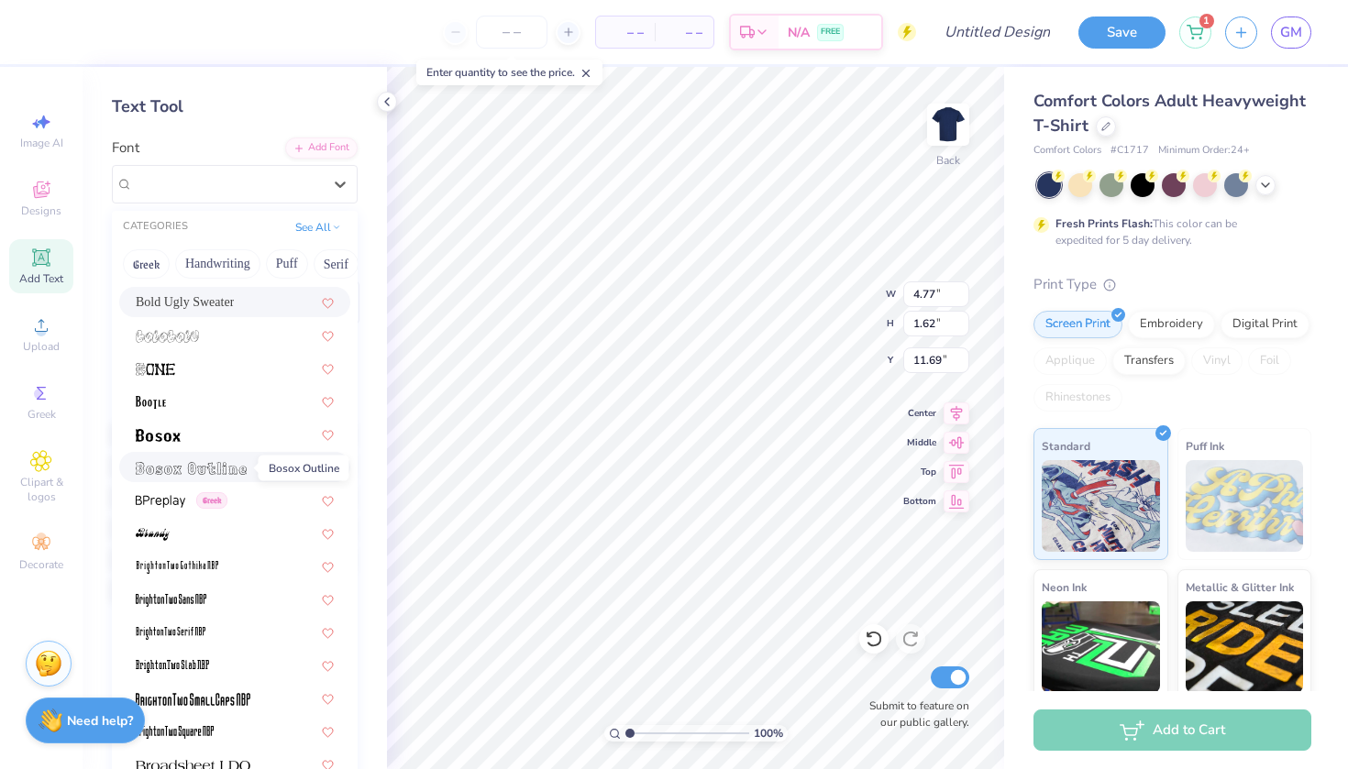
click at [185, 470] on img at bounding box center [191, 468] width 111 height 13
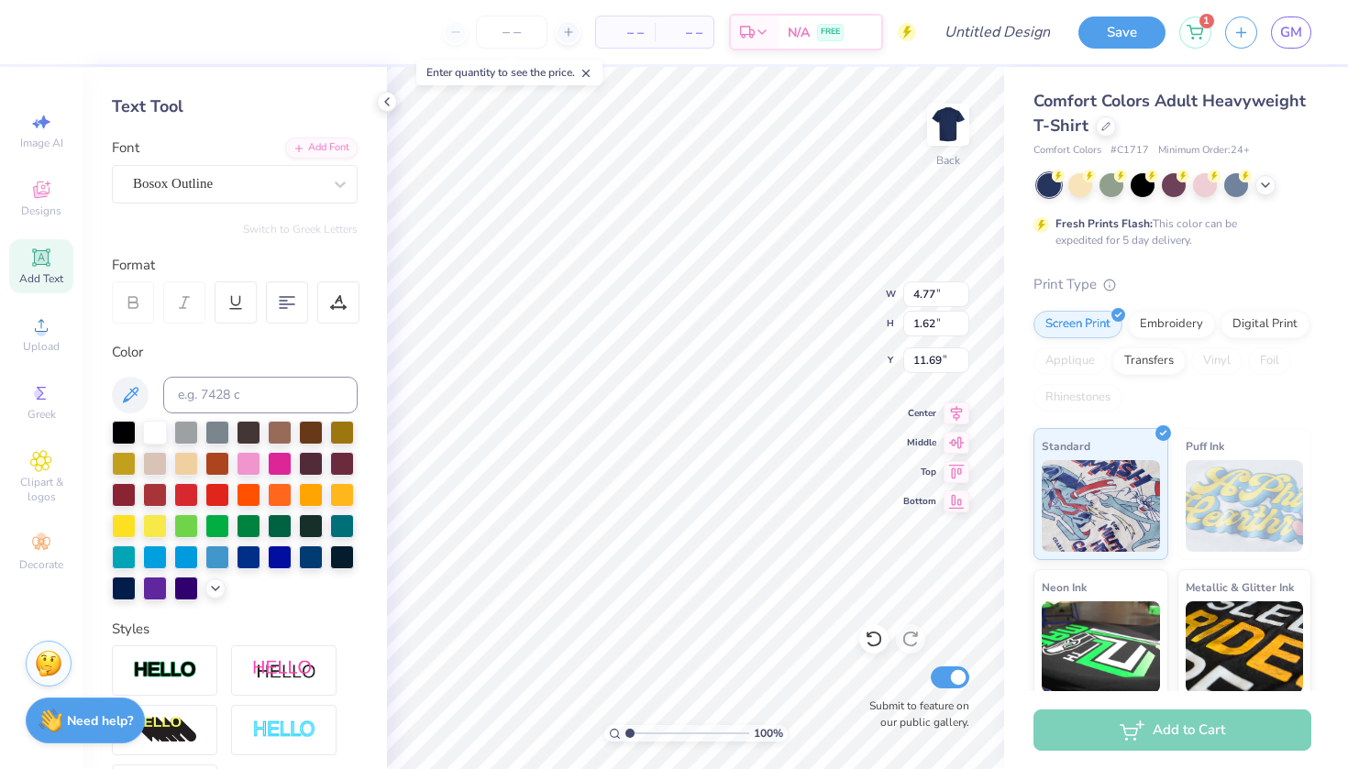
type input "4.53"
type input "1.40"
type input "11.80"
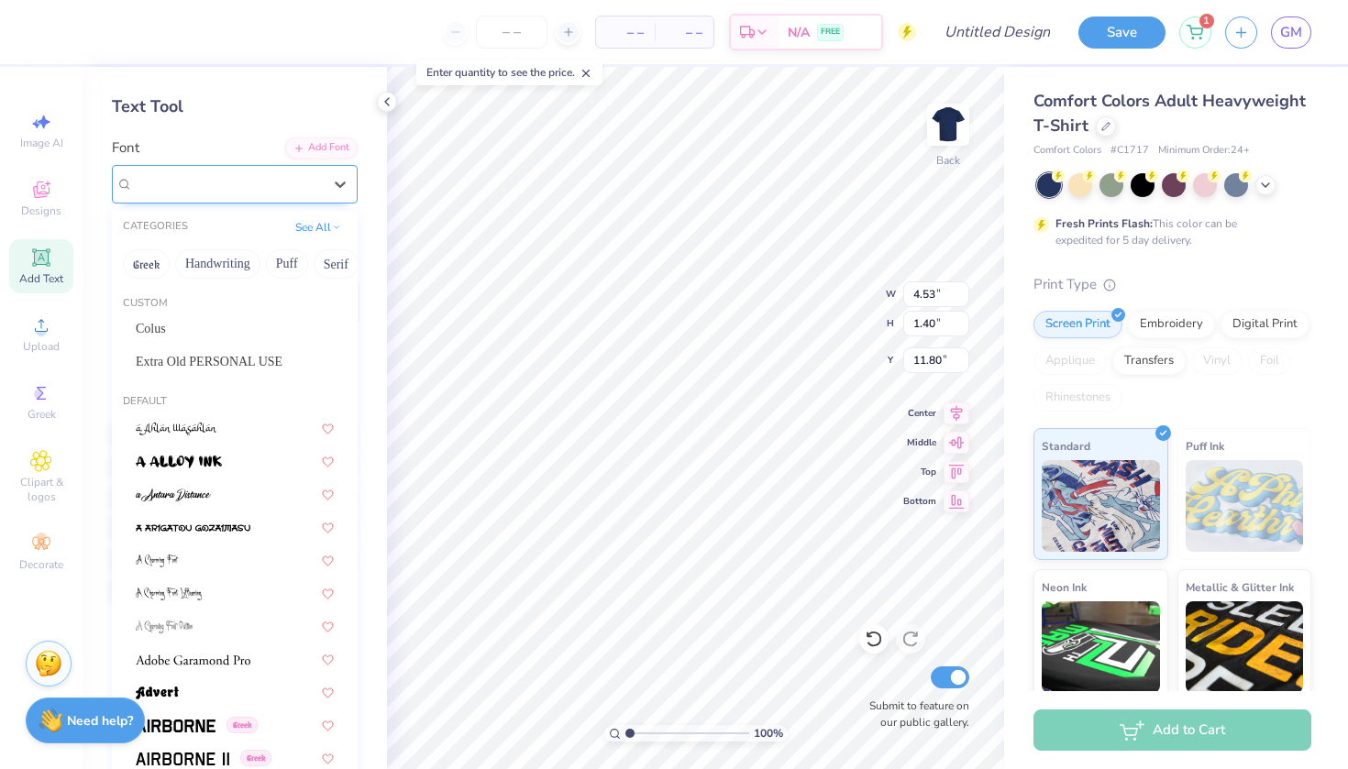
click at [227, 190] on div "Bosox Outline" at bounding box center [227, 184] width 193 height 28
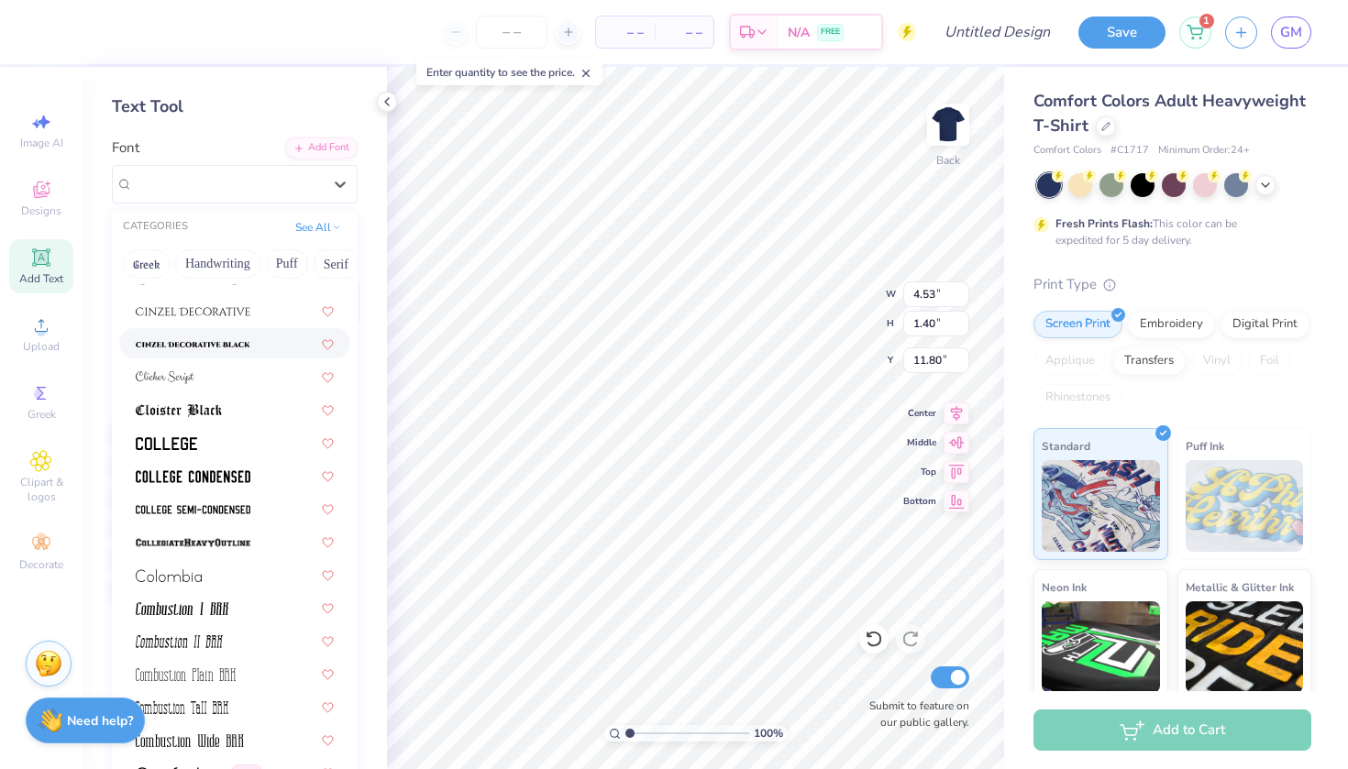
scroll to position [2363, 0]
click at [165, 448] on img at bounding box center [166, 443] width 61 height 13
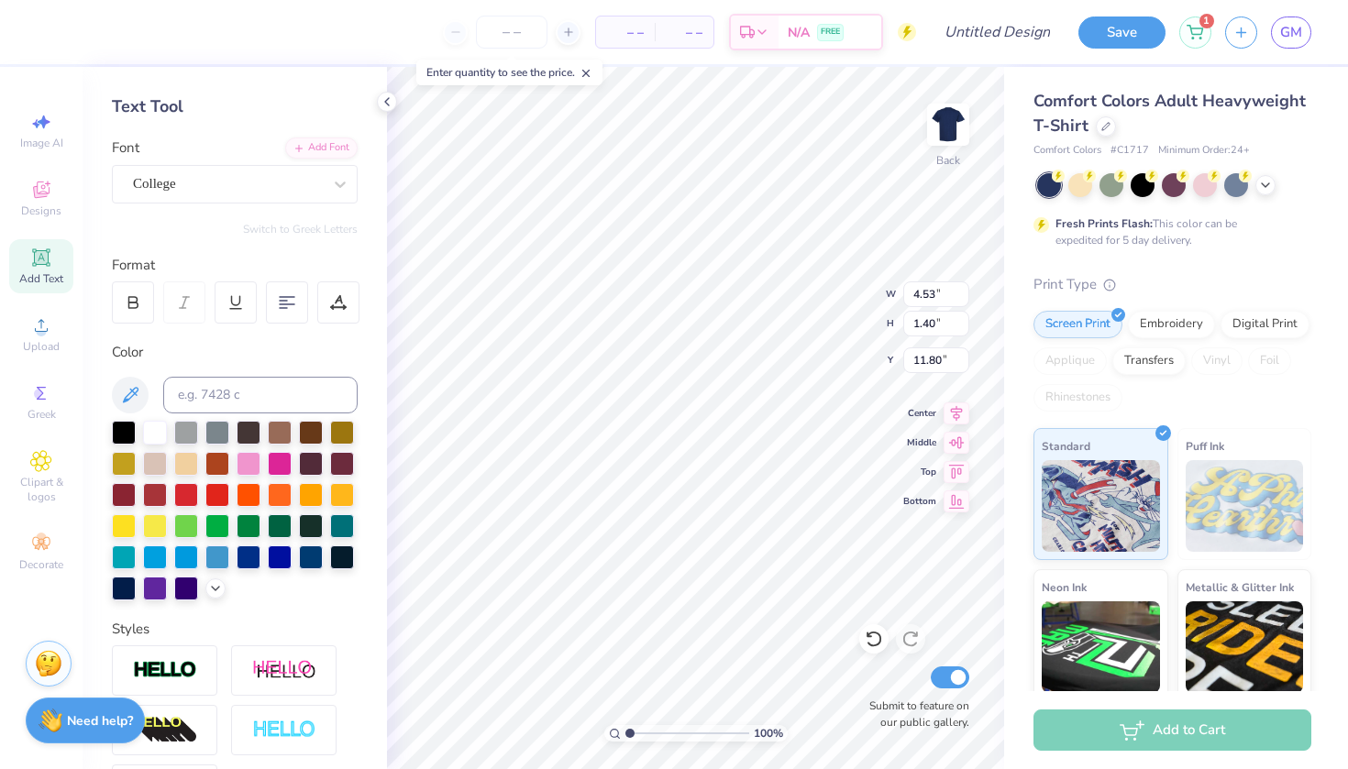
type input "5.08"
type input "1.58"
type input "11.71"
type textarea "wrestling"
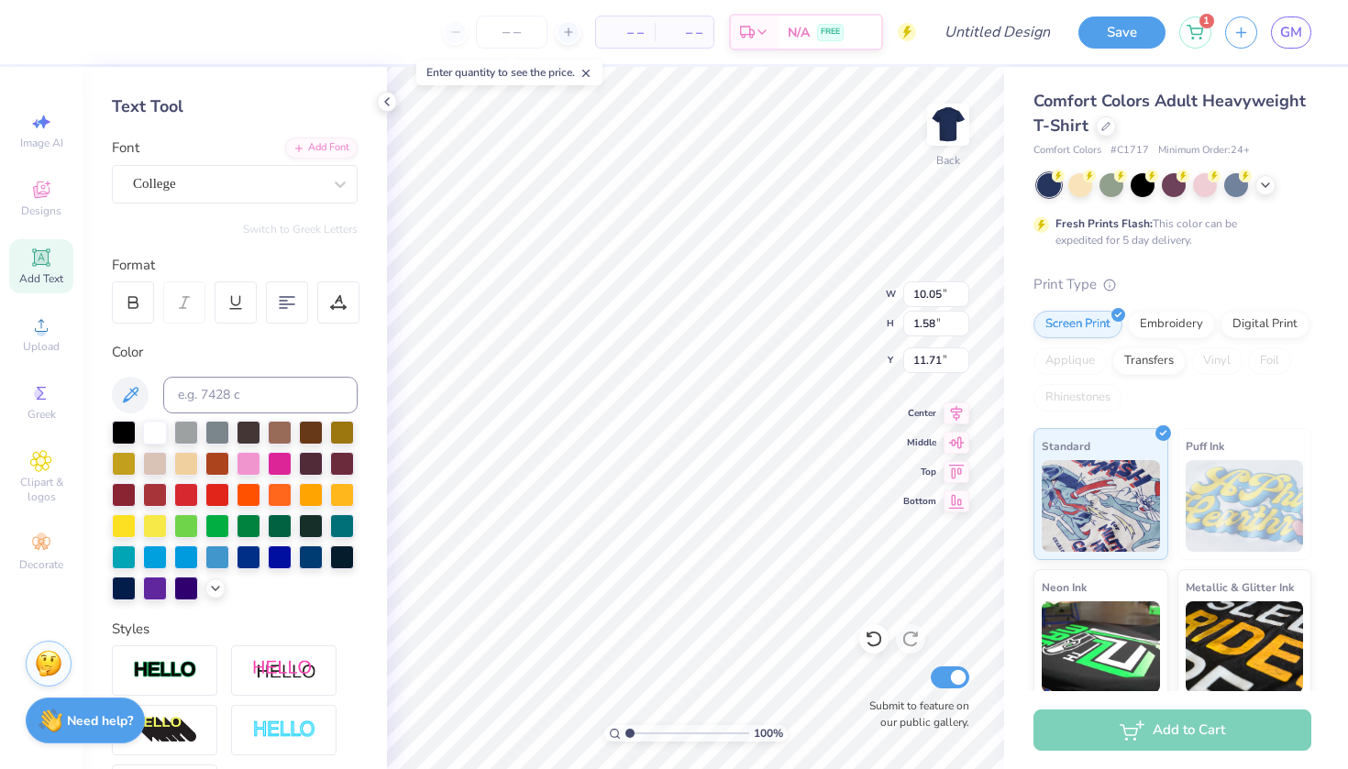
type input "5.40"
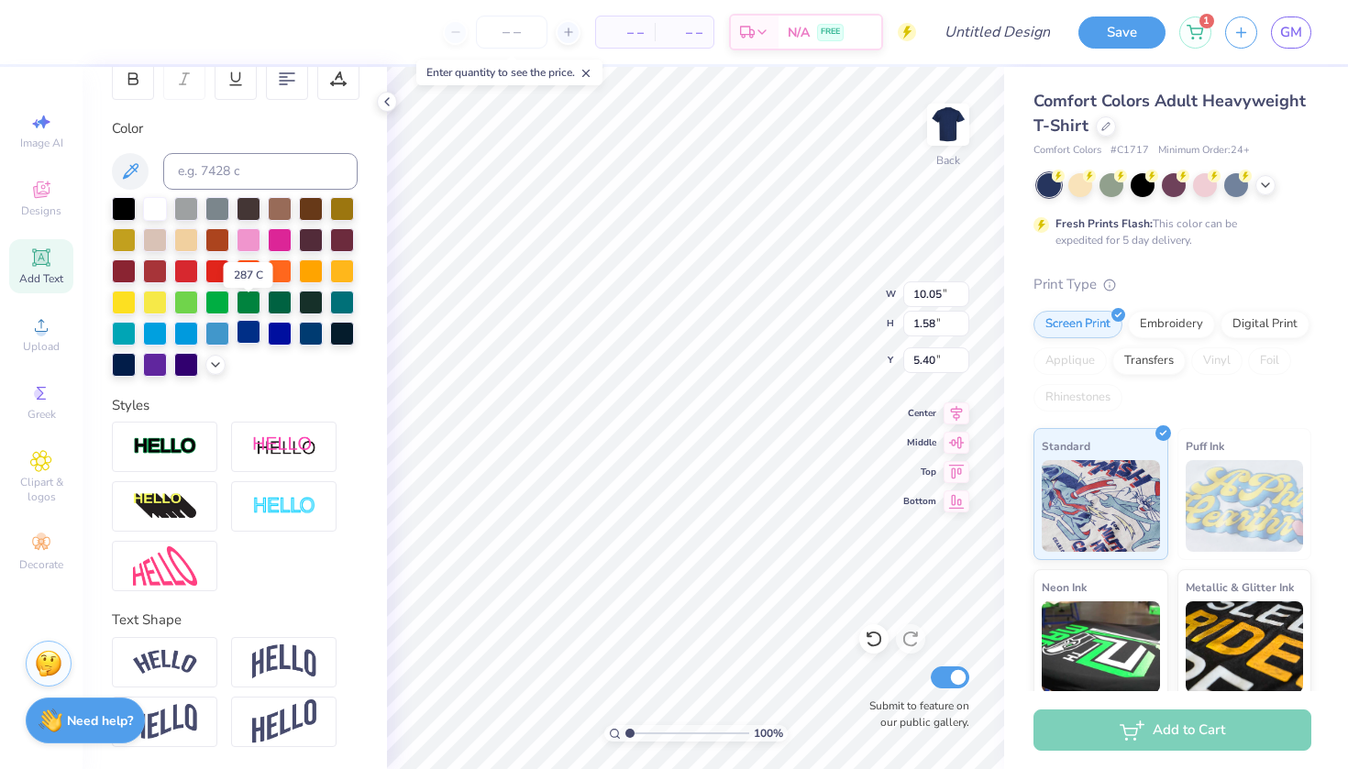
scroll to position [297, 0]
click at [174, 673] on img at bounding box center [165, 662] width 64 height 25
type input "12.15"
type input "2.95"
type input "4.72"
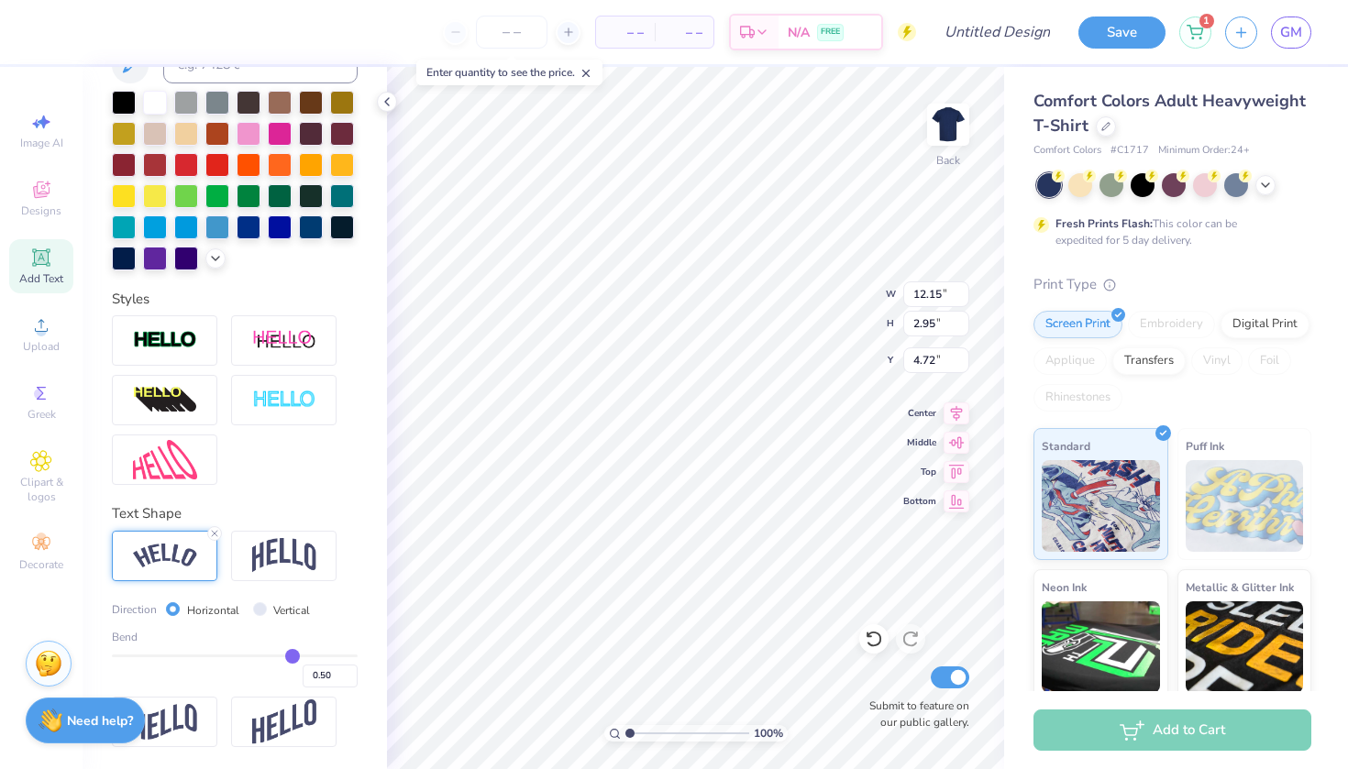
scroll to position [404, 0]
type input "0.47"
type input "0.46"
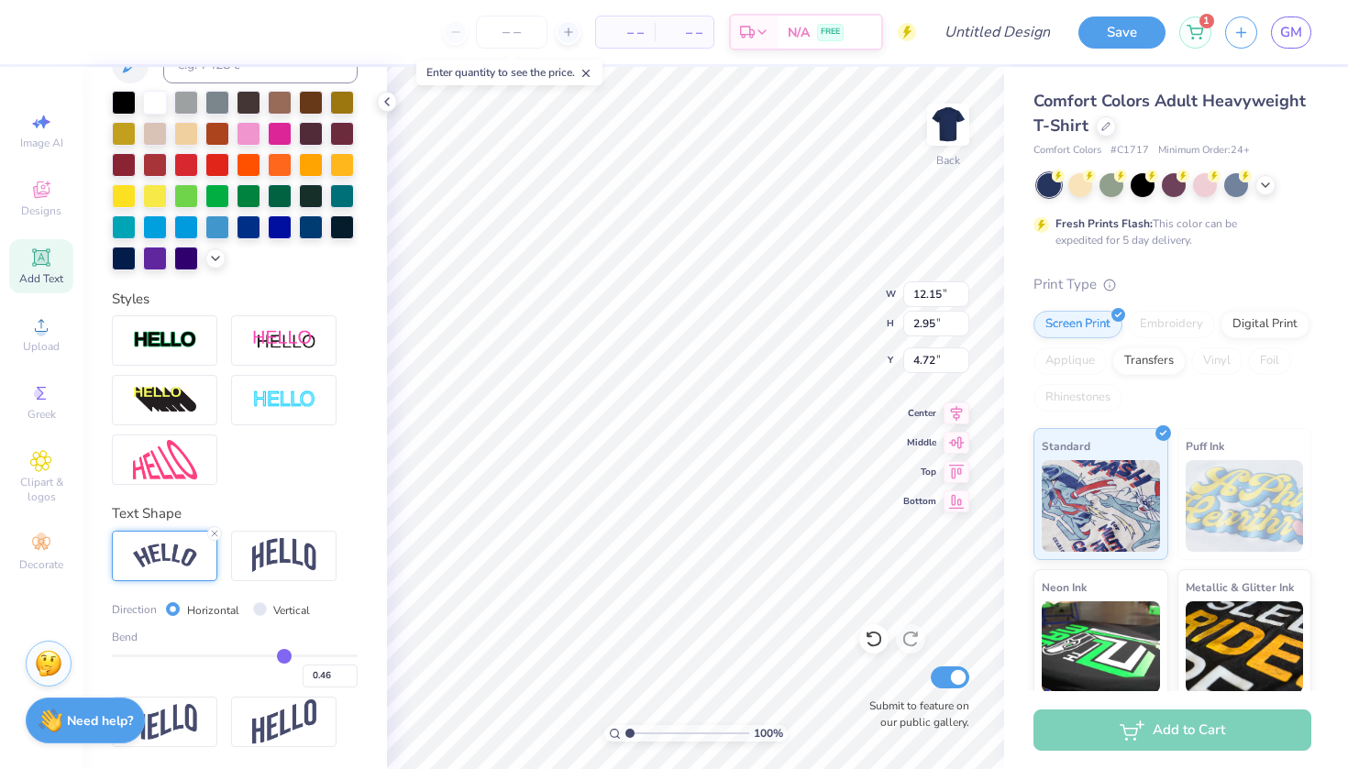
type input "0.36"
type input "0.43"
type input "0.32"
type input "0.31"
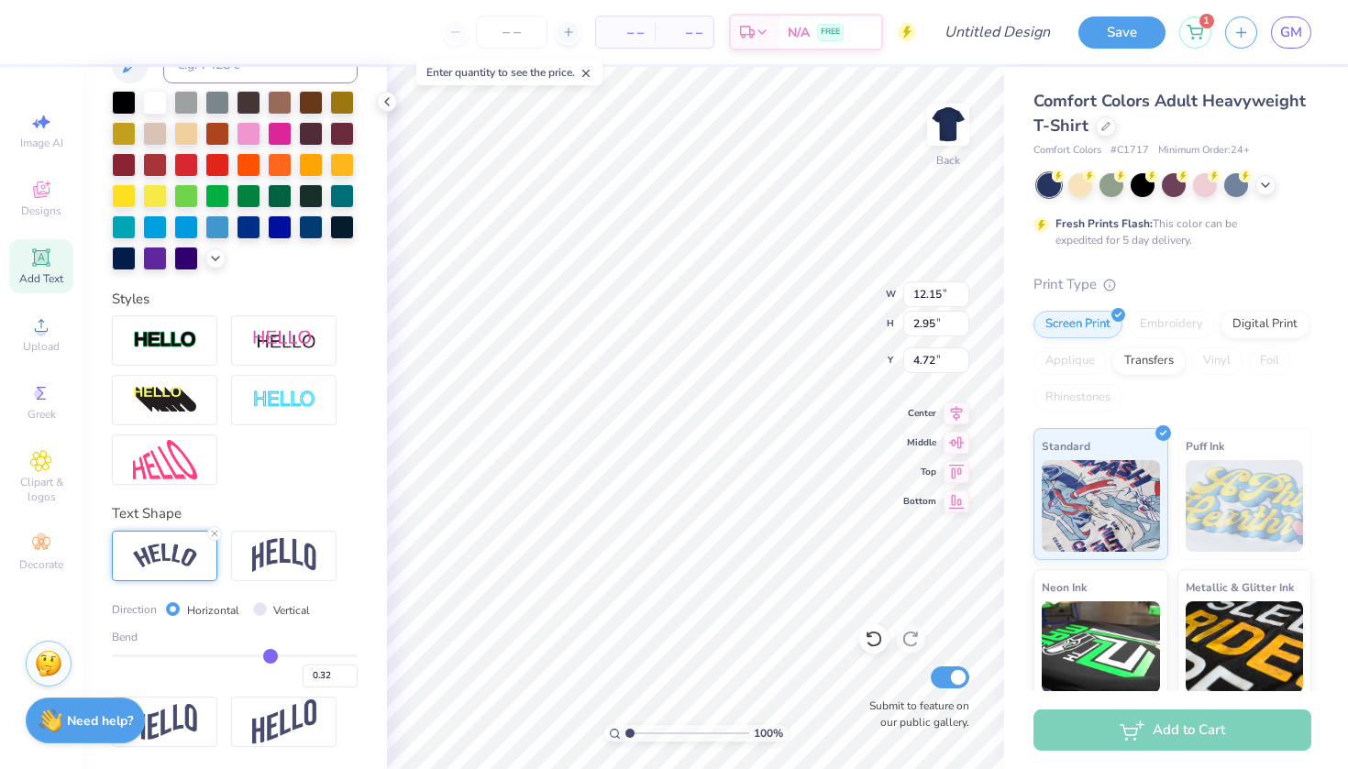
type input "0.31"
type input "0.3"
type input "0.30"
drag, startPoint x: 289, startPoint y: 656, endPoint x: 270, endPoint y: 656, distance: 19.3
type input "0.3"
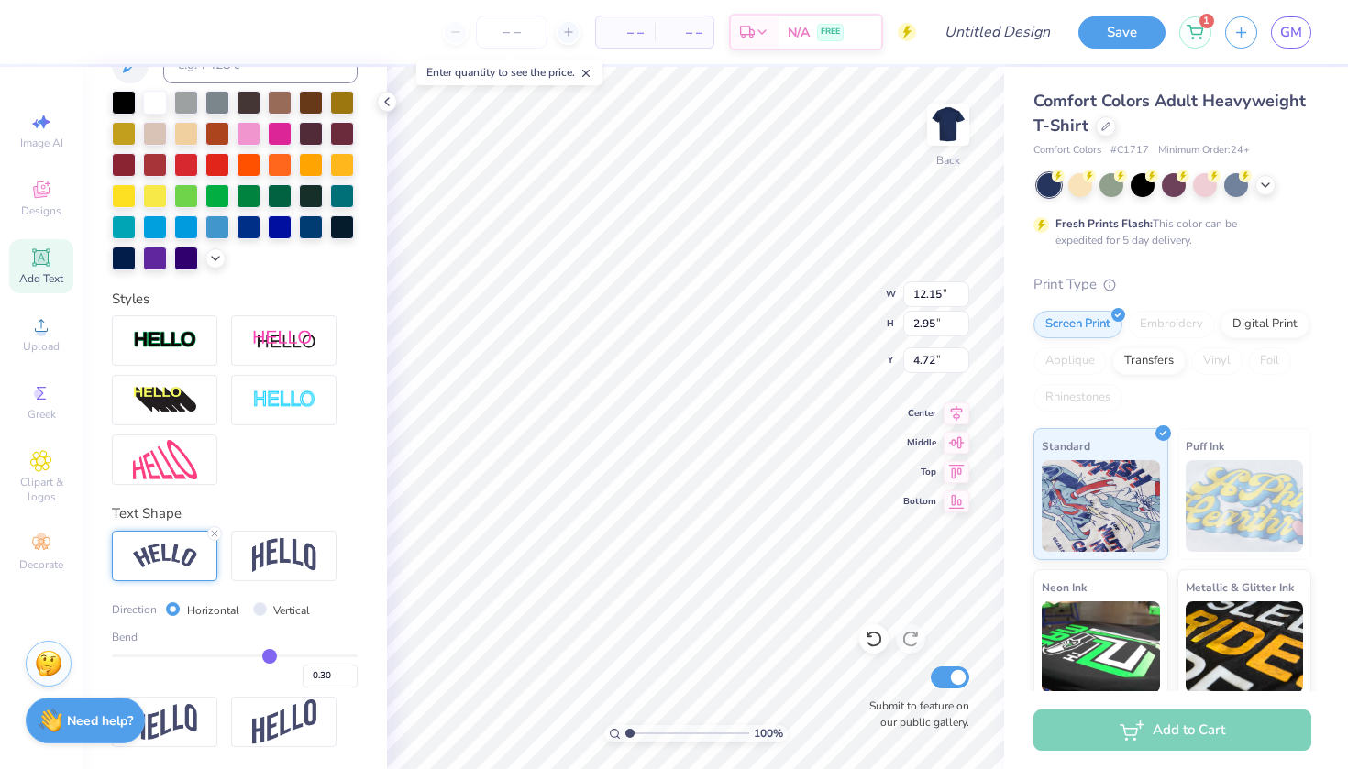
click at [270, 656] on input "range" at bounding box center [235, 656] width 246 height 3
type input "11.40"
type input "2.09"
type input "5.15"
type input "0.28"
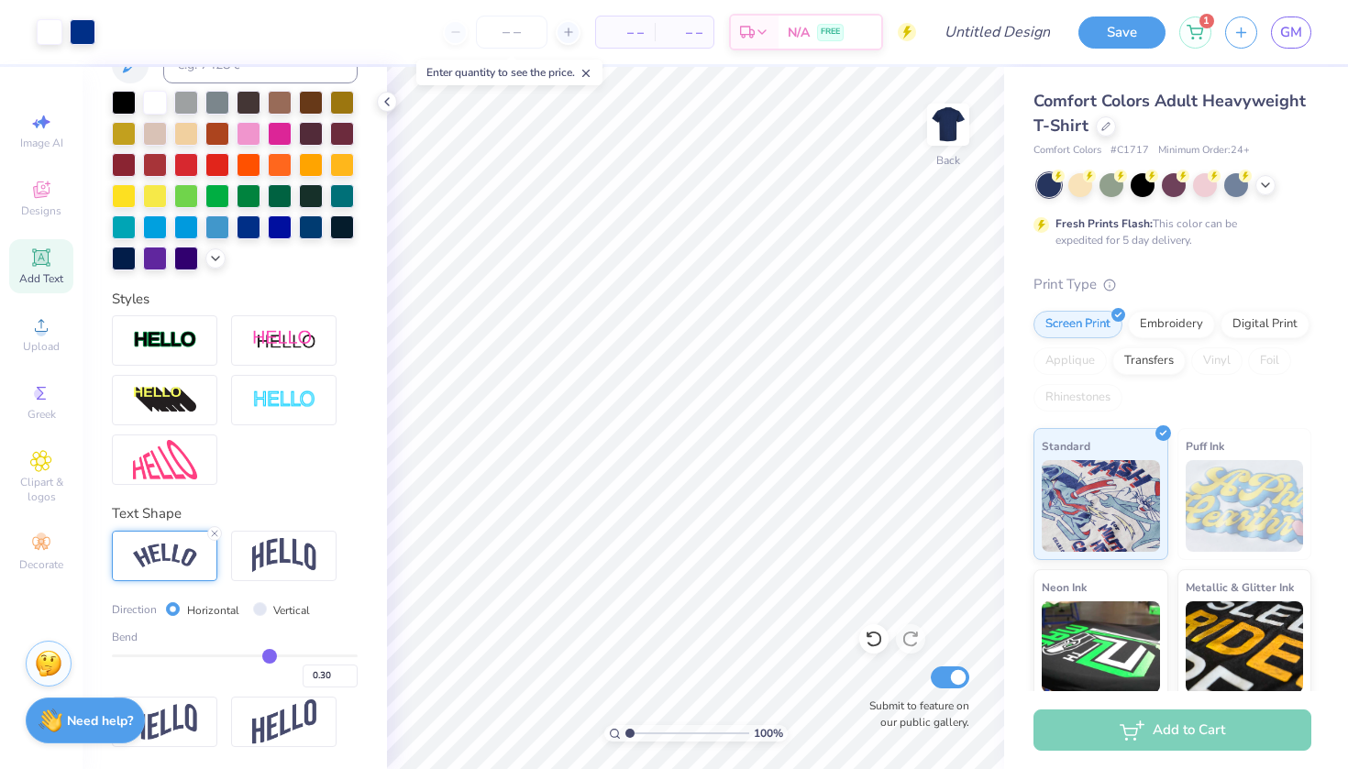
type input "0.28"
click at [267, 655] on input "range" at bounding box center [235, 656] width 246 height 3
click at [216, 536] on icon at bounding box center [214, 533] width 11 height 11
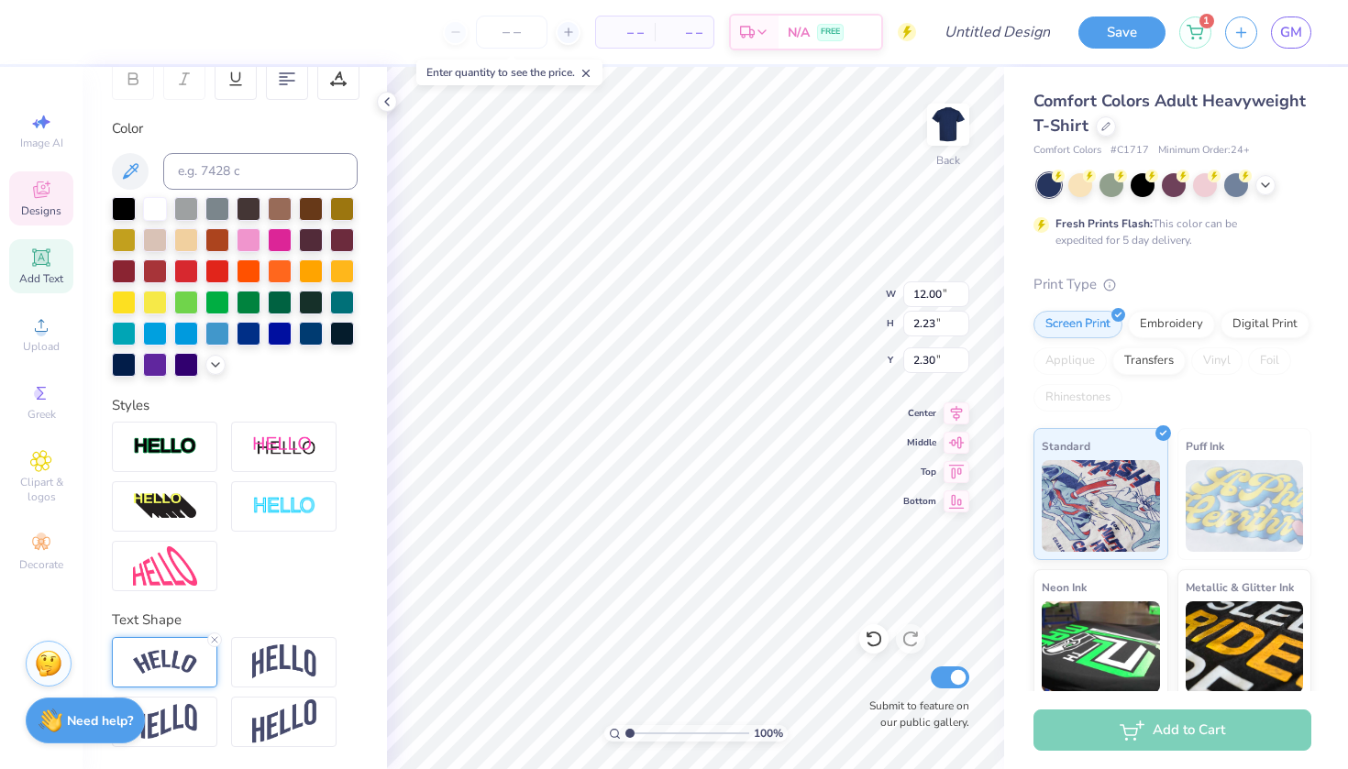
scroll to position [0, 0]
type textarea "m"
type textarea "s a i n t m a r y"
type input "3.28"
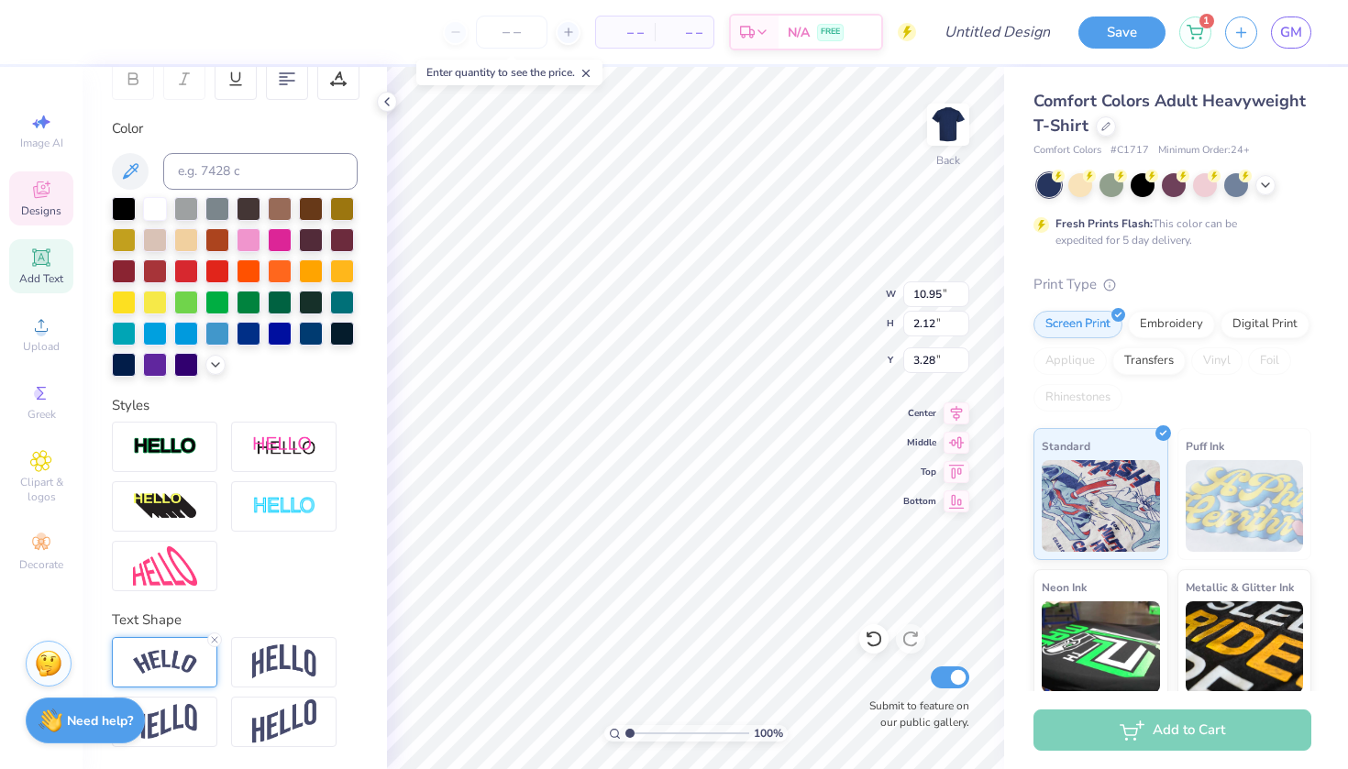
type input "10.05"
type input "1.58"
type input "5.40"
type input "8.95"
type input "1.41"
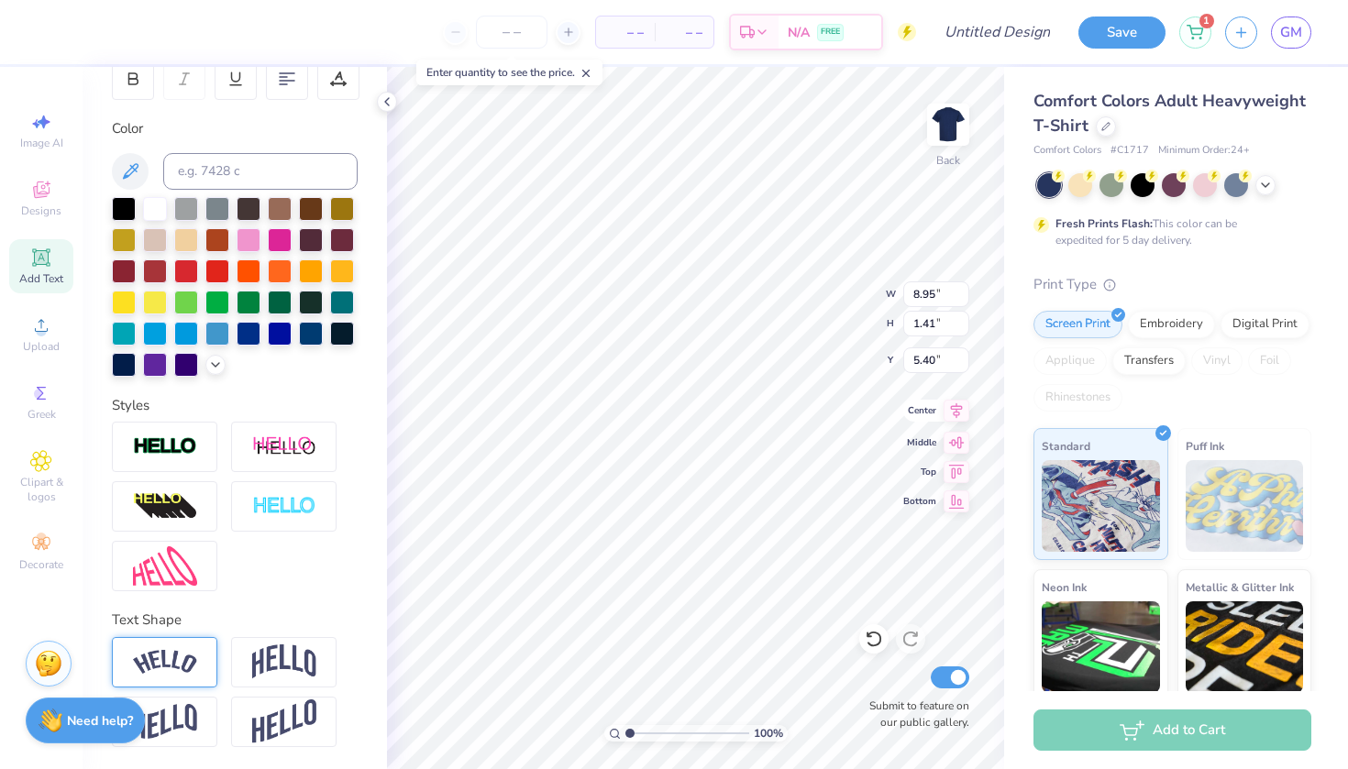
click at [960, 412] on icon at bounding box center [957, 411] width 26 height 22
type input "10.95"
type input "2.12"
type input "3.28"
click at [957, 415] on icon at bounding box center [957, 411] width 26 height 22
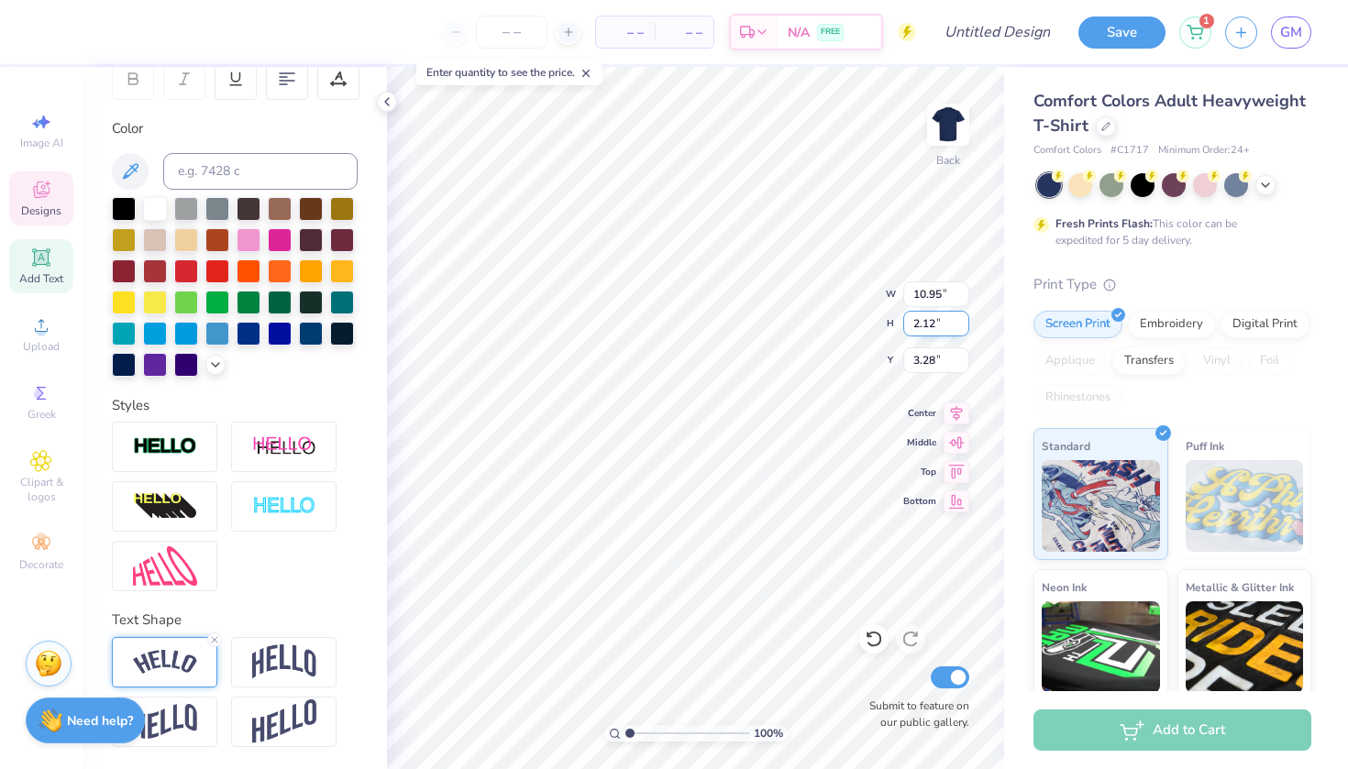
click at [837, 319] on div "100 % Back W 10.95 10.95 " H 2.12 2.12 " Y 3.28 3.28 " Center Middle Top Bottom…" at bounding box center [695, 418] width 617 height 702
type input "8.55"
type input "1.34"
click at [965, 420] on icon at bounding box center [957, 411] width 26 height 22
type input "7.22"
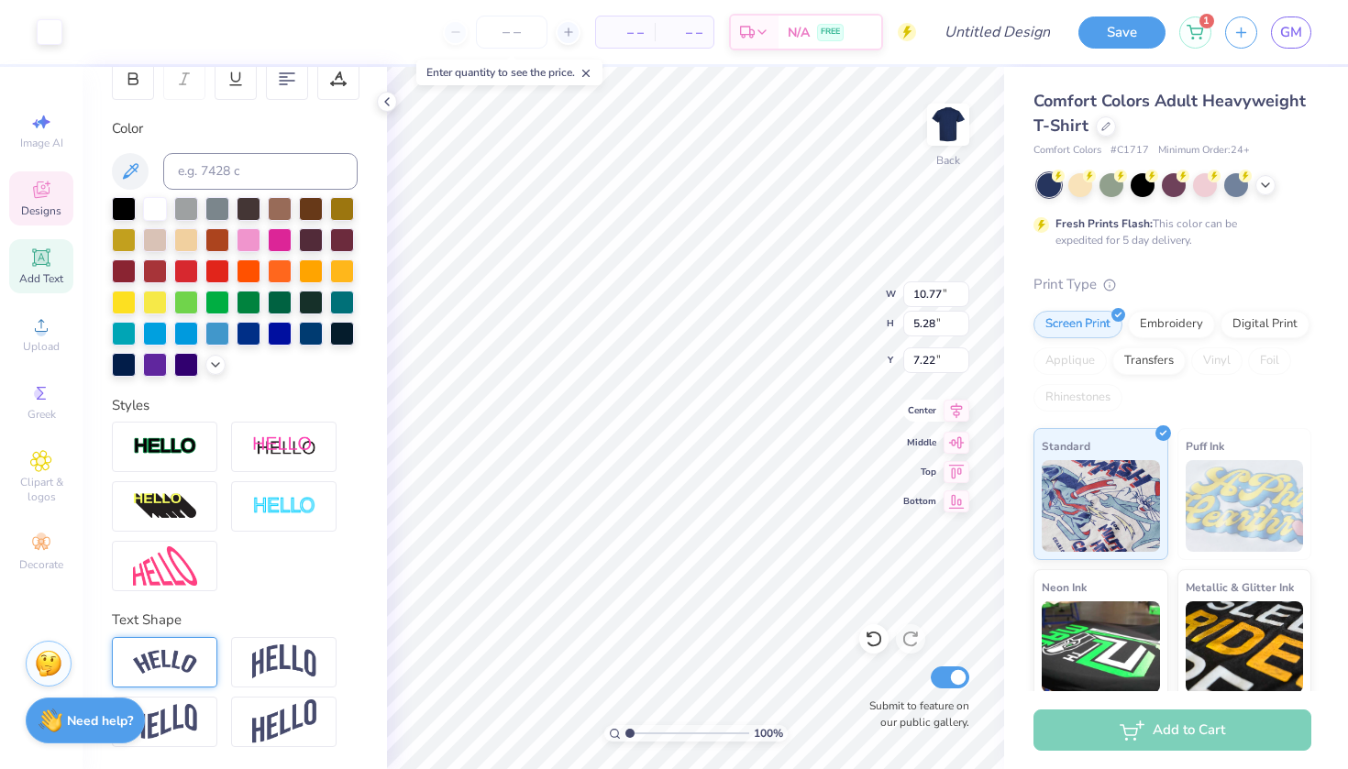
click at [957, 412] on icon at bounding box center [957, 411] width 26 height 22
type input "11.89"
type input "8.88"
type input "4.57"
click at [955, 406] on icon at bounding box center [957, 411] width 12 height 16
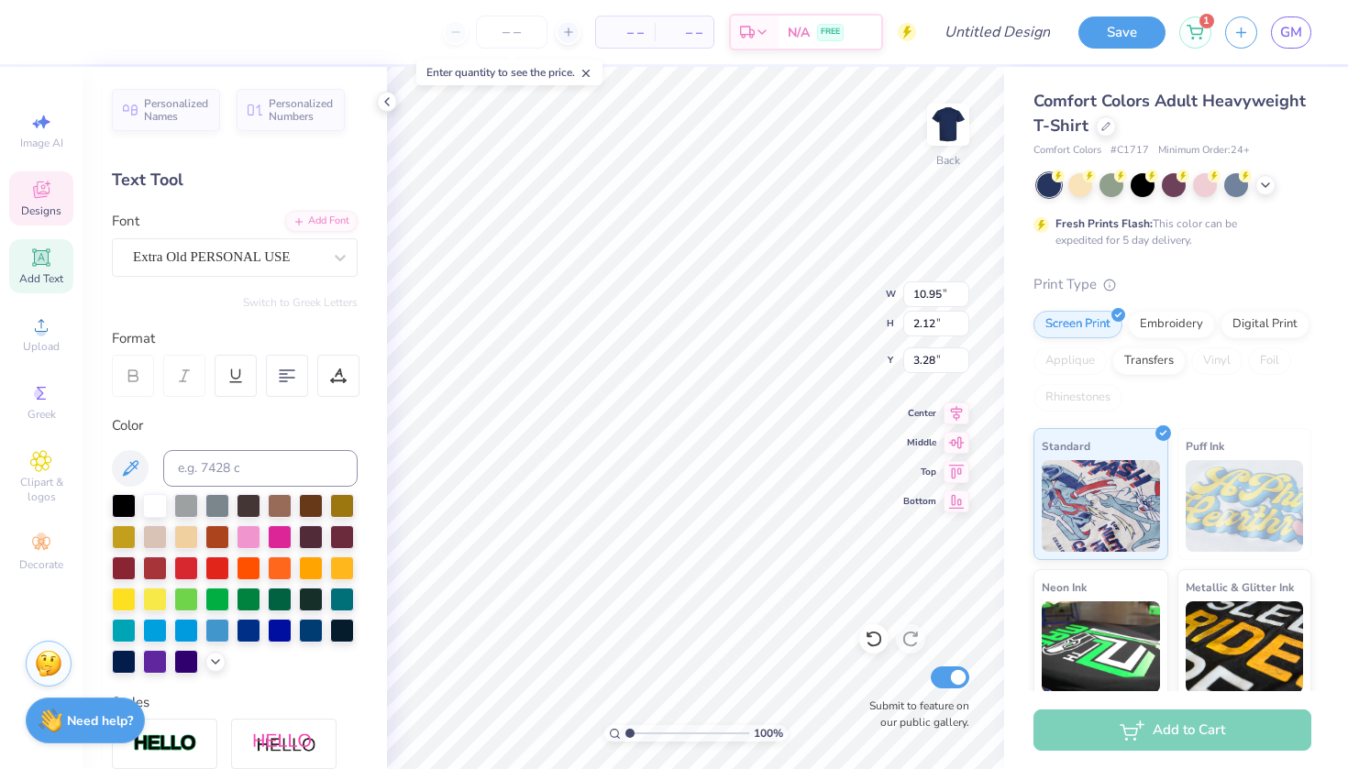
scroll to position [0, 0]
type input "8.55"
type input "1.34"
type input "5.40"
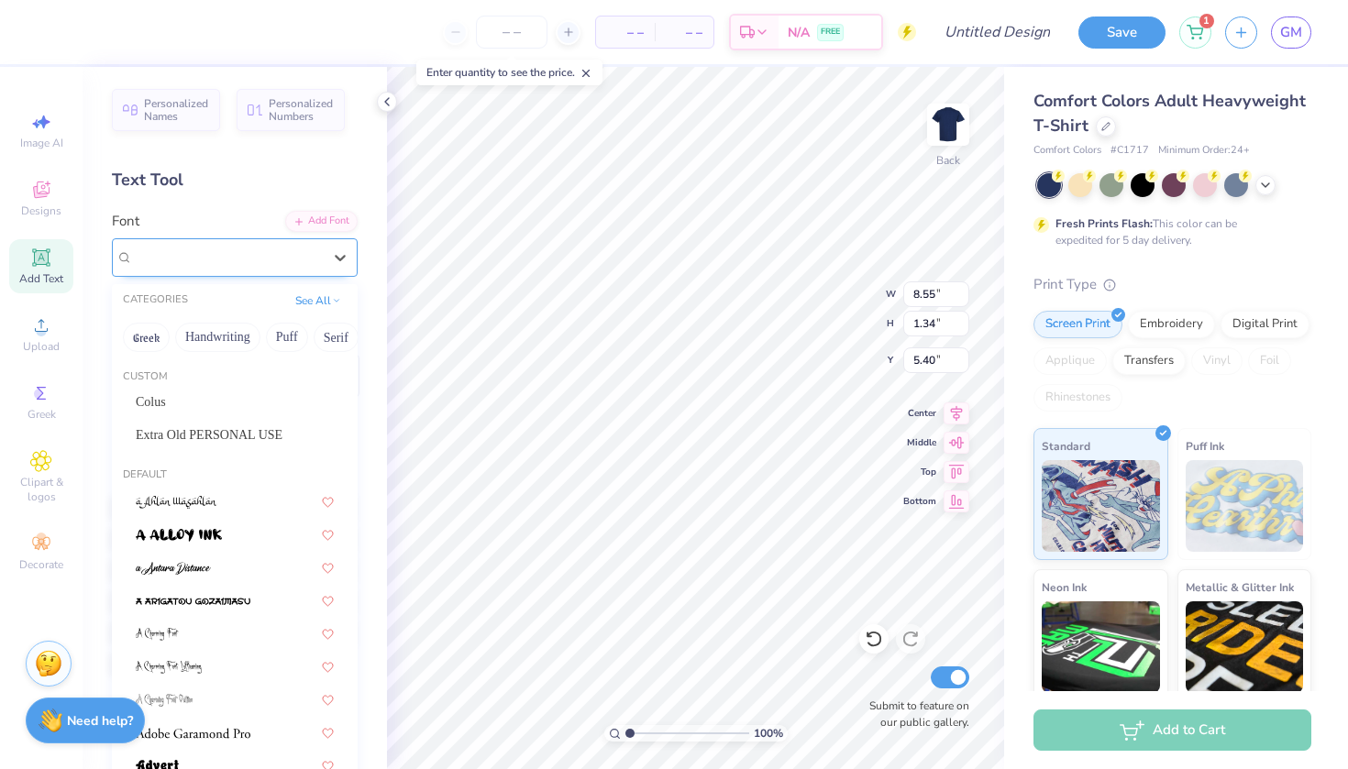
click at [275, 249] on div "College" at bounding box center [227, 257] width 193 height 28
click at [263, 258] on div "College" at bounding box center [227, 257] width 189 height 21
click at [226, 440] on span "Extra Old PERSONAL USE" at bounding box center [209, 435] width 147 height 19
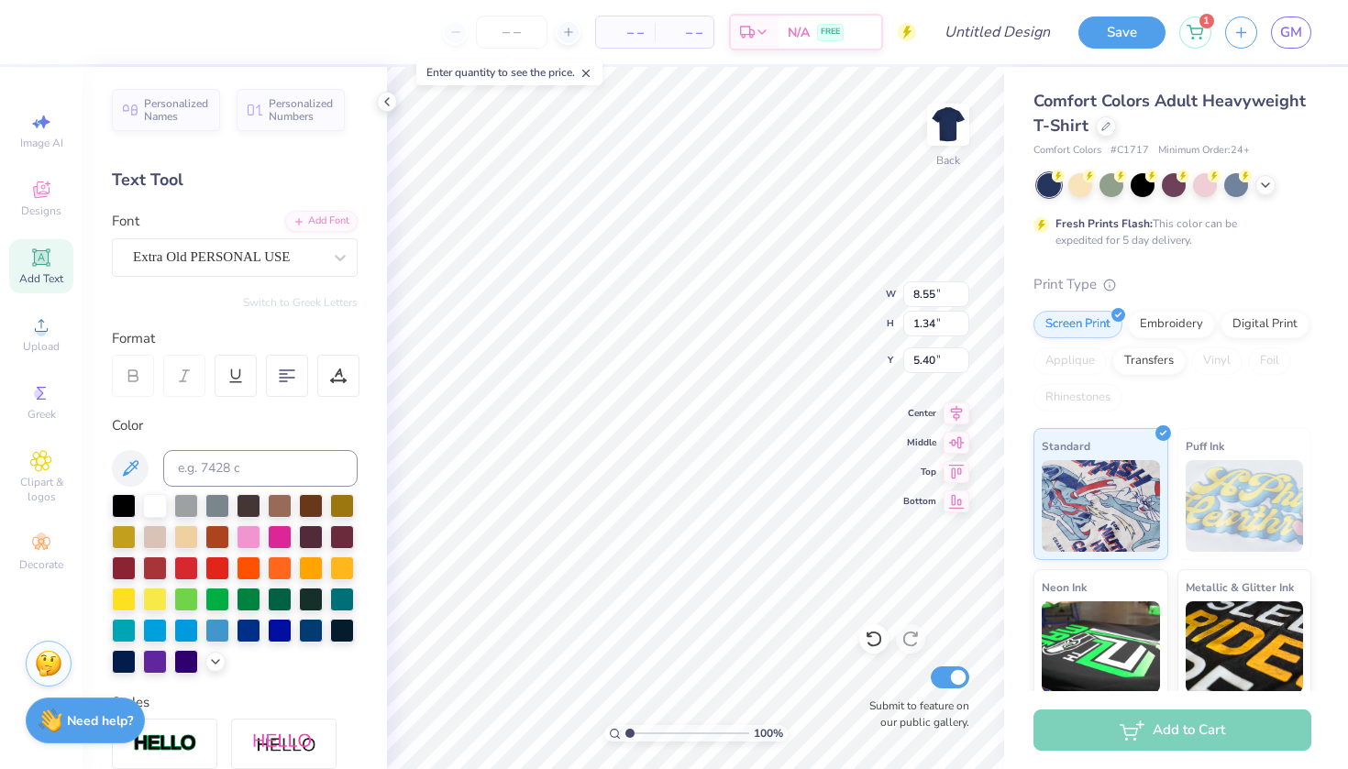
type input "9.27"
type input "1.46"
type input "5.34"
type input "9.04"
type input "1.43"
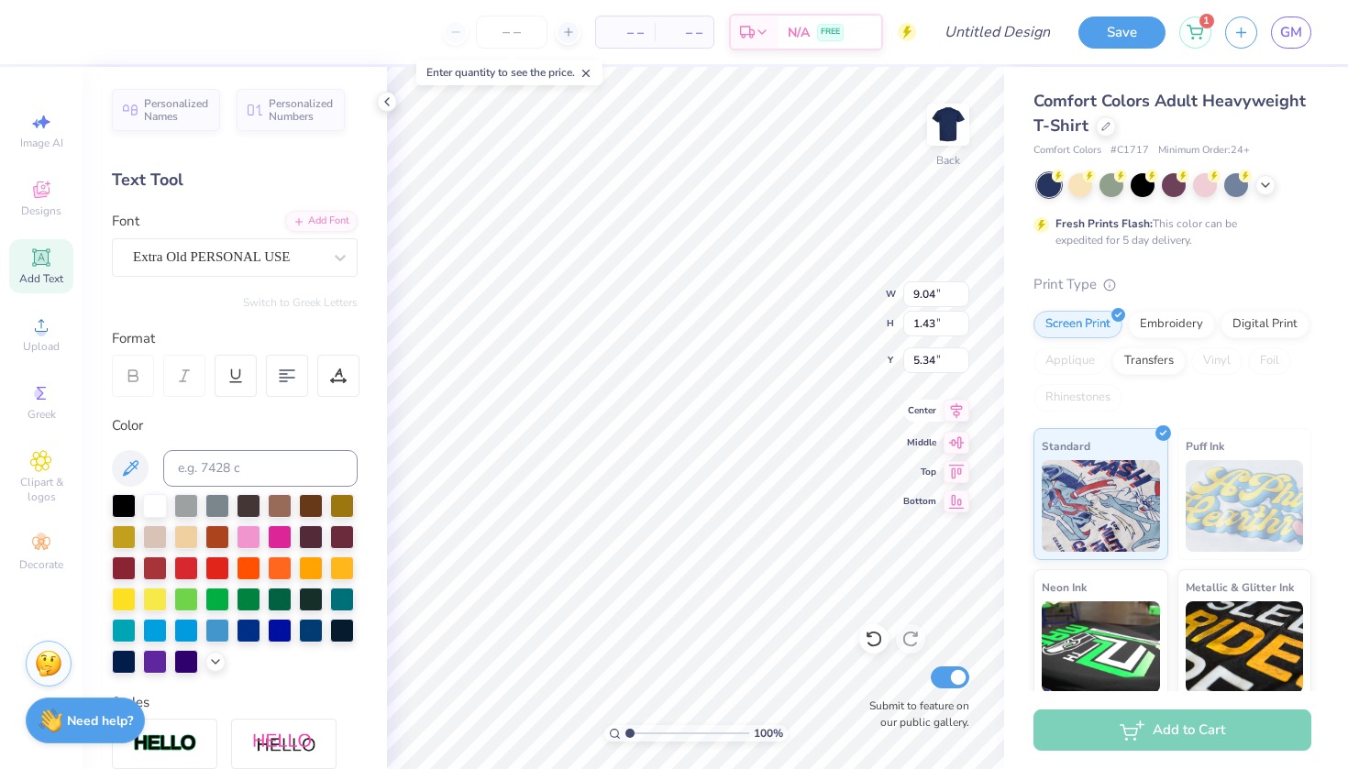
click at [951, 423] on div "100 % Back W 9.04 9.04 " H 1.43 1.43 " Y 5.34 5.34 " Center Middle Top Bottom S…" at bounding box center [695, 418] width 617 height 702
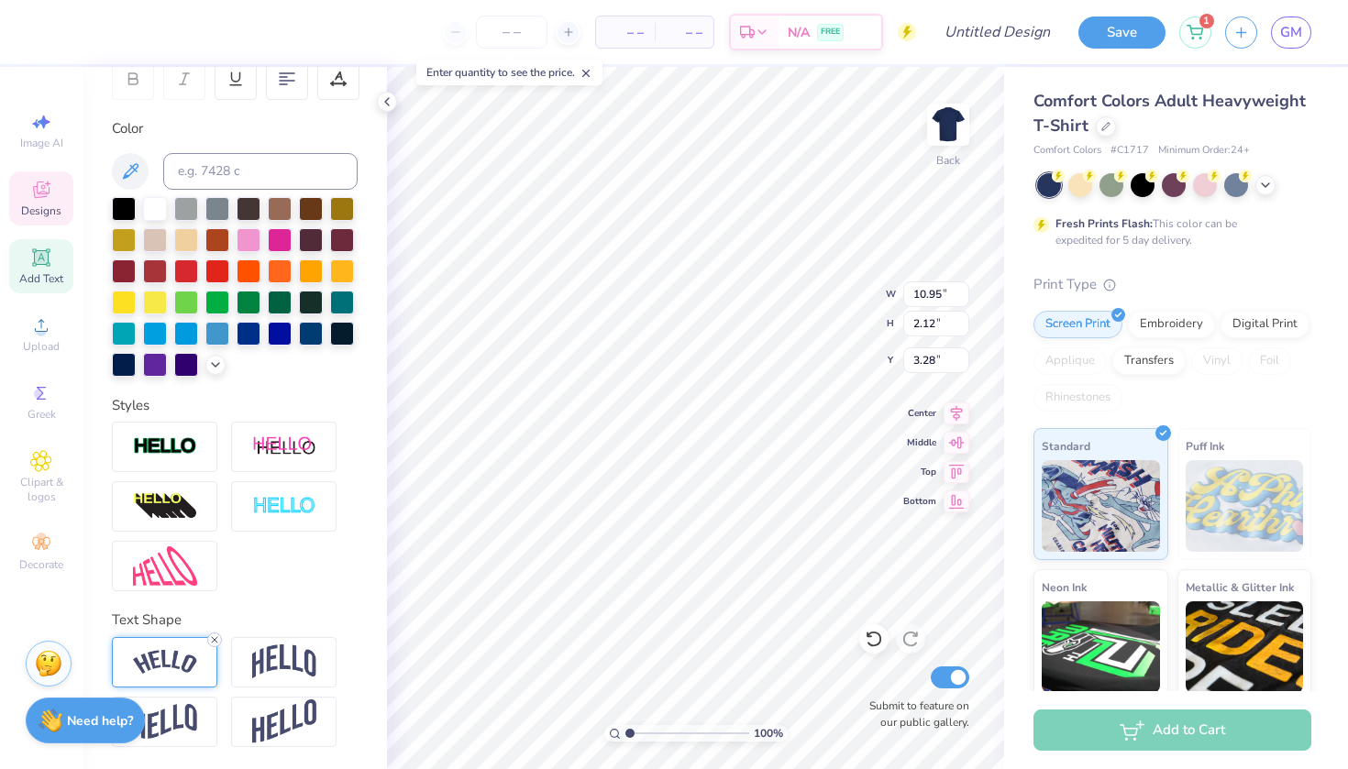
scroll to position [297, 0]
click at [214, 639] on line at bounding box center [215, 640] width 6 height 6
type input "9.76"
type input "1.05"
type input "3.82"
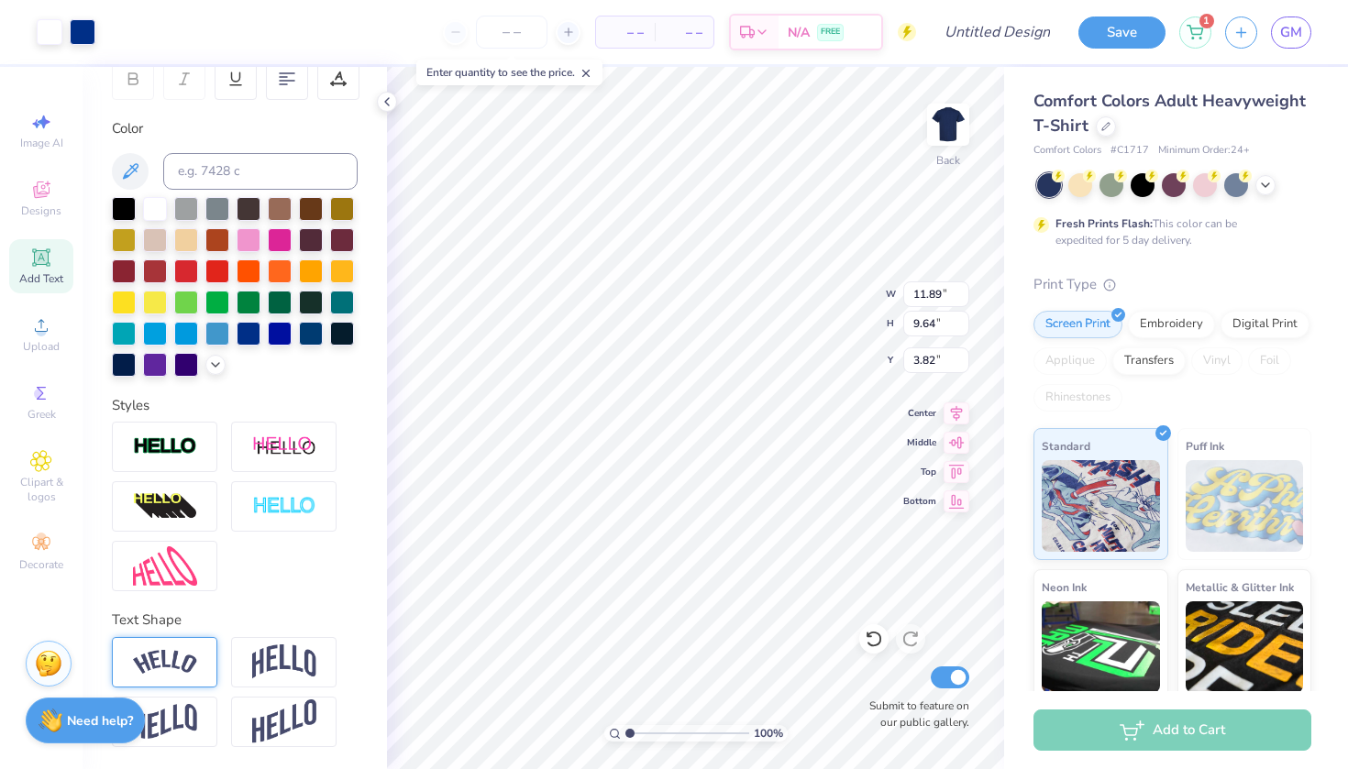
type input "9.81"
type input "7.95"
click at [960, 406] on icon at bounding box center [957, 411] width 26 height 22
type input "3.96"
type input "9.66"
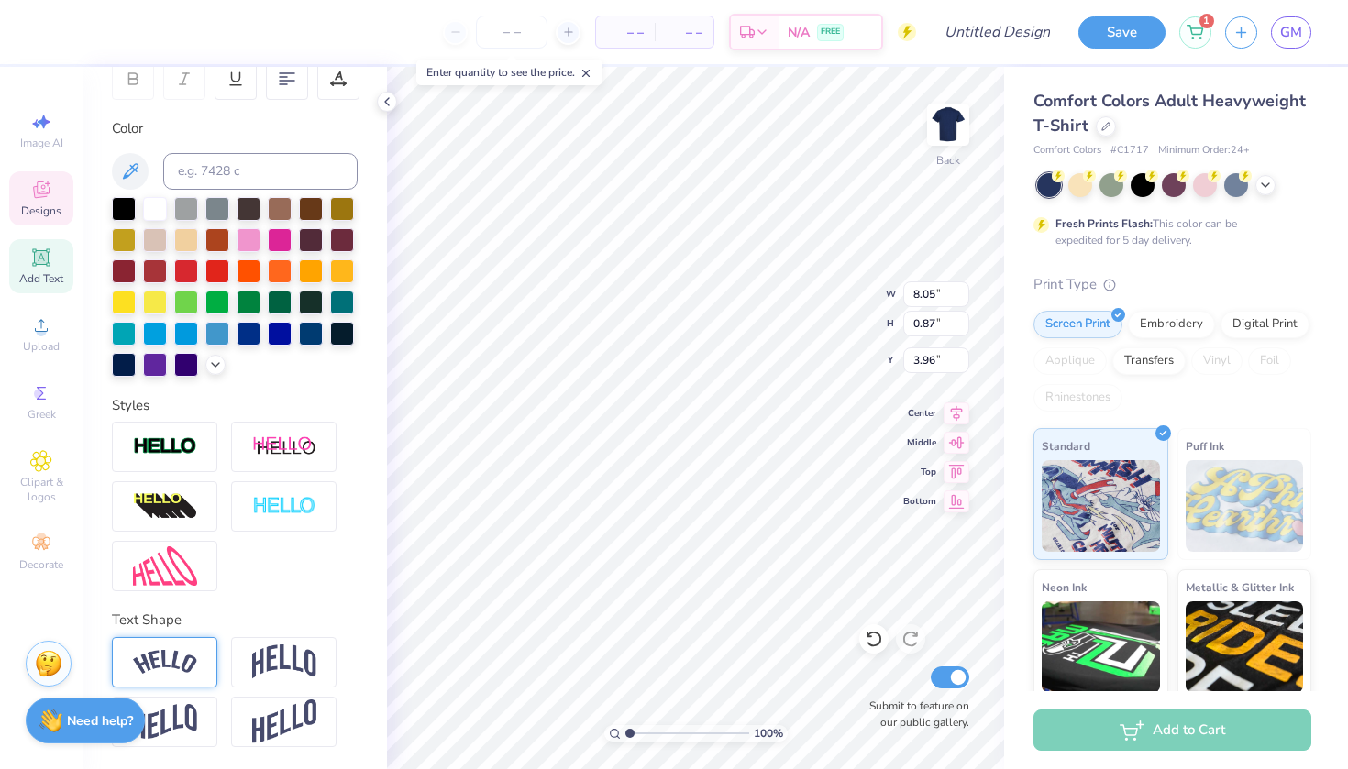
type input "1.04"
type input "3.78"
click at [958, 411] on icon at bounding box center [957, 411] width 26 height 22
type input "7.46"
type input "1.18"
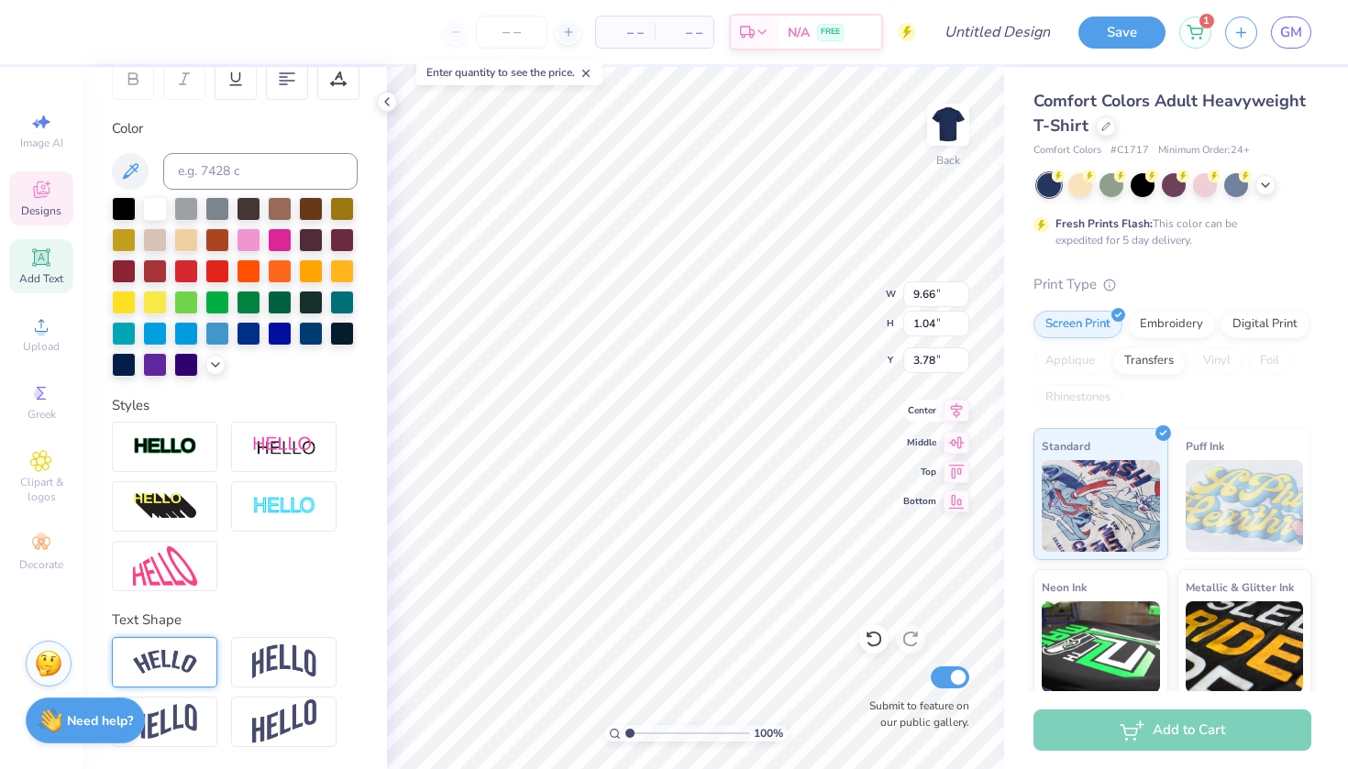
type input "5.22"
click at [957, 405] on icon at bounding box center [957, 411] width 26 height 22
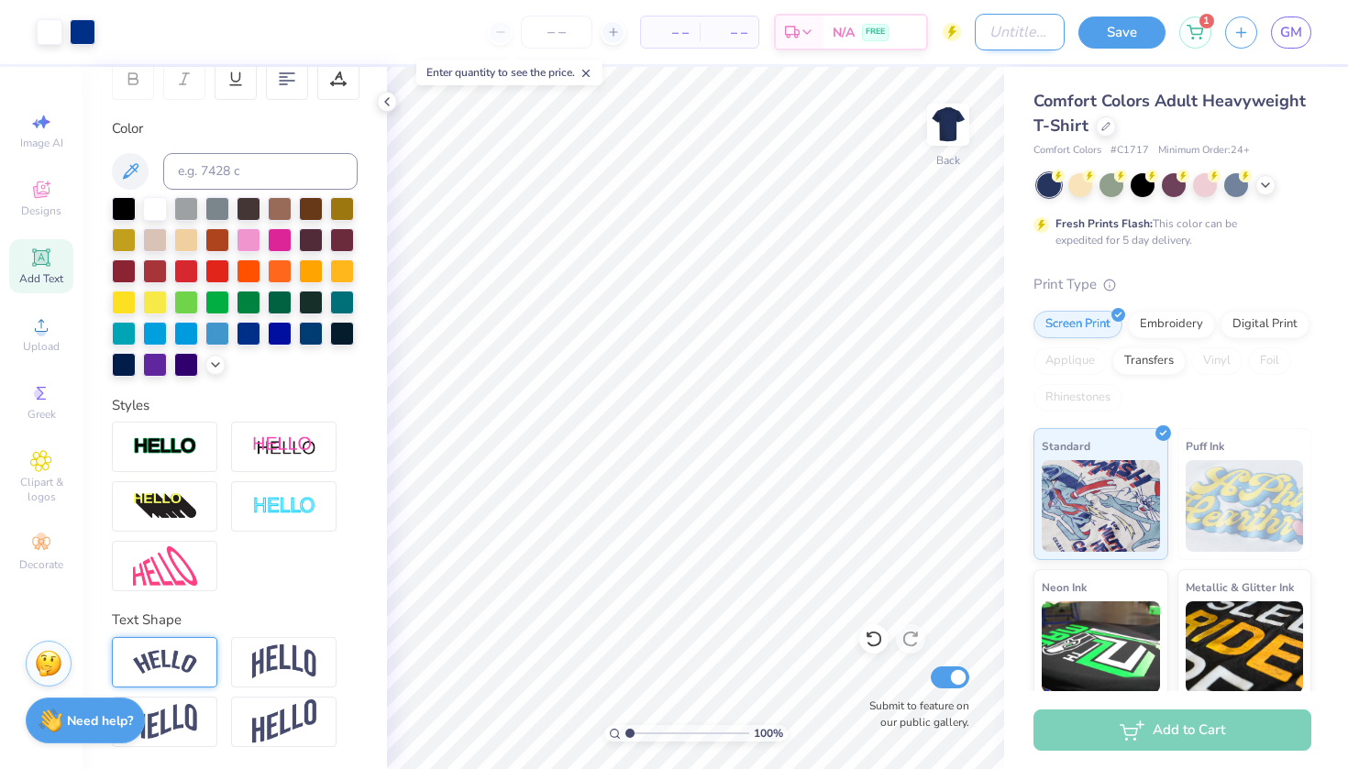
click at [1023, 37] on input "Design Title" at bounding box center [1020, 32] width 90 height 37
type input "kk"
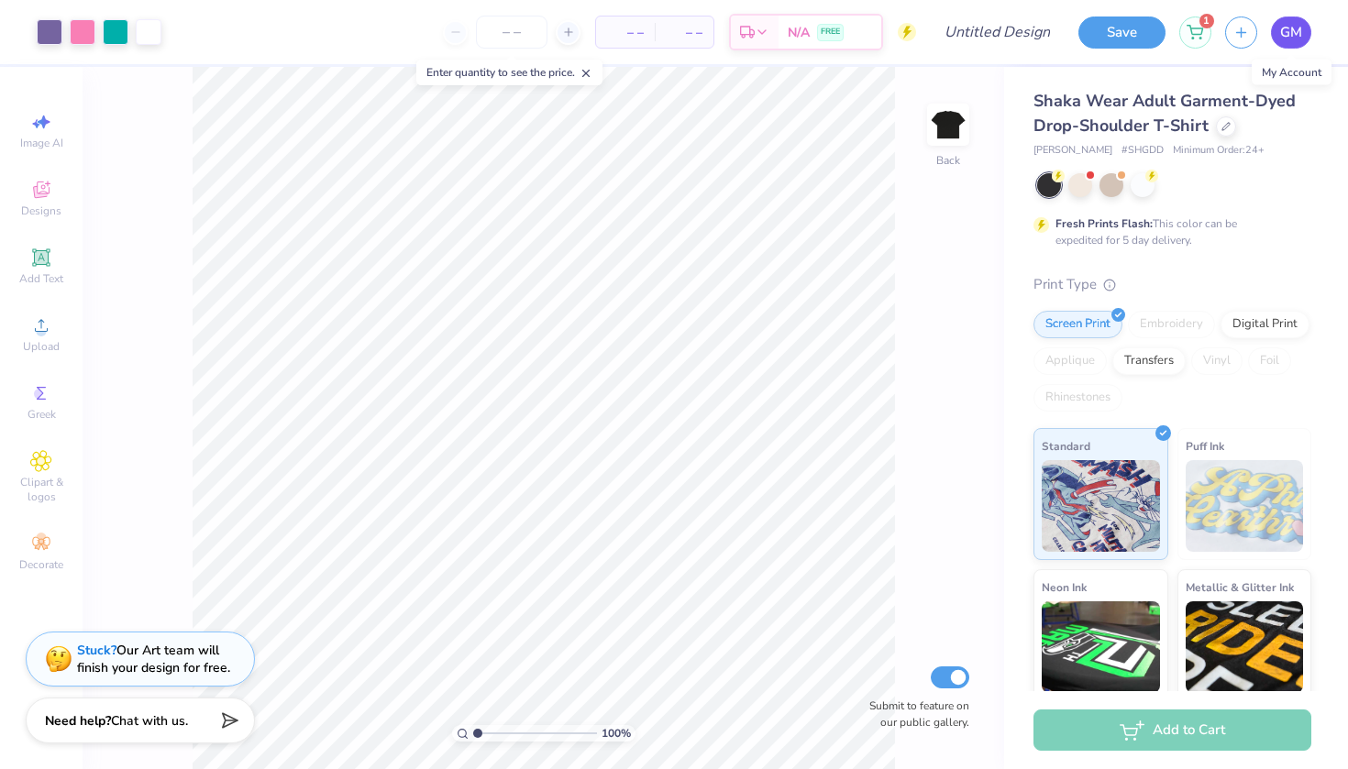
click at [1288, 39] on span "GM" at bounding box center [1291, 32] width 22 height 21
